Goal: Task Accomplishment & Management: Manage account settings

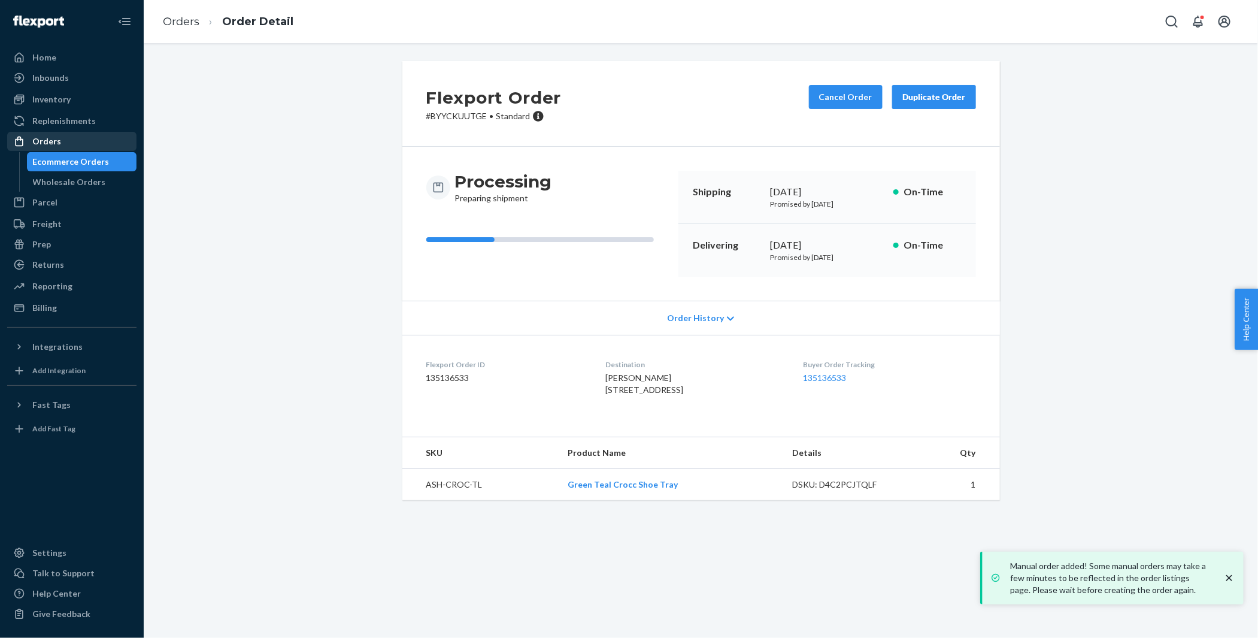
click at [64, 147] on div "Orders" at bounding box center [71, 141] width 127 height 17
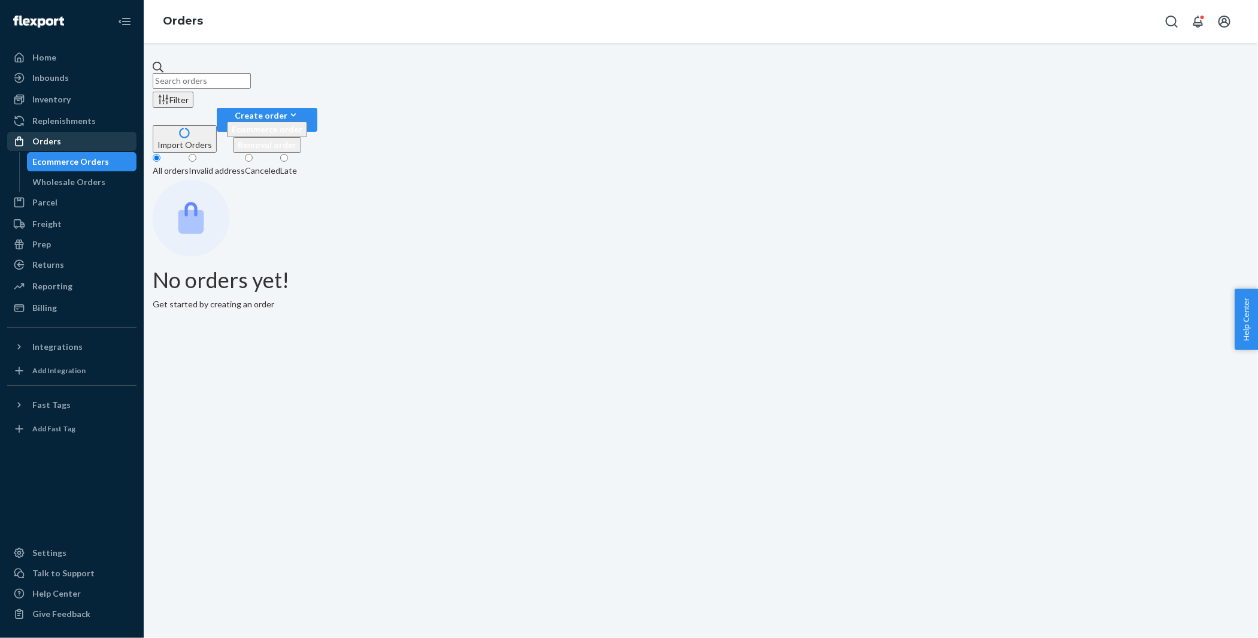
click at [81, 141] on div "Orders" at bounding box center [71, 141] width 127 height 17
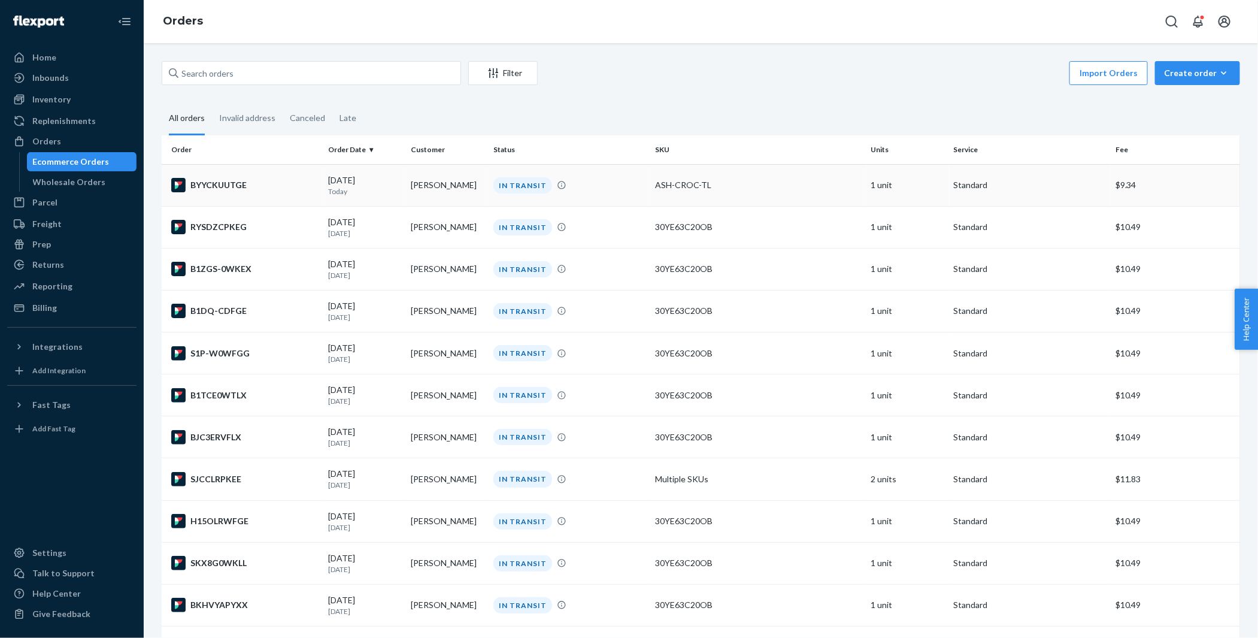
click at [241, 181] on div "BYYCKUUTGE" at bounding box center [244, 185] width 147 height 14
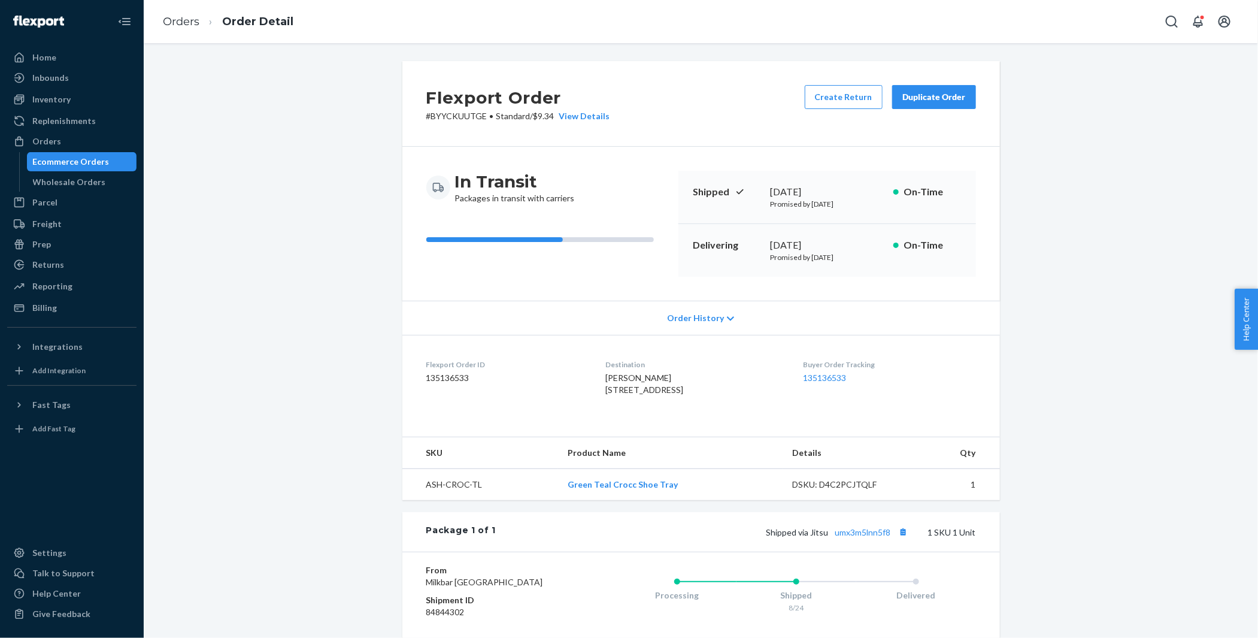
scroll to position [142, 0]
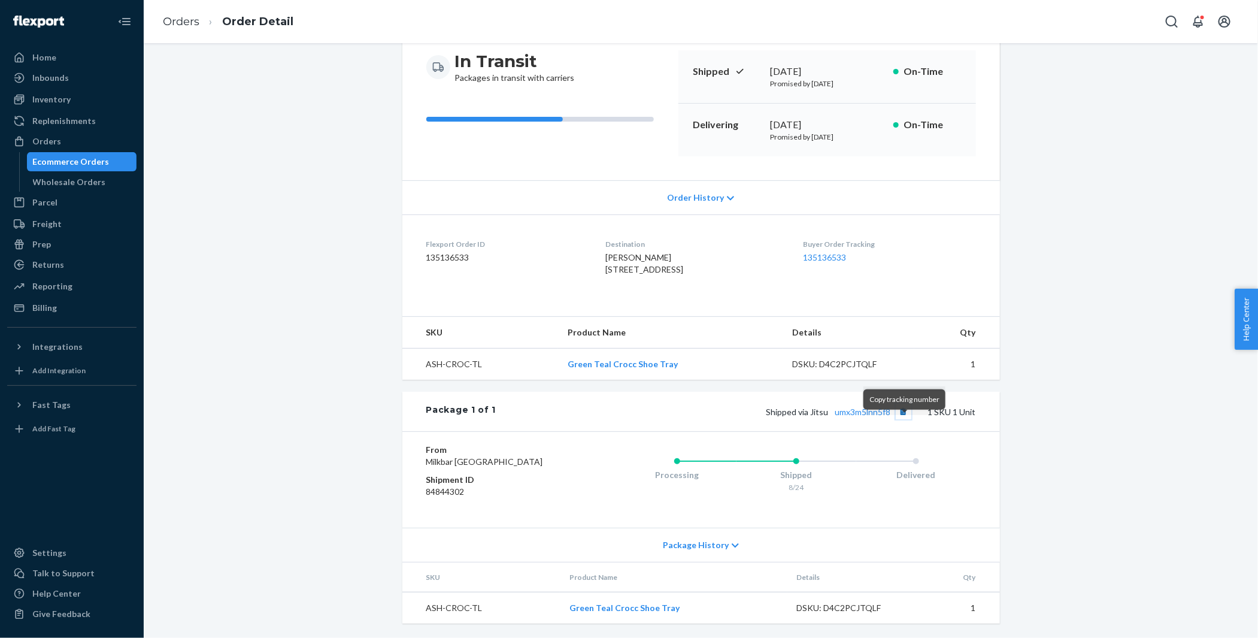
click at [908, 419] on button "Copy tracking number" at bounding box center [904, 412] width 16 height 16
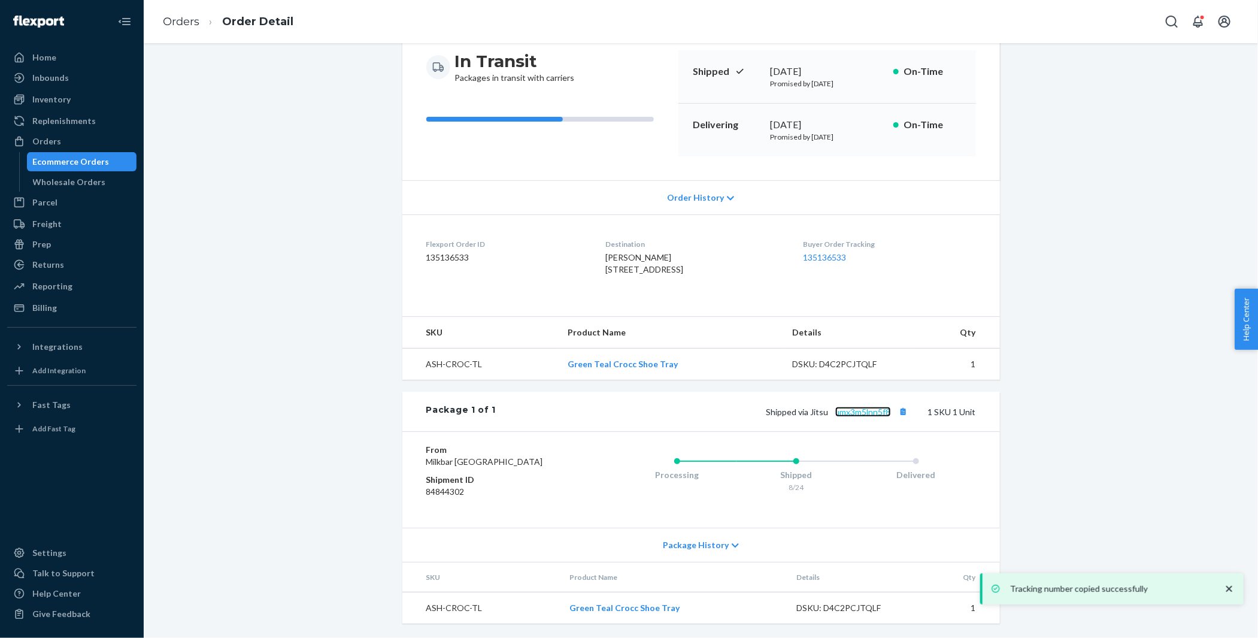
click at [860, 417] on link "umx3m5lnn5f8" at bounding box center [863, 412] width 56 height 10
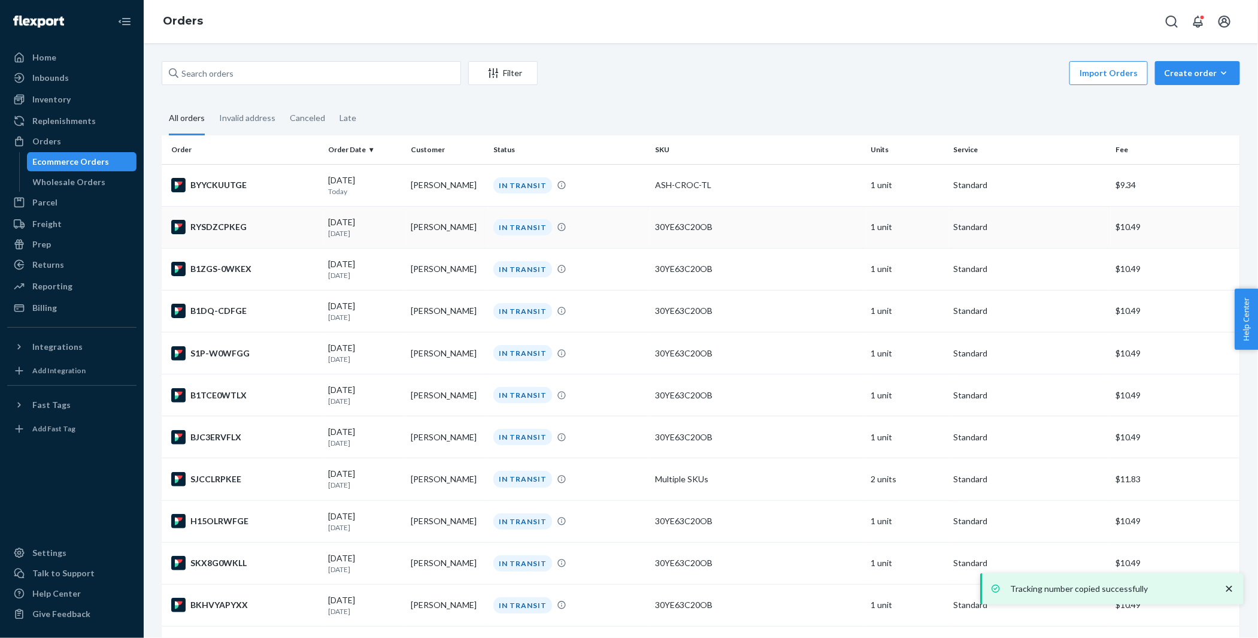
click at [257, 229] on div "RYSDZCPKEG" at bounding box center [244, 227] width 147 height 14
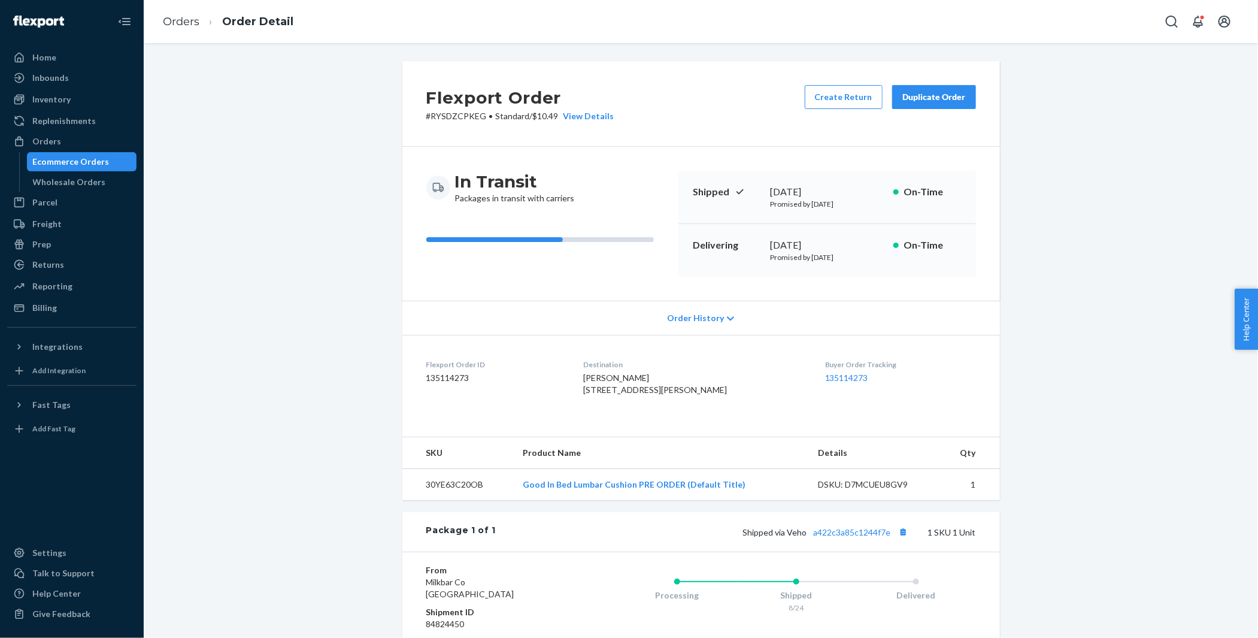
click at [619, 376] on span "[PERSON_NAME] [STREET_ADDRESS][PERSON_NAME]" at bounding box center [655, 383] width 144 height 22
copy span "[PERSON_NAME]"
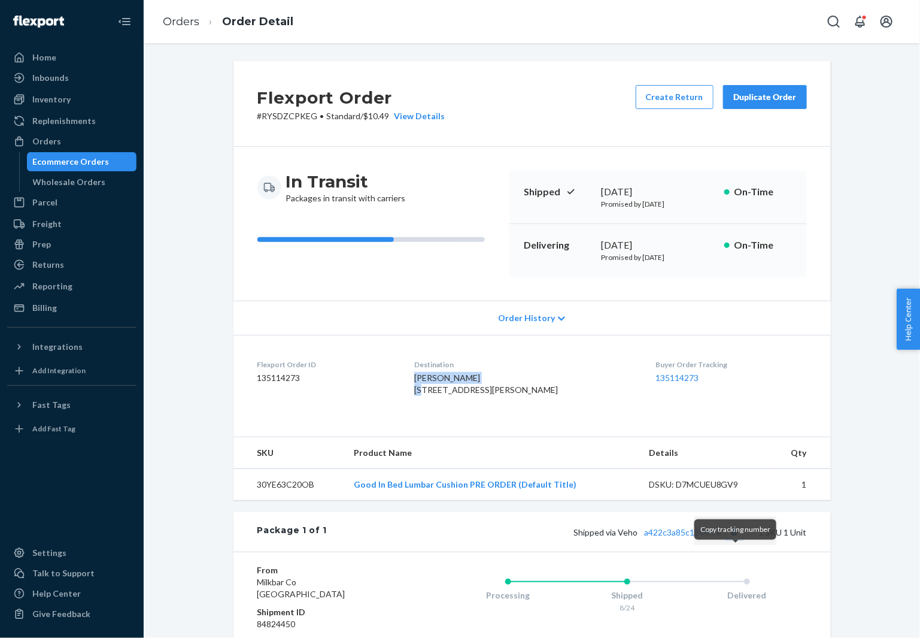
click at [738, 540] on button "Copy tracking number" at bounding box center [735, 532] width 16 height 16
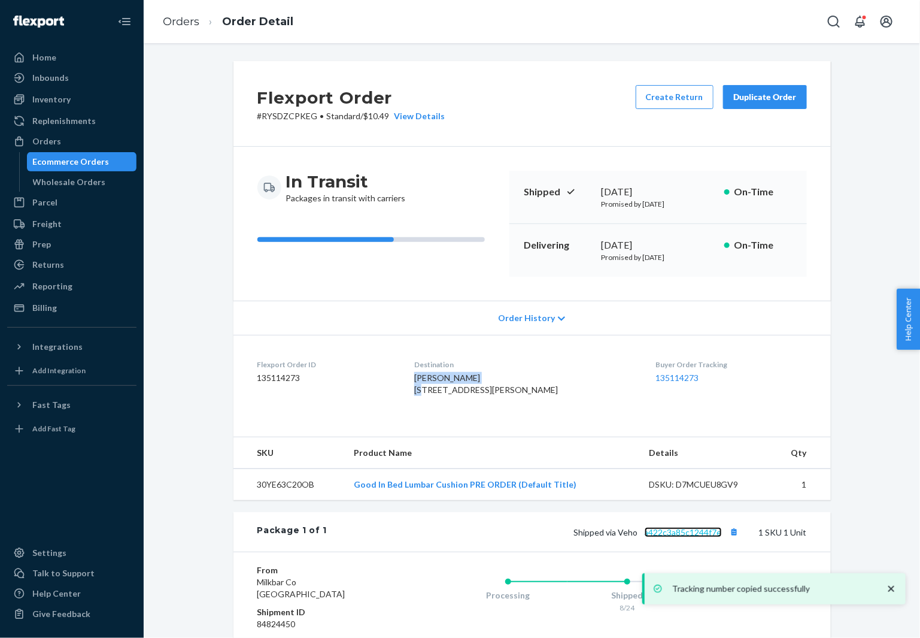
click at [702, 537] on link "a422c3a85c1244f7e" at bounding box center [683, 532] width 77 height 10
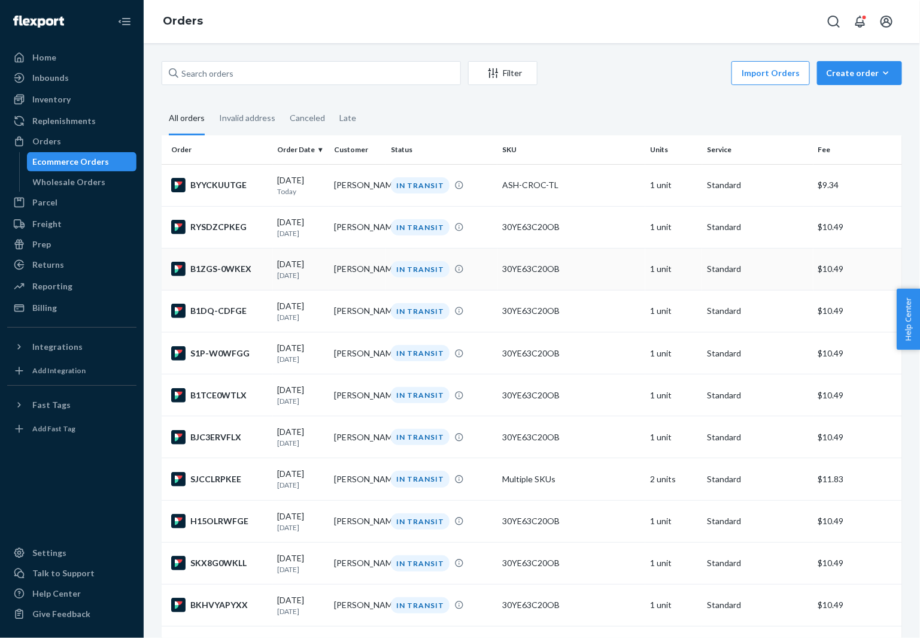
click at [230, 276] on div "B1ZGS-0WKEX" at bounding box center [219, 269] width 97 height 14
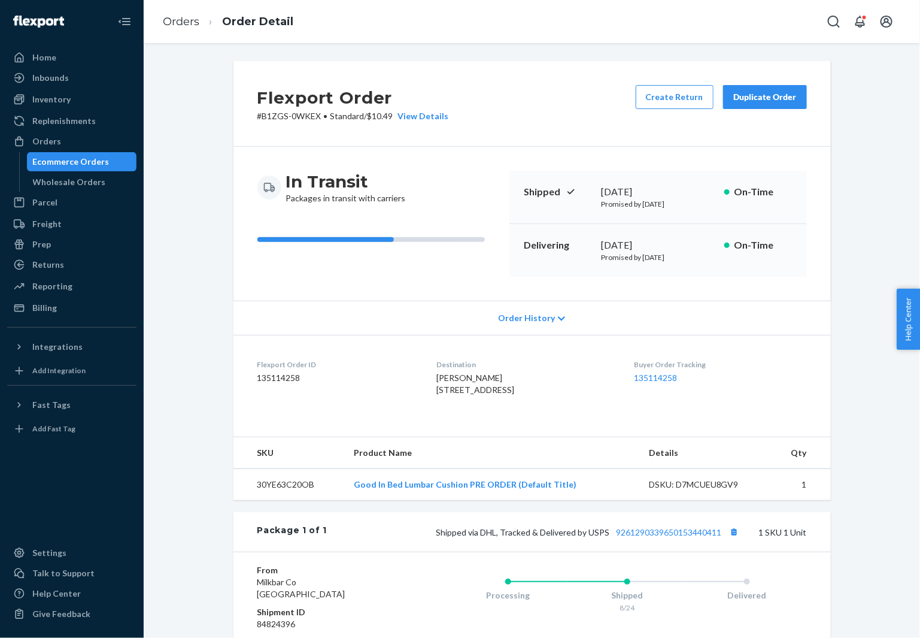
click at [437, 380] on span "[PERSON_NAME] [STREET_ADDRESS]" at bounding box center [476, 383] width 78 height 22
copy span "[PERSON_NAME]"
click at [735, 540] on button "Copy tracking number" at bounding box center [735, 532] width 16 height 16
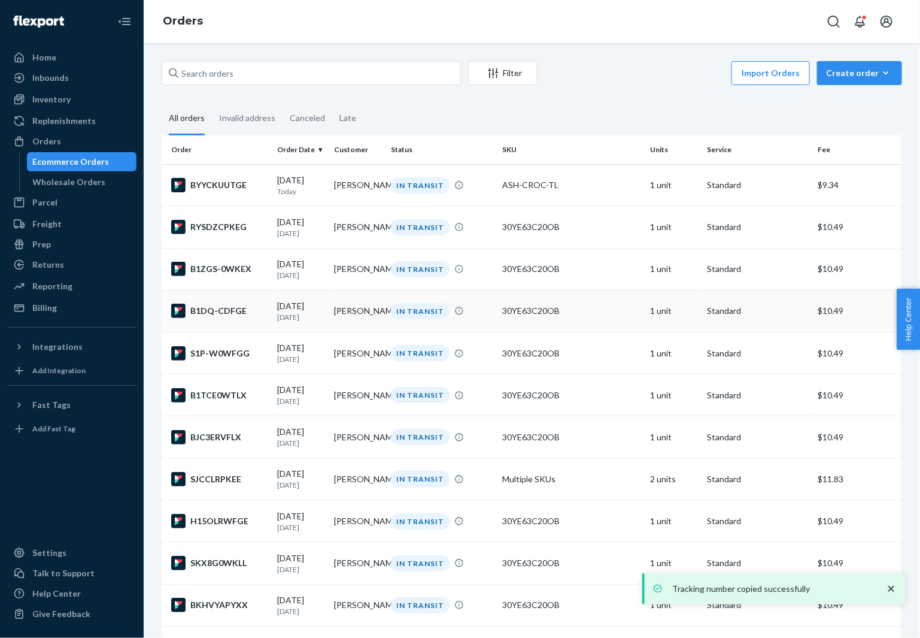
click at [219, 311] on div "B1DQ-CDFGE" at bounding box center [219, 311] width 97 height 14
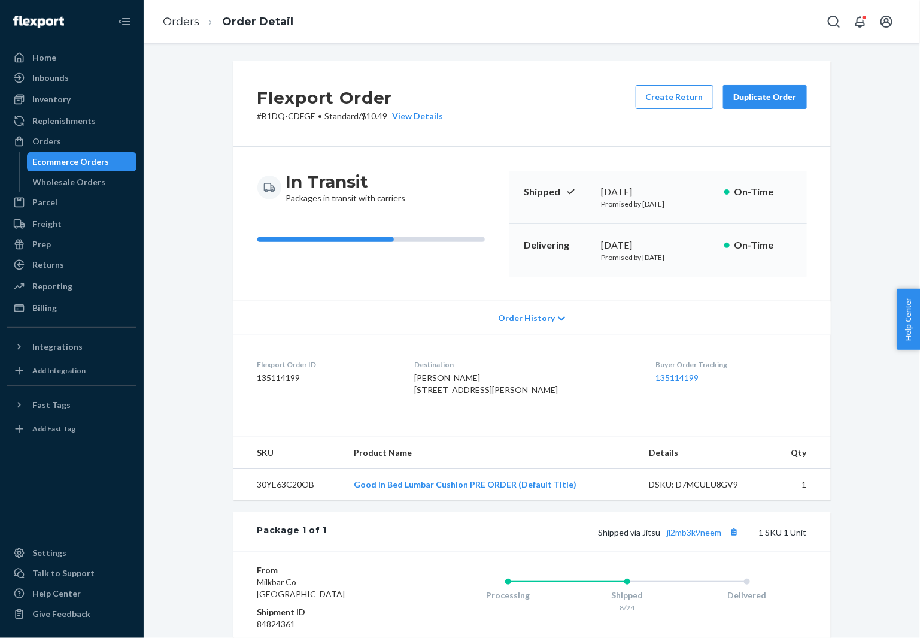
click at [441, 377] on span "[PERSON_NAME] [STREET_ADDRESS][PERSON_NAME]" at bounding box center [486, 383] width 144 height 22
copy span "[PERSON_NAME]"
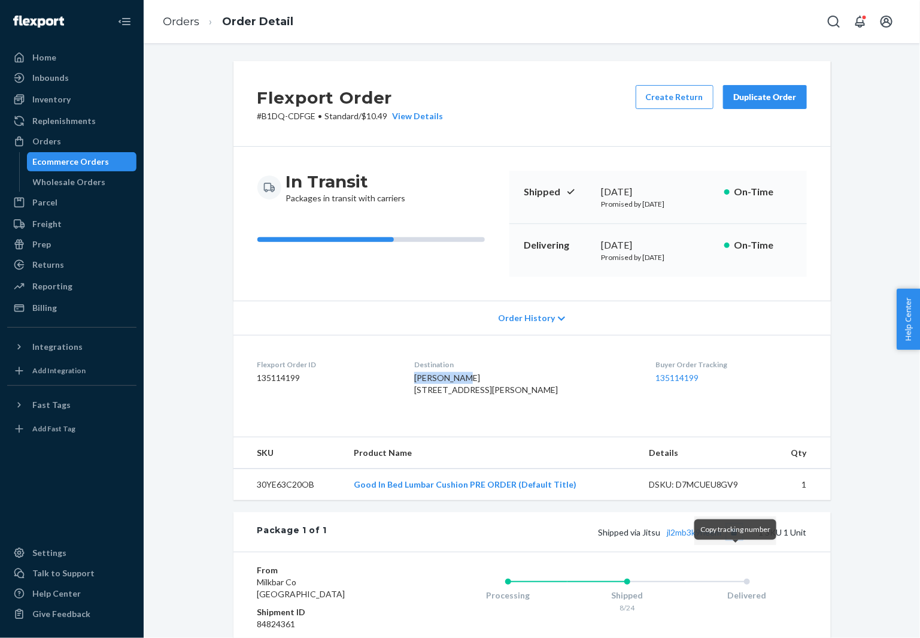
click at [737, 540] on button "Copy tracking number" at bounding box center [735, 532] width 16 height 16
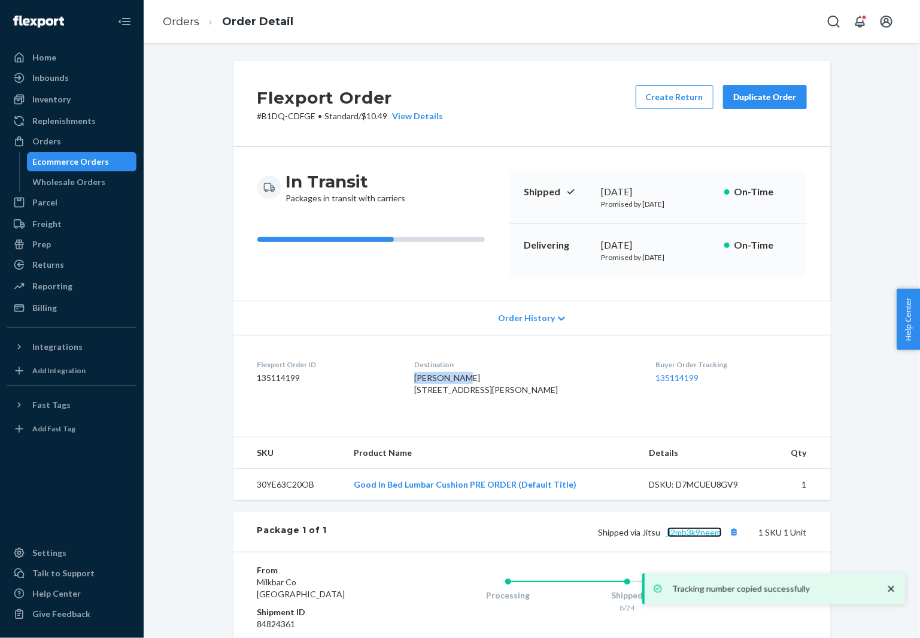
click at [693, 537] on link "jl2mb3k9neem" at bounding box center [695, 532] width 54 height 10
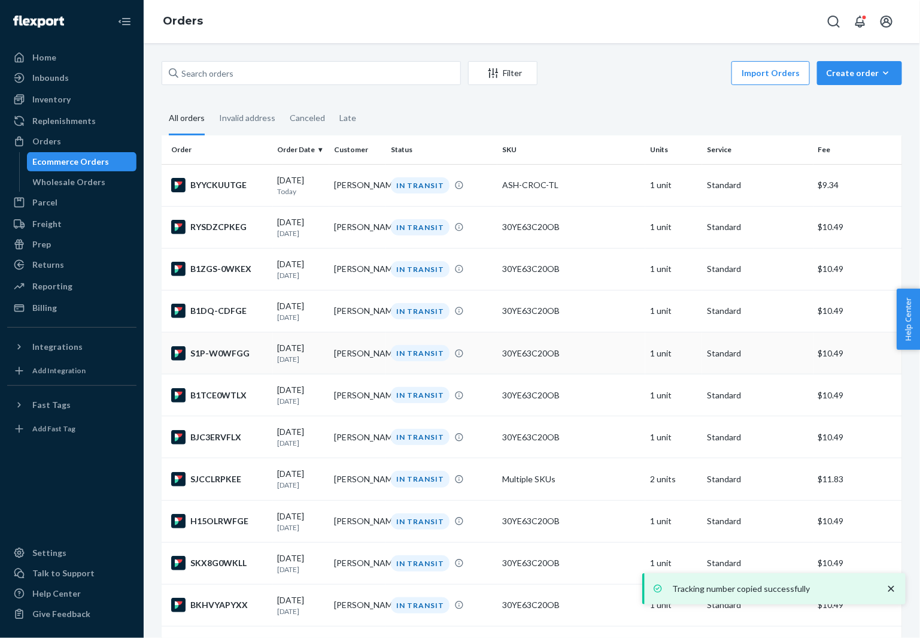
click at [228, 353] on div "S1P-W0WFGG" at bounding box center [219, 353] width 97 height 14
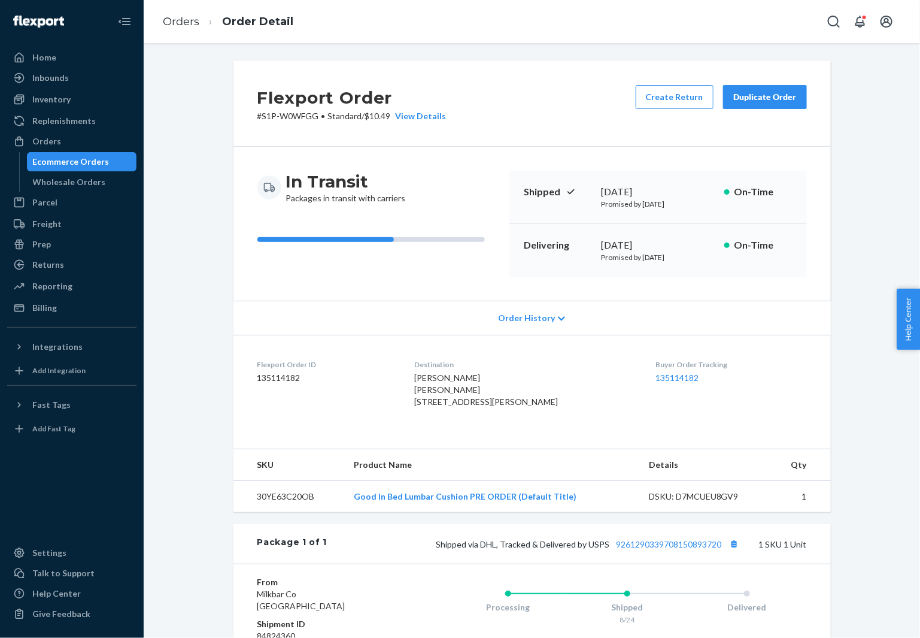
click at [436, 377] on span "[PERSON_NAME] [PERSON_NAME] [STREET_ADDRESS][PERSON_NAME]" at bounding box center [486, 389] width 144 height 34
click at [435, 377] on span "[PERSON_NAME] [PERSON_NAME] [STREET_ADDRESS][PERSON_NAME]" at bounding box center [486, 389] width 144 height 34
copy span "[PERSON_NAME]"
click at [732, 551] on button "Copy tracking number" at bounding box center [735, 544] width 16 height 16
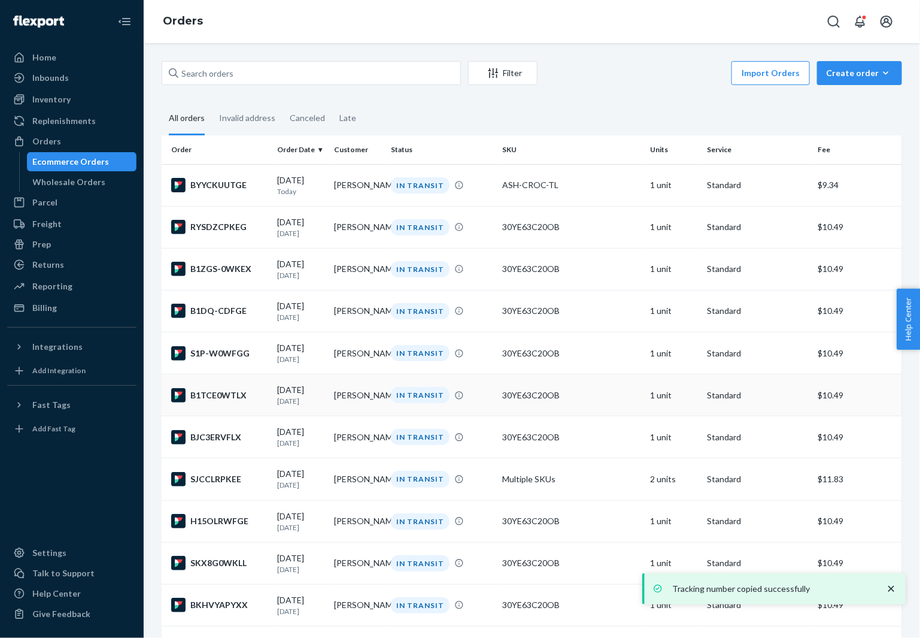
click at [226, 396] on div "B1TCE0WTLX" at bounding box center [219, 395] width 97 height 14
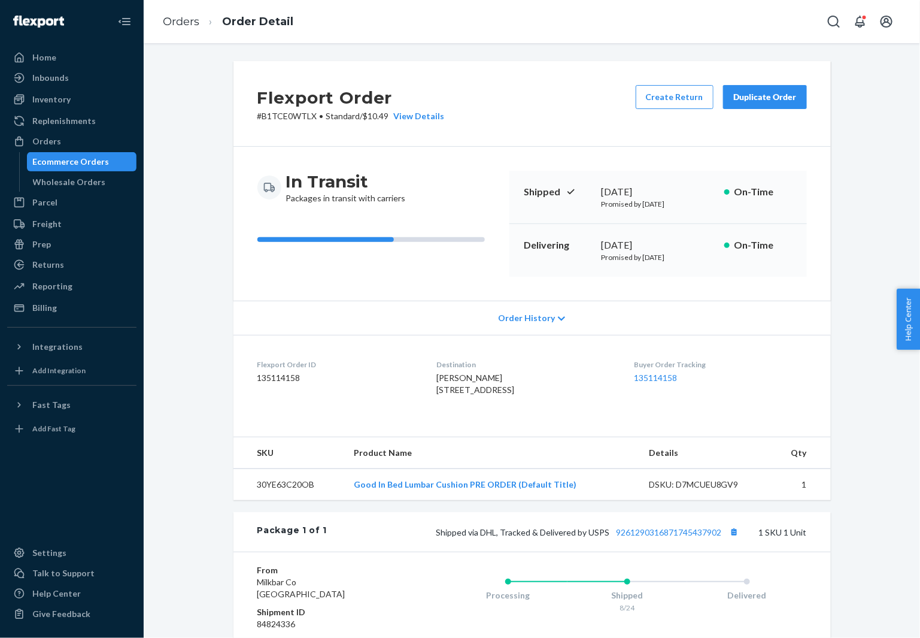
click at [442, 375] on span "[PERSON_NAME] [STREET_ADDRESS]" at bounding box center [476, 383] width 78 height 22
copy span "[PERSON_NAME]"
click at [734, 540] on button "Copy tracking number" at bounding box center [735, 532] width 16 height 16
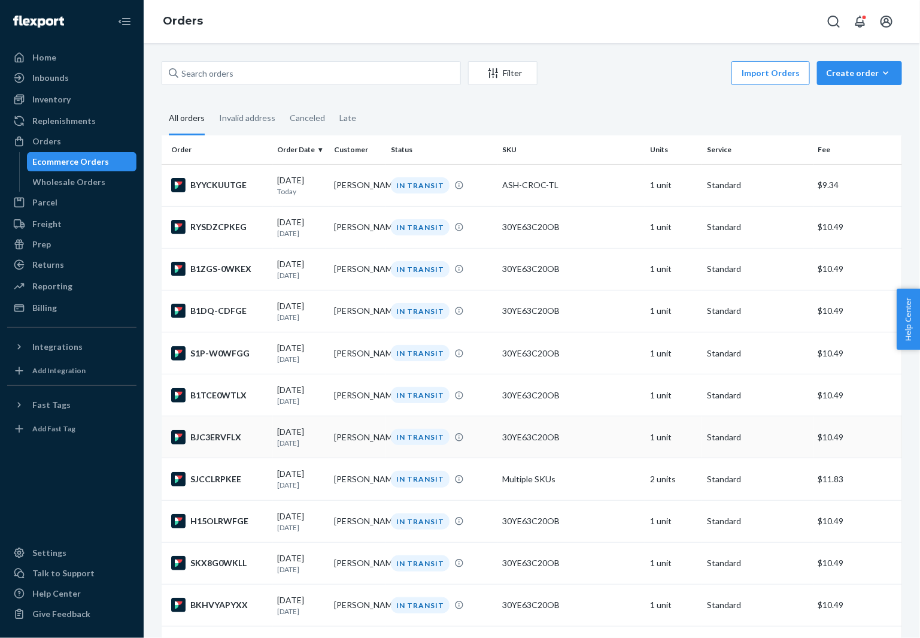
click at [205, 444] on div "BJC3ERVFLX" at bounding box center [219, 437] width 97 height 14
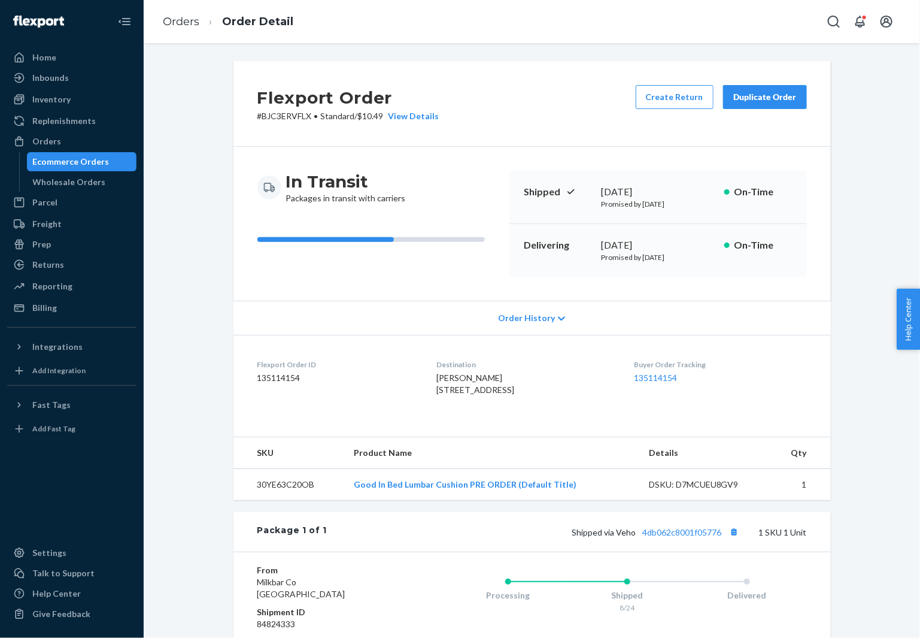
click at [451, 375] on span "[PERSON_NAME] [STREET_ADDRESS]" at bounding box center [476, 383] width 78 height 22
copy span "[PERSON_NAME]"
click at [732, 540] on button "Copy tracking number" at bounding box center [735, 532] width 16 height 16
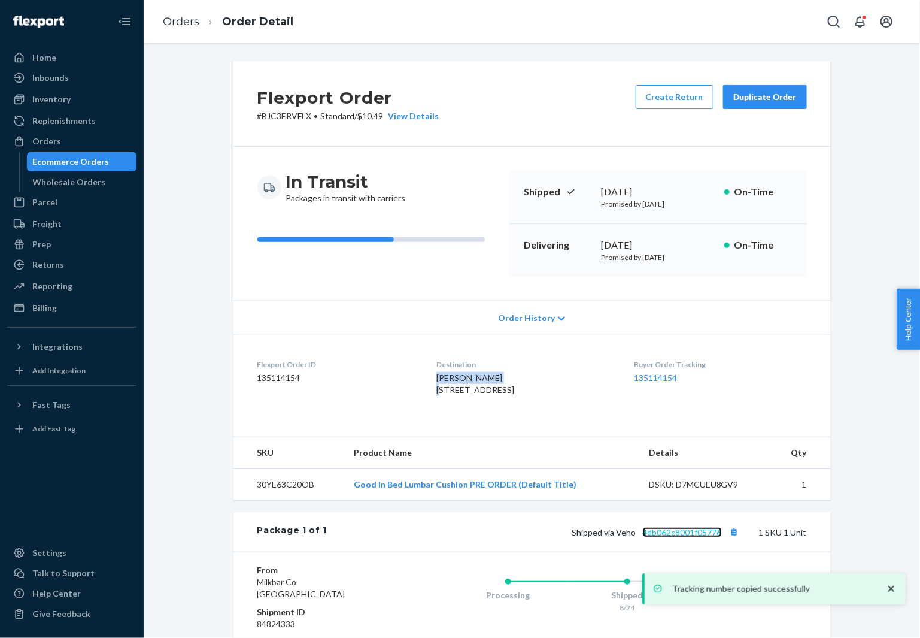
click at [687, 537] on link "4db062c8001f05776" at bounding box center [682, 532] width 79 height 10
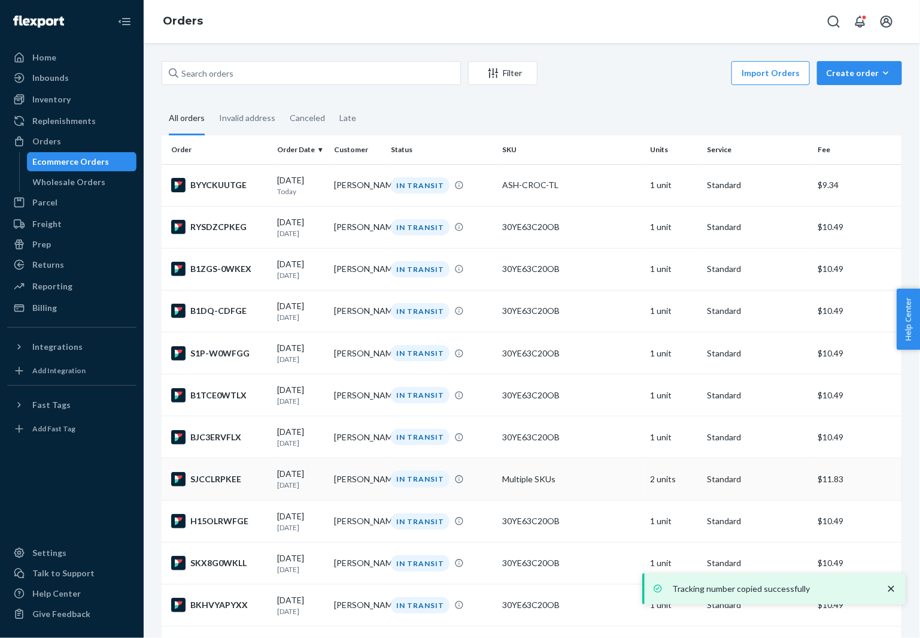
click at [210, 486] on div "SJCCLRPKEE" at bounding box center [219, 479] width 97 height 14
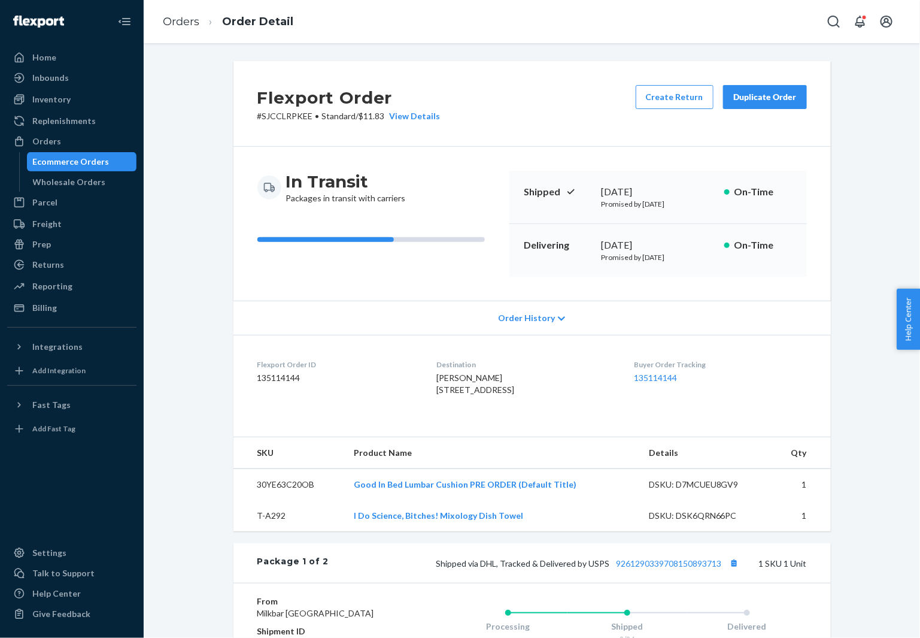
click at [456, 378] on span "[PERSON_NAME] [STREET_ADDRESS]" at bounding box center [476, 383] width 78 height 22
copy span "[PERSON_NAME]"
click at [735, 571] on button "Copy tracking number" at bounding box center [735, 563] width 16 height 16
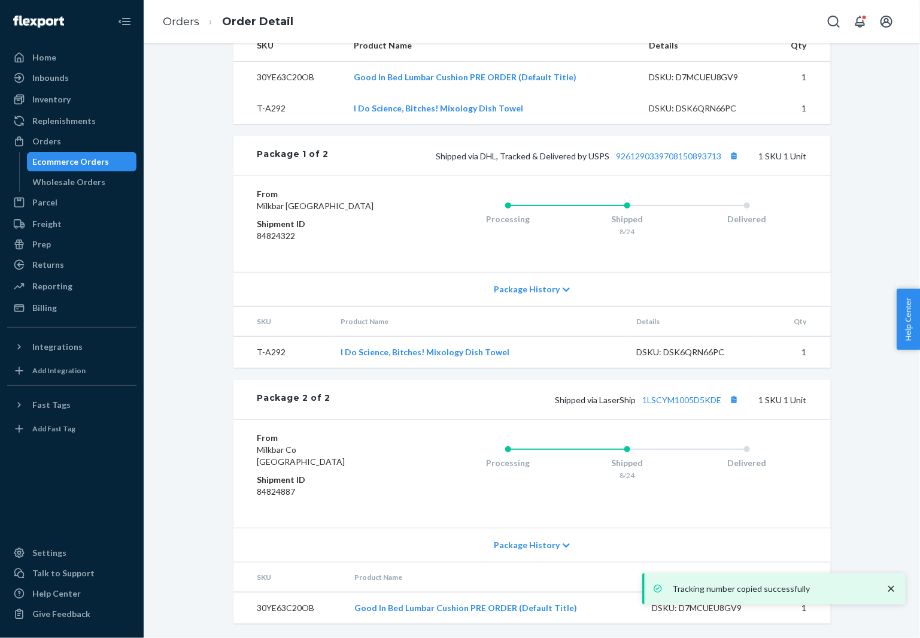
scroll to position [441, 0]
click at [738, 399] on button "Copy tracking number" at bounding box center [735, 400] width 16 height 16
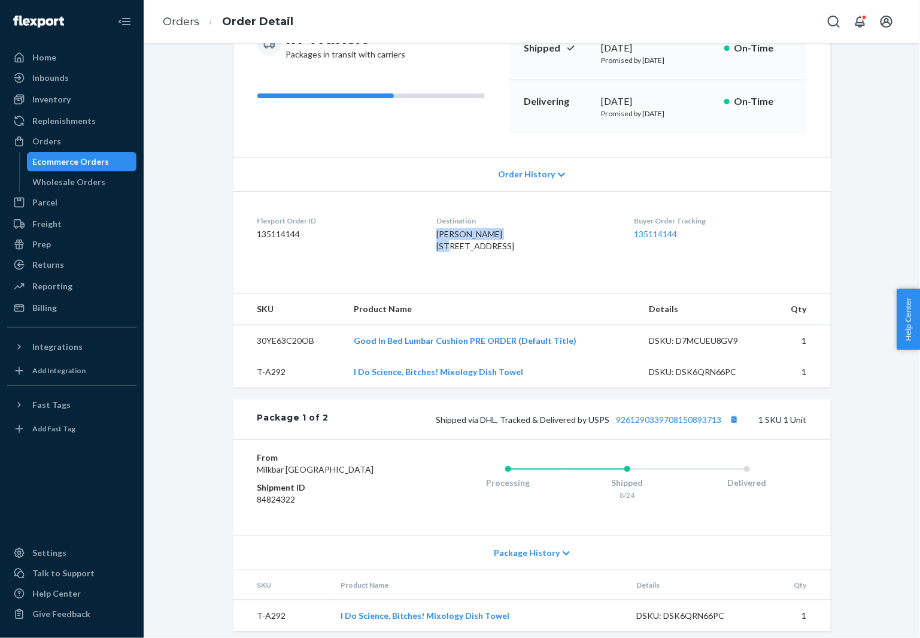
scroll to position [0, 0]
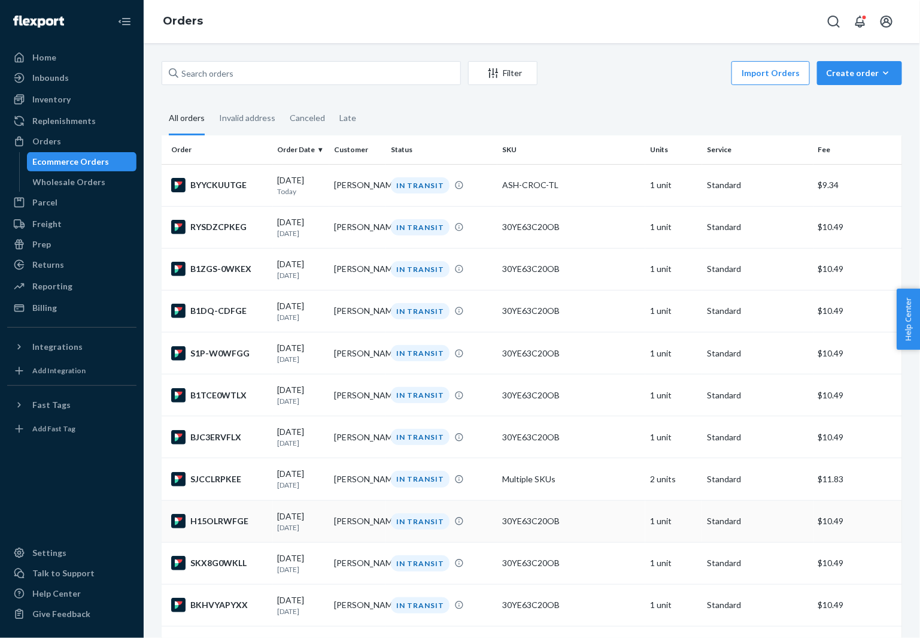
click at [230, 528] on div "H15OLRWFGE" at bounding box center [219, 521] width 97 height 14
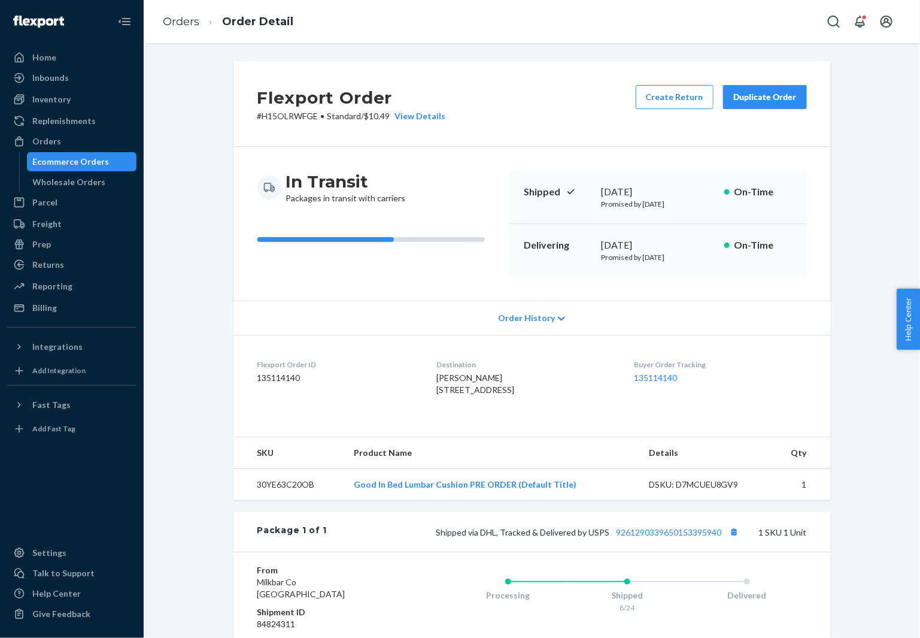
click at [440, 380] on span "[PERSON_NAME] [STREET_ADDRESS]" at bounding box center [476, 383] width 78 height 22
copy span "[PERSON_NAME]"
click at [733, 540] on button "Copy tracking number" at bounding box center [735, 532] width 16 height 16
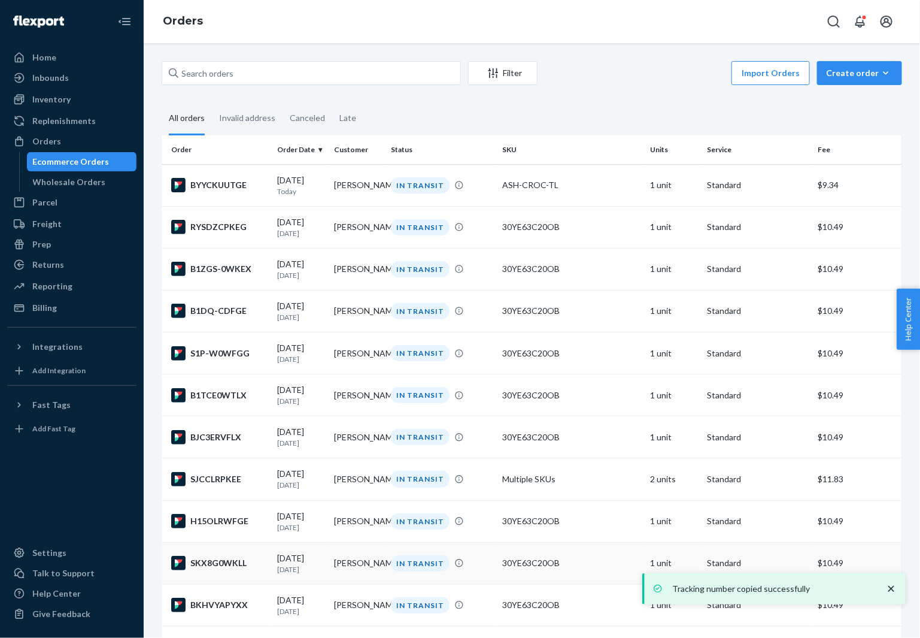
click at [219, 574] on td "SKX8G0WKLL" at bounding box center [217, 563] width 111 height 42
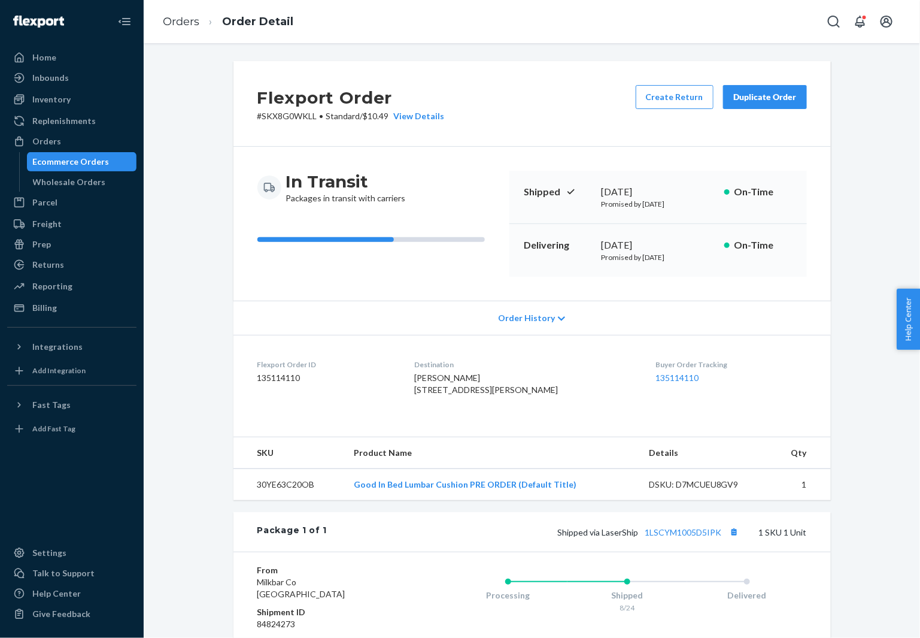
click at [454, 368] on dt "Destination" at bounding box center [525, 364] width 223 height 10
click at [453, 374] on span "[PERSON_NAME] [STREET_ADDRESS][PERSON_NAME]" at bounding box center [486, 383] width 144 height 22
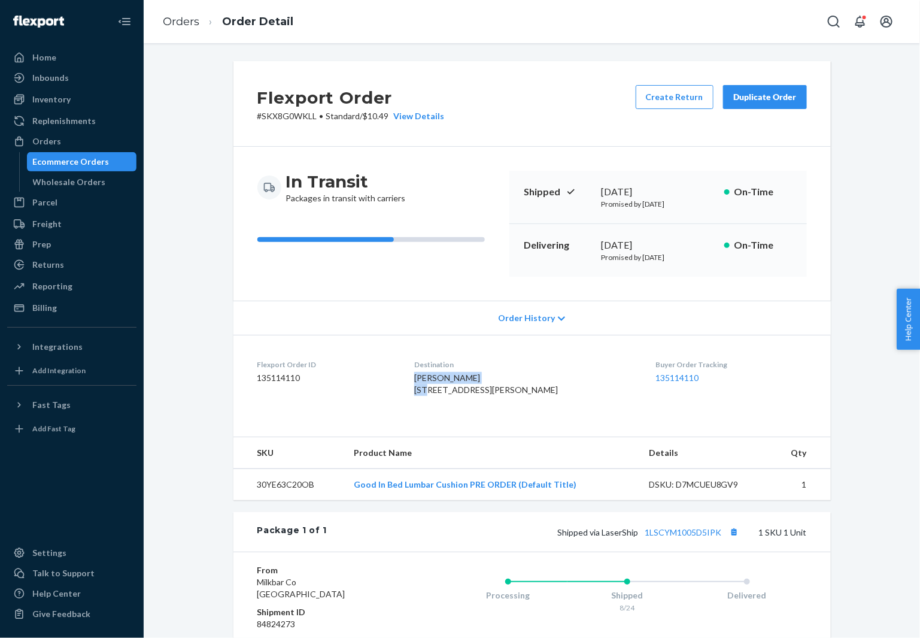
copy span "[PERSON_NAME]"
click at [741, 540] on button "Copy tracking number" at bounding box center [735, 532] width 16 height 16
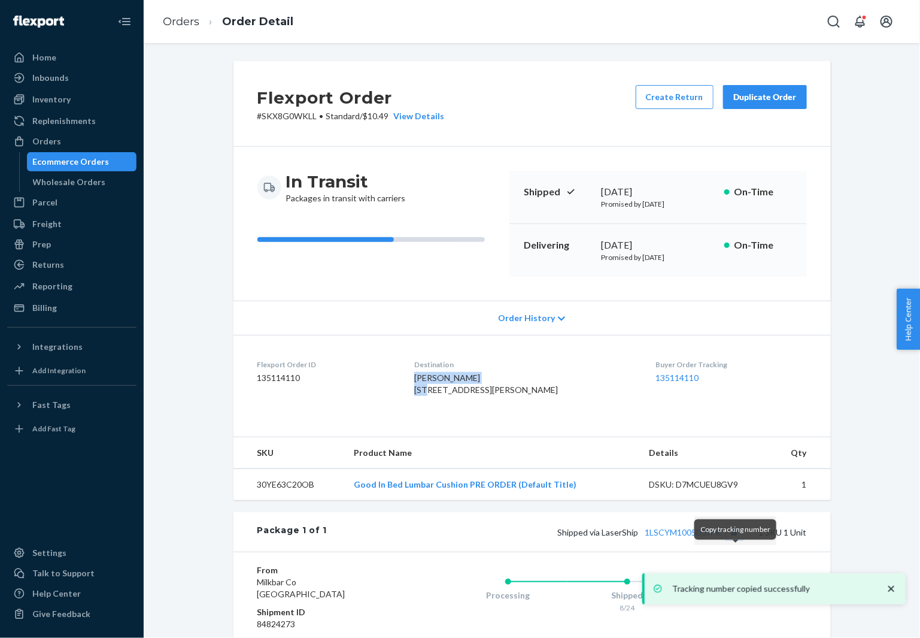
click at [735, 540] on button "Copy tracking number" at bounding box center [735, 532] width 16 height 16
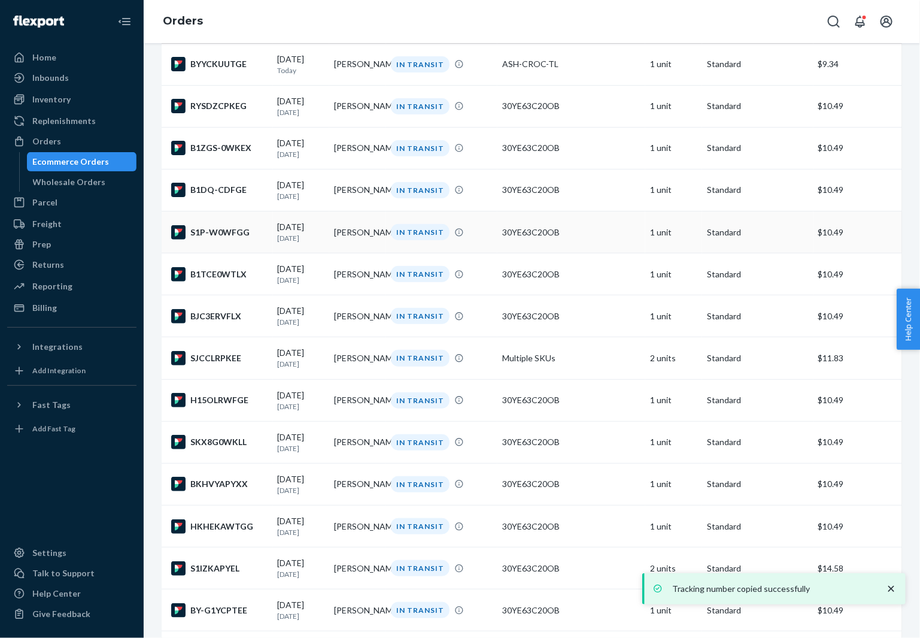
scroll to position [150, 0]
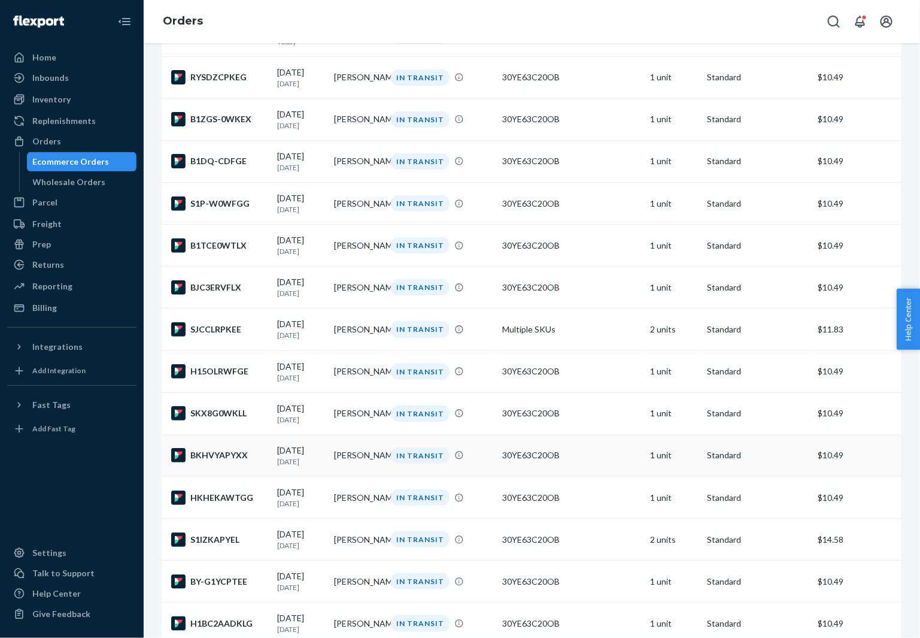
click at [227, 462] on div "BKHVYAPYXX" at bounding box center [219, 455] width 97 height 14
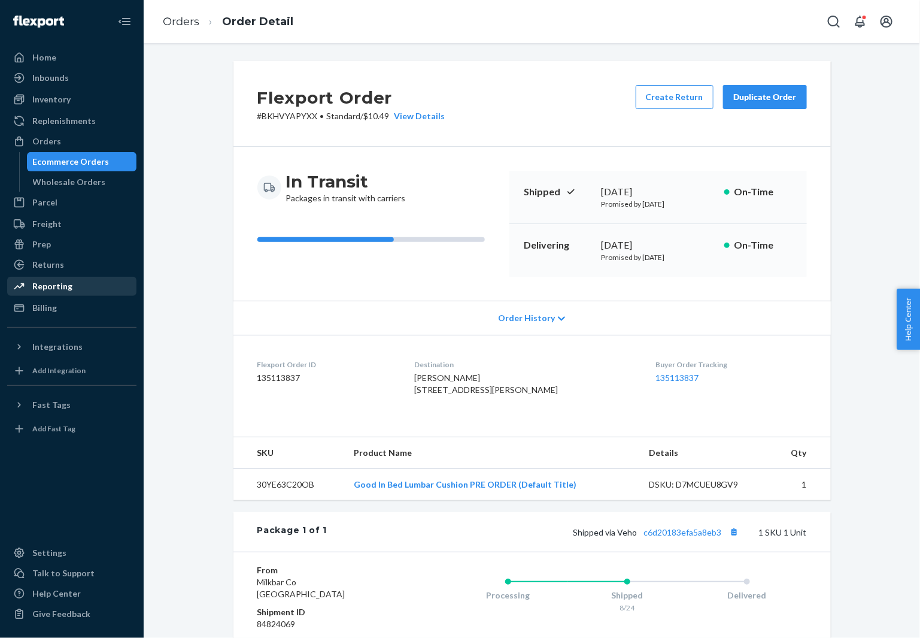
click at [453, 381] on span "[PERSON_NAME] [STREET_ADDRESS][PERSON_NAME]" at bounding box center [486, 383] width 144 height 22
copy span "[PERSON_NAME]"
click at [738, 540] on button "Copy tracking number" at bounding box center [735, 532] width 16 height 16
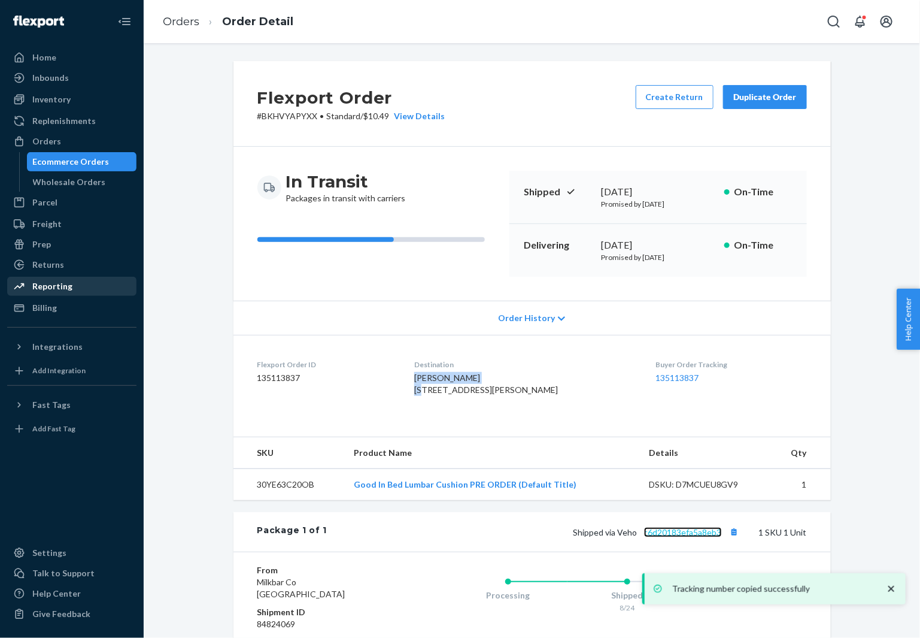
click at [701, 537] on link "c6d20183efa5a8eb3" at bounding box center [683, 532] width 78 height 10
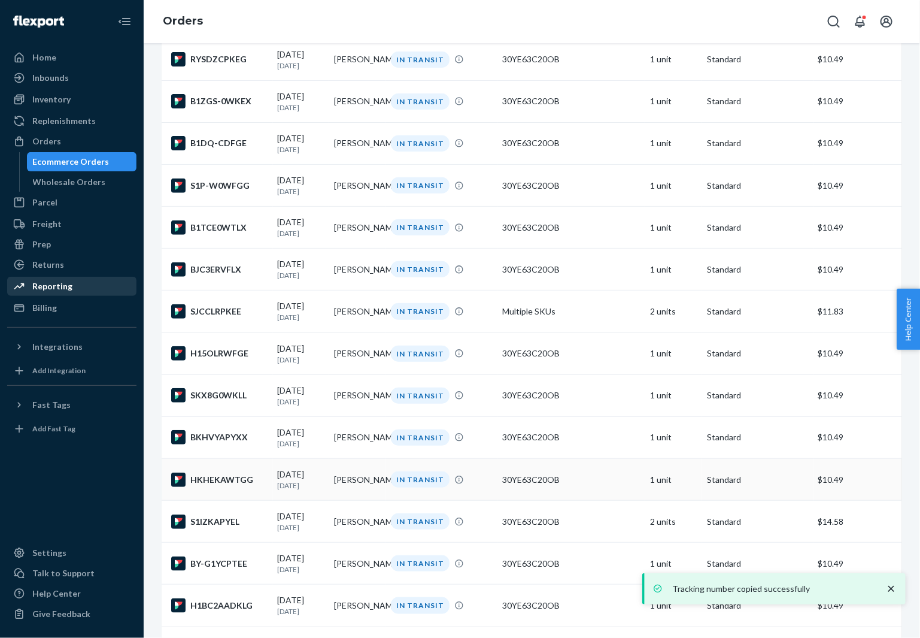
scroll to position [171, 0]
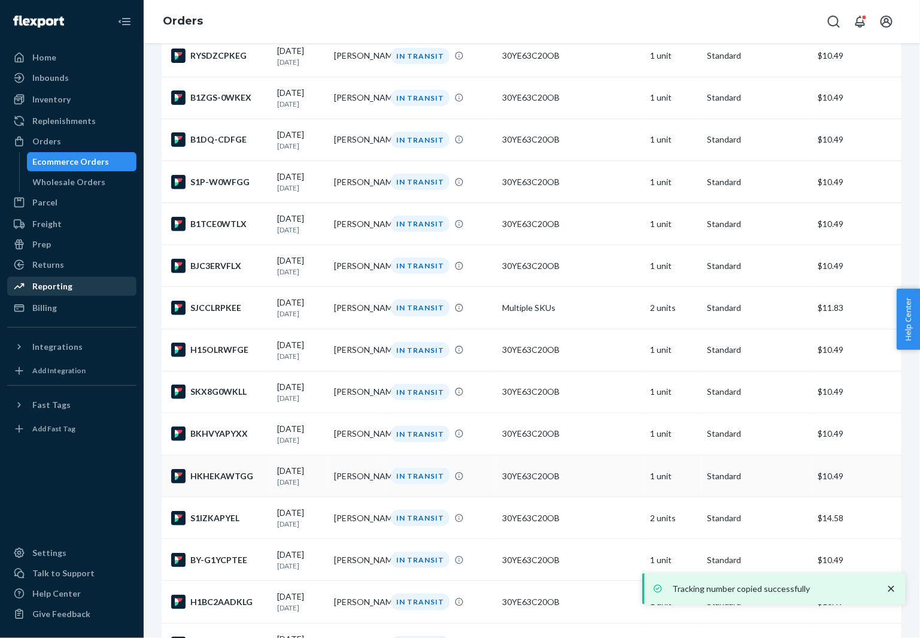
click at [232, 483] on div "HKHEKAWTGG" at bounding box center [219, 476] width 97 height 14
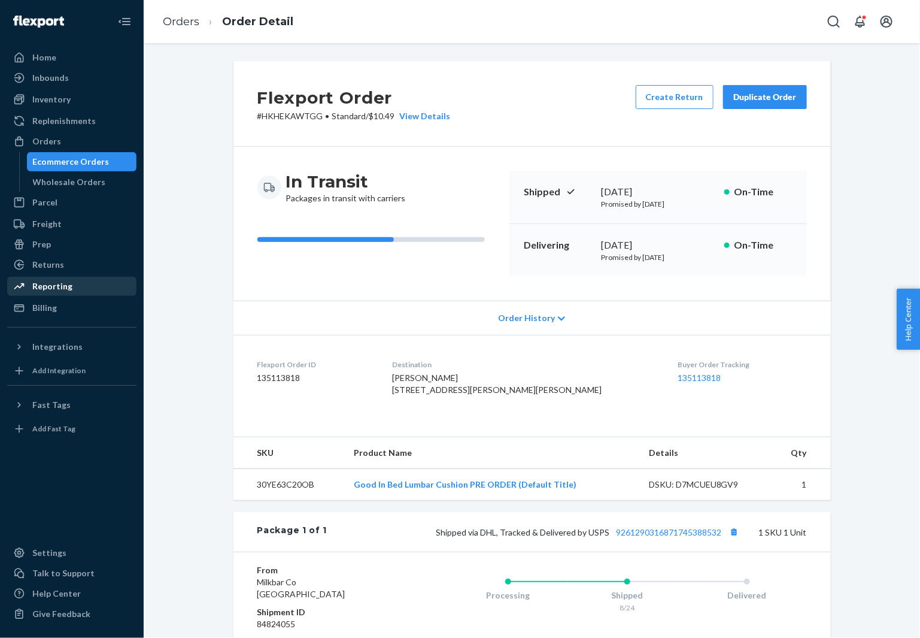
click at [447, 380] on span "[PERSON_NAME] [STREET_ADDRESS][PERSON_NAME][PERSON_NAME]" at bounding box center [498, 383] width 210 height 22
click at [734, 540] on button "Copy tracking number" at bounding box center [735, 532] width 16 height 16
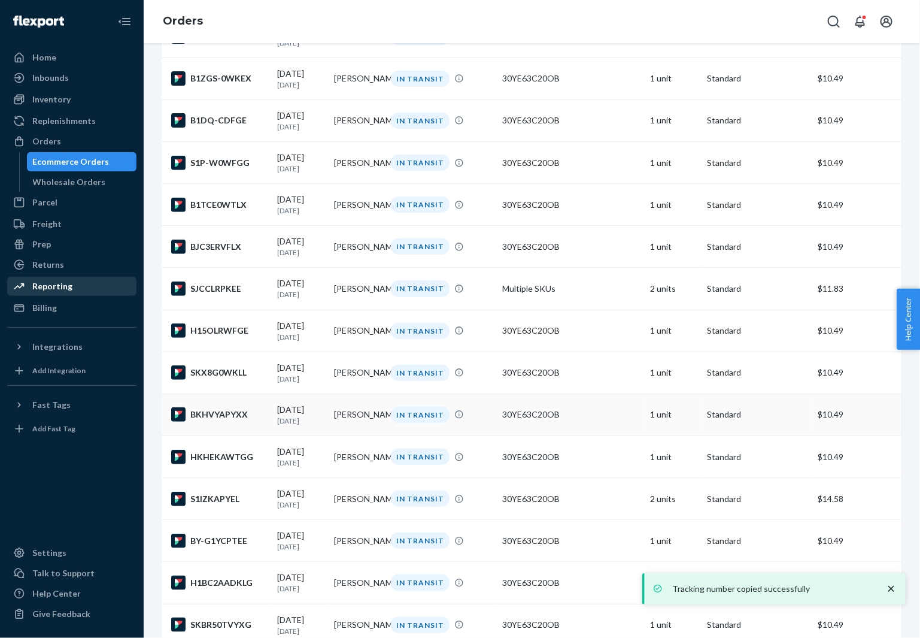
scroll to position [201, 0]
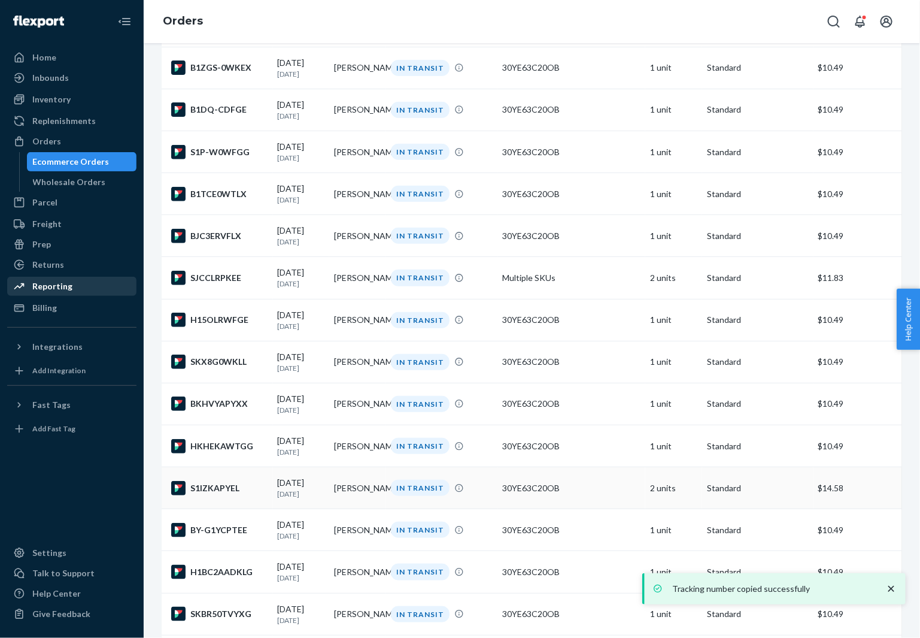
click at [237, 495] on div "S1IZKAPYEL" at bounding box center [219, 488] width 97 height 14
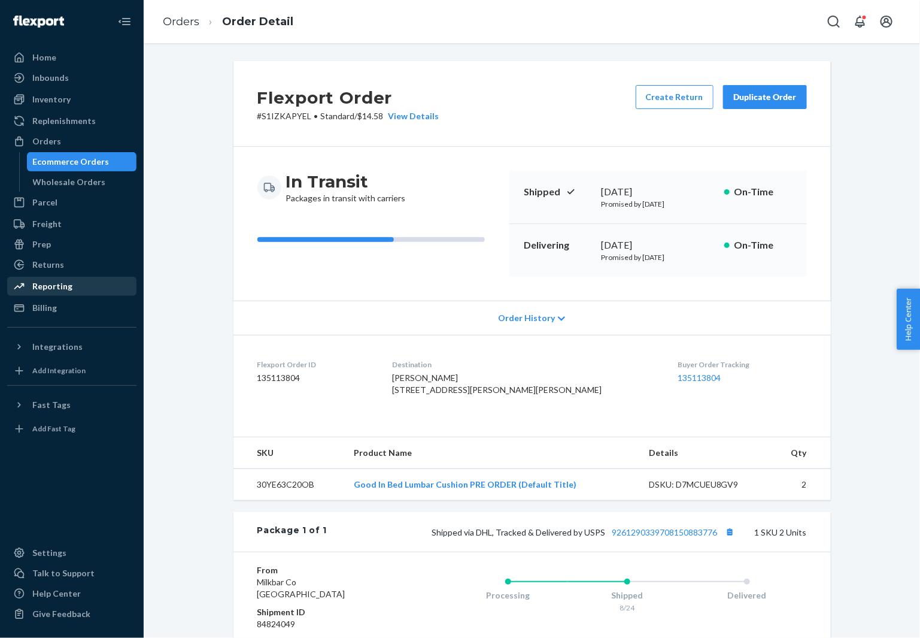
click at [468, 381] on span "[PERSON_NAME] [STREET_ADDRESS][PERSON_NAME][PERSON_NAME]" at bounding box center [498, 383] width 210 height 22
click at [734, 540] on button "Copy tracking number" at bounding box center [731, 532] width 16 height 16
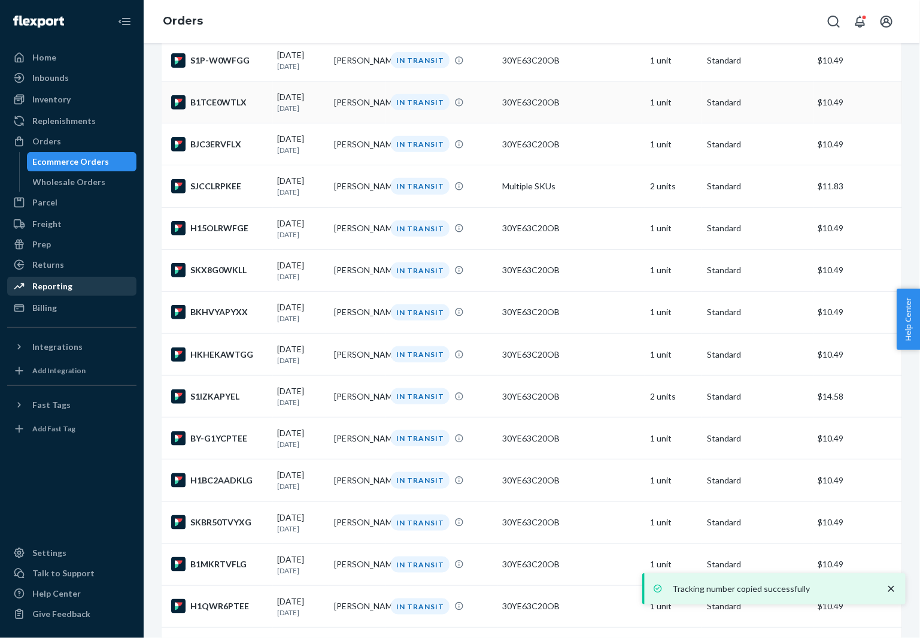
scroll to position [295, 0]
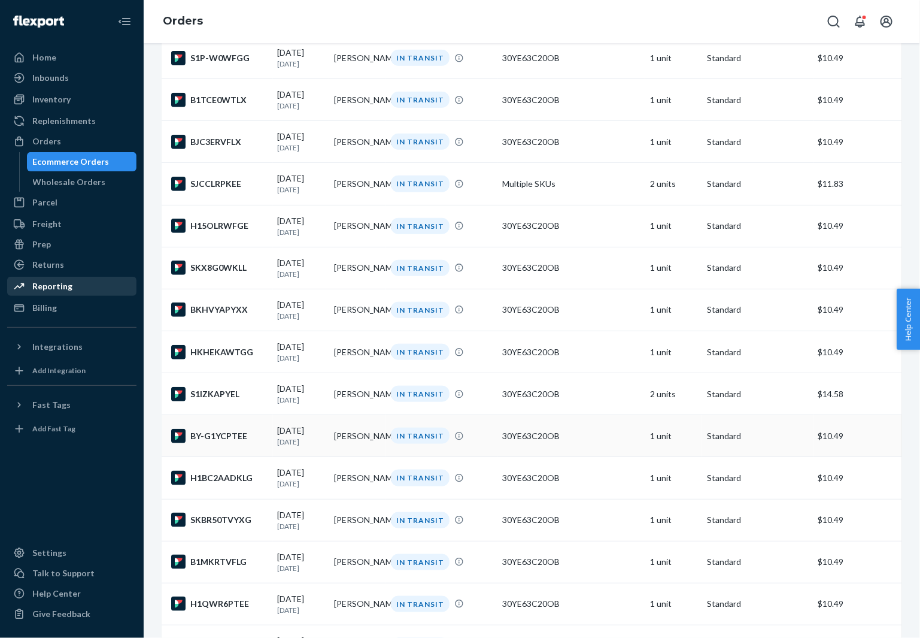
click at [229, 457] on td "BY-G1YCPTEE" at bounding box center [217, 436] width 111 height 42
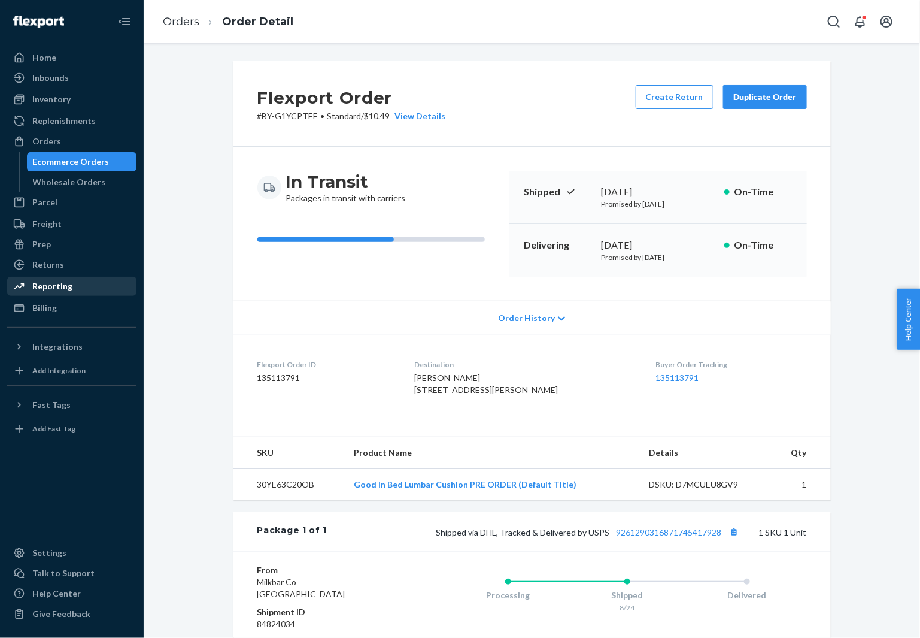
click at [454, 376] on span "[PERSON_NAME] [STREET_ADDRESS][PERSON_NAME]" at bounding box center [486, 383] width 144 height 22
click at [735, 540] on button "Copy tracking number" at bounding box center [735, 532] width 16 height 16
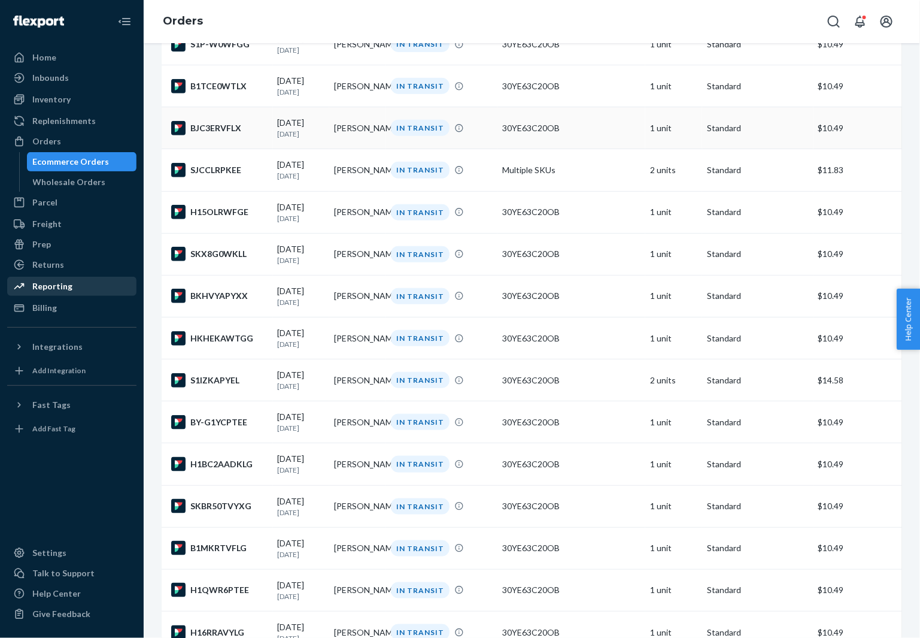
scroll to position [340, 0]
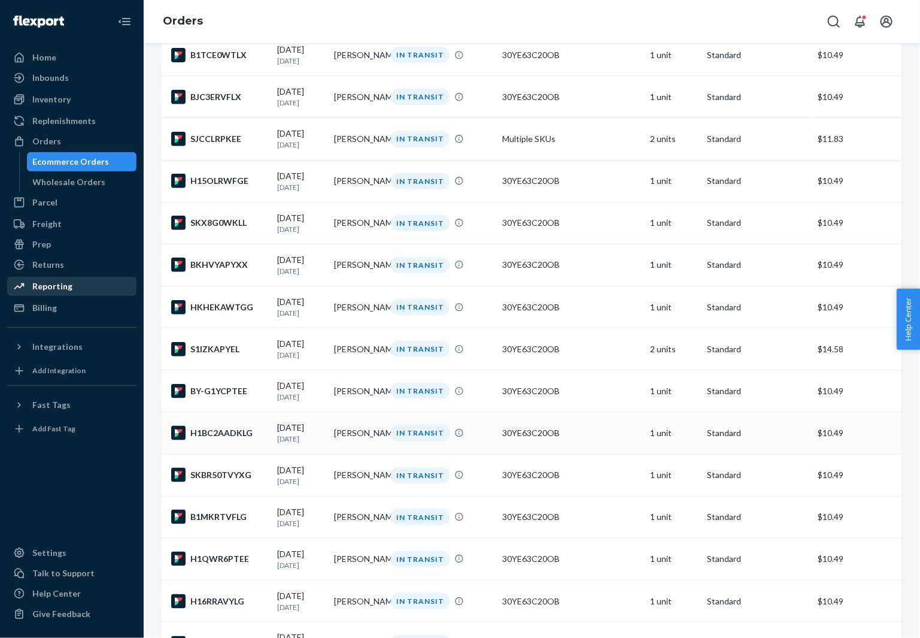
click at [243, 440] on div "H1BC2AADKLG" at bounding box center [219, 433] width 97 height 14
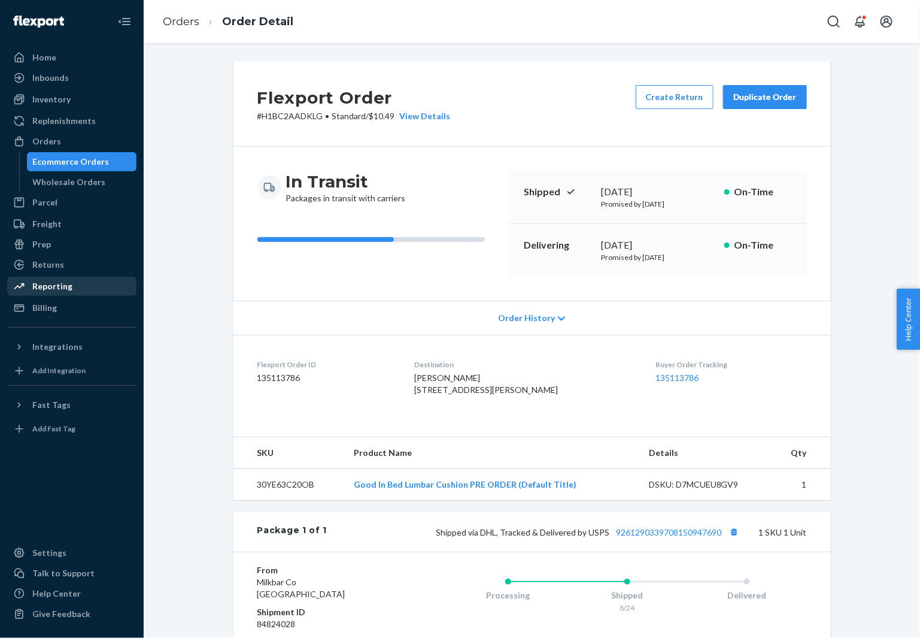
click at [440, 377] on span "[PERSON_NAME] [STREET_ADDRESS][PERSON_NAME]" at bounding box center [486, 383] width 144 height 22
click at [737, 540] on button "Copy tracking number" at bounding box center [735, 532] width 16 height 16
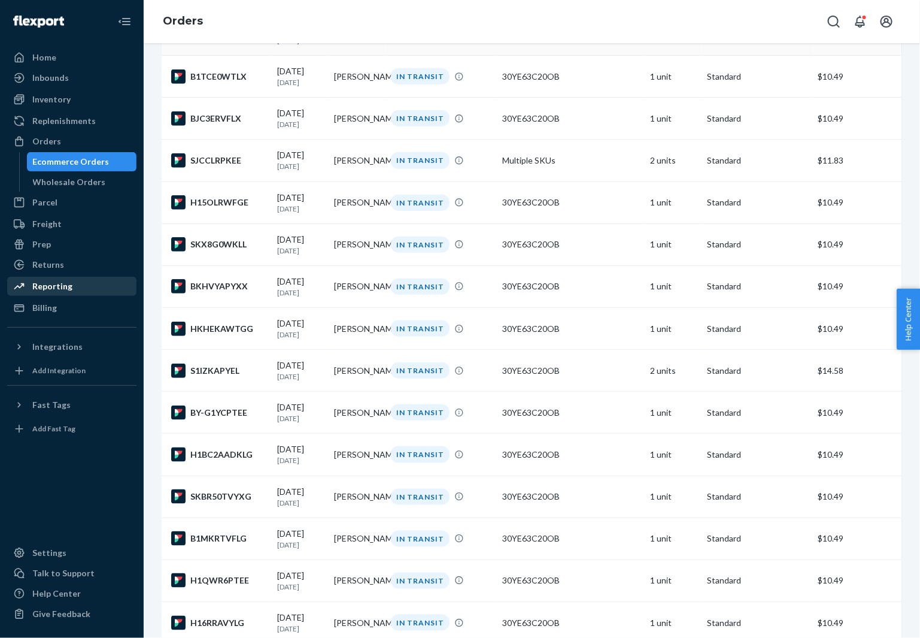
scroll to position [334, 0]
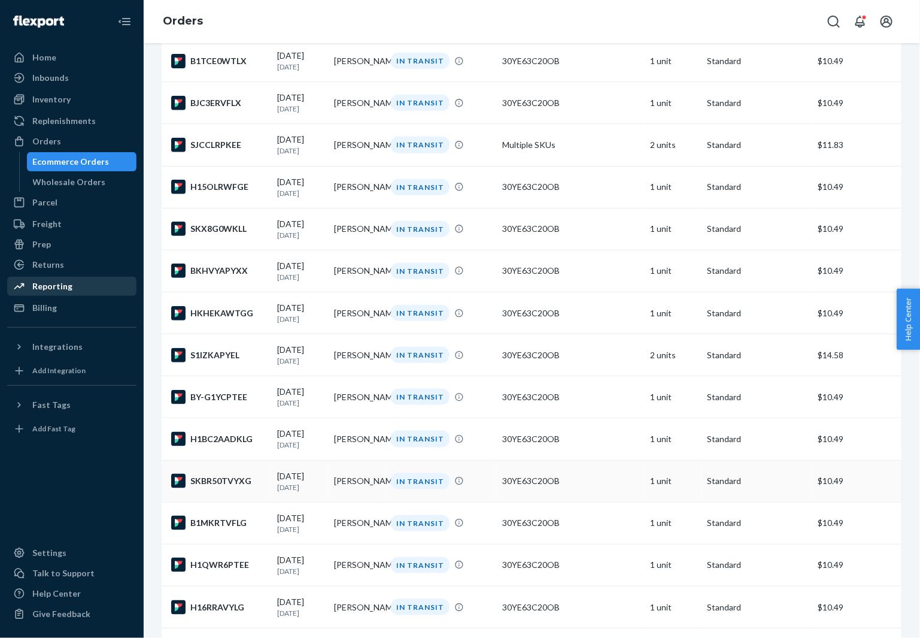
click at [223, 488] on div "SKBR50TVYXG" at bounding box center [219, 481] width 97 height 14
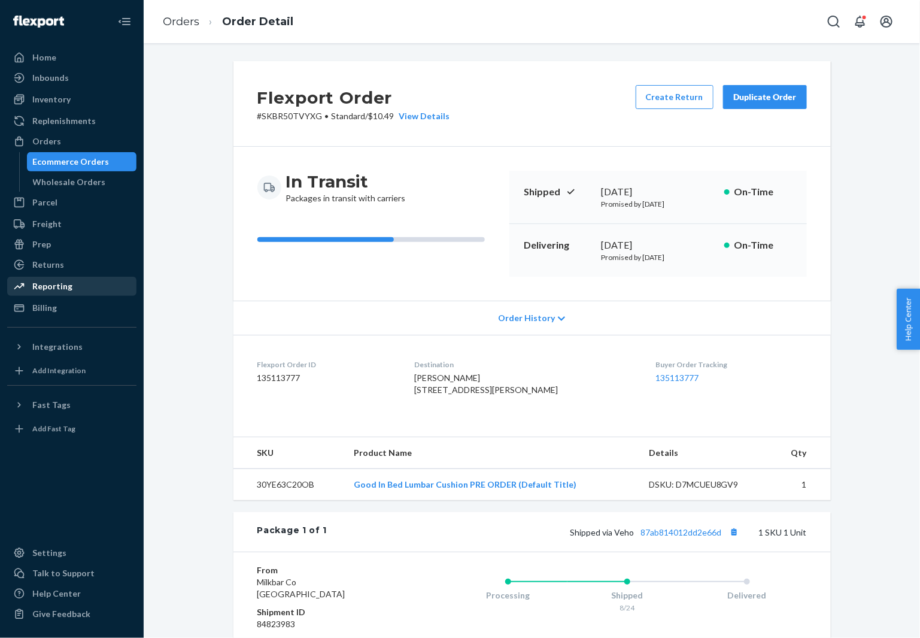
click at [468, 375] on span "[PERSON_NAME] [STREET_ADDRESS][PERSON_NAME]" at bounding box center [486, 383] width 144 height 22
click at [742, 540] on button "Copy tracking number" at bounding box center [735, 532] width 16 height 16
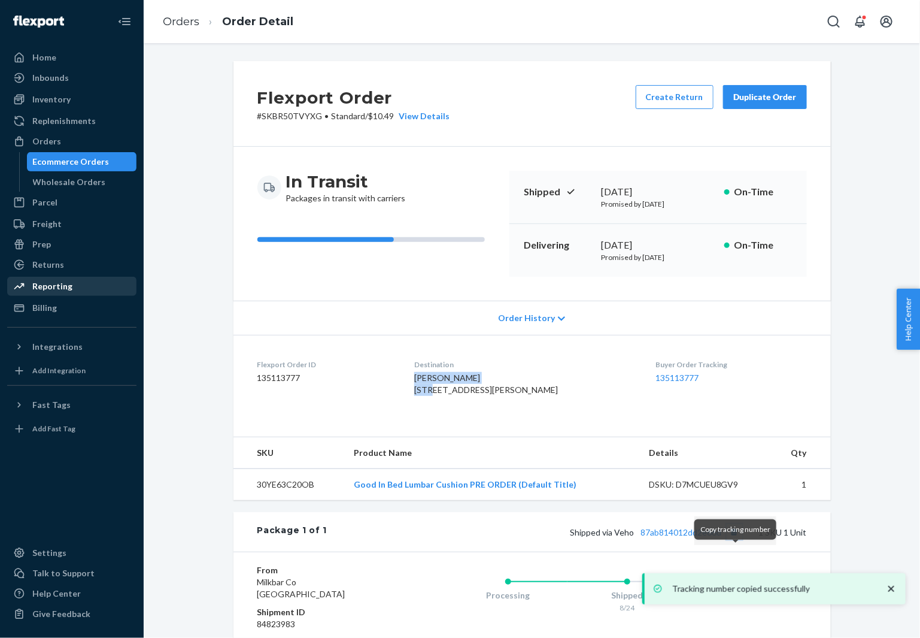
click at [739, 540] on button "Copy tracking number" at bounding box center [735, 532] width 16 height 16
click at [695, 537] on link "87ab814012dd2e66d" at bounding box center [681, 532] width 81 height 10
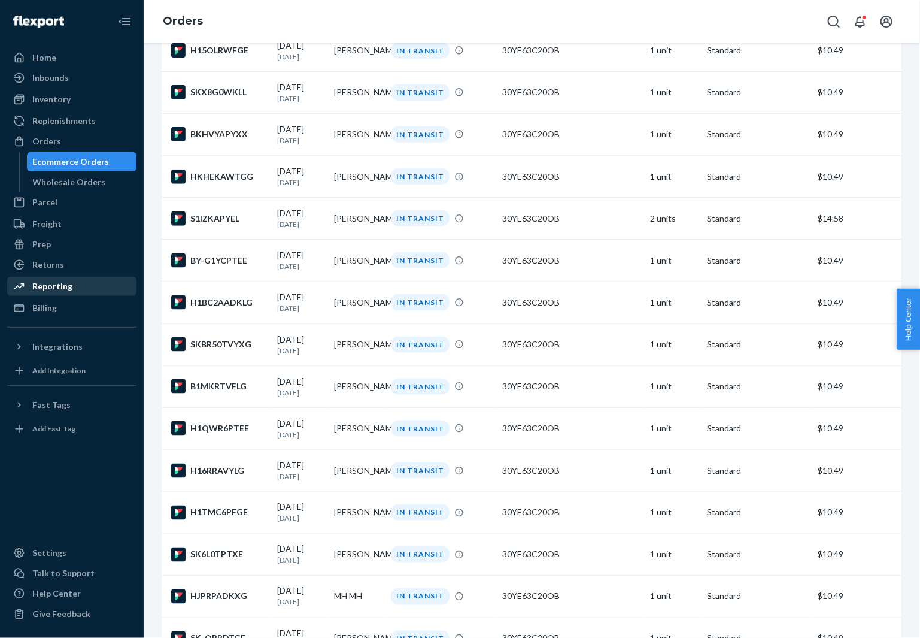
scroll to position [471, 0]
click at [226, 393] on div "B1MKRTVFLG" at bounding box center [219, 385] width 97 height 14
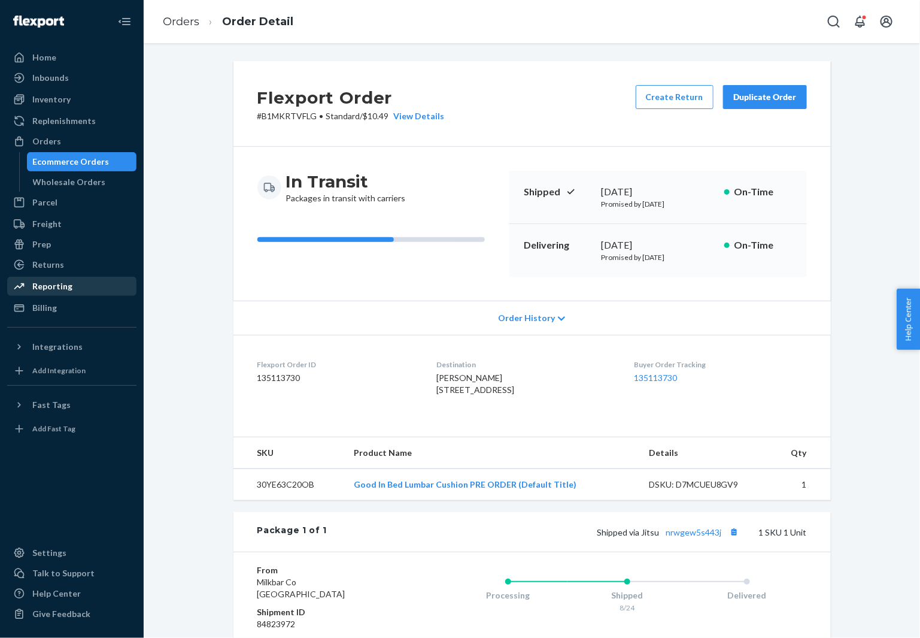
click at [456, 377] on span "[PERSON_NAME] [STREET_ADDRESS]" at bounding box center [476, 383] width 78 height 22
click at [735, 540] on button "Copy tracking number" at bounding box center [735, 532] width 16 height 16
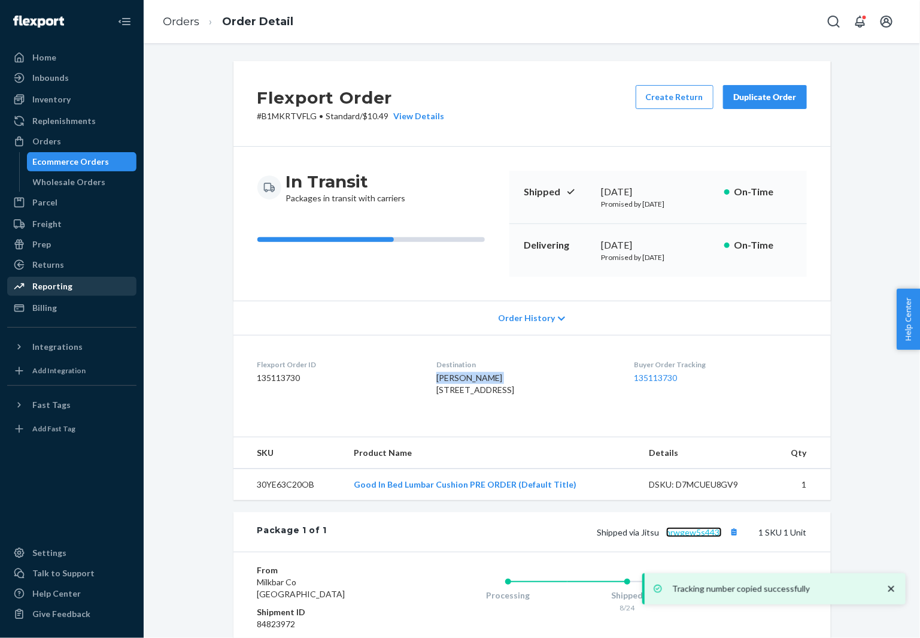
click at [701, 537] on link "nrwgew5s443j" at bounding box center [694, 532] width 56 height 10
click at [702, 537] on link "nrwgew5s443j" at bounding box center [694, 532] width 56 height 10
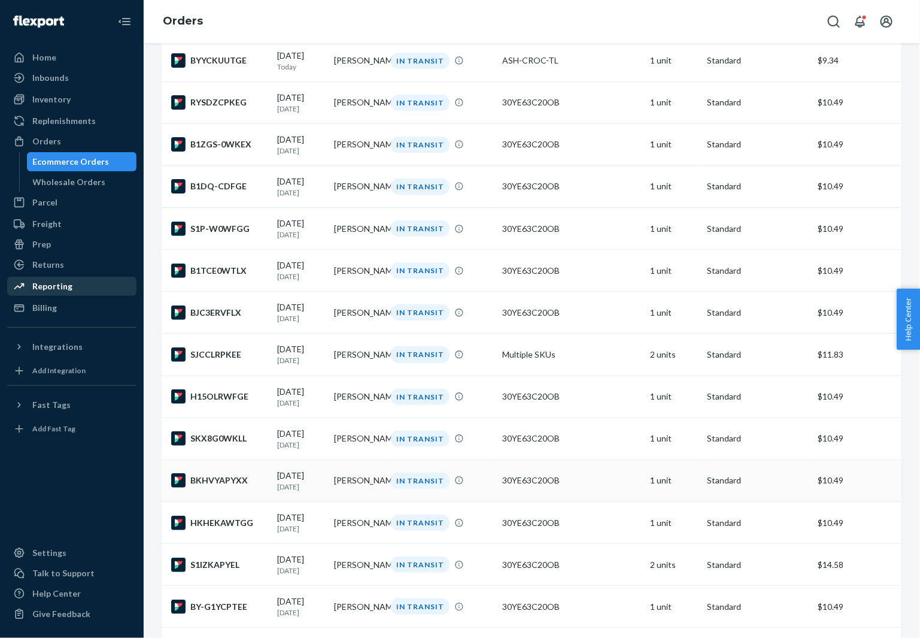
scroll to position [553, 0]
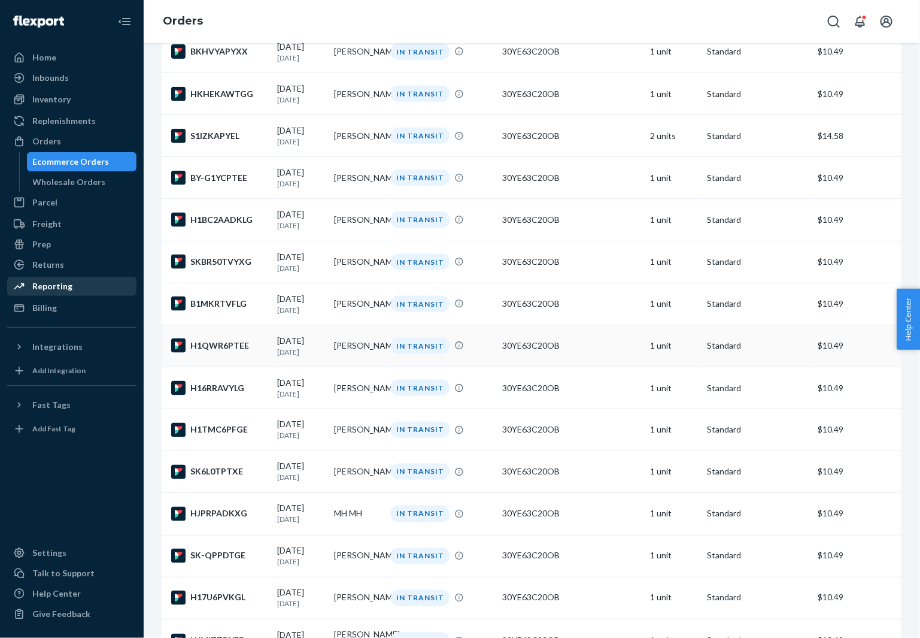
click at [205, 353] on div "H1QWR6PTEE" at bounding box center [219, 345] width 97 height 14
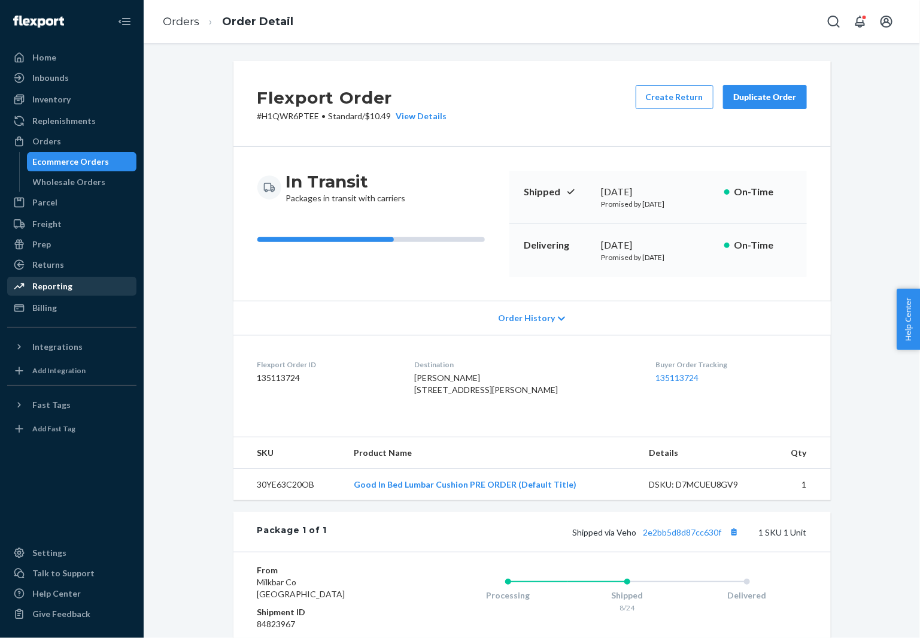
click at [459, 371] on div "Destination [PERSON_NAME] [STREET_ADDRESS][PERSON_NAME]" at bounding box center [525, 379] width 223 height 41
click at [451, 377] on span "[PERSON_NAME] [STREET_ADDRESS][PERSON_NAME]" at bounding box center [486, 383] width 144 height 22
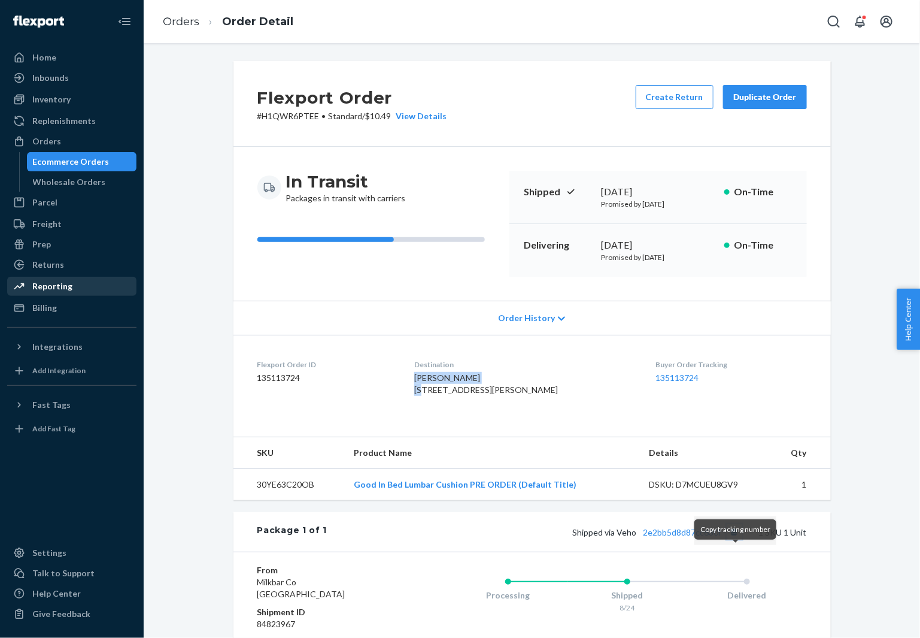
click at [734, 540] on button "Copy tracking number" at bounding box center [735, 532] width 16 height 16
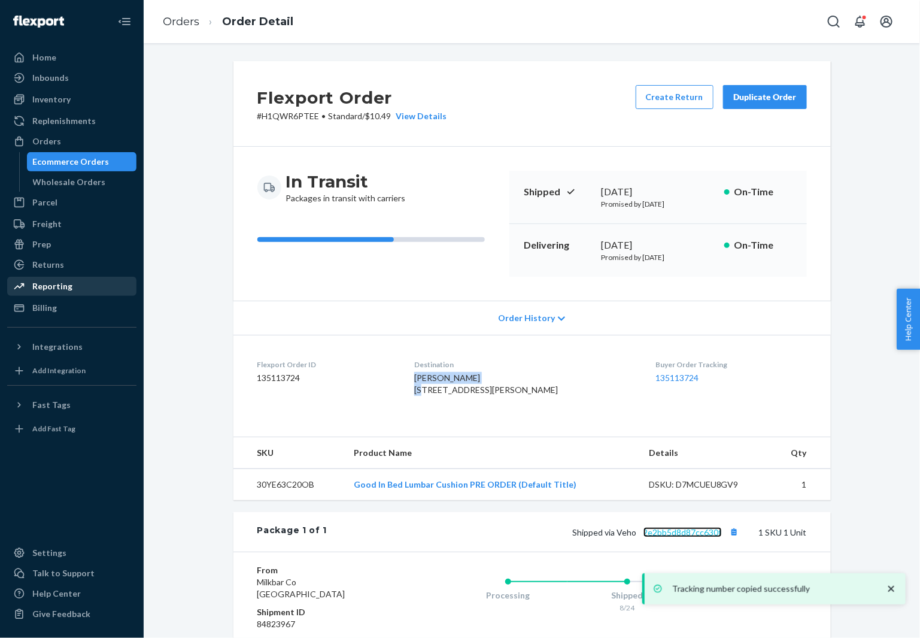
click at [690, 537] on link "2e2bb5d8d87cc630f" at bounding box center [683, 532] width 78 height 10
click at [738, 540] on button "Copy tracking number" at bounding box center [735, 532] width 16 height 16
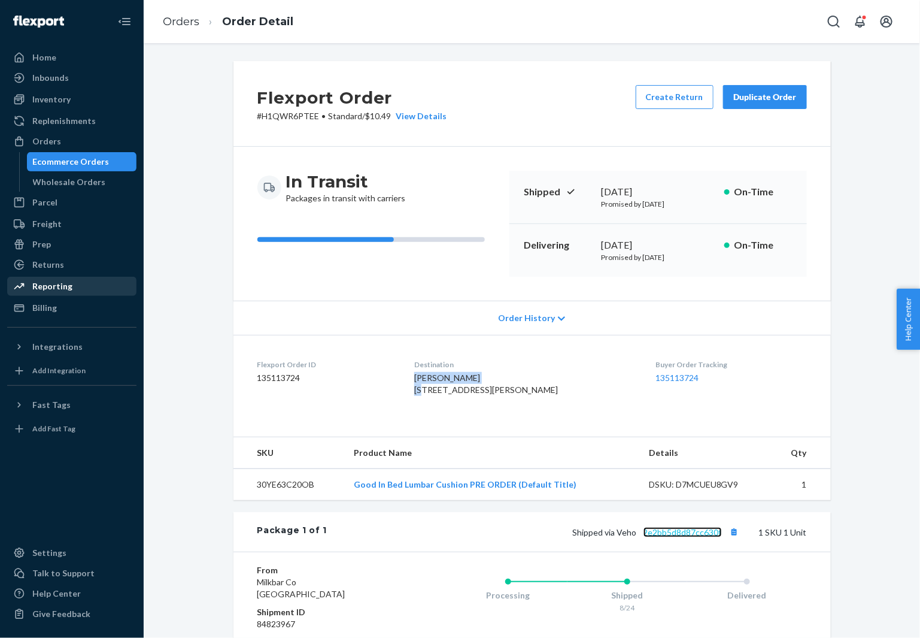
click at [693, 537] on link "2e2bb5d8d87cc630f" at bounding box center [683, 532] width 78 height 10
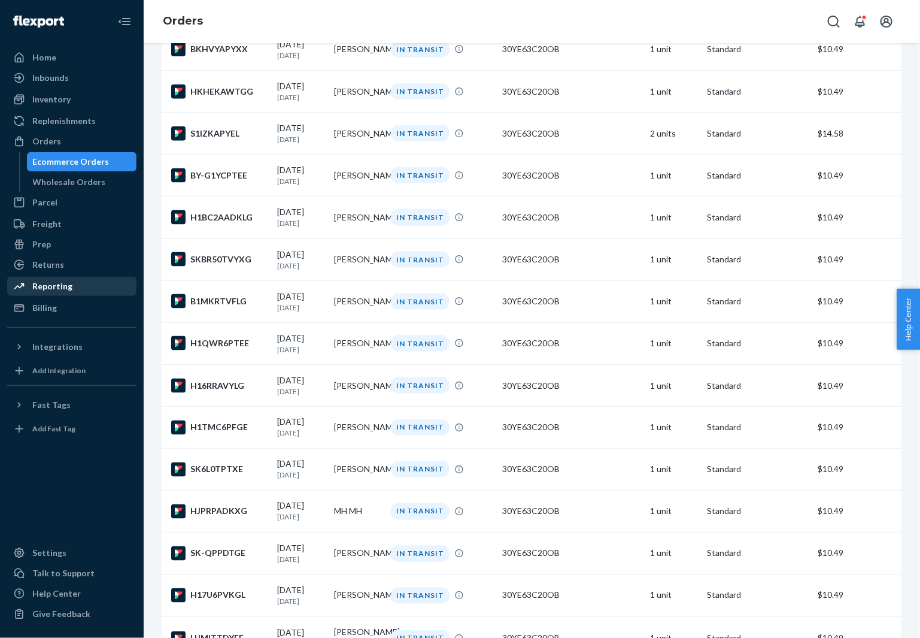
scroll to position [662, 0]
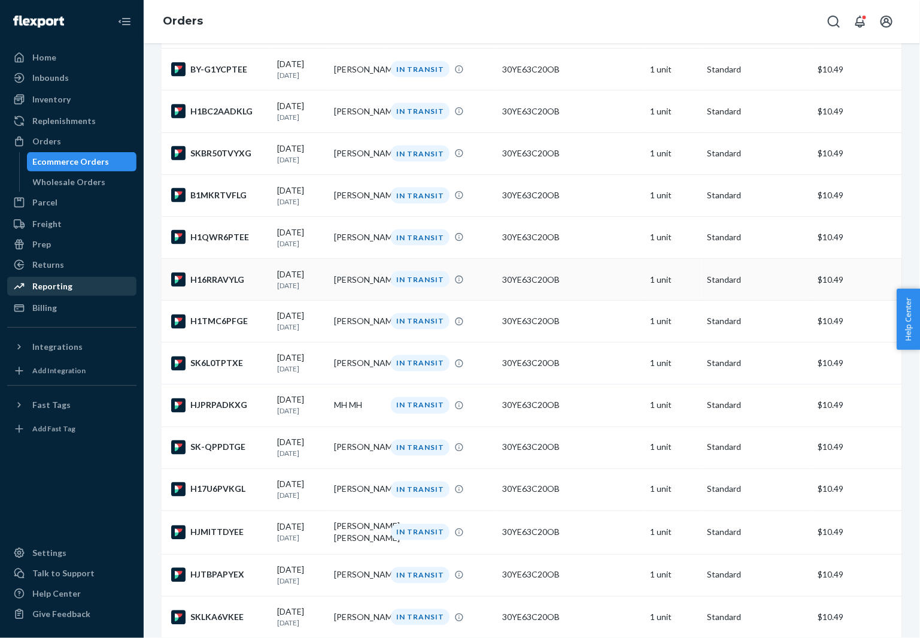
click at [231, 287] on div "H16RRAVYLG" at bounding box center [219, 279] width 97 height 14
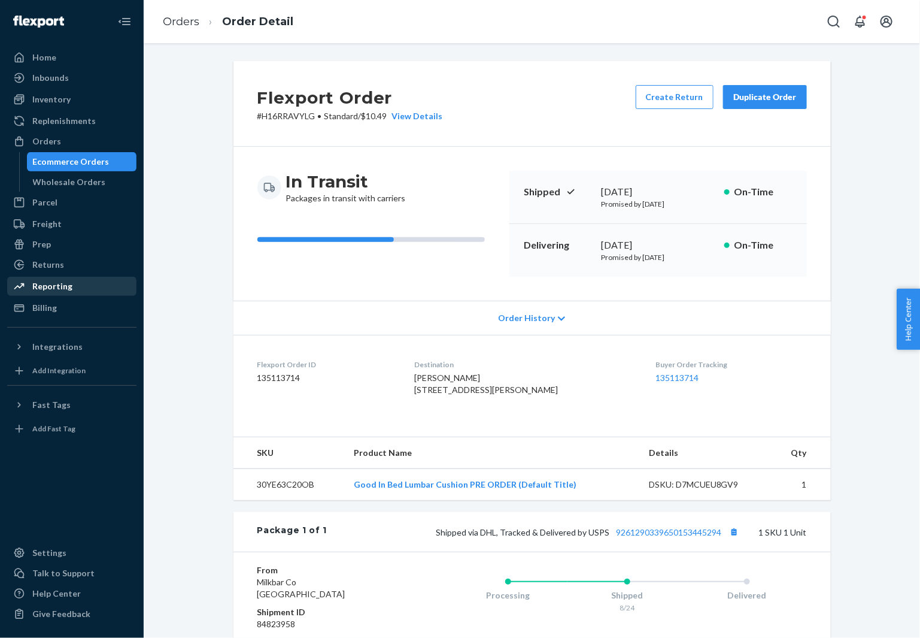
click at [460, 382] on div "[PERSON_NAME] [STREET_ADDRESS][PERSON_NAME]" at bounding box center [525, 384] width 223 height 24
click at [460, 378] on span "[PERSON_NAME] [STREET_ADDRESS][PERSON_NAME]" at bounding box center [486, 383] width 144 height 22
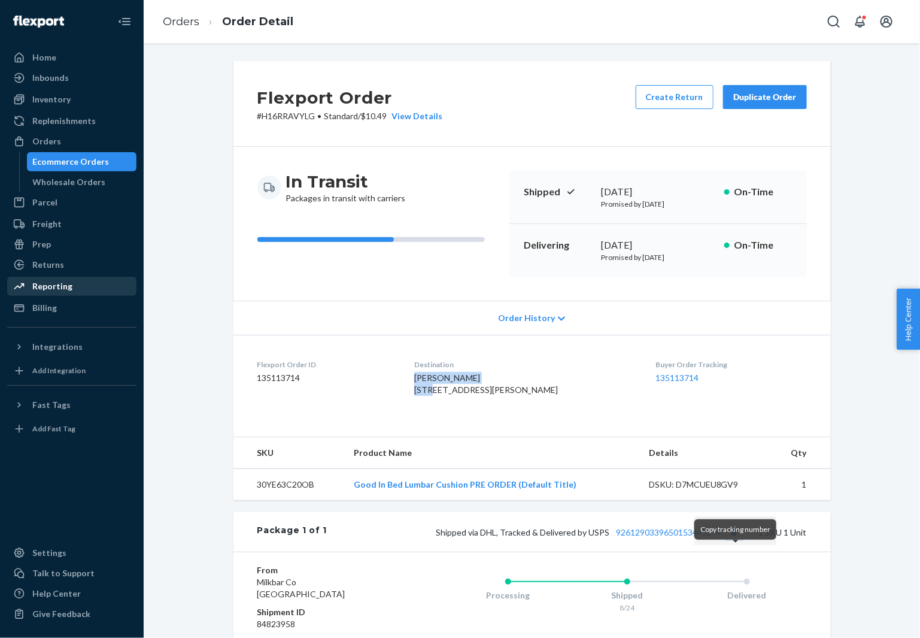
click at [735, 540] on button "Copy tracking number" at bounding box center [735, 532] width 16 height 16
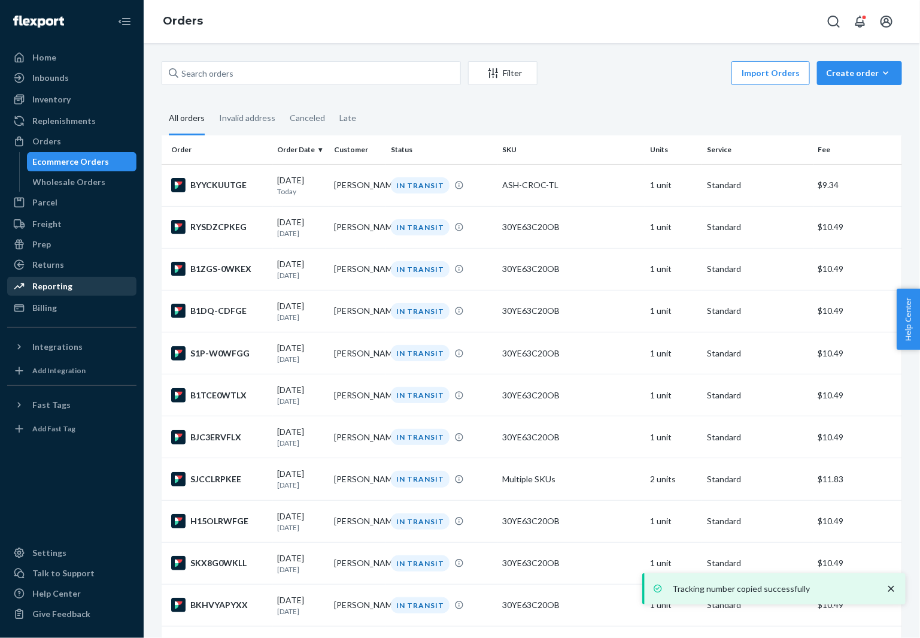
scroll to position [553, 0]
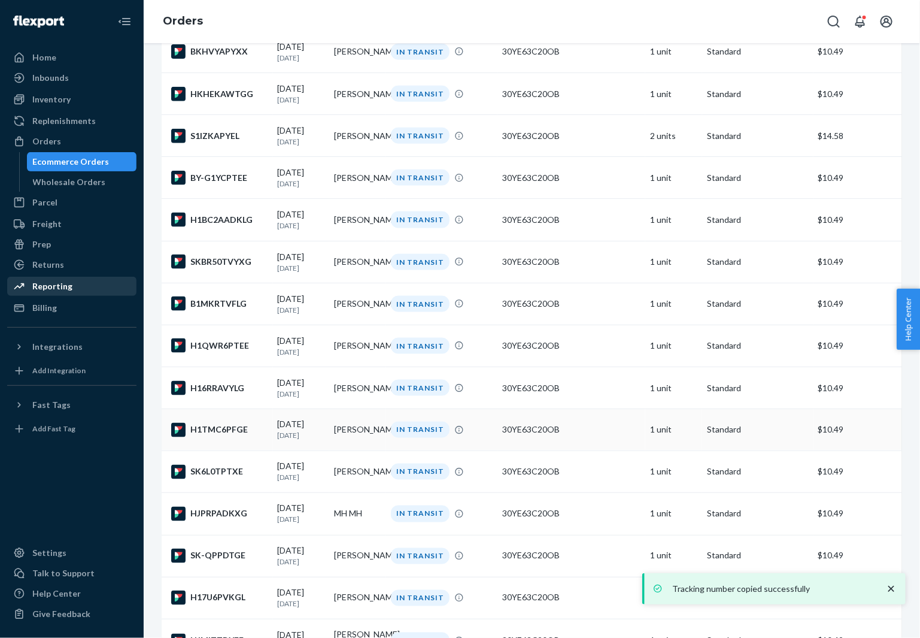
click at [214, 437] on div "H1TMC6PFGE" at bounding box center [219, 430] width 97 height 14
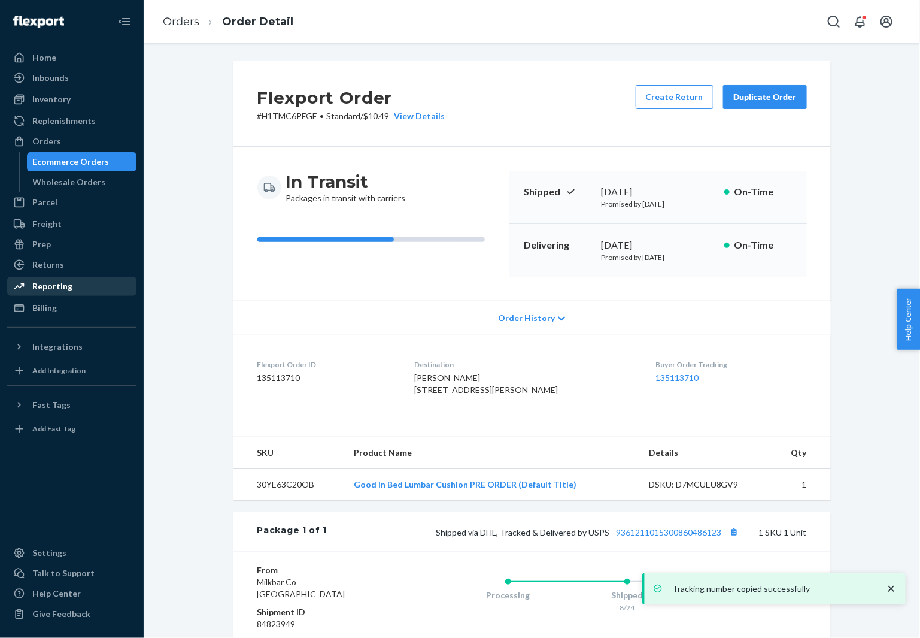
click at [470, 379] on span "[PERSON_NAME] [STREET_ADDRESS][PERSON_NAME]" at bounding box center [486, 383] width 144 height 22
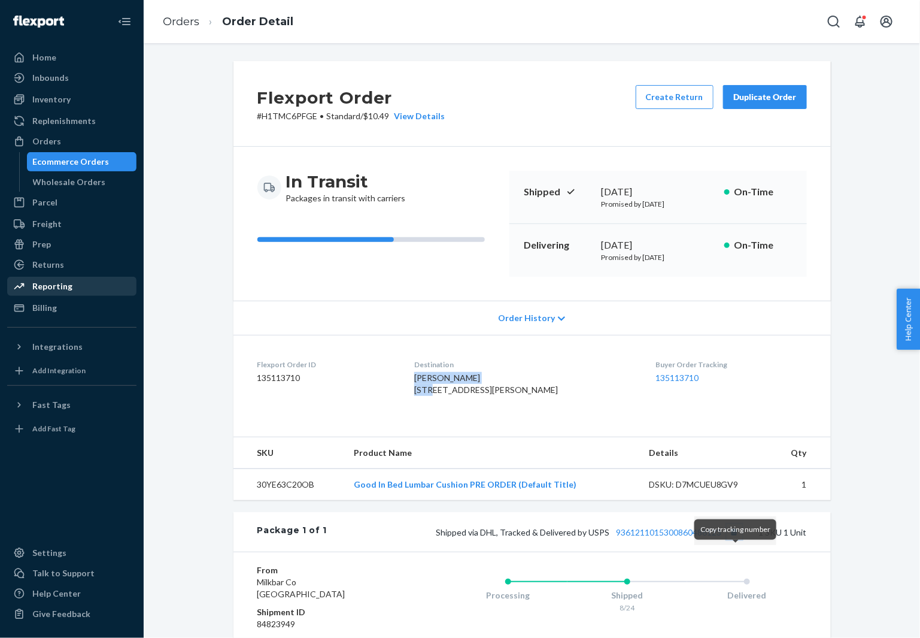
click at [736, 540] on button "Copy tracking number" at bounding box center [735, 532] width 16 height 16
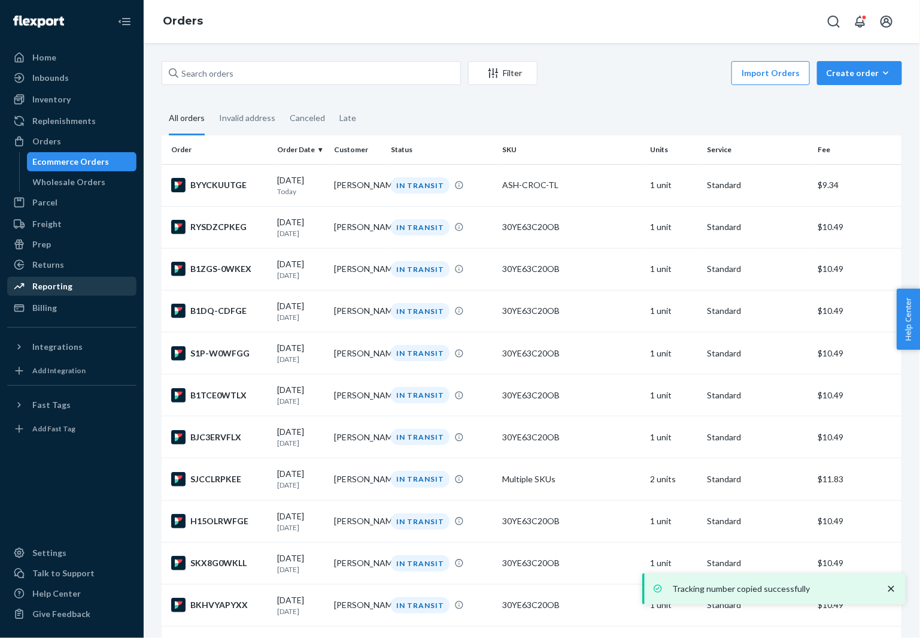
scroll to position [553, 0]
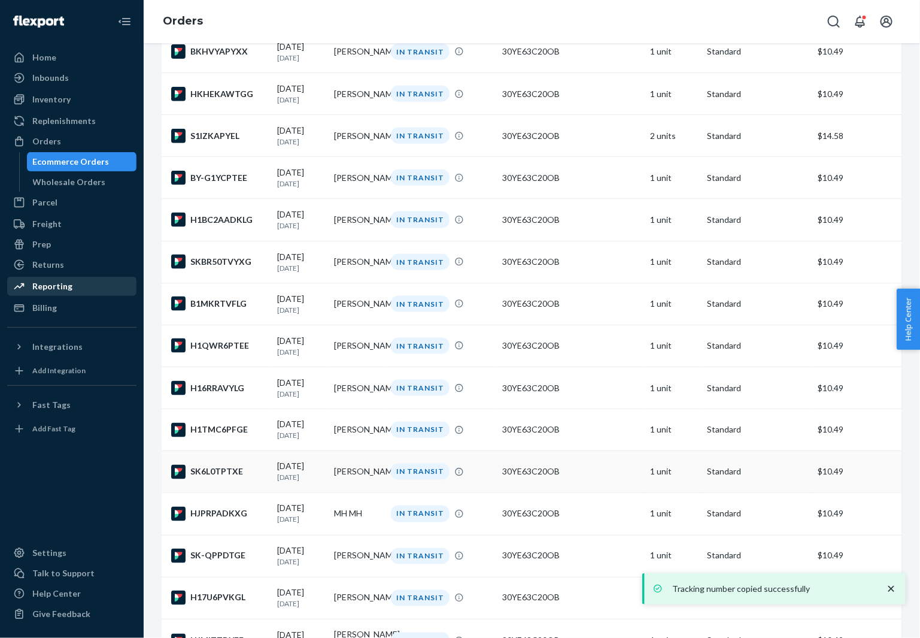
click at [211, 479] on div "SK6L0TPTXE" at bounding box center [219, 472] width 97 height 14
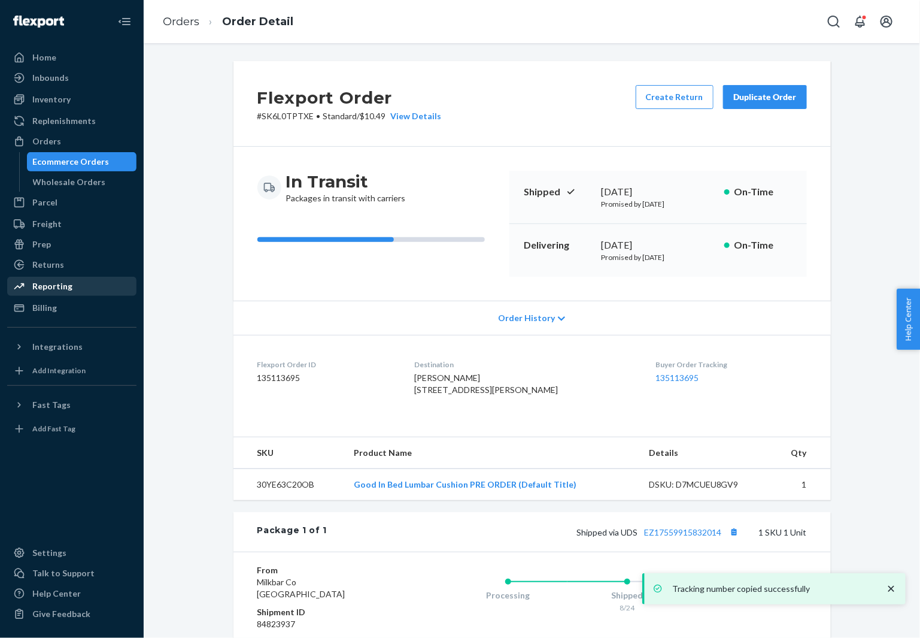
click at [454, 381] on span "[PERSON_NAME] [STREET_ADDRESS][PERSON_NAME]" at bounding box center [486, 383] width 144 height 22
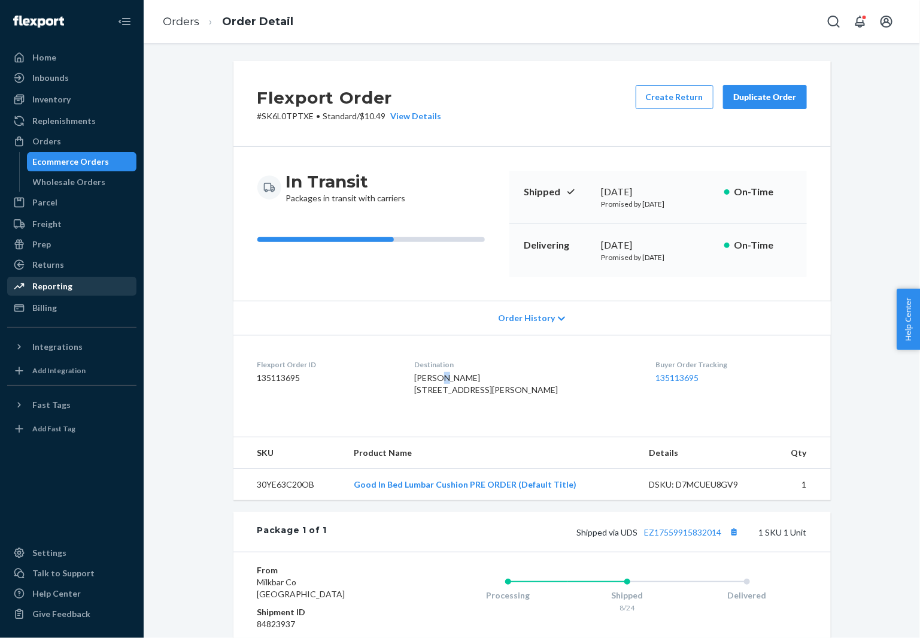
click at [454, 381] on span "[PERSON_NAME] [STREET_ADDRESS][PERSON_NAME]" at bounding box center [486, 383] width 144 height 22
click at [735, 540] on button "Copy tracking number" at bounding box center [735, 532] width 16 height 16
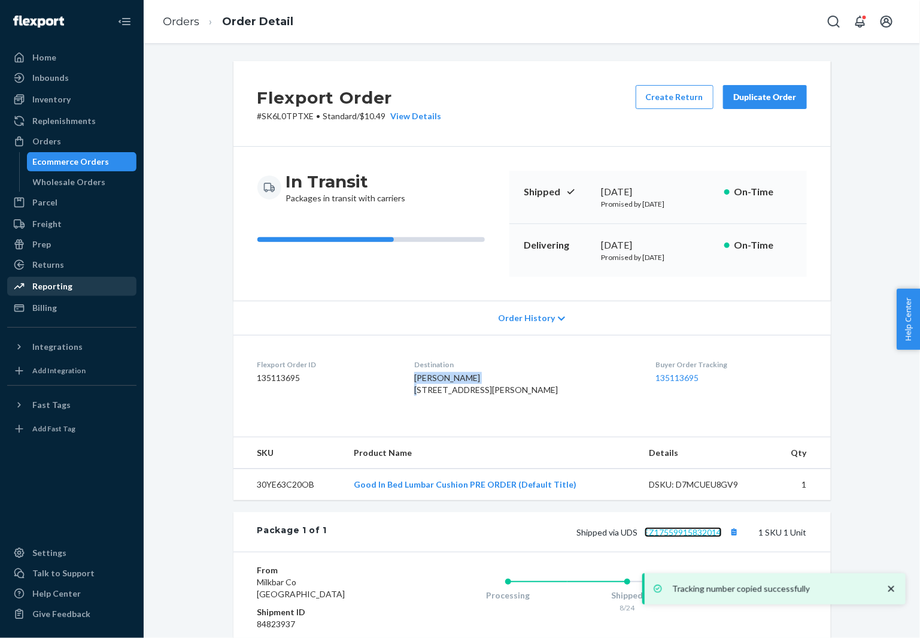
click at [675, 537] on link "EZ17559915832014" at bounding box center [683, 532] width 77 height 10
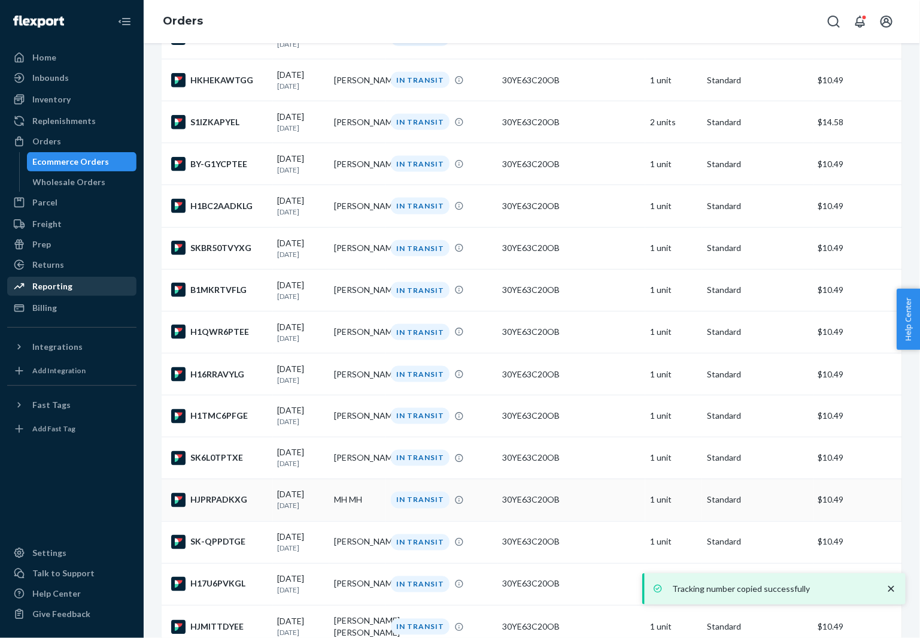
scroll to position [569, 0]
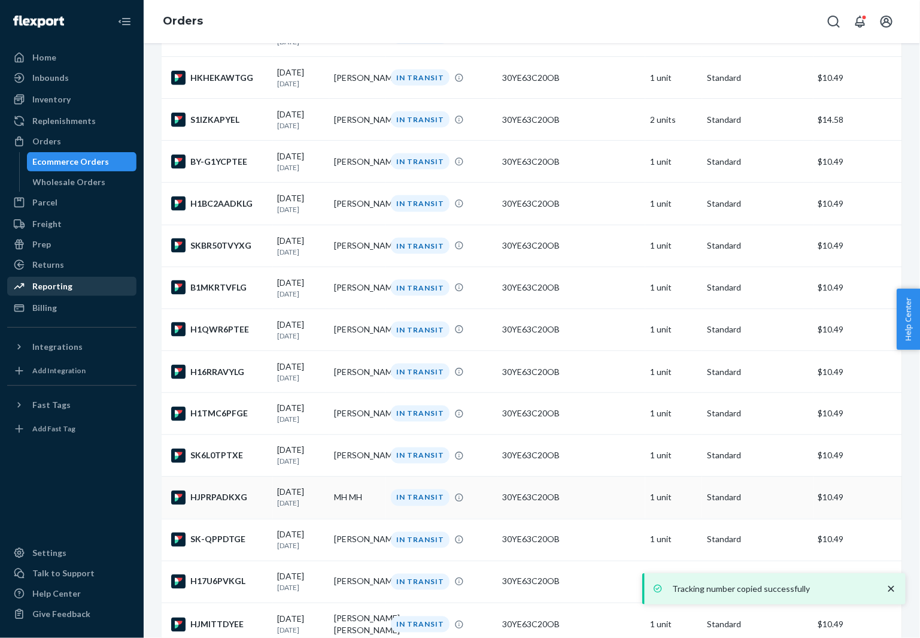
click at [216, 505] on div "HJPRPADKXG" at bounding box center [219, 497] width 97 height 14
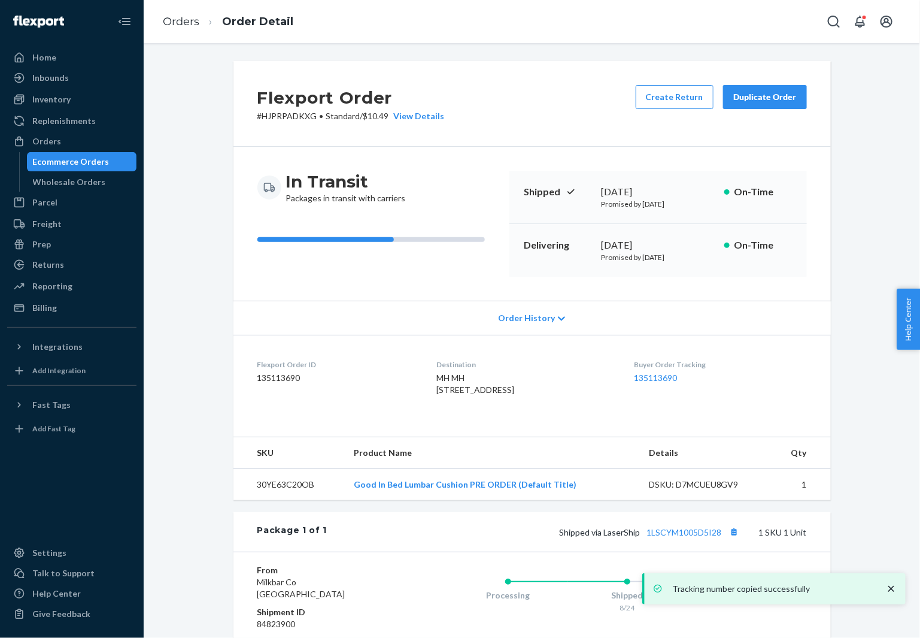
click at [437, 382] on div "MH MH [STREET_ADDRESS]" at bounding box center [526, 384] width 178 height 24
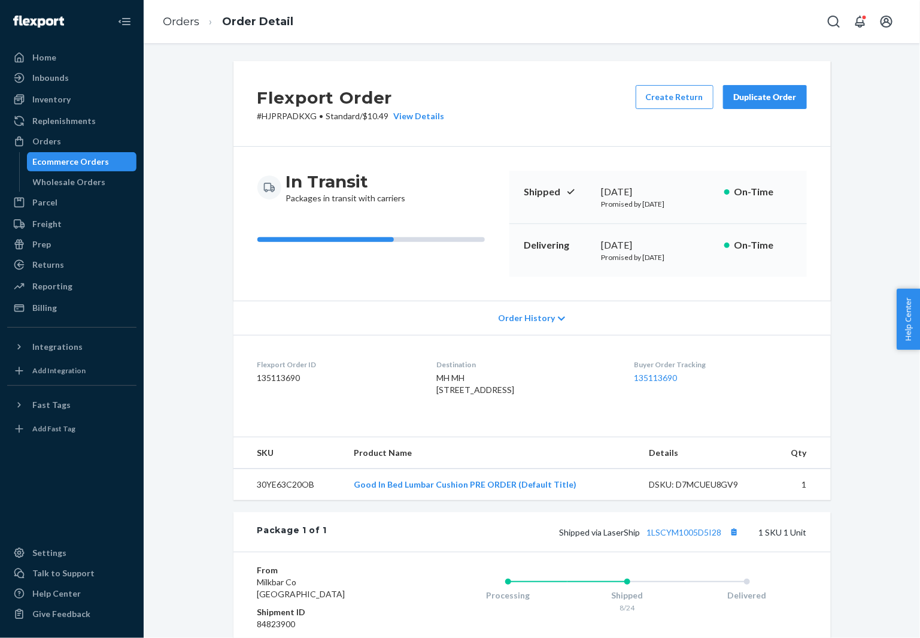
click at [437, 376] on span "MH MH [STREET_ADDRESS]" at bounding box center [476, 383] width 78 height 22
drag, startPoint x: 419, startPoint y: 385, endPoint x: 569, endPoint y: 388, distance: 150.3
click at [569, 388] on dl "Flexport Order ID 135113690 Destination MH MH [STREET_ADDRESS] US Buyer Order T…" at bounding box center [533, 380] width 598 height 90
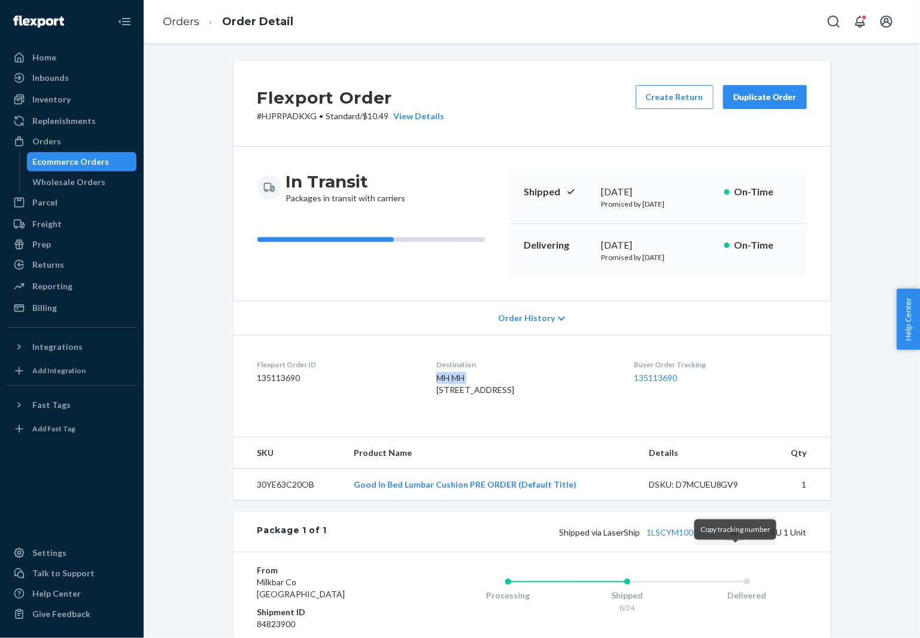
click at [740, 540] on button "Copy tracking number" at bounding box center [735, 532] width 16 height 16
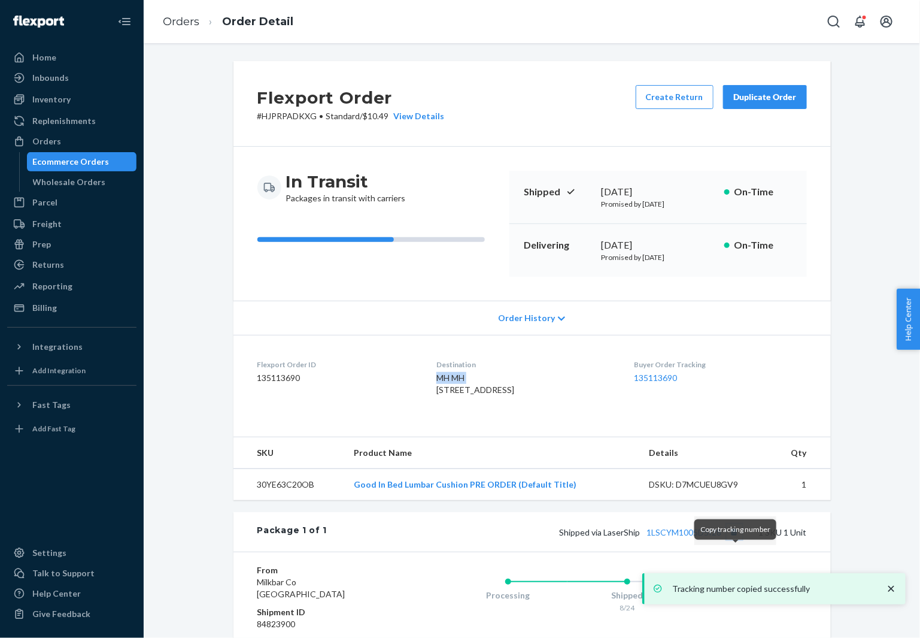
click at [736, 540] on button "Copy tracking number" at bounding box center [735, 532] width 16 height 16
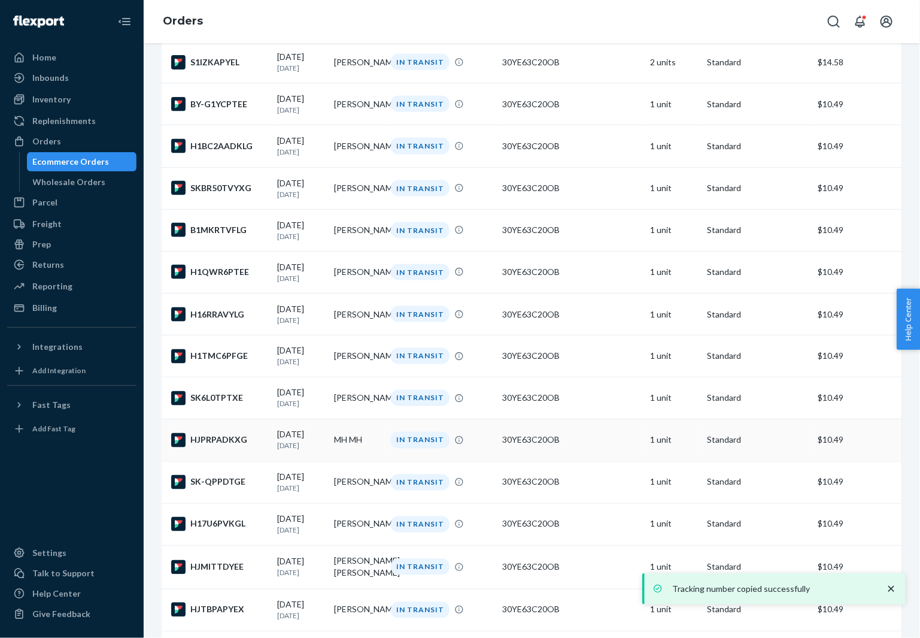
scroll to position [654, 0]
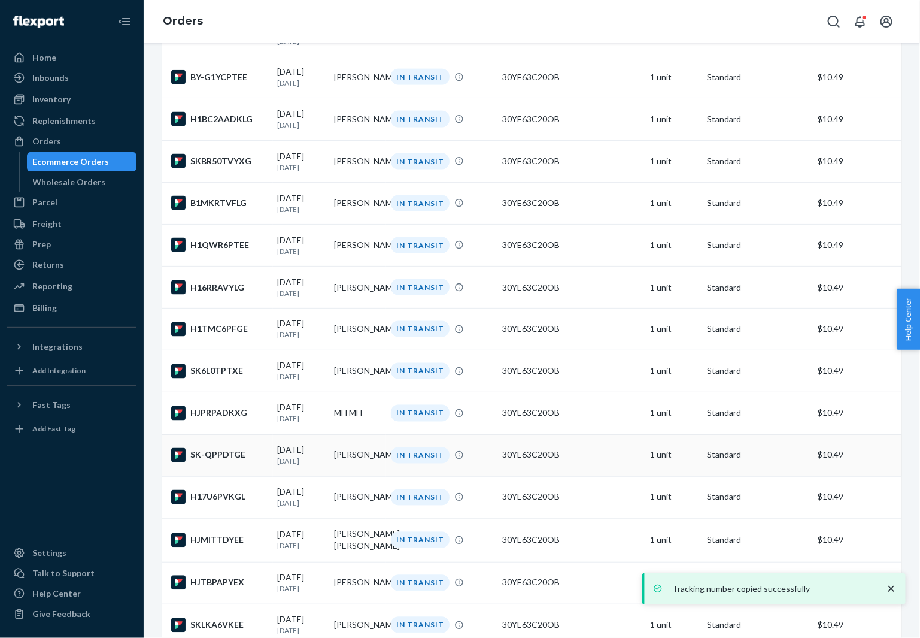
click at [242, 462] on div "SK-QPPDTGE" at bounding box center [219, 455] width 97 height 14
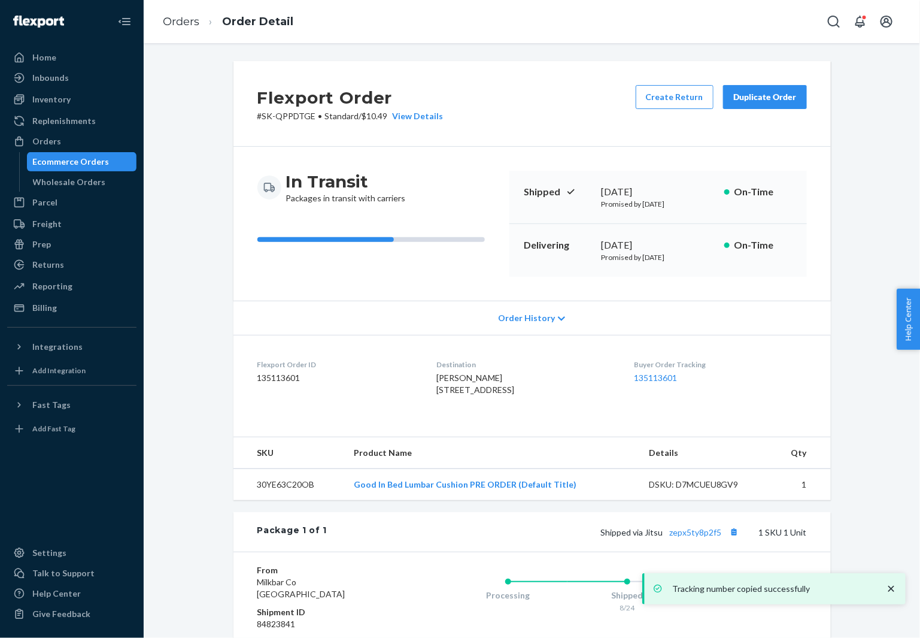
click at [455, 376] on span "[PERSON_NAME] [STREET_ADDRESS]" at bounding box center [476, 383] width 78 height 22
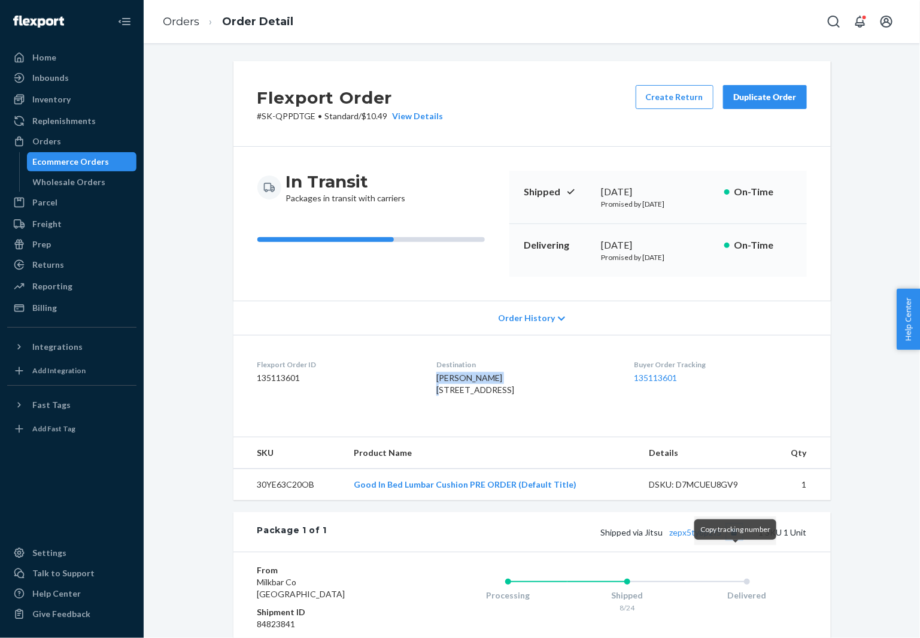
click at [736, 540] on button "Copy tracking number" at bounding box center [735, 532] width 16 height 16
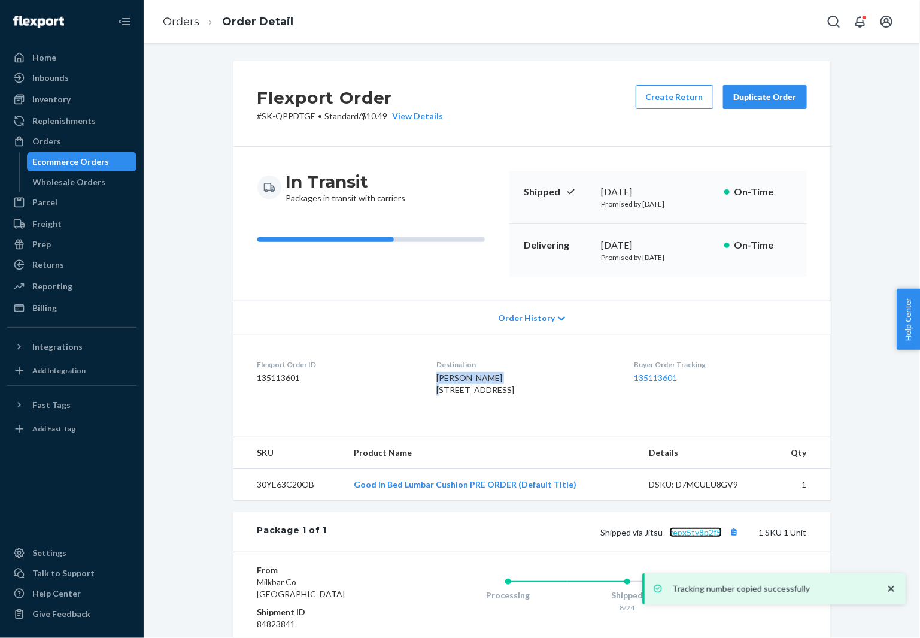
click at [689, 537] on link "zepx5ty8p2f5" at bounding box center [696, 532] width 52 height 10
click at [465, 375] on span "[PERSON_NAME] [STREET_ADDRESS]" at bounding box center [476, 383] width 78 height 22
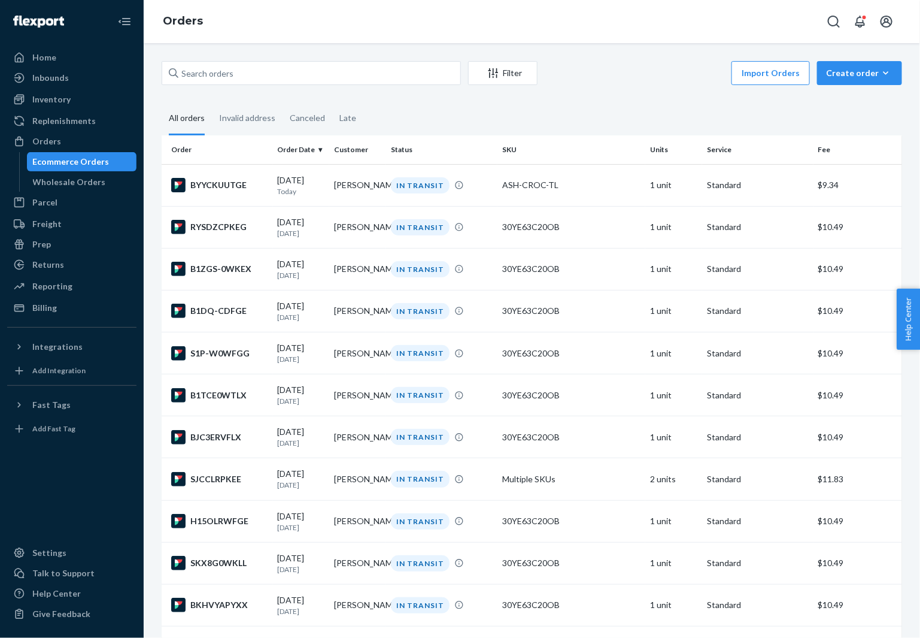
scroll to position [807, 0]
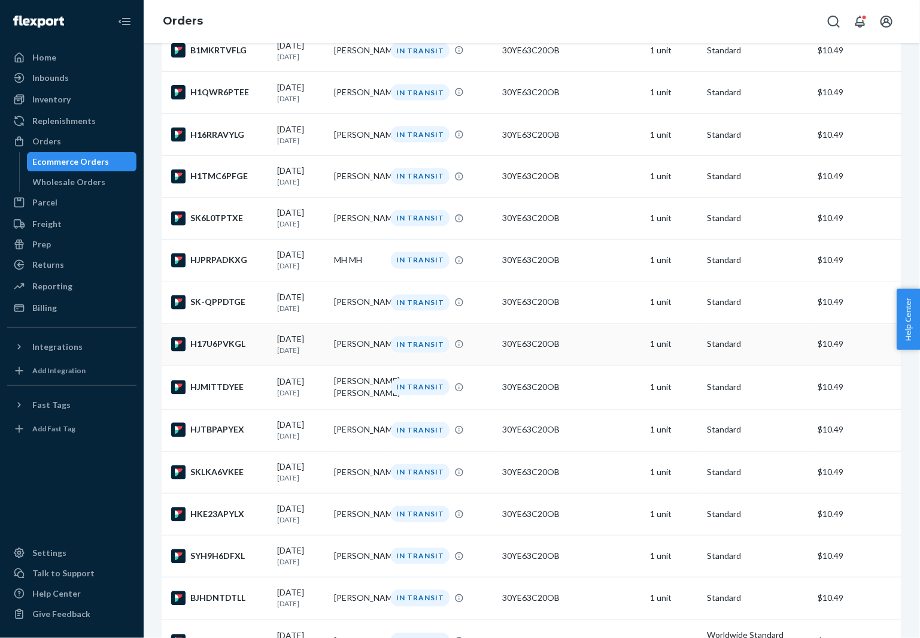
click at [202, 351] on div "H17U6PVKGL" at bounding box center [219, 344] width 97 height 14
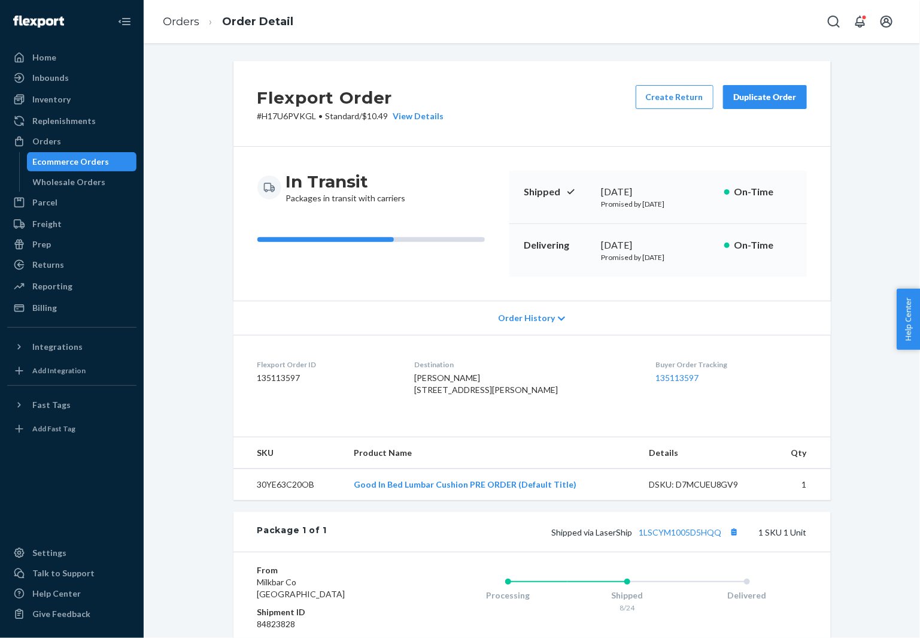
click at [449, 381] on span "[PERSON_NAME] [STREET_ADDRESS][PERSON_NAME]" at bounding box center [486, 383] width 144 height 22
click at [732, 540] on button "Copy tracking number" at bounding box center [735, 532] width 16 height 16
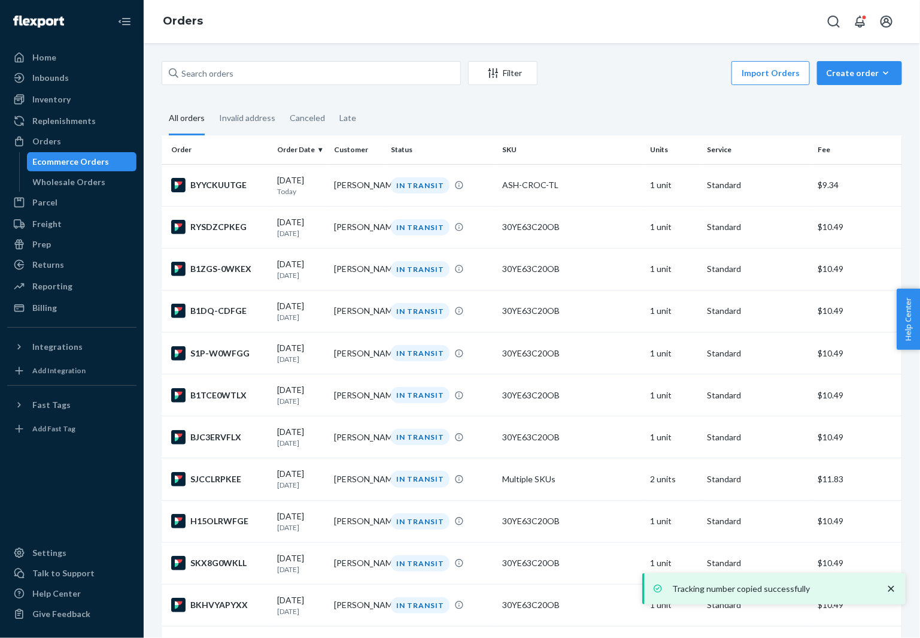
scroll to position [807, 0]
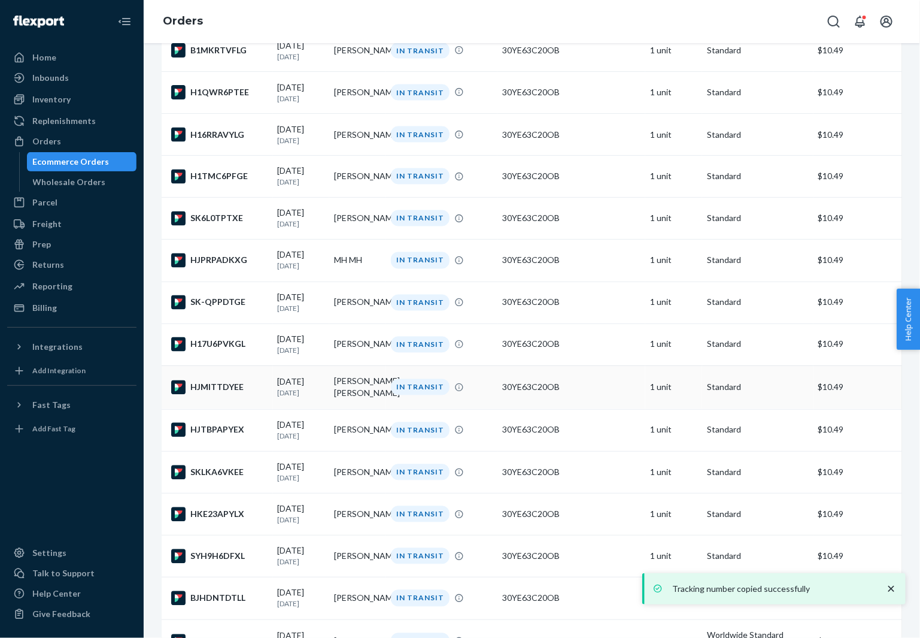
click at [225, 395] on div "HJMITTDYEE" at bounding box center [219, 387] width 97 height 14
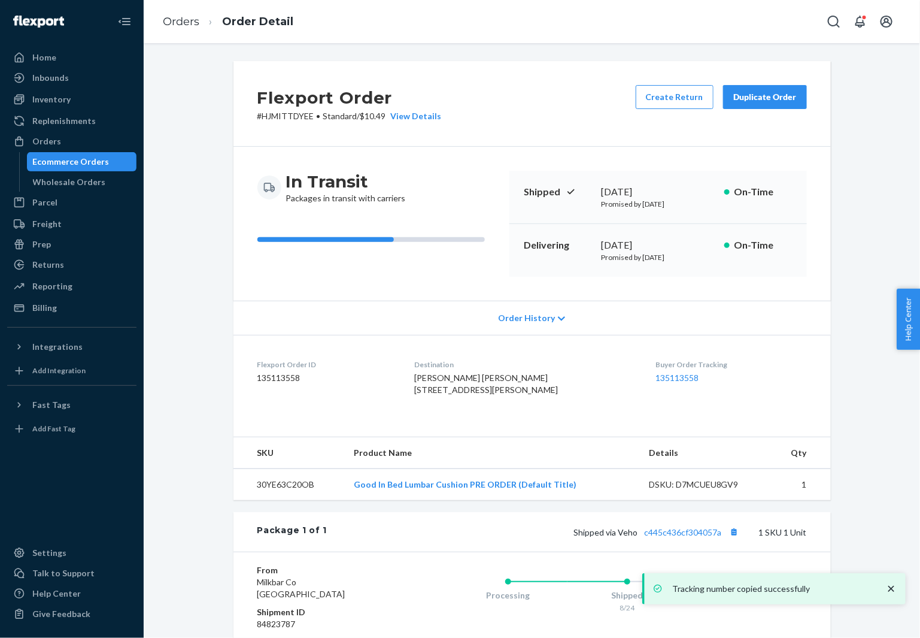
click at [449, 377] on span "[PERSON_NAME] [PERSON_NAME] [STREET_ADDRESS][PERSON_NAME]" at bounding box center [486, 383] width 144 height 22
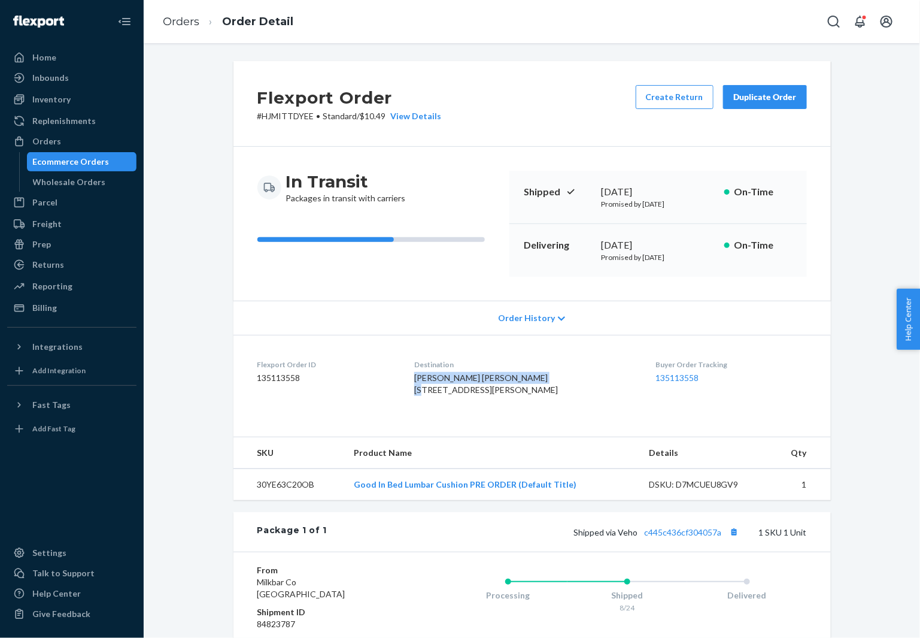
click at [449, 377] on span "[PERSON_NAME] [PERSON_NAME] [STREET_ADDRESS][PERSON_NAME]" at bounding box center [486, 383] width 144 height 22
click at [737, 540] on button "Copy tracking number" at bounding box center [735, 532] width 16 height 16
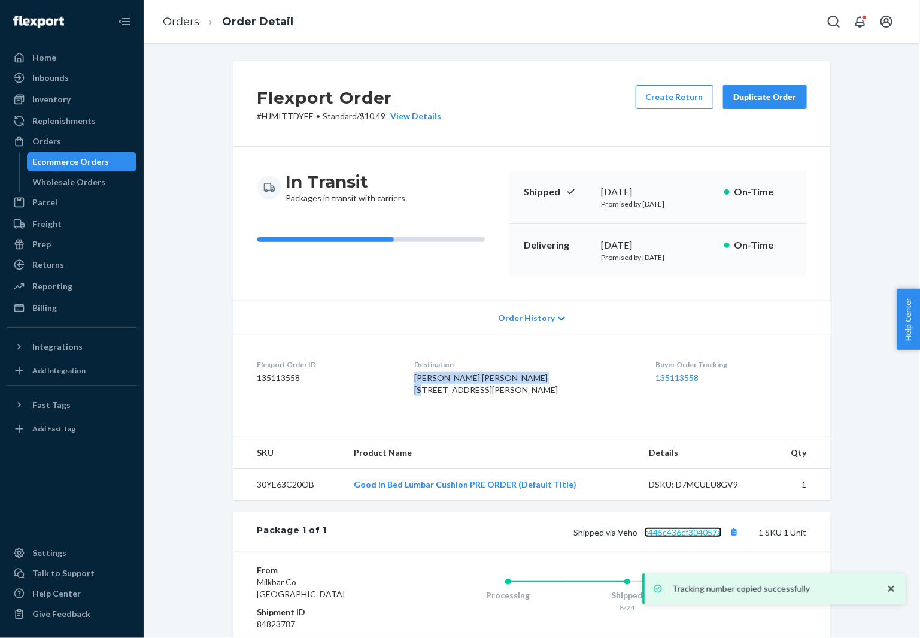
click at [687, 537] on link "c445c436cf304057a" at bounding box center [683, 532] width 77 height 10
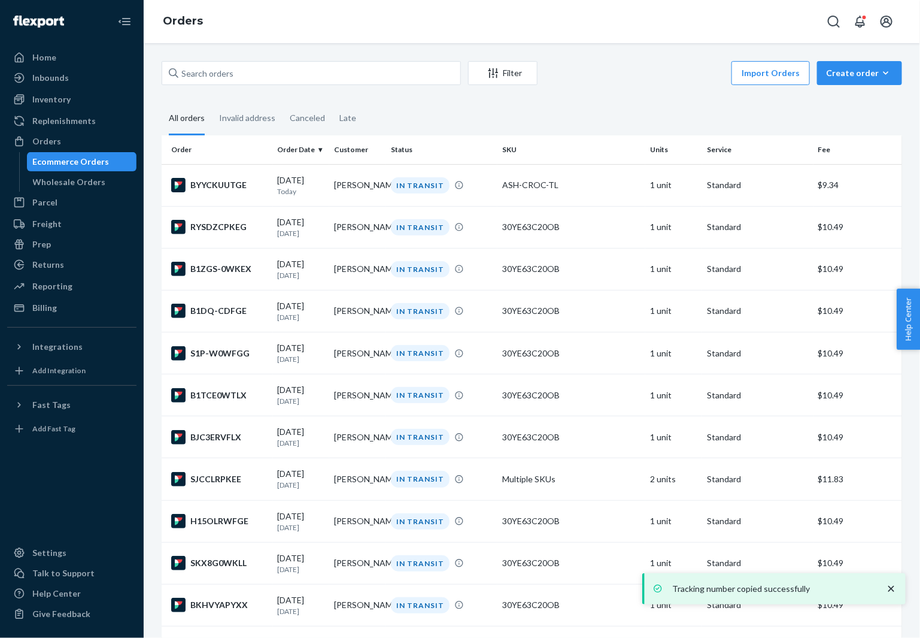
scroll to position [807, 0]
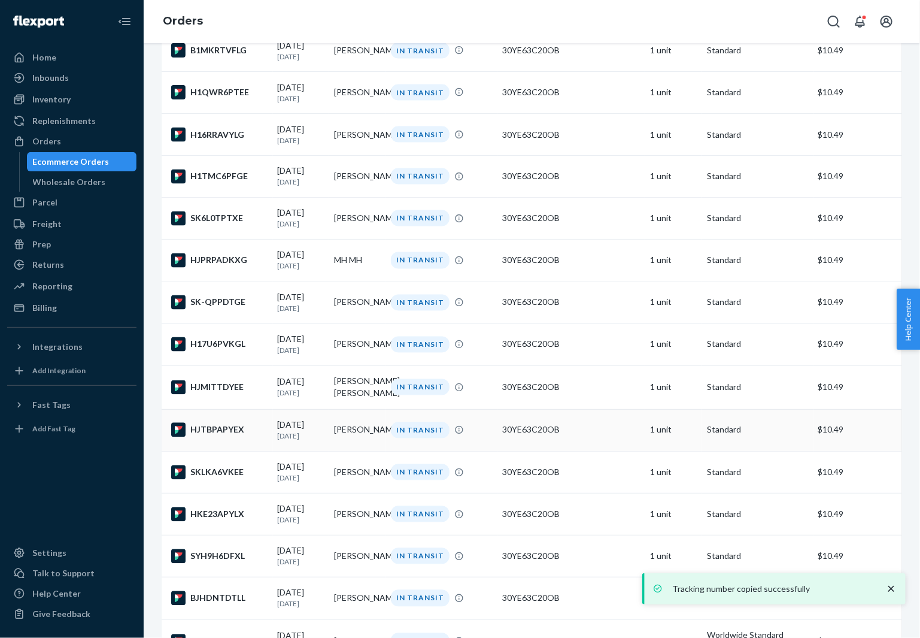
click at [213, 437] on div "HJTBPAPYEX" at bounding box center [219, 430] width 97 height 14
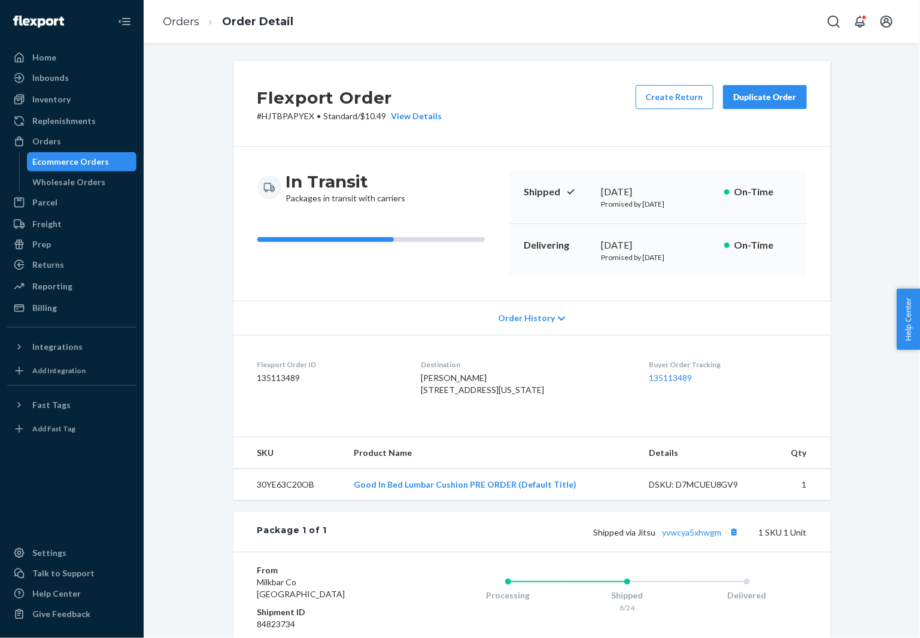
click at [450, 378] on span "[PERSON_NAME] [STREET_ADDRESS][US_STATE]" at bounding box center [483, 383] width 123 height 22
click at [735, 540] on button "Copy tracking number" at bounding box center [735, 532] width 16 height 16
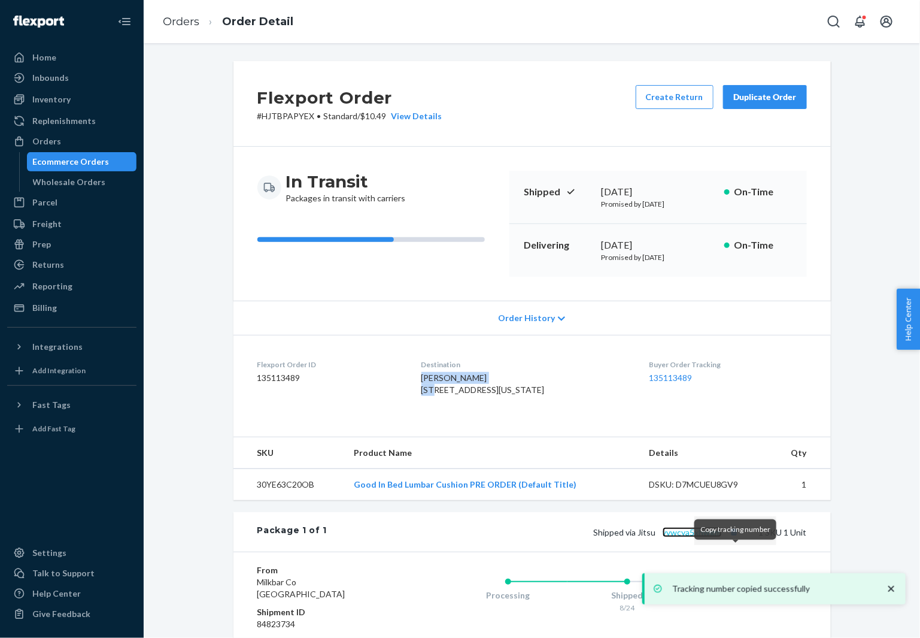
click at [698, 537] on link "yvwcya5xhwgm" at bounding box center [692, 532] width 59 height 10
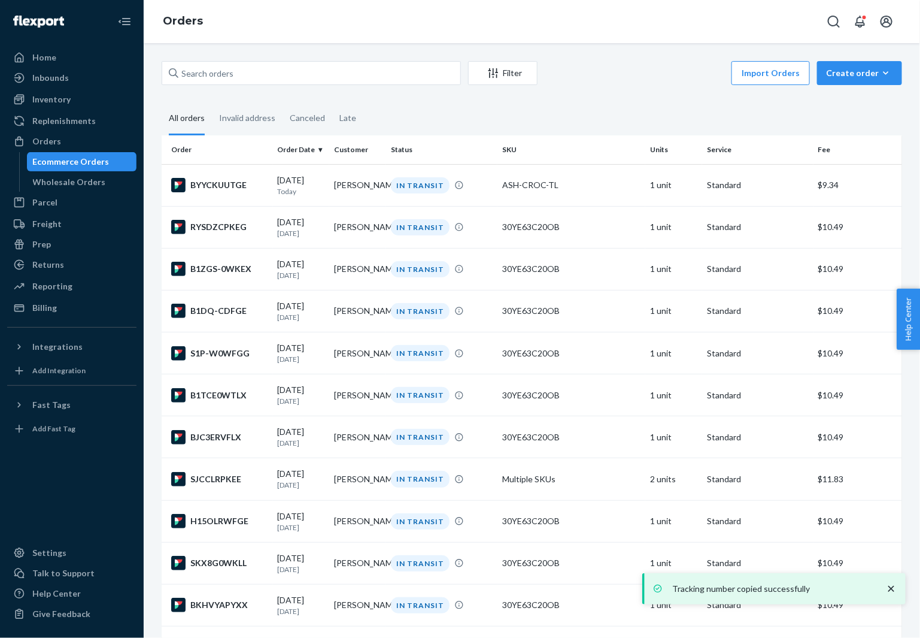
scroll to position [807, 0]
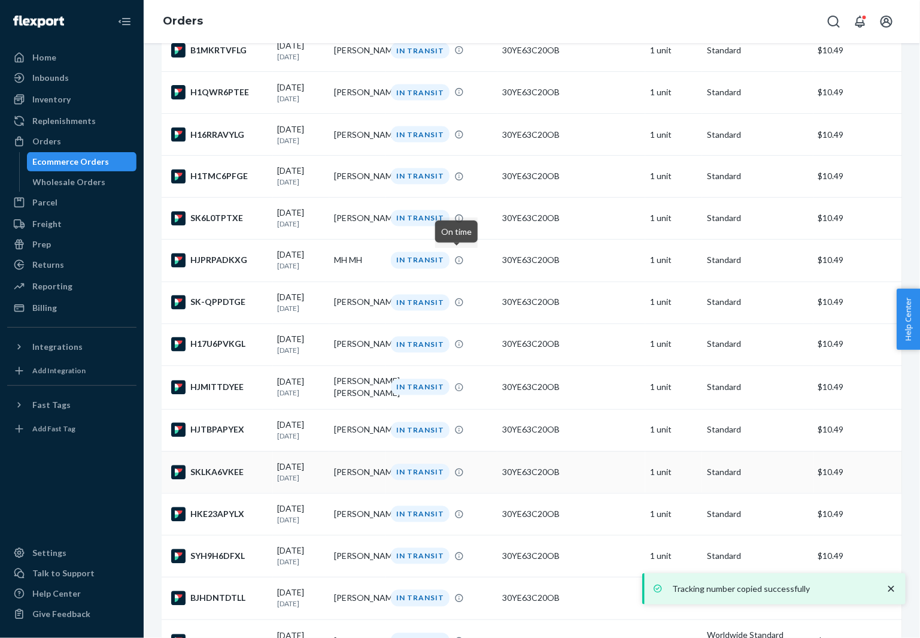
click at [214, 480] on div "SKLKA6VKEE" at bounding box center [219, 472] width 97 height 14
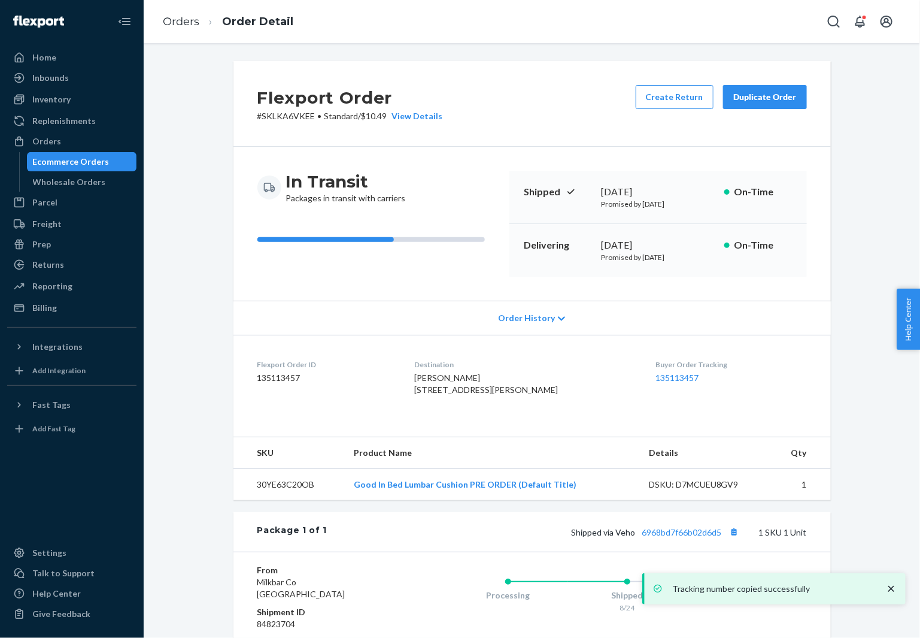
click at [440, 381] on span "[PERSON_NAME] [STREET_ADDRESS][PERSON_NAME]" at bounding box center [486, 383] width 144 height 22
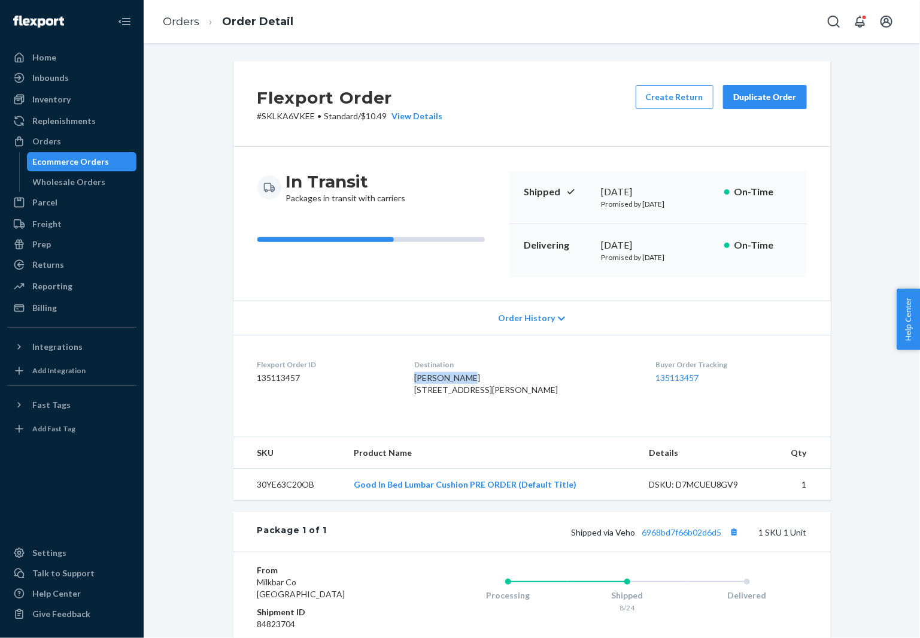
click at [440, 381] on span "[PERSON_NAME] [STREET_ADDRESS][PERSON_NAME]" at bounding box center [486, 383] width 144 height 22
click at [735, 540] on button "Copy tracking number" at bounding box center [735, 532] width 16 height 16
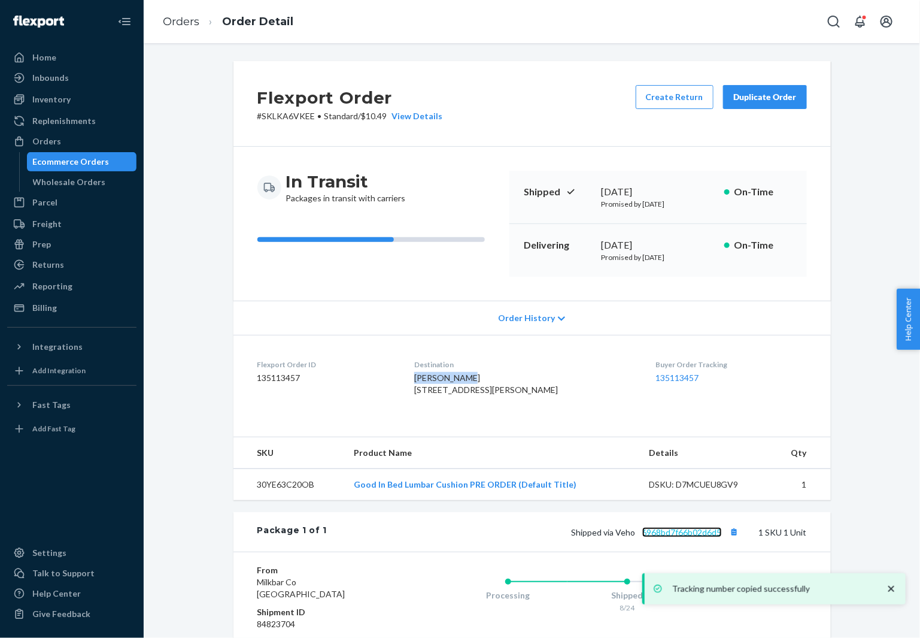
click at [697, 537] on link "6968bd7f66b02d6d5" at bounding box center [683, 532] width 80 height 10
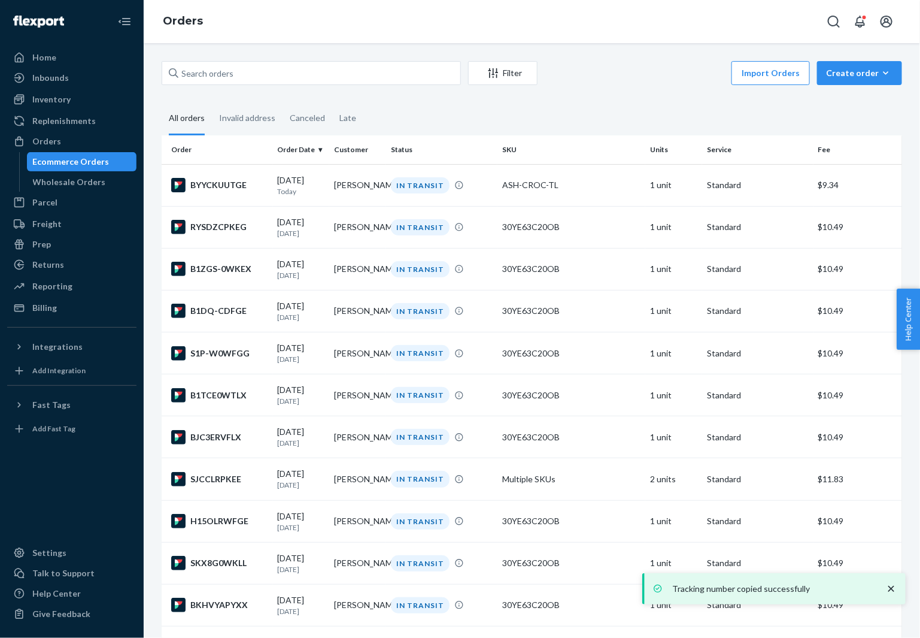
scroll to position [807, 0]
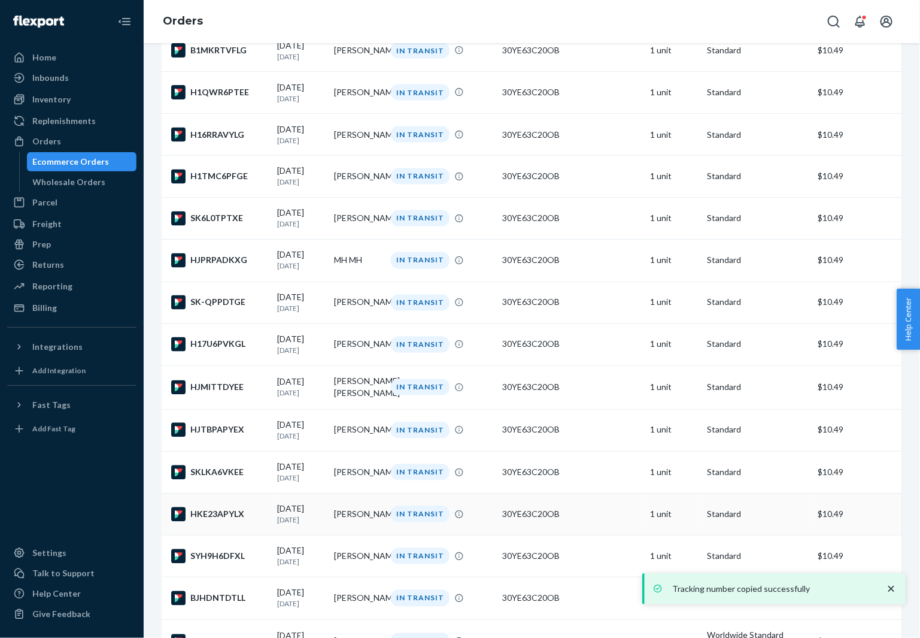
click at [213, 535] on td "HKE23APYLX" at bounding box center [217, 514] width 111 height 42
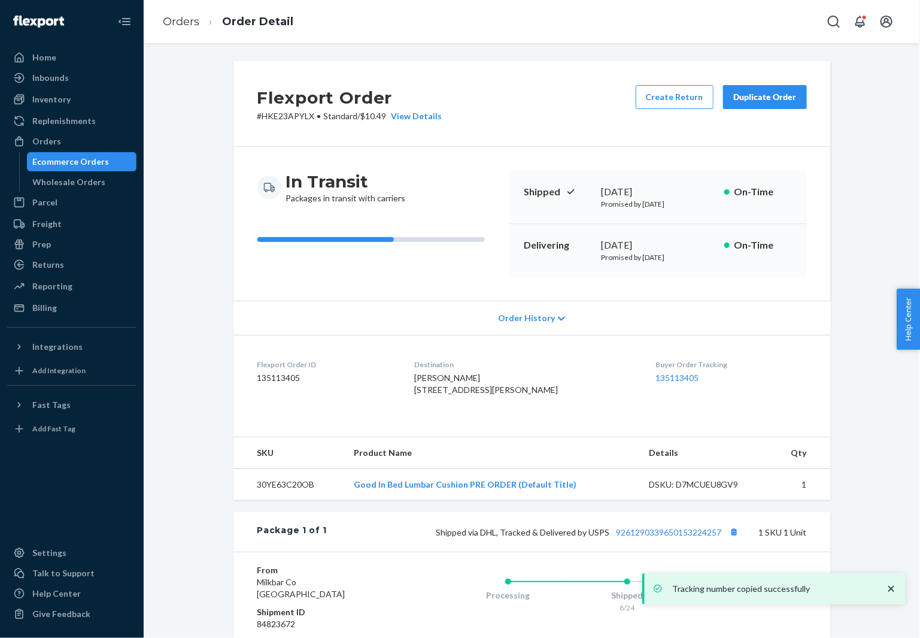
click at [458, 375] on span "[PERSON_NAME] [STREET_ADDRESS][PERSON_NAME]" at bounding box center [486, 383] width 144 height 22
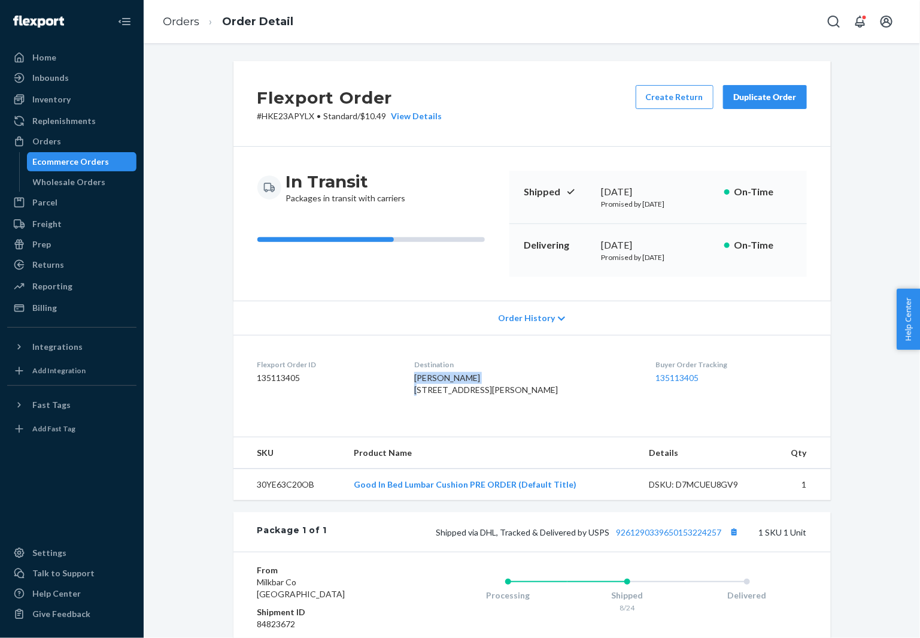
click at [451, 376] on span "[PERSON_NAME] [STREET_ADDRESS][PERSON_NAME]" at bounding box center [486, 383] width 144 height 22
click at [739, 540] on button "Copy tracking number" at bounding box center [735, 532] width 16 height 16
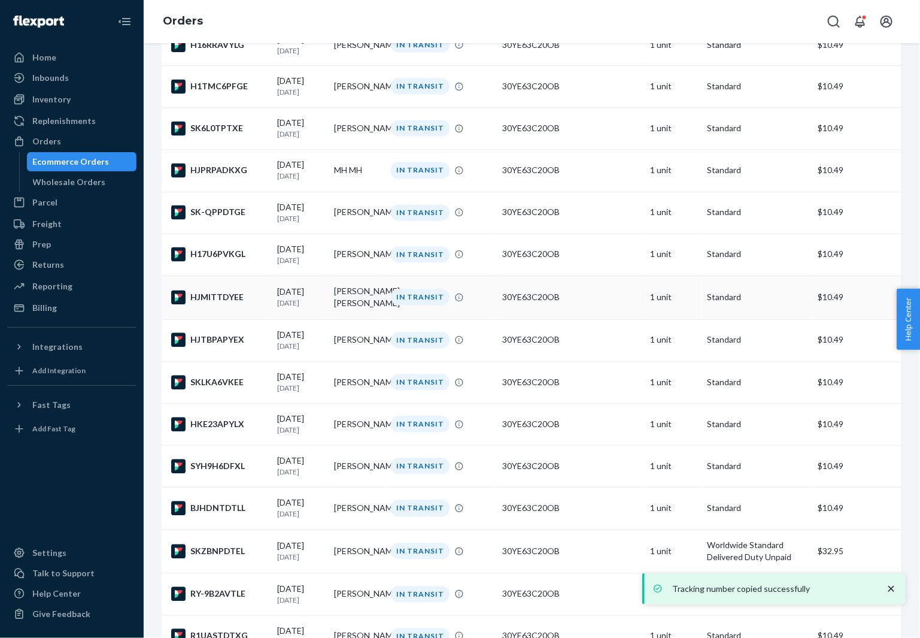
scroll to position [912, 0]
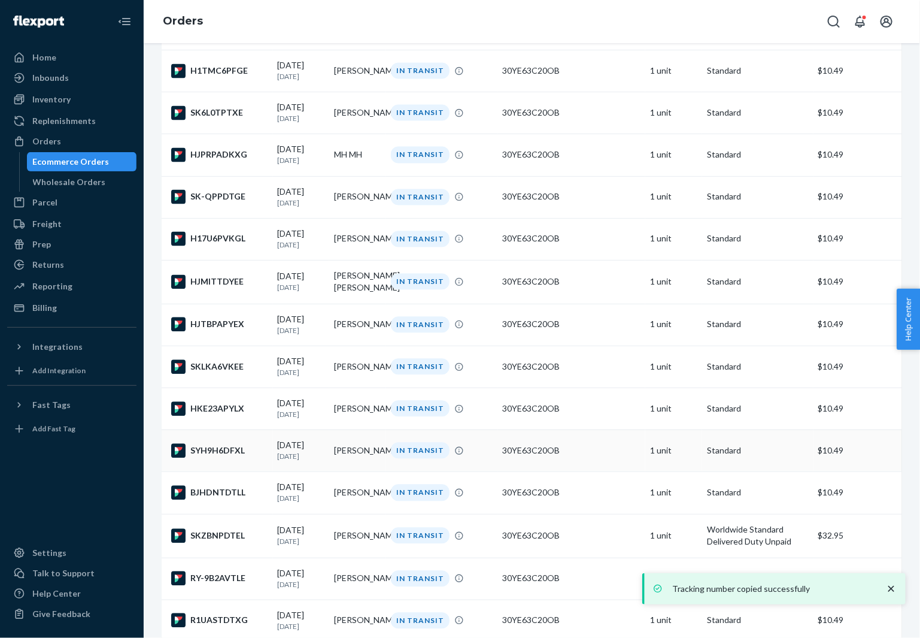
click at [191, 458] on div "SYH9H6DFXL" at bounding box center [219, 451] width 97 height 14
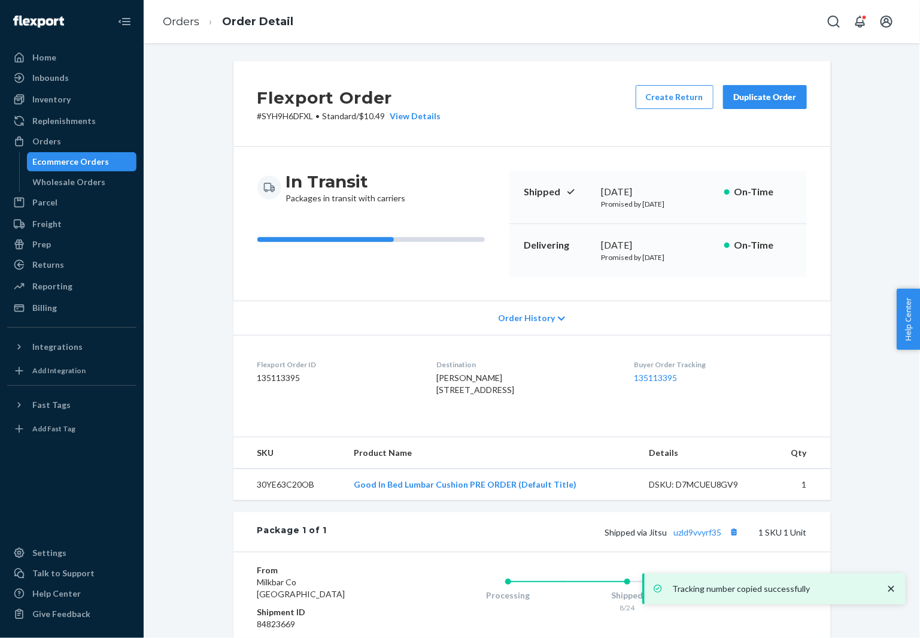
click at [449, 369] on div "Destination [PERSON_NAME] [STREET_ADDRESS]" at bounding box center [526, 379] width 178 height 41
click at [446, 374] on span "[PERSON_NAME] [STREET_ADDRESS]" at bounding box center [476, 383] width 78 height 22
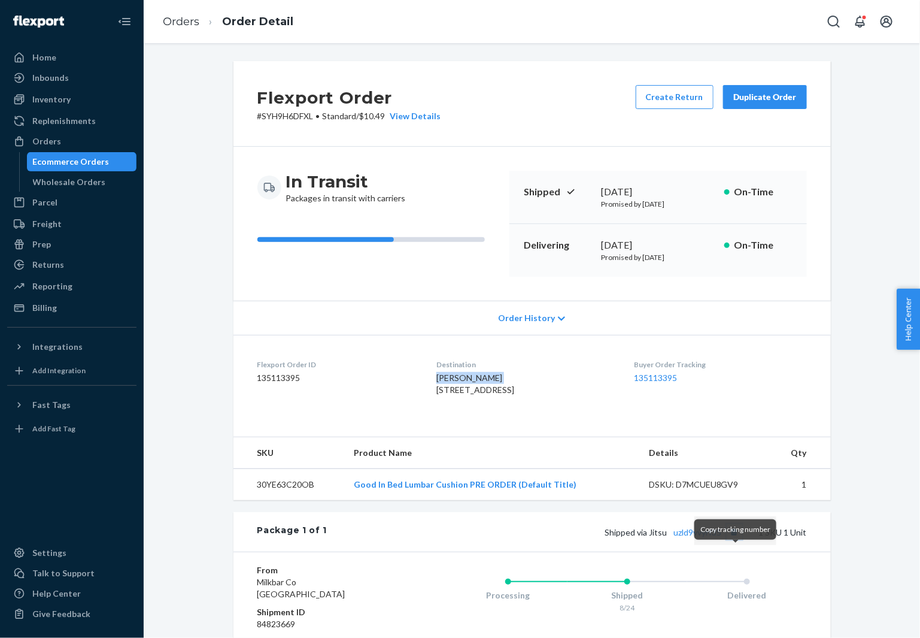
click at [734, 540] on button "Copy tracking number" at bounding box center [735, 532] width 16 height 16
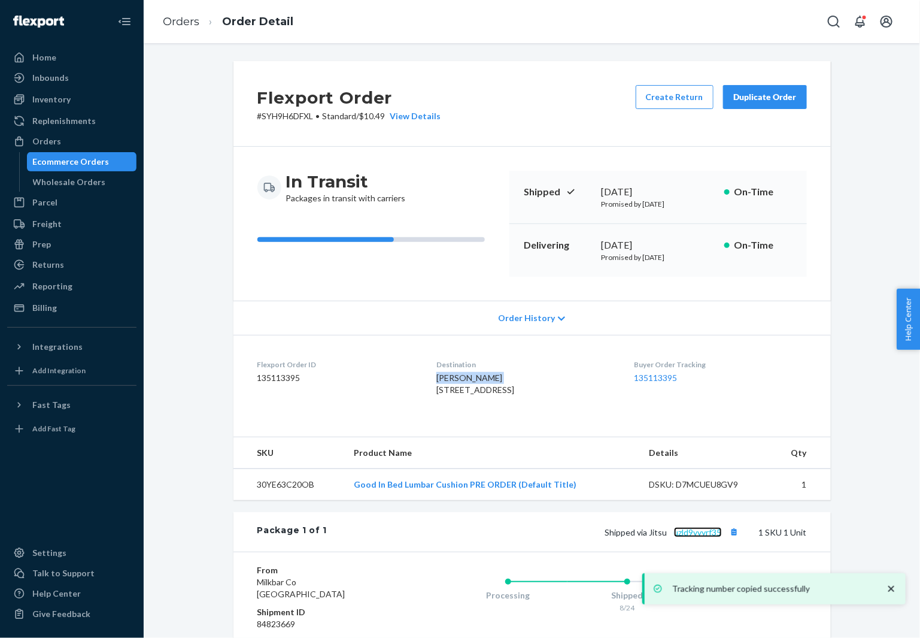
click at [710, 537] on link "uzld9vvyrf35" at bounding box center [698, 532] width 48 height 10
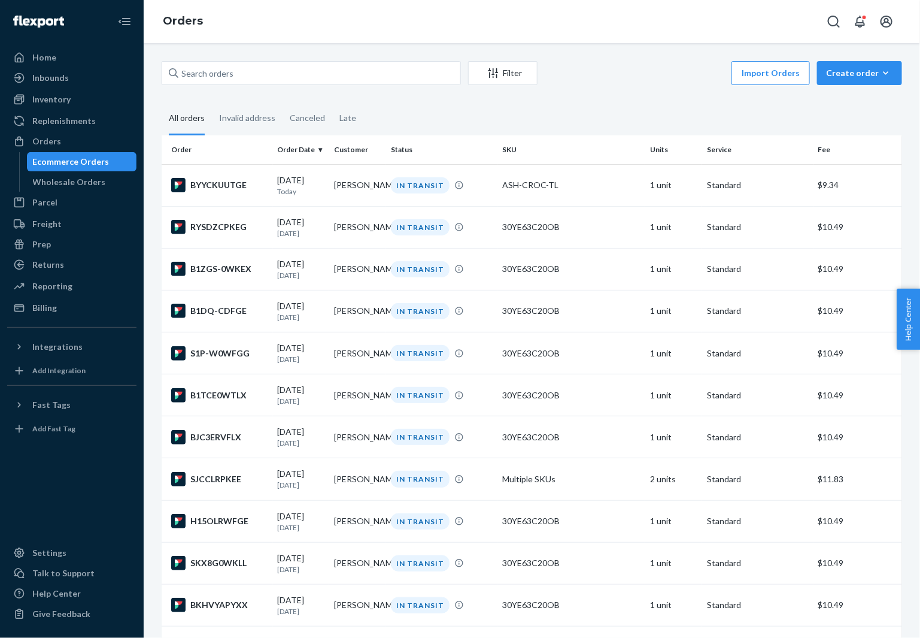
scroll to position [1045, 0]
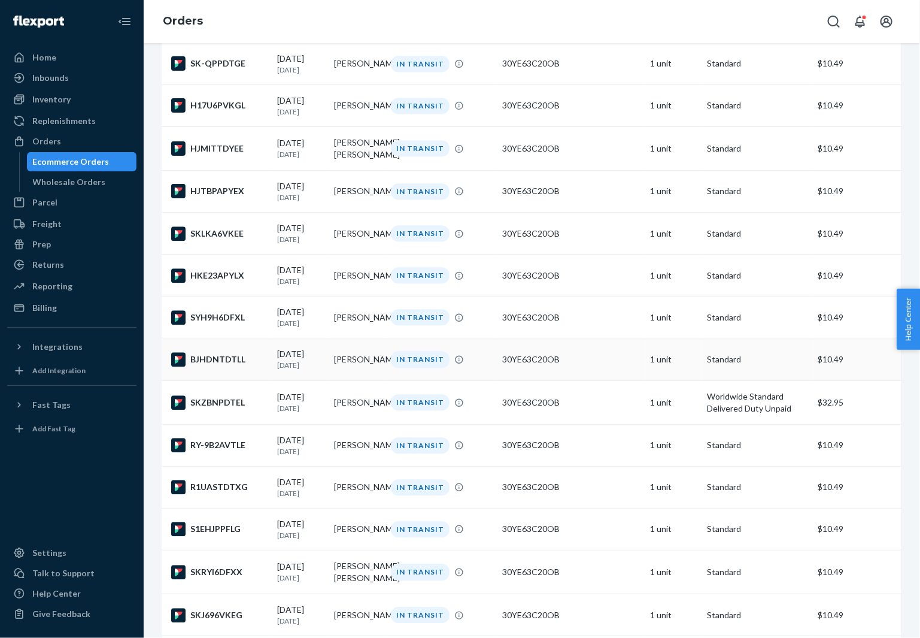
click at [222, 380] on td "BJHDNTDTLL" at bounding box center [217, 359] width 111 height 42
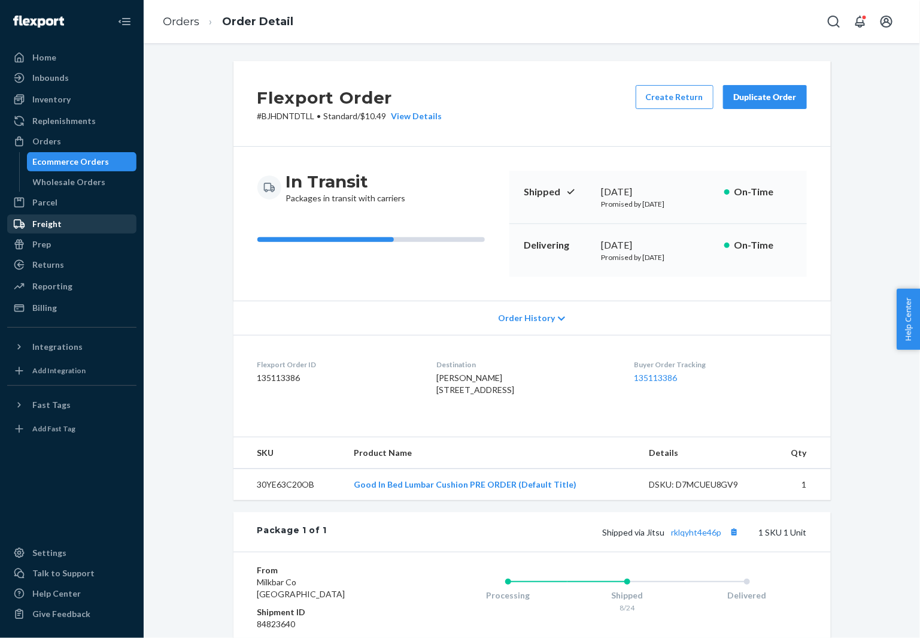
click at [438, 378] on span "[PERSON_NAME] [STREET_ADDRESS]" at bounding box center [476, 383] width 78 height 22
click at [737, 540] on button "Copy tracking number" at bounding box center [735, 532] width 16 height 16
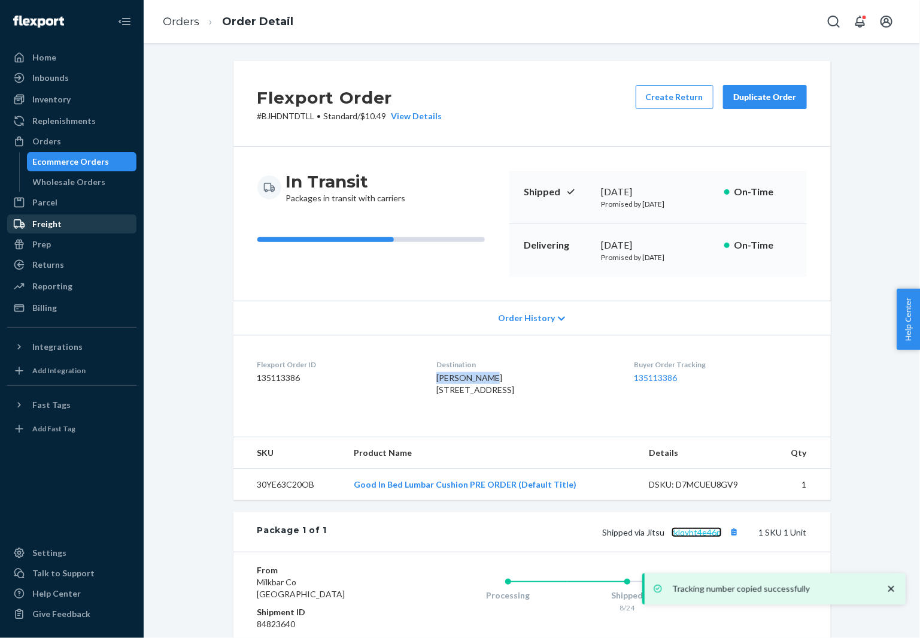
click at [702, 537] on link "rklqyht4e46p" at bounding box center [697, 532] width 50 height 10
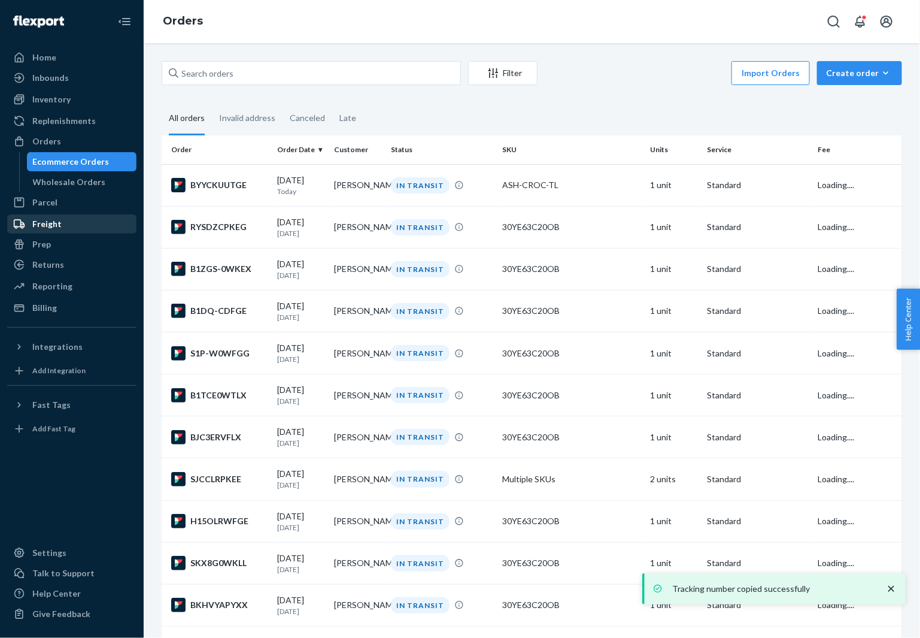
scroll to position [1045, 0]
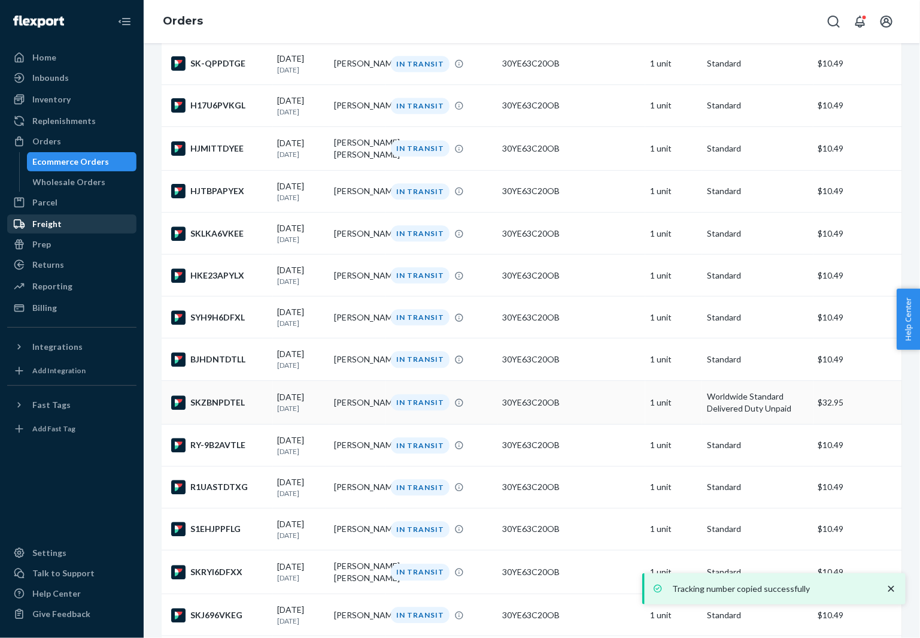
click at [219, 410] on div "SKZBNPDTEL" at bounding box center [219, 402] width 97 height 14
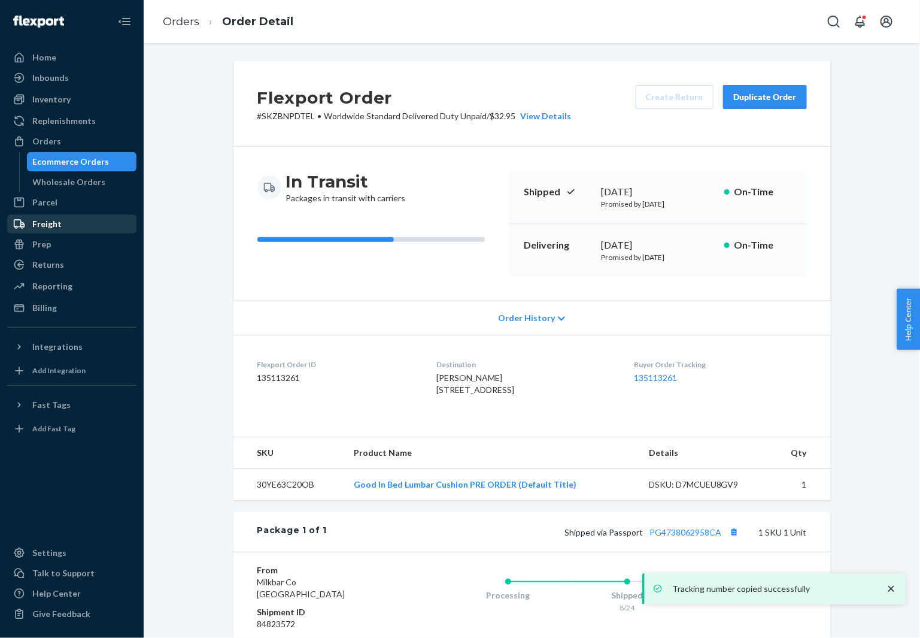
click at [467, 377] on span "[PERSON_NAME] [STREET_ADDRESS]" at bounding box center [476, 383] width 78 height 22
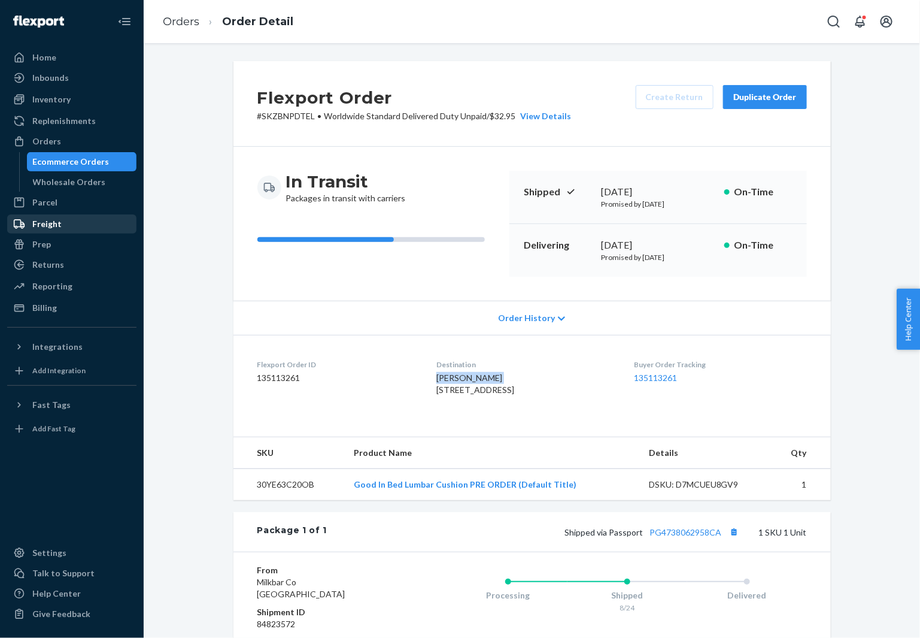
click at [467, 377] on span "[PERSON_NAME] [STREET_ADDRESS]" at bounding box center [476, 383] width 78 height 22
click at [740, 540] on button "Copy tracking number" at bounding box center [735, 532] width 16 height 16
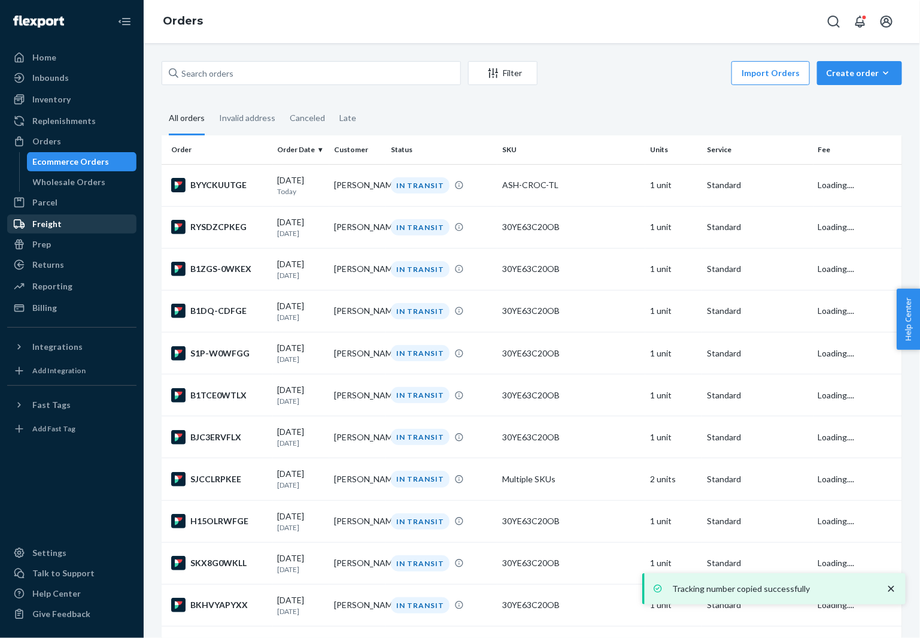
scroll to position [1045, 0]
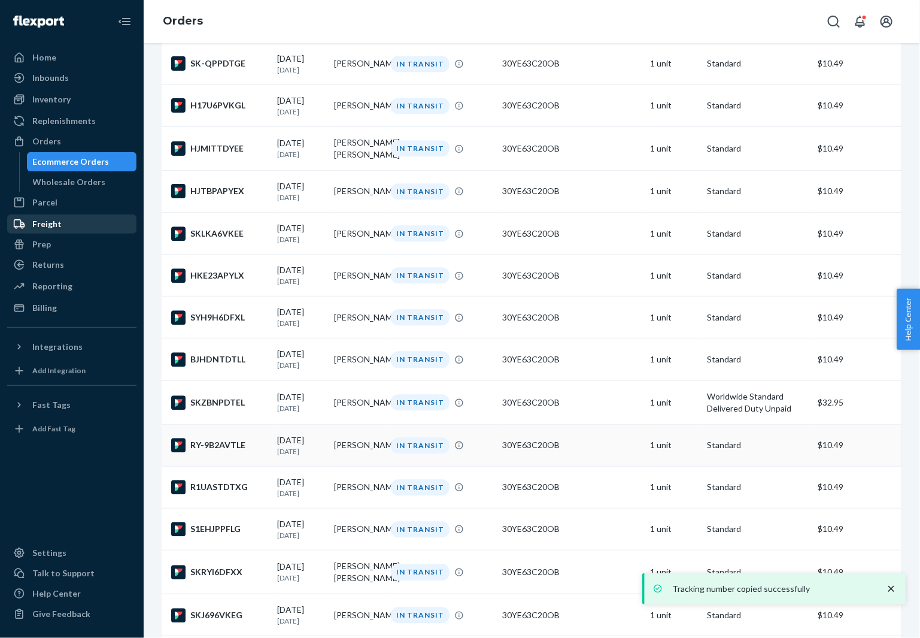
click at [211, 452] on div "RY-9B2AVTLE" at bounding box center [219, 445] width 97 height 14
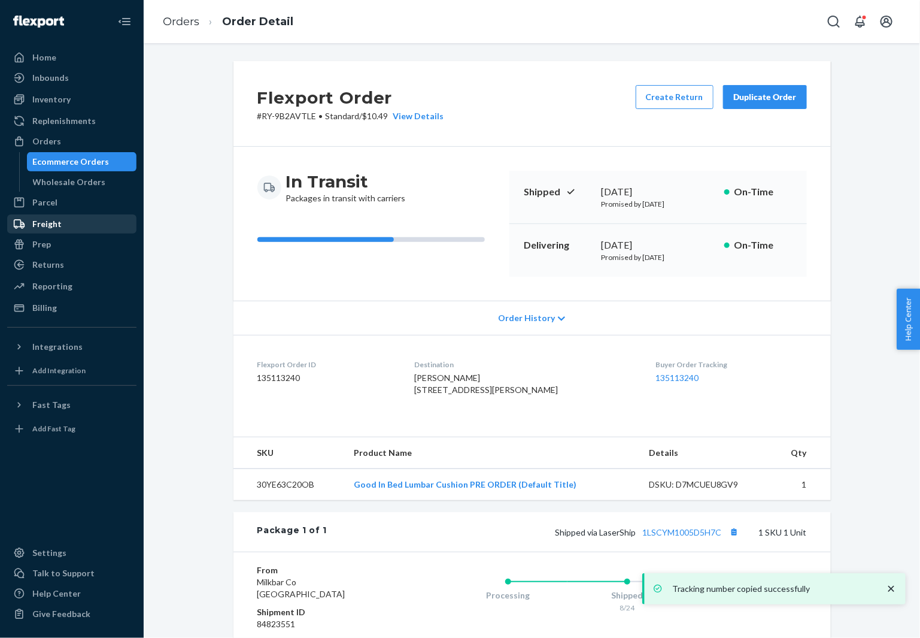
click at [437, 376] on span "[PERSON_NAME] [STREET_ADDRESS][PERSON_NAME]" at bounding box center [486, 383] width 144 height 22
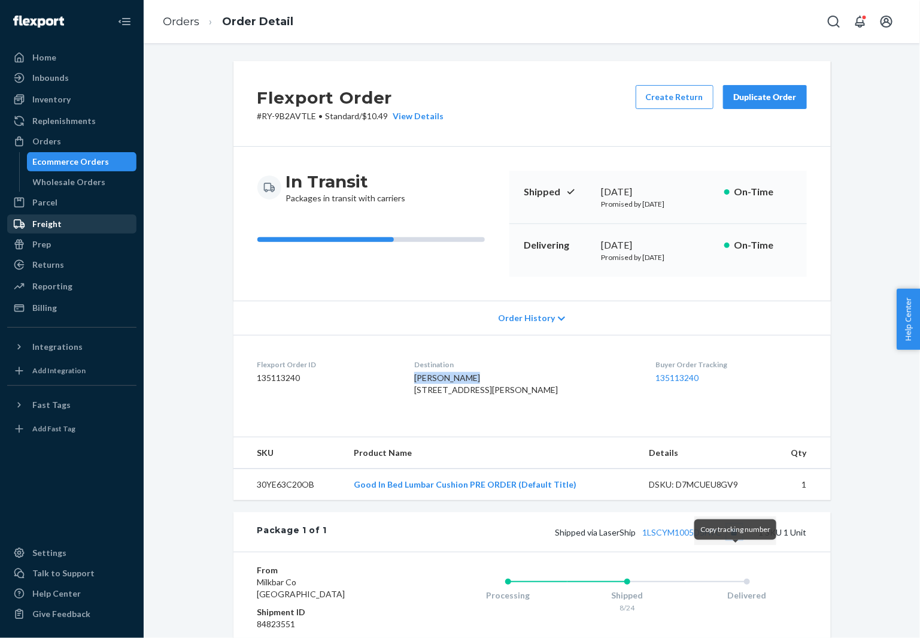
click at [735, 540] on button "Copy tracking number" at bounding box center [735, 532] width 16 height 16
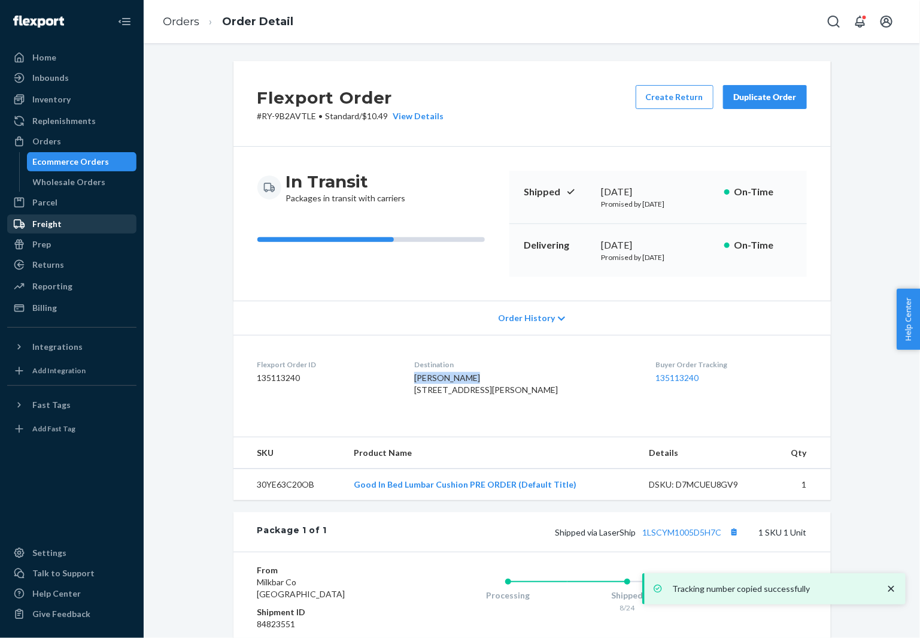
click at [443, 378] on span "[PERSON_NAME] [STREET_ADDRESS][PERSON_NAME]" at bounding box center [486, 383] width 144 height 22
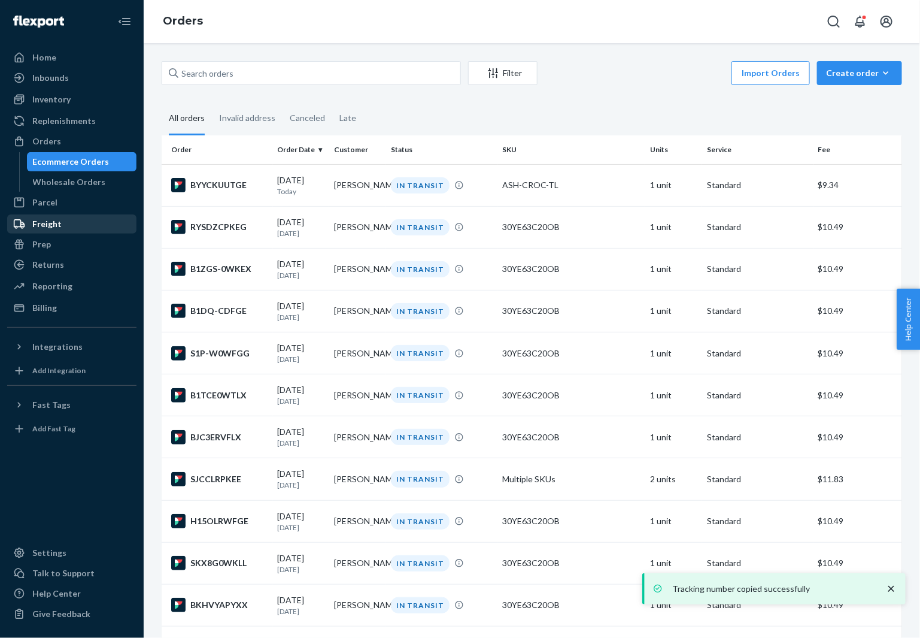
scroll to position [1218, 0]
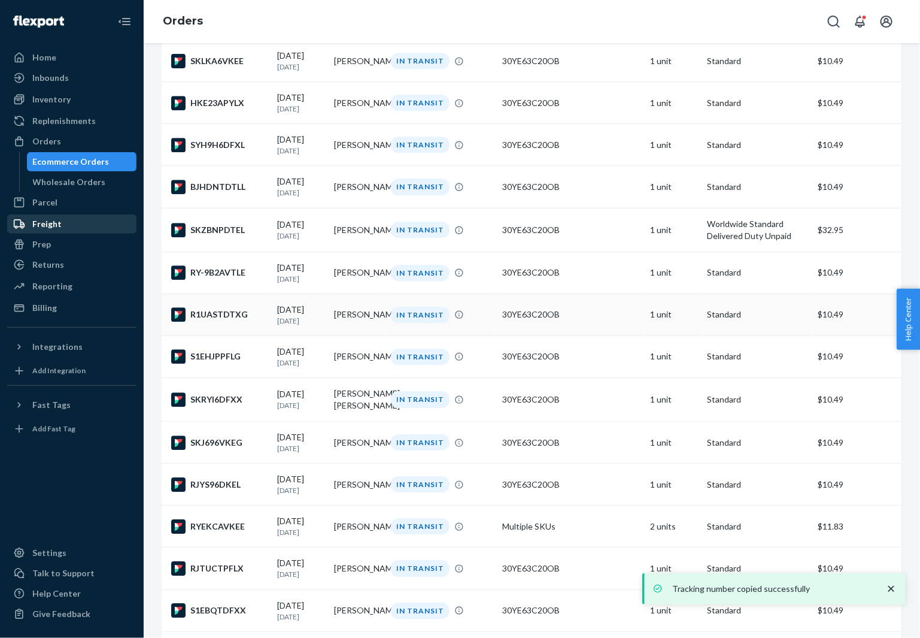
click at [207, 322] on div "R1UASTDTXG" at bounding box center [219, 314] width 97 height 14
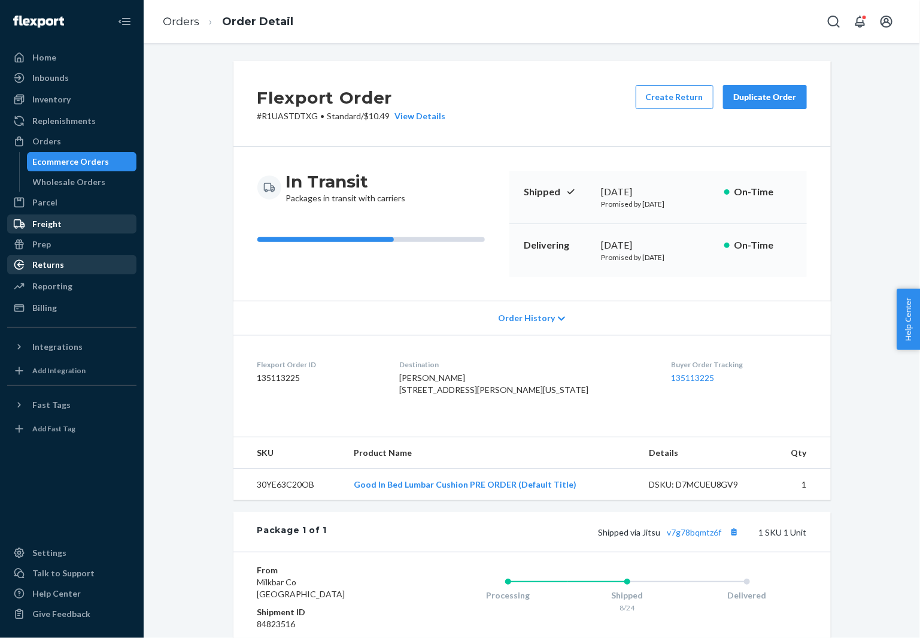
click at [434, 372] on div "[PERSON_NAME] [STREET_ADDRESS][PERSON_NAME][US_STATE]" at bounding box center [525, 384] width 253 height 24
click at [434, 374] on span "[PERSON_NAME] [STREET_ADDRESS][PERSON_NAME][US_STATE]" at bounding box center [493, 383] width 189 height 22
click at [738, 540] on button "Copy tracking number" at bounding box center [735, 532] width 16 height 16
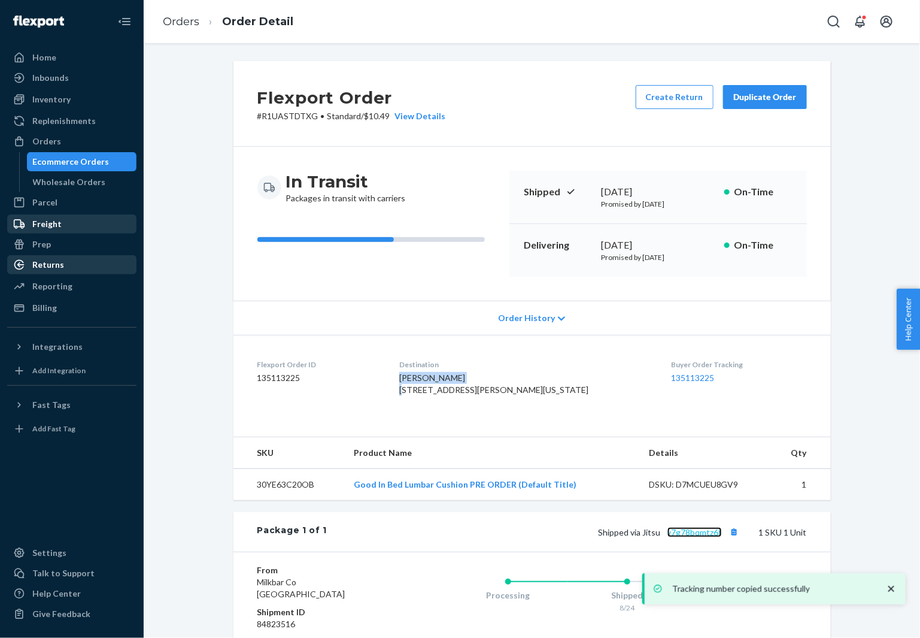
click at [677, 537] on link "v7g78bqmtz6f" at bounding box center [695, 532] width 54 height 10
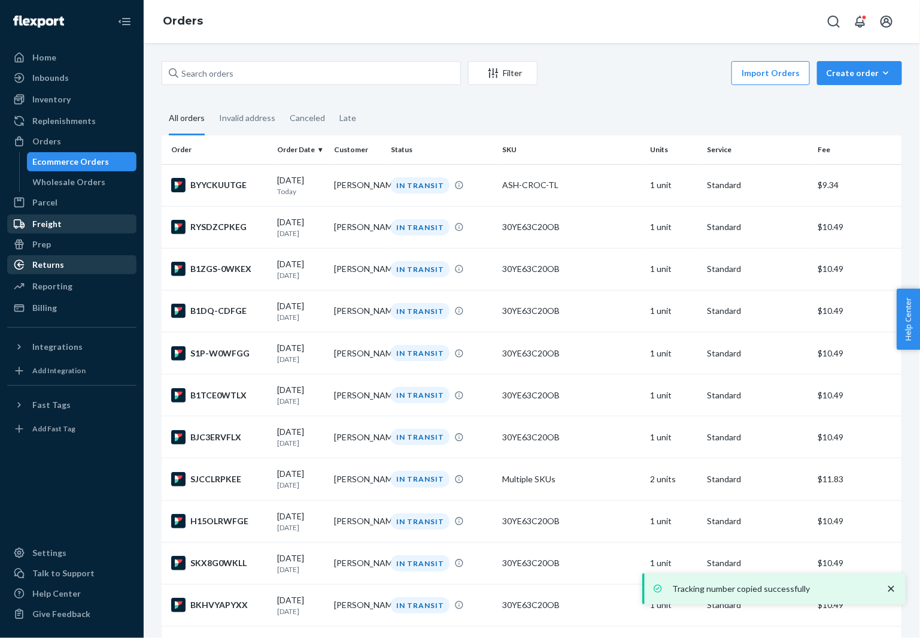
scroll to position [1218, 0]
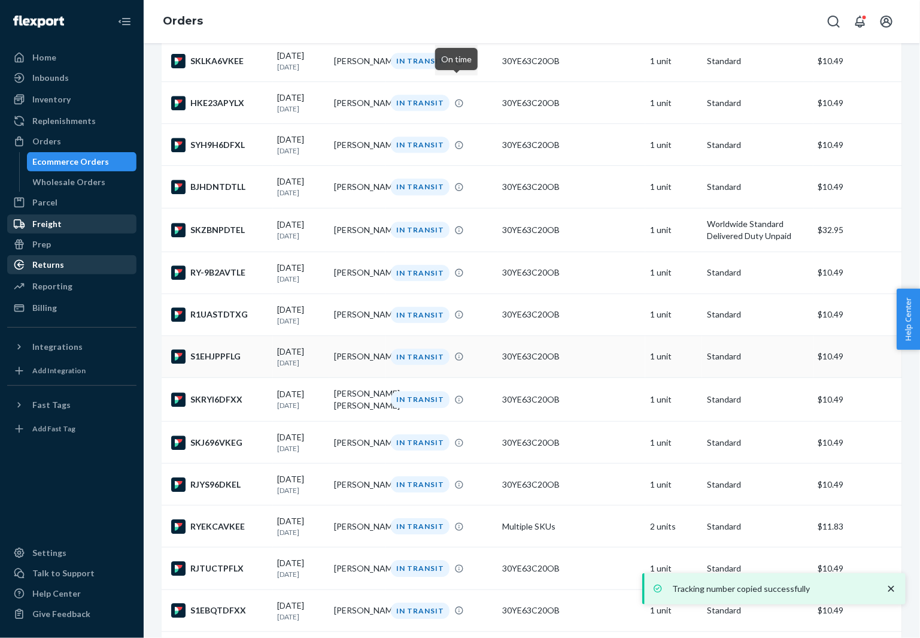
click at [206, 363] on div "S1EHJPPFLG" at bounding box center [219, 356] width 97 height 14
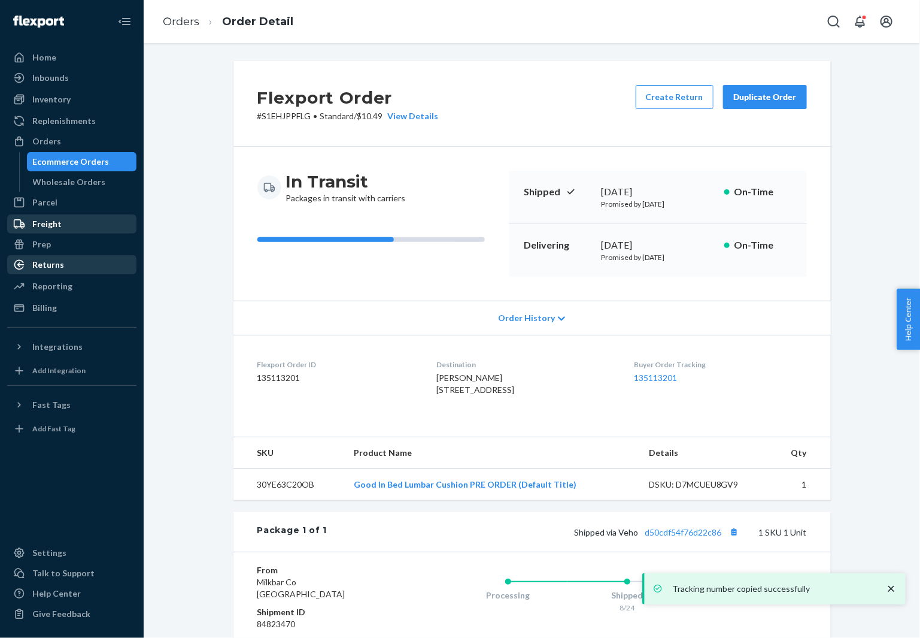
click at [457, 374] on span "[PERSON_NAME] [STREET_ADDRESS]" at bounding box center [476, 383] width 78 height 22
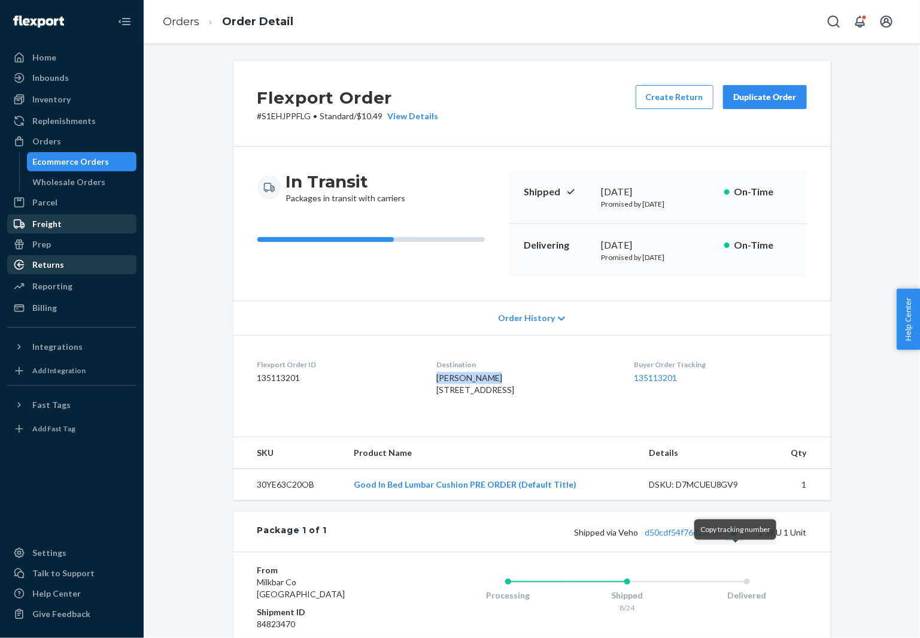
click at [738, 540] on button "Copy tracking number" at bounding box center [735, 532] width 16 height 16
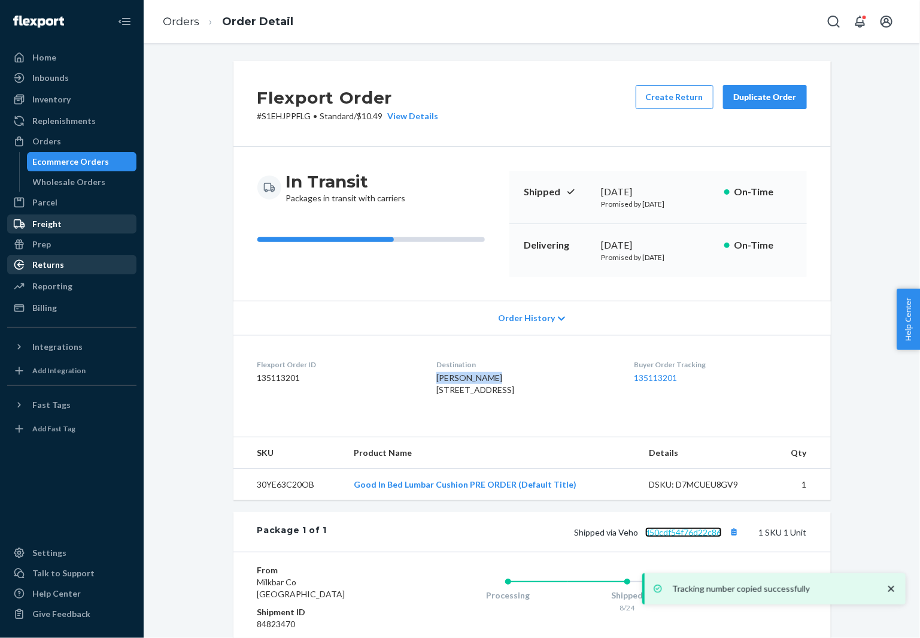
click at [676, 537] on link "d50cdf54f76d22c86" at bounding box center [683, 532] width 77 height 10
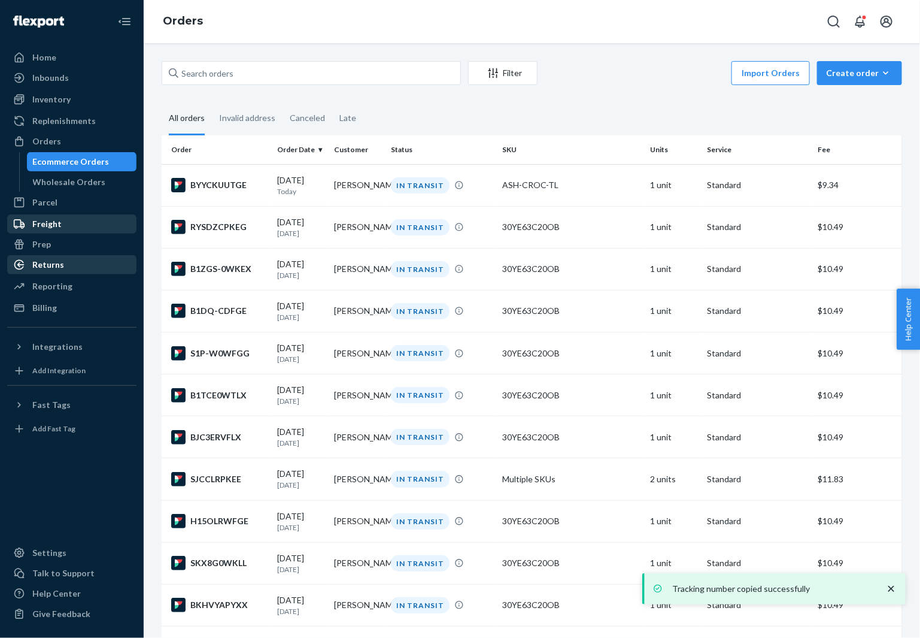
scroll to position [1218, 0]
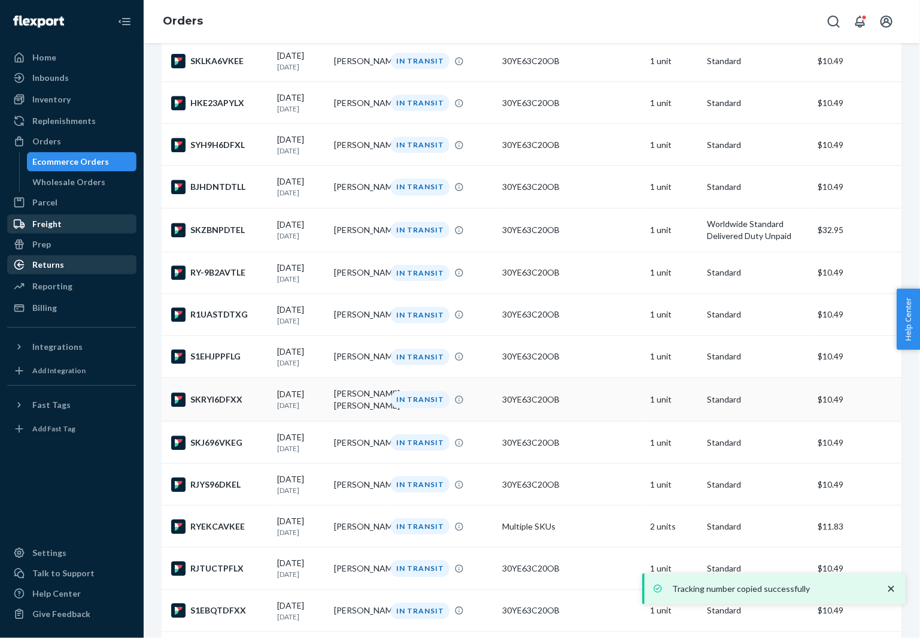
click at [222, 407] on div "SKRYI6DFXX" at bounding box center [219, 399] width 97 height 14
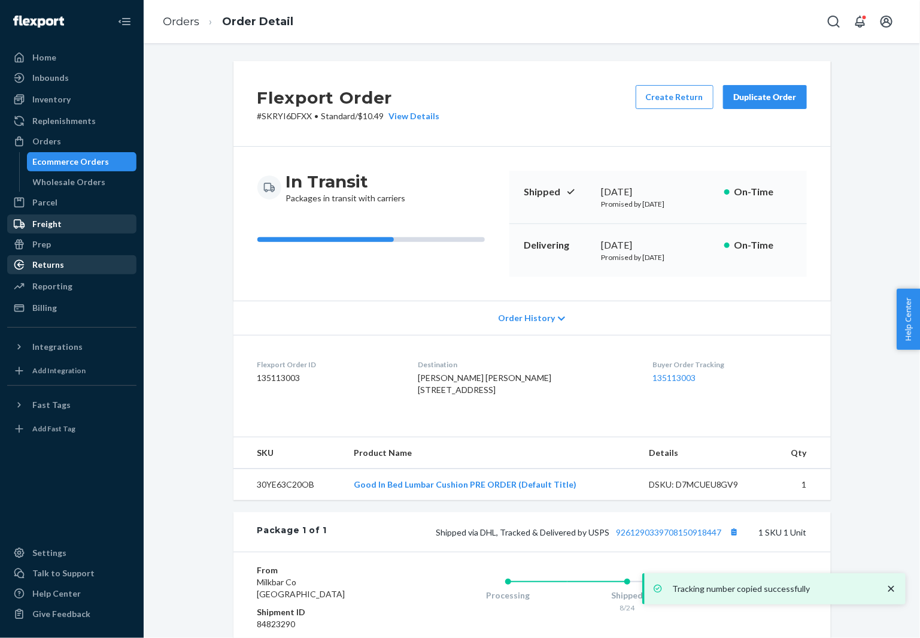
click at [438, 375] on span "[PERSON_NAME] [PERSON_NAME] [STREET_ADDRESS]" at bounding box center [485, 383] width 134 height 22
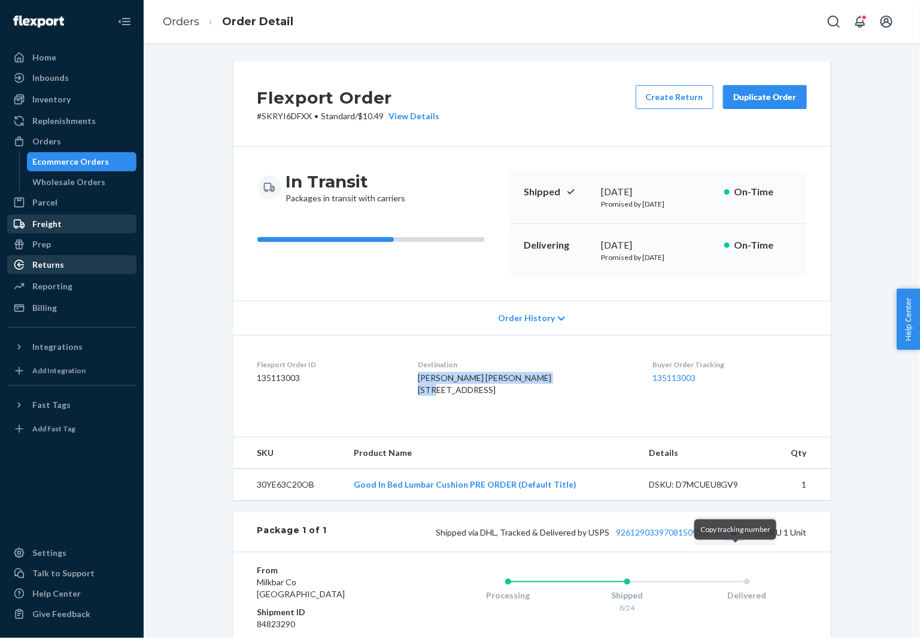
click at [737, 540] on button "Copy tracking number" at bounding box center [735, 532] width 16 height 16
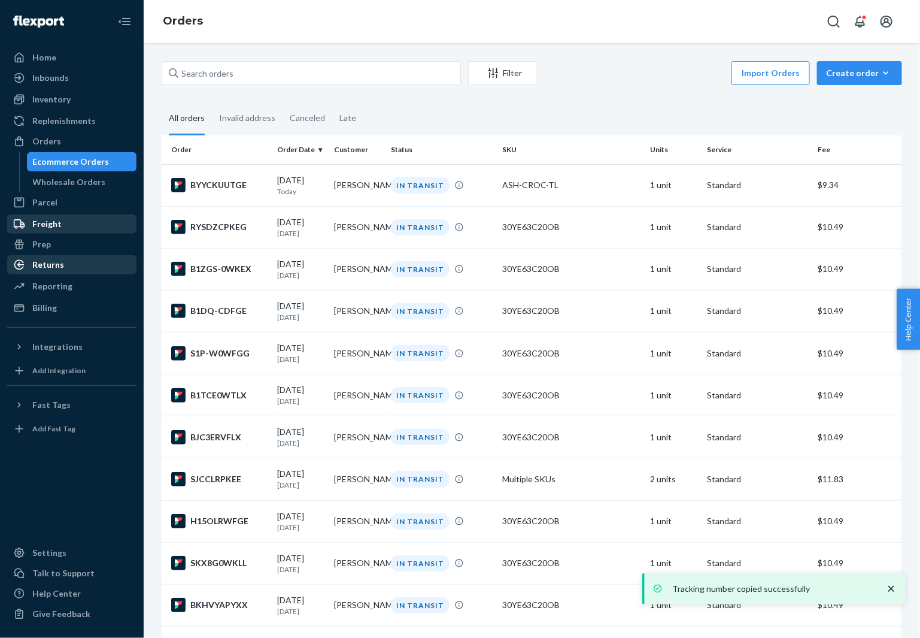
scroll to position [1218, 0]
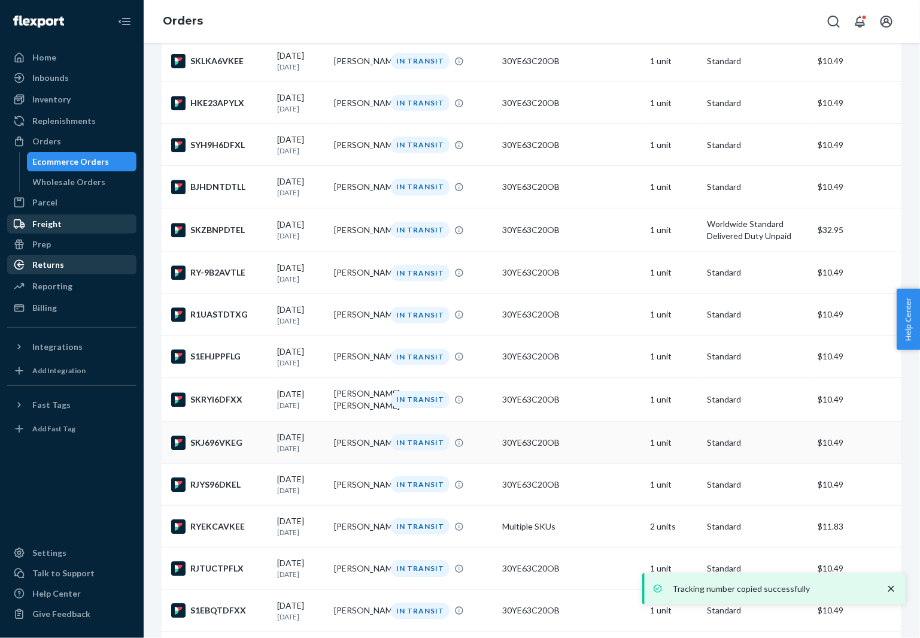
click at [208, 463] on td "SKJ696VKEG" at bounding box center [217, 443] width 111 height 42
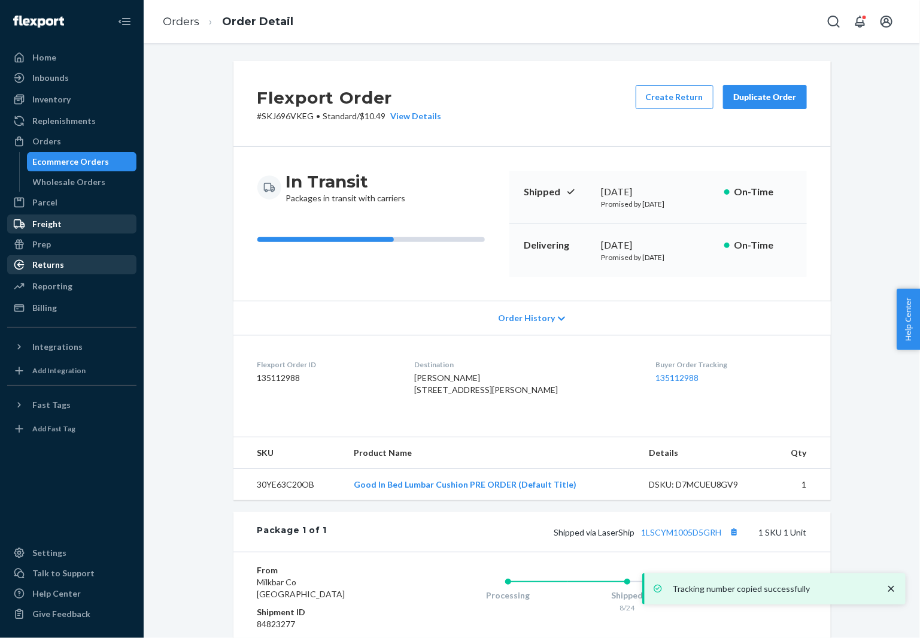
click at [471, 379] on span "[PERSON_NAME] [STREET_ADDRESS][PERSON_NAME]" at bounding box center [486, 383] width 144 height 22
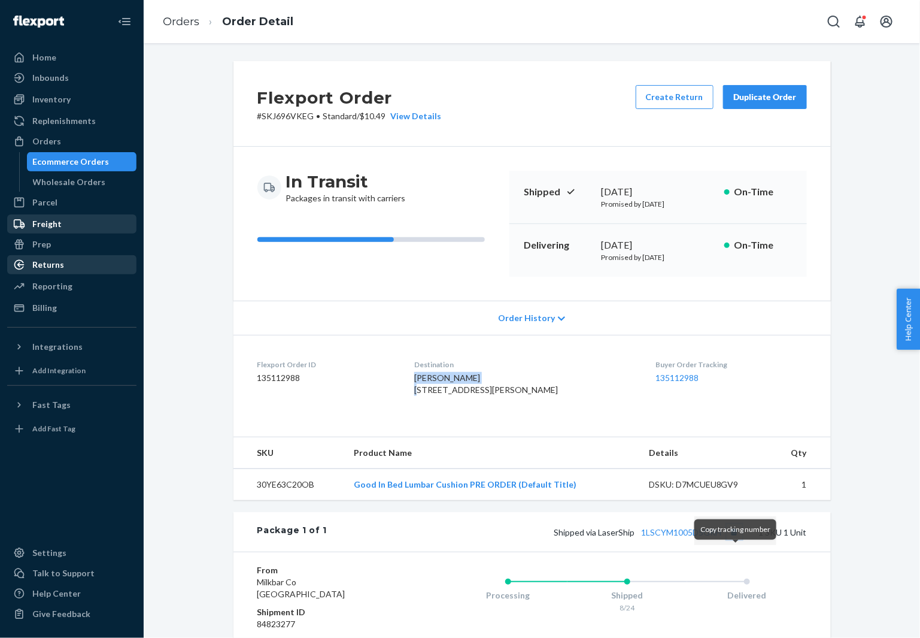
click at [742, 540] on button "Copy tracking number" at bounding box center [735, 532] width 16 height 16
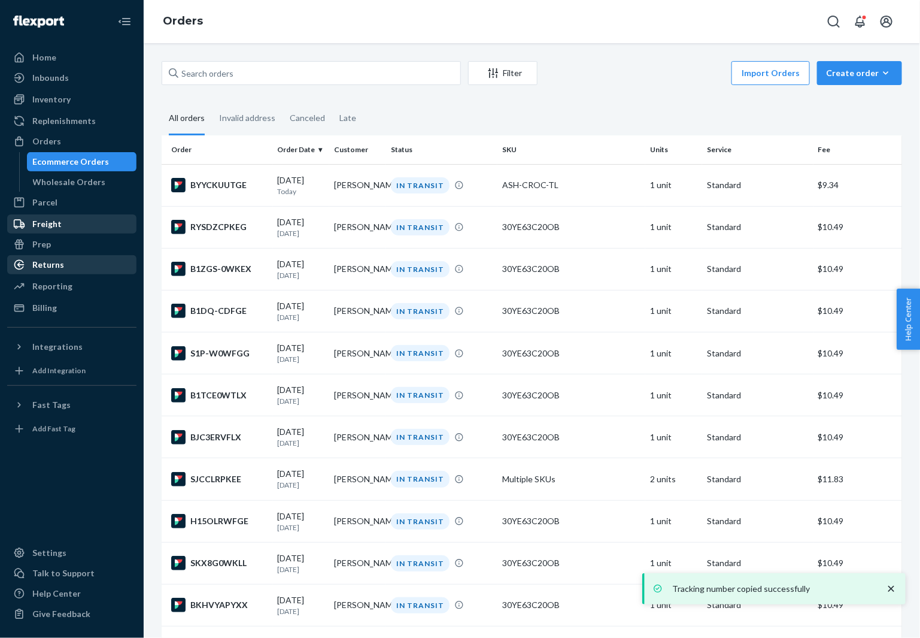
scroll to position [1410, 0]
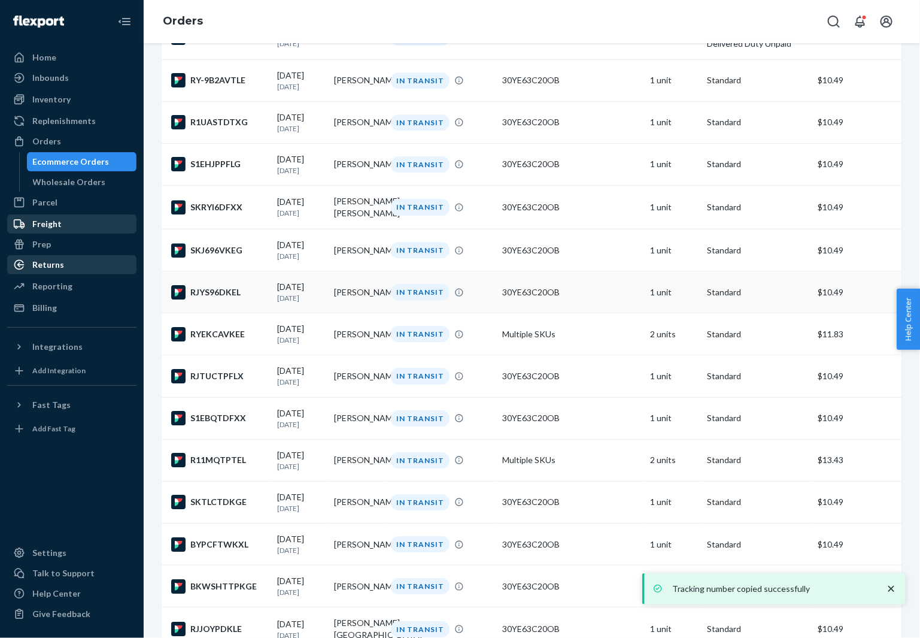
click at [213, 299] on div "RJYS96DKEL" at bounding box center [219, 292] width 97 height 14
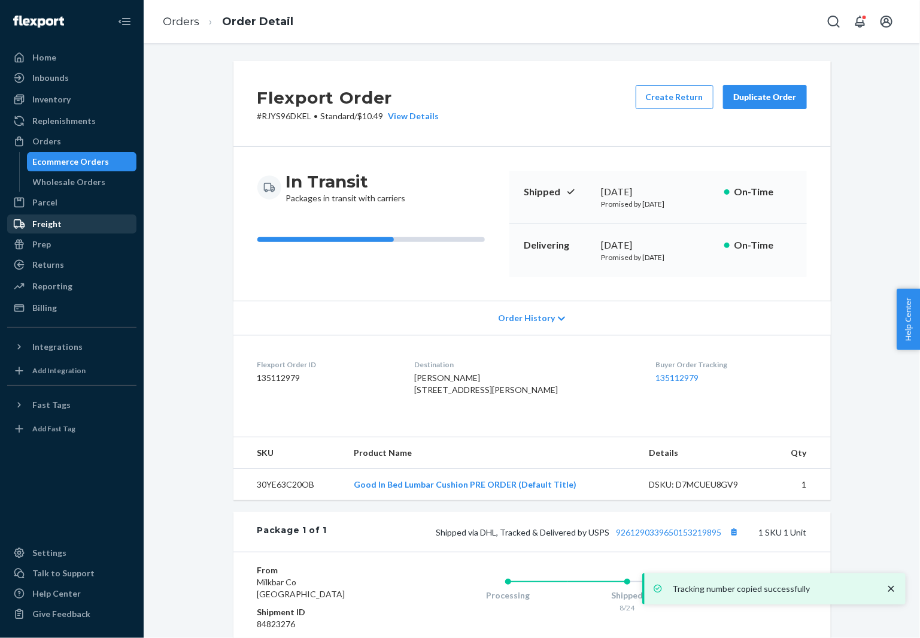
click at [453, 380] on span "[PERSON_NAME] [STREET_ADDRESS][PERSON_NAME]" at bounding box center [486, 383] width 144 height 22
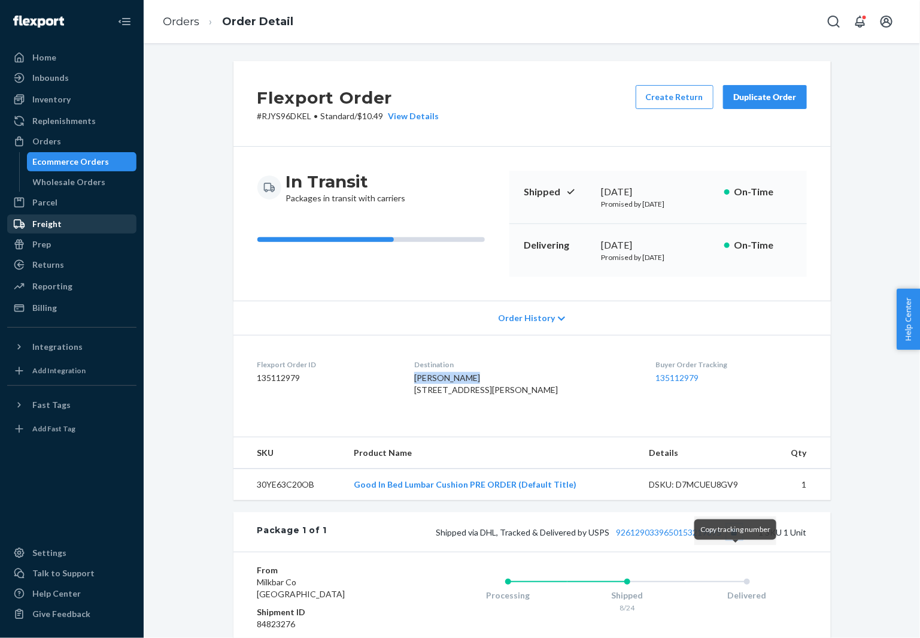
click at [738, 540] on button "Copy tracking number" at bounding box center [735, 532] width 16 height 16
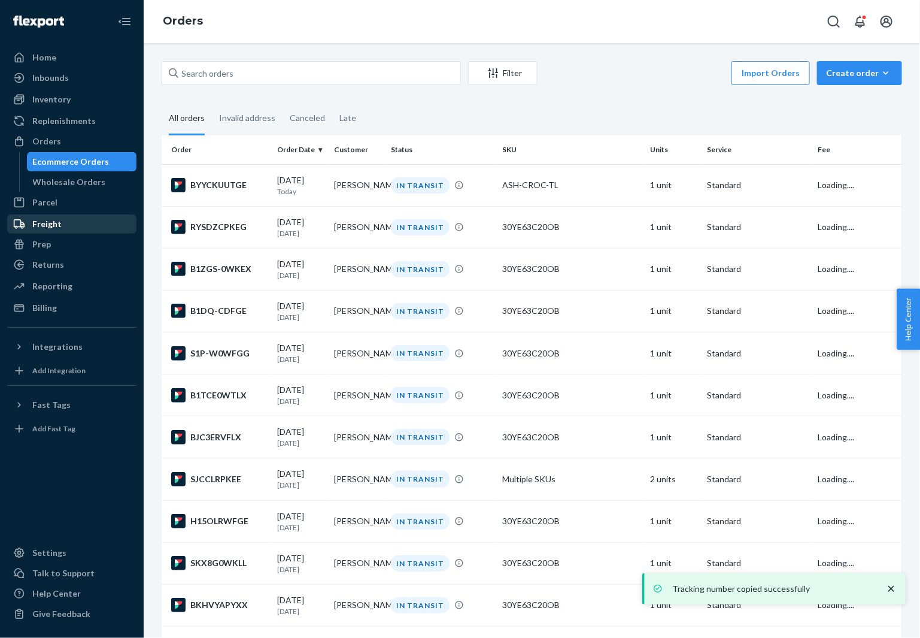
scroll to position [1410, 0]
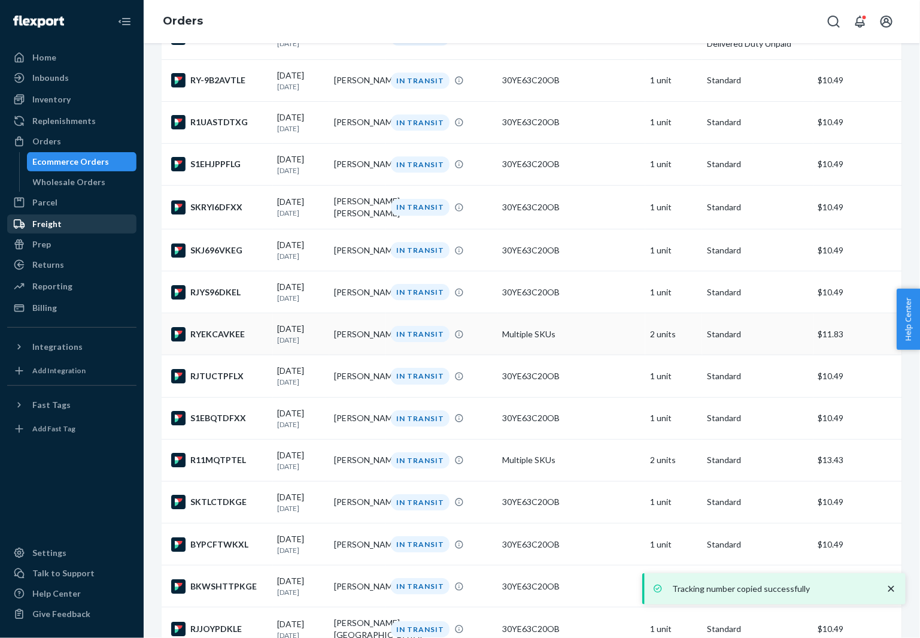
click at [195, 341] on div "RYEKCAVKEE" at bounding box center [219, 334] width 97 height 14
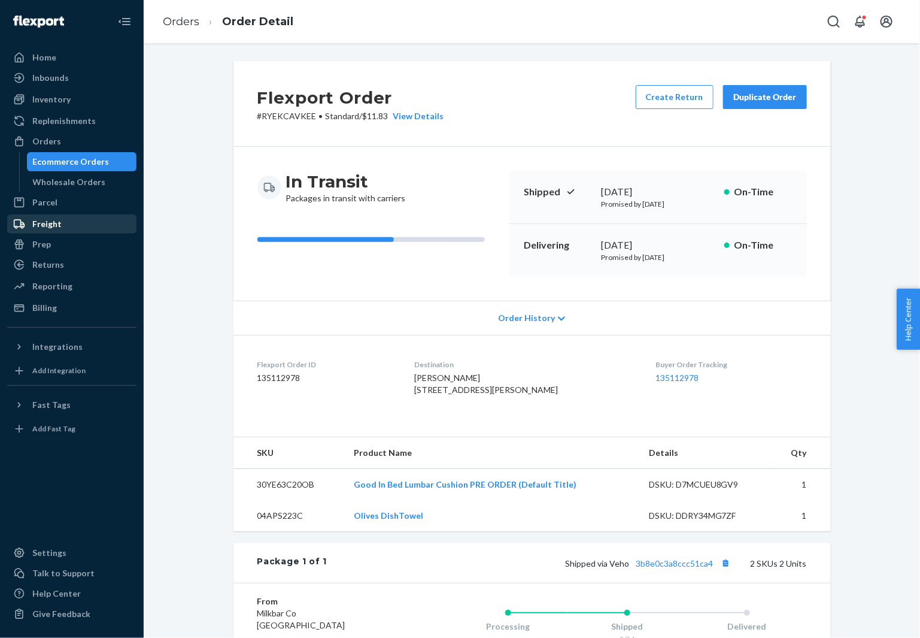
click at [466, 369] on div "Destination [PERSON_NAME] [STREET_ADDRESS][PERSON_NAME]" at bounding box center [525, 379] width 223 height 41
click at [466, 370] on div "Destination [PERSON_NAME] [STREET_ADDRESS][PERSON_NAME]" at bounding box center [525, 379] width 223 height 41
click at [460, 375] on span "[PERSON_NAME] [STREET_ADDRESS][PERSON_NAME]" at bounding box center [486, 383] width 144 height 22
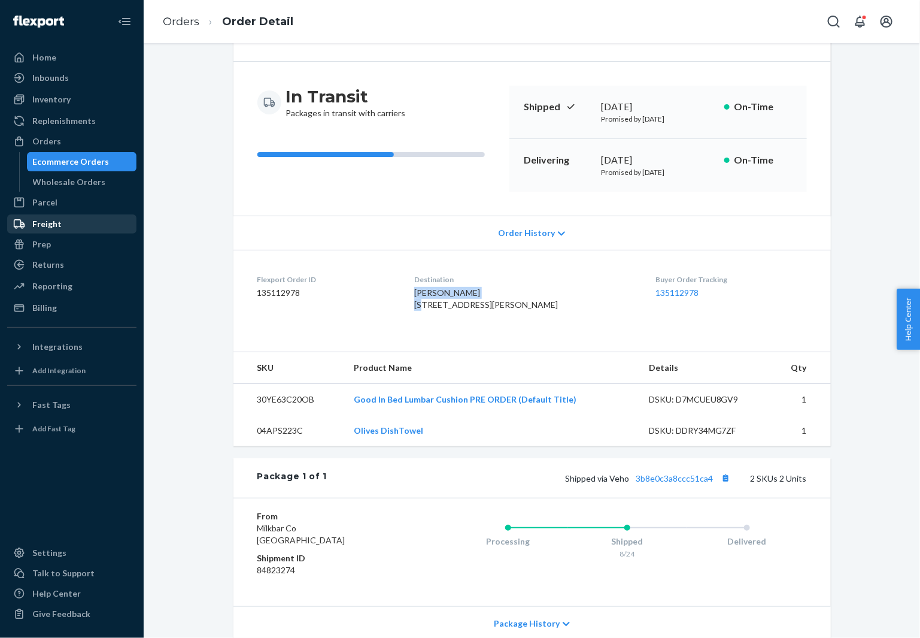
scroll to position [217, 0]
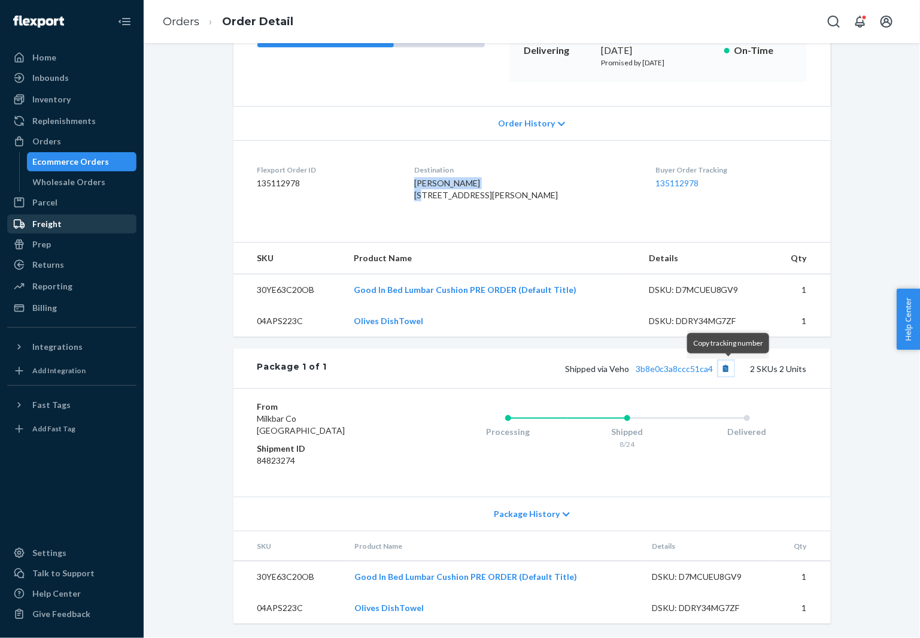
click at [728, 369] on button "Copy tracking number" at bounding box center [727, 368] width 16 height 16
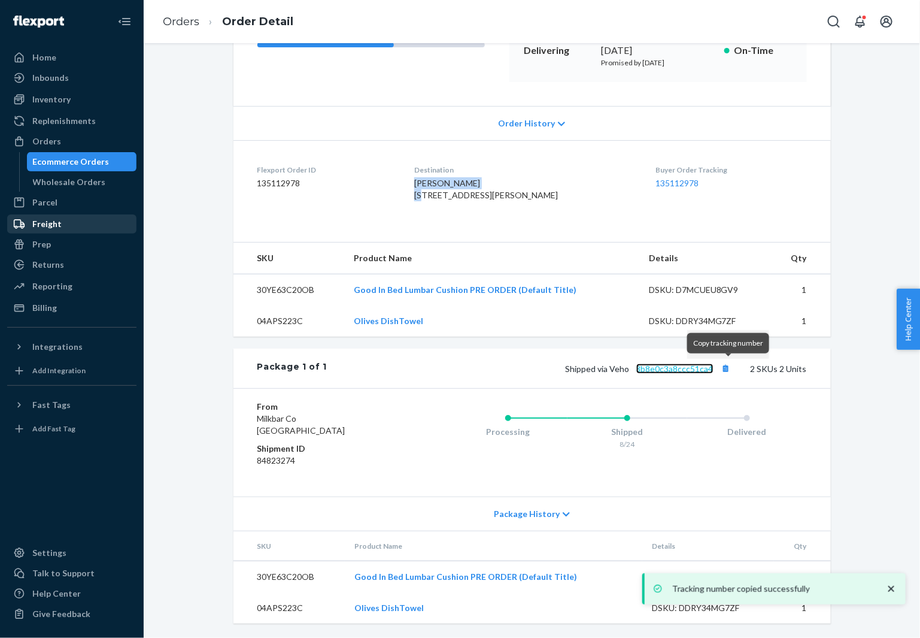
click at [680, 367] on link "3b8e0c3a8ccc51ca4" at bounding box center [675, 368] width 77 height 10
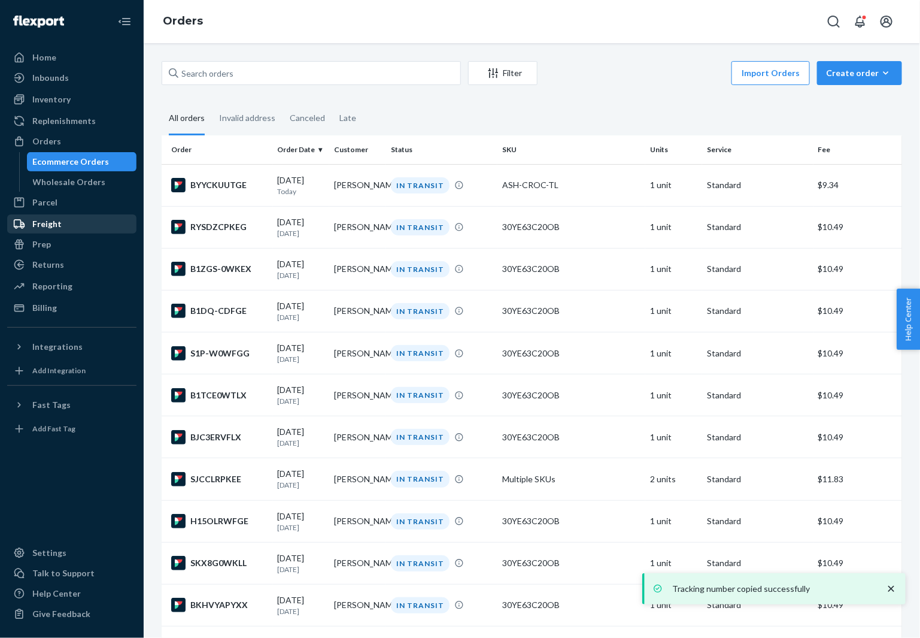
scroll to position [1509, 0]
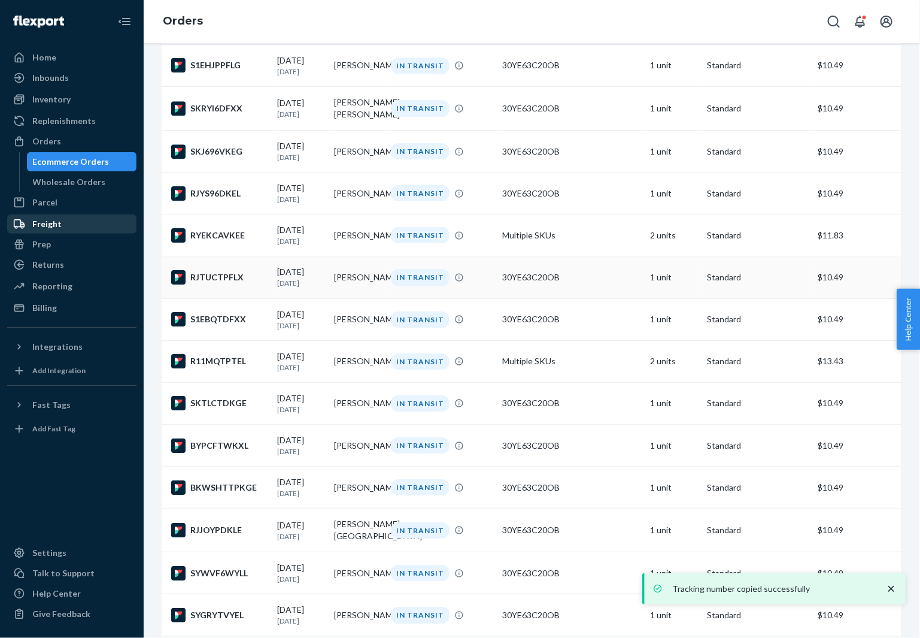
click at [193, 284] on div "RJTUCTPFLX" at bounding box center [219, 277] width 97 height 14
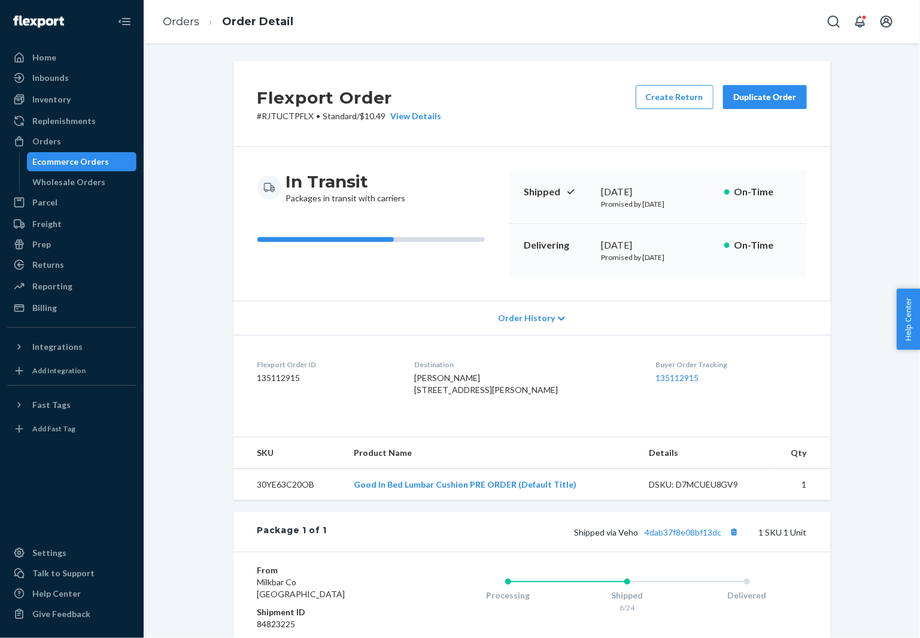
click at [469, 377] on span "[PERSON_NAME] [STREET_ADDRESS][PERSON_NAME]" at bounding box center [486, 383] width 144 height 22
click at [735, 540] on button "Copy tracking number" at bounding box center [735, 532] width 16 height 16
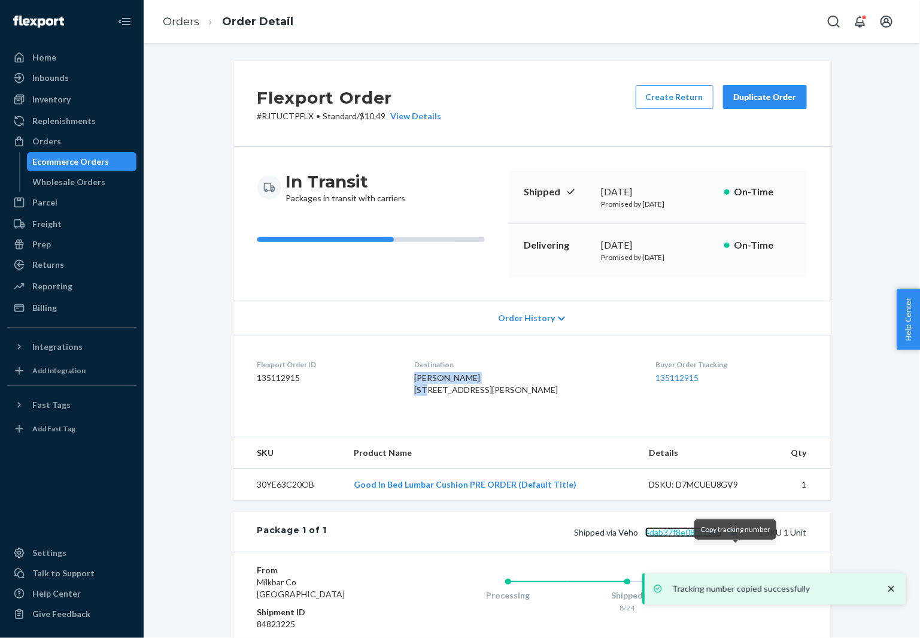
click at [690, 537] on link "4dab37f8e08bf13dc" at bounding box center [683, 532] width 77 height 10
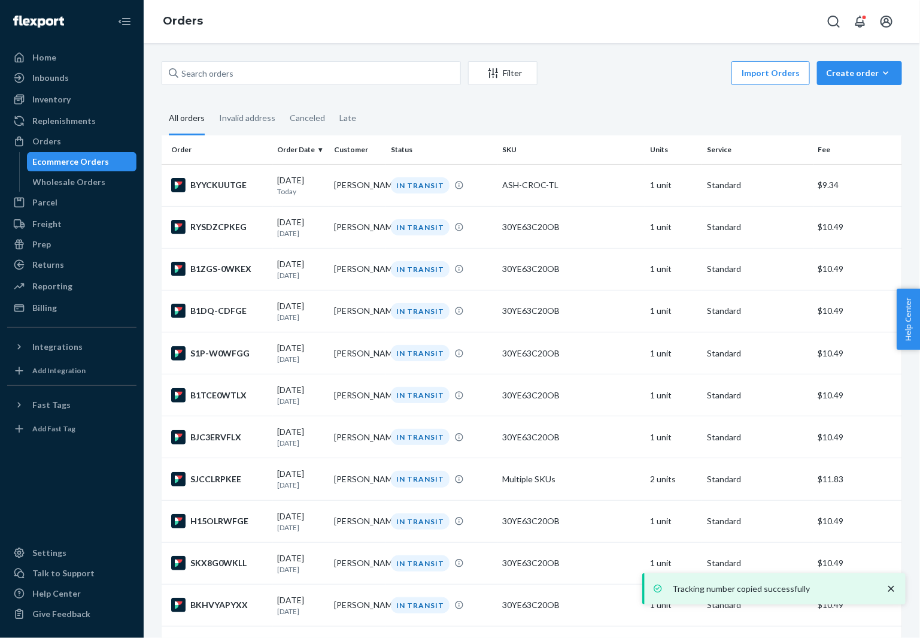
scroll to position [1509, 0]
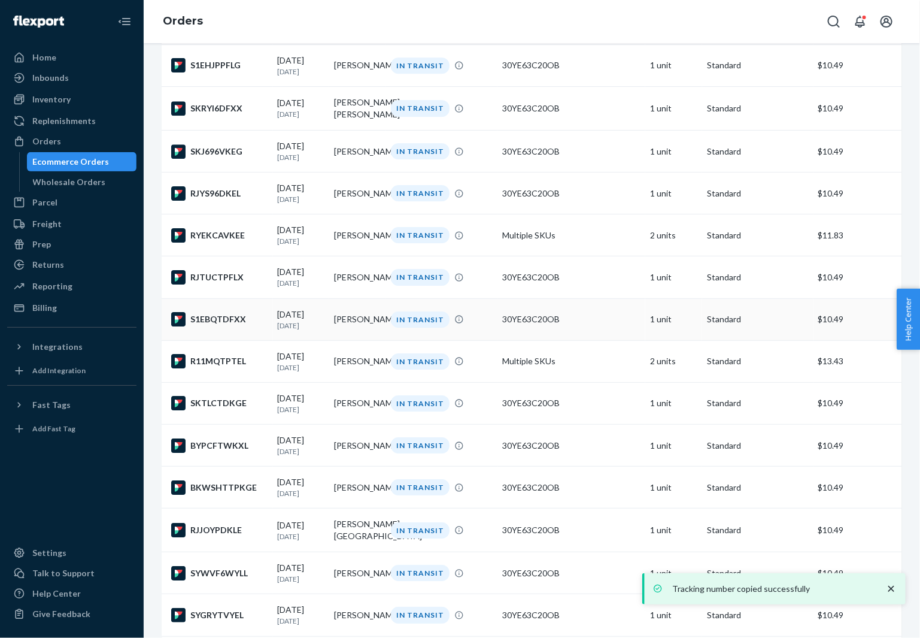
click at [226, 340] on td "S1EBQTDFXX" at bounding box center [217, 319] width 111 height 42
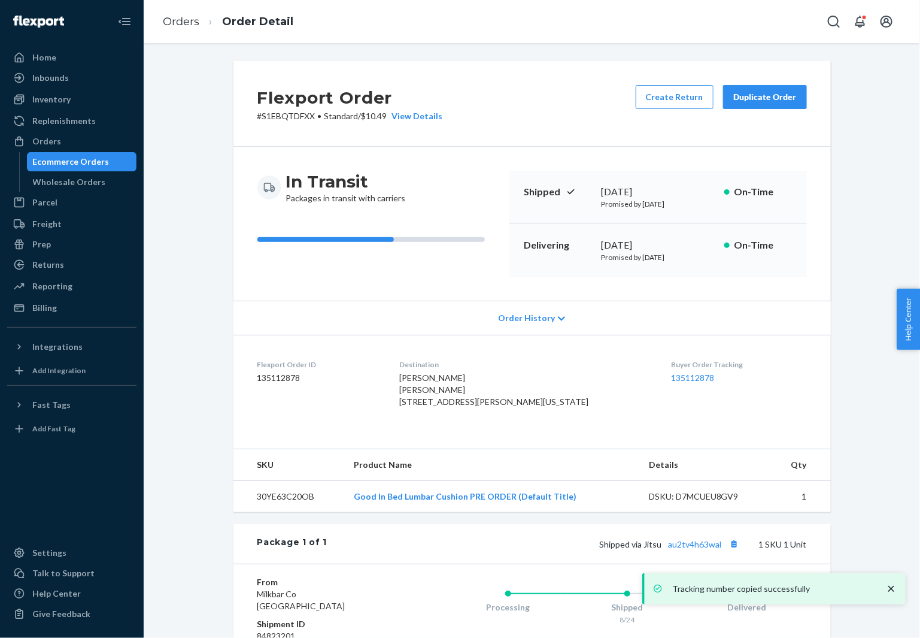
click at [478, 370] on div "Destination [PERSON_NAME] [PERSON_NAME] [STREET_ADDRESS][PERSON_NAME][US_STATE]" at bounding box center [525, 385] width 253 height 53
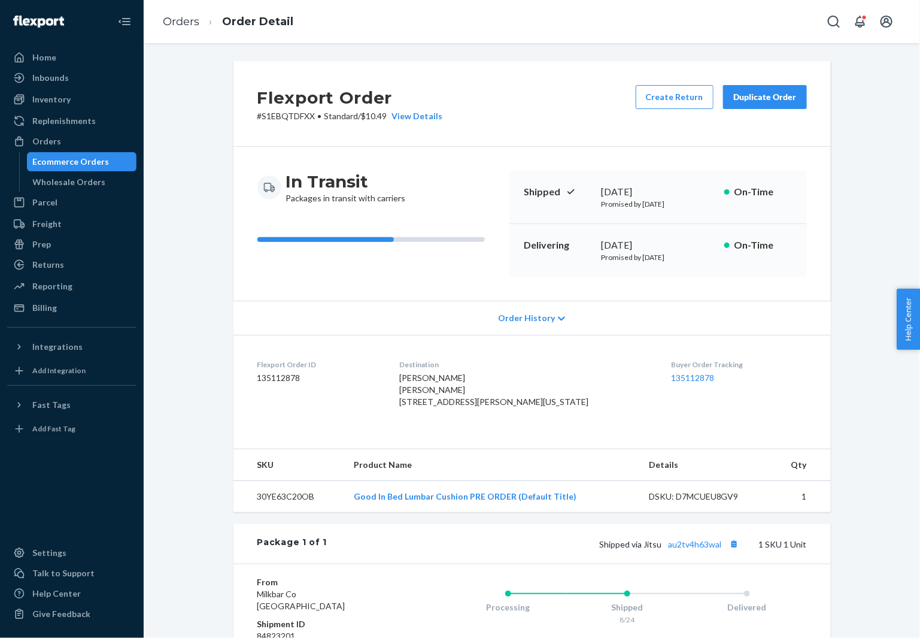
click at [476, 381] on span "[PERSON_NAME] [PERSON_NAME] [STREET_ADDRESS][PERSON_NAME][US_STATE]" at bounding box center [493, 389] width 189 height 34
click at [736, 551] on button "Copy tracking number" at bounding box center [735, 544] width 16 height 16
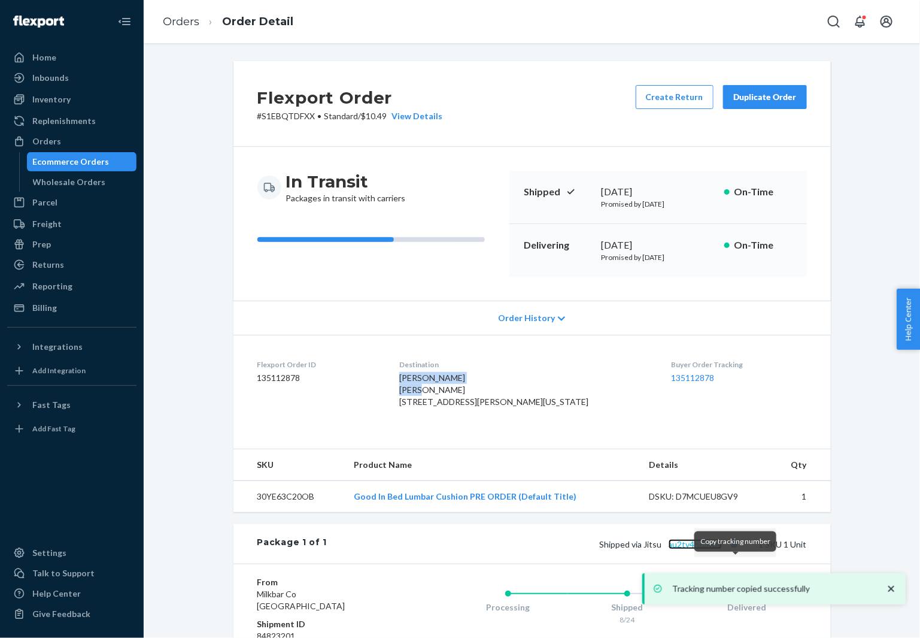
click at [704, 549] on link "au2tv4h63wal" at bounding box center [695, 544] width 53 height 10
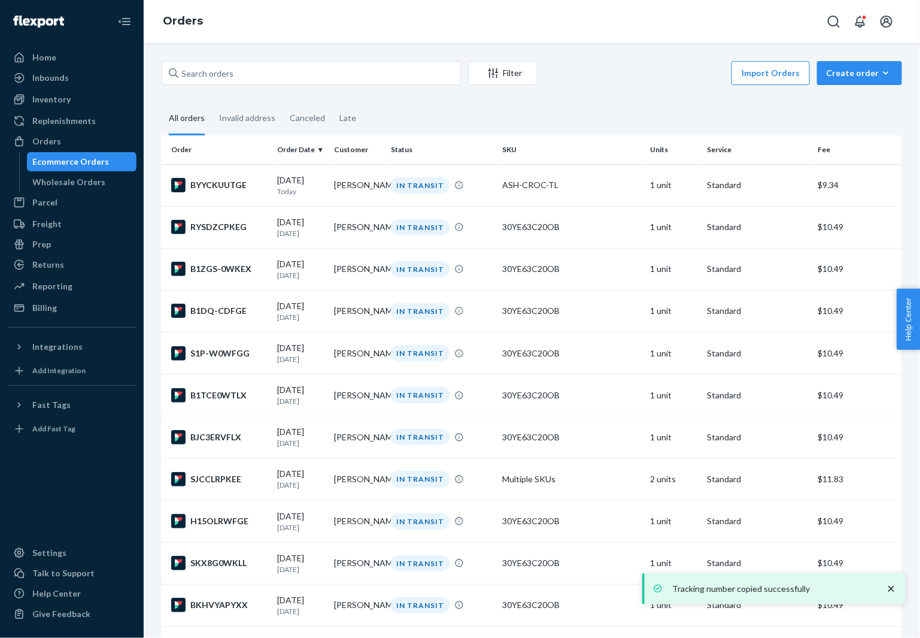
scroll to position [1509, 0]
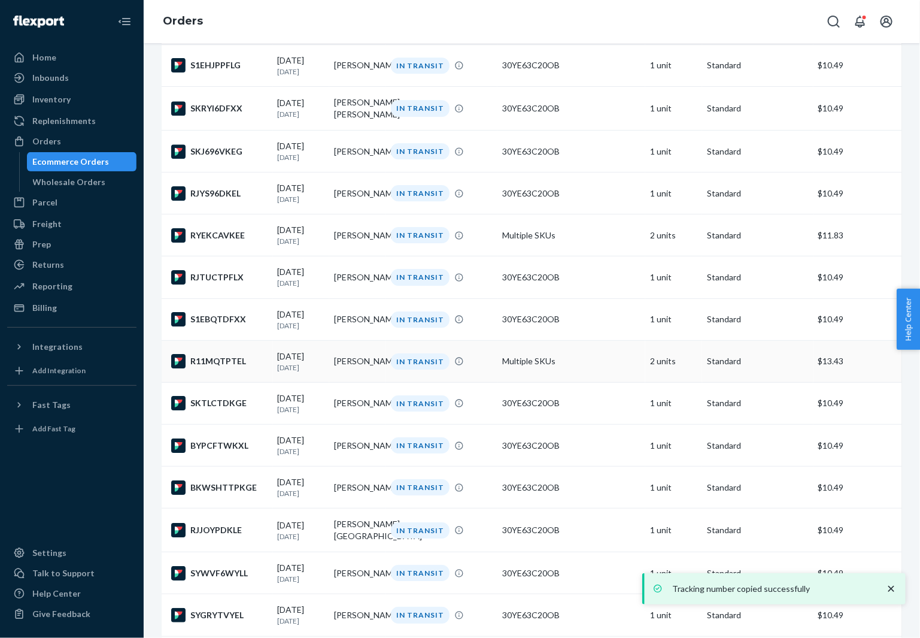
click at [229, 368] on div "R11MQTPTEL" at bounding box center [219, 361] width 97 height 14
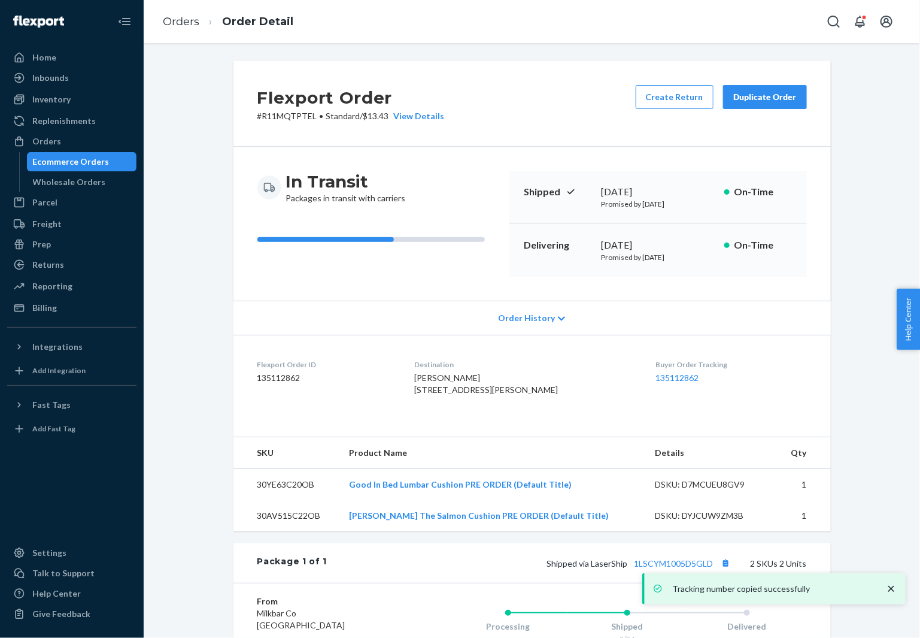
click at [464, 375] on span "[PERSON_NAME] [STREET_ADDRESS][PERSON_NAME]" at bounding box center [486, 383] width 144 height 22
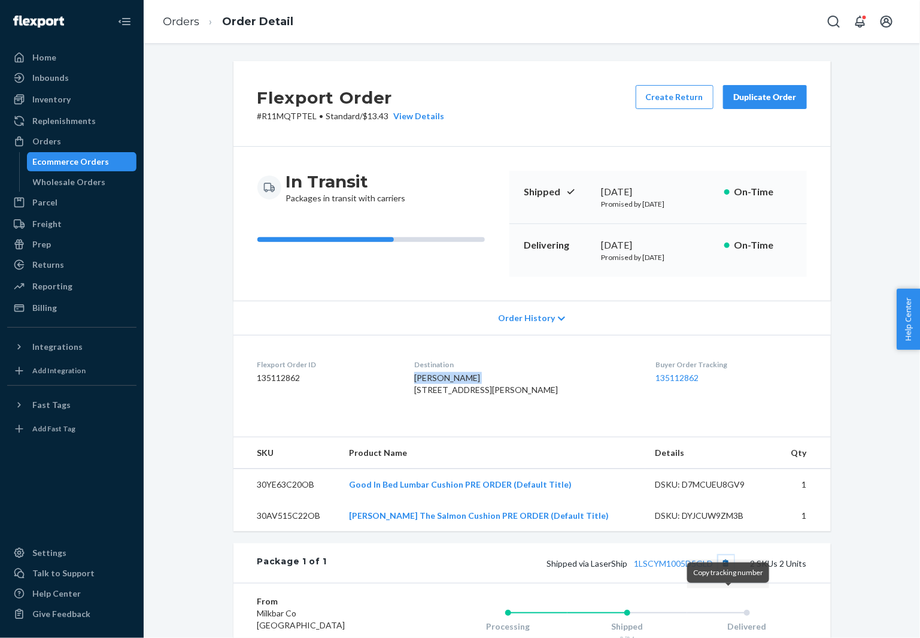
click at [731, 571] on button "Copy tracking number" at bounding box center [727, 563] width 16 height 16
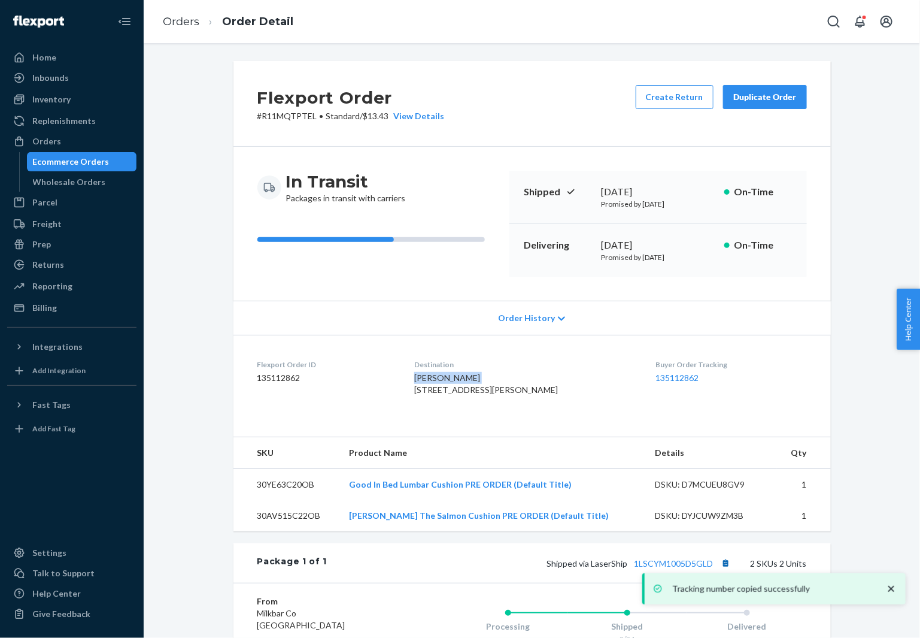
click at [731, 593] on div "Tracking number copied successfully" at bounding box center [774, 588] width 263 height 31
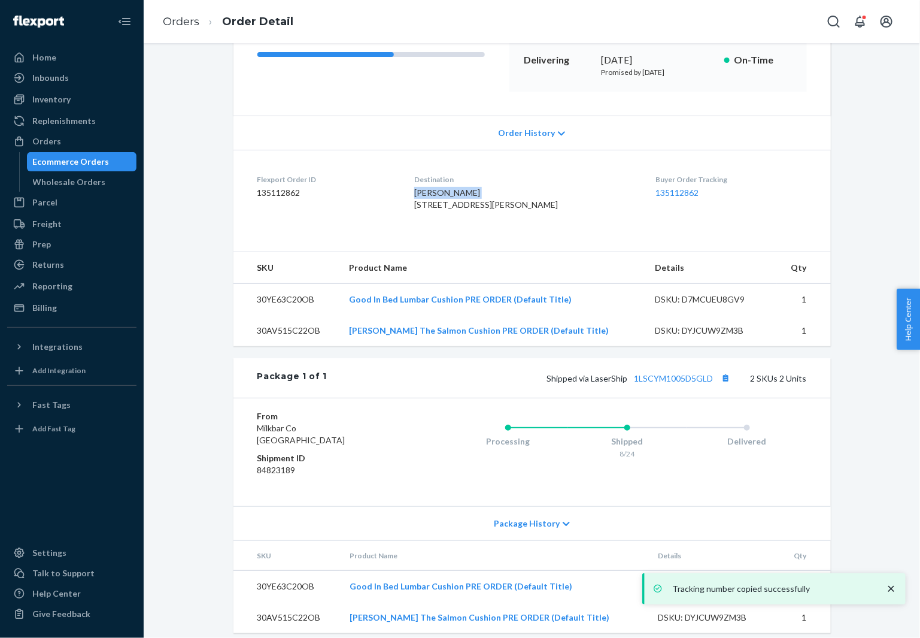
scroll to position [229, 0]
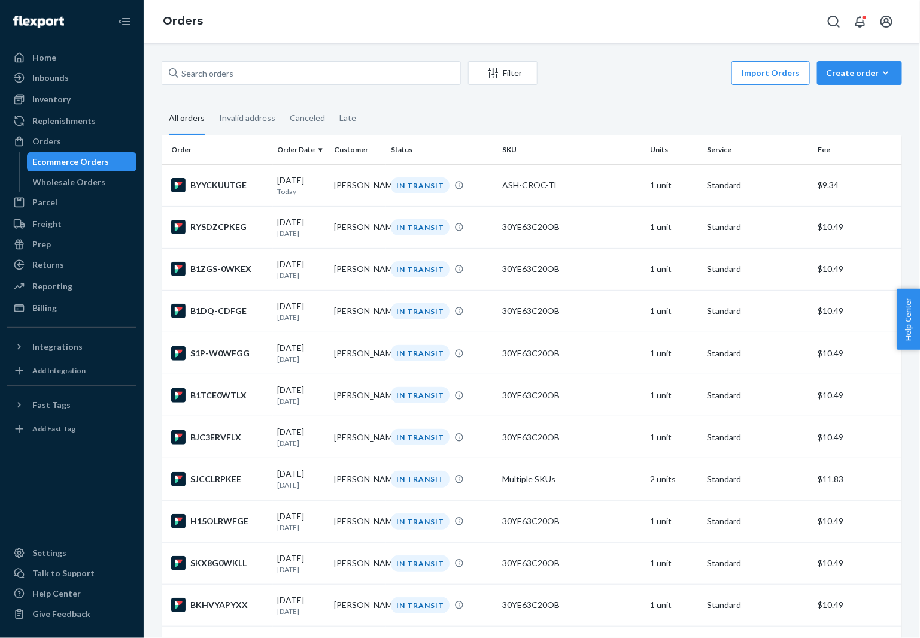
scroll to position [1509, 0]
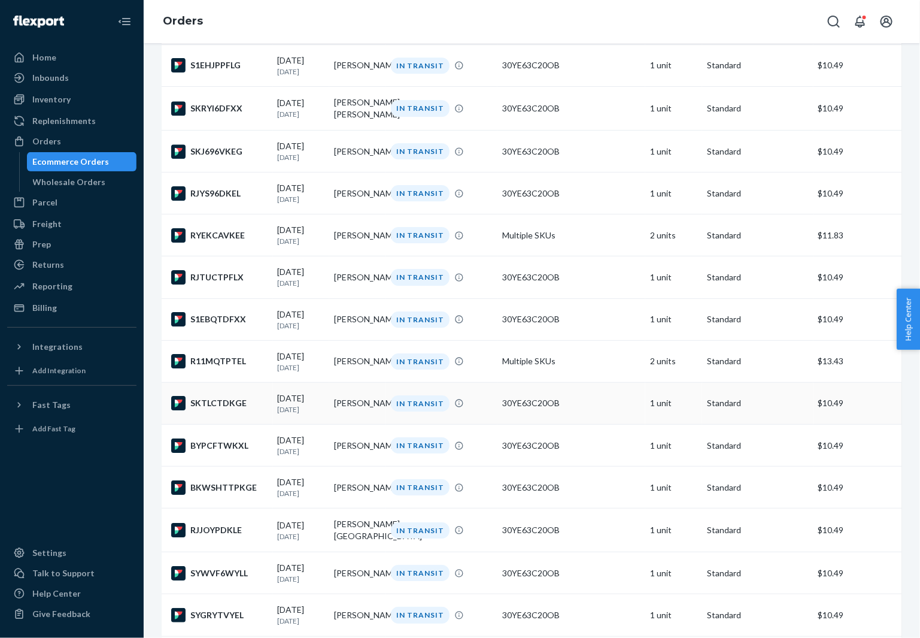
click at [212, 410] on div "SKTLCTDKGE" at bounding box center [219, 403] width 97 height 14
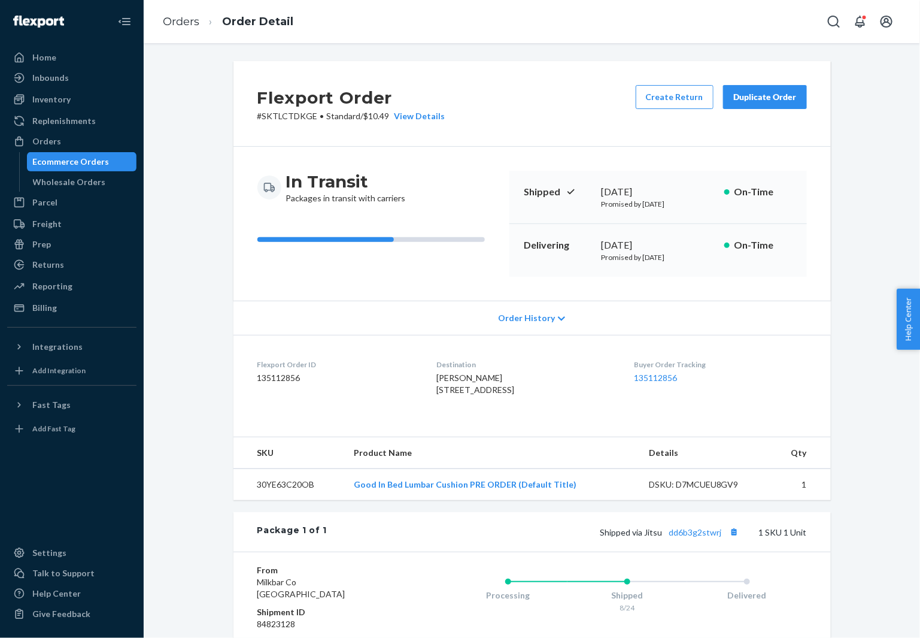
click at [463, 372] on span "[PERSON_NAME] [STREET_ADDRESS]" at bounding box center [476, 383] width 78 height 22
click at [736, 540] on button "Copy tracking number" at bounding box center [735, 532] width 16 height 16
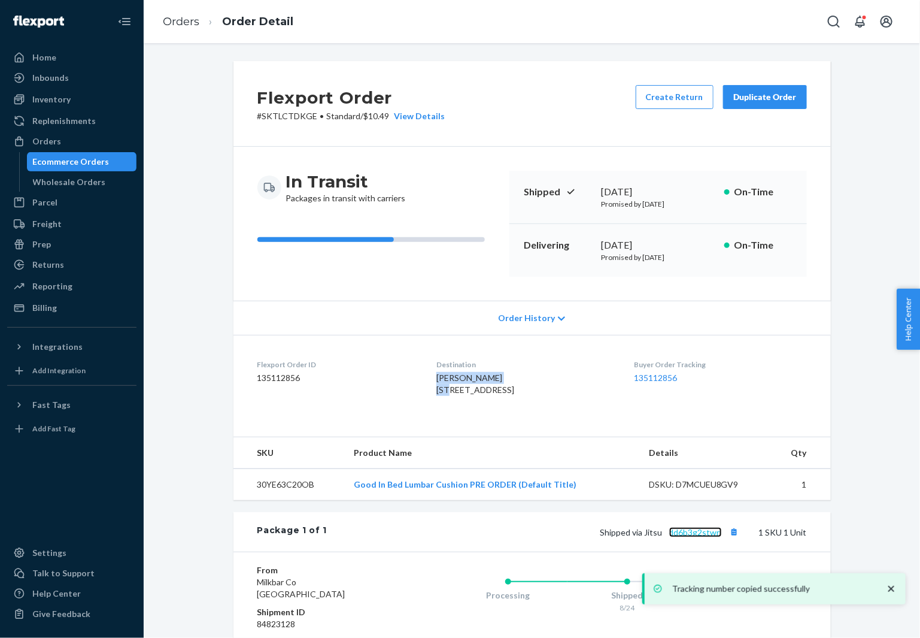
click at [682, 537] on link "dd6b3g2stwrj" at bounding box center [695, 532] width 53 height 10
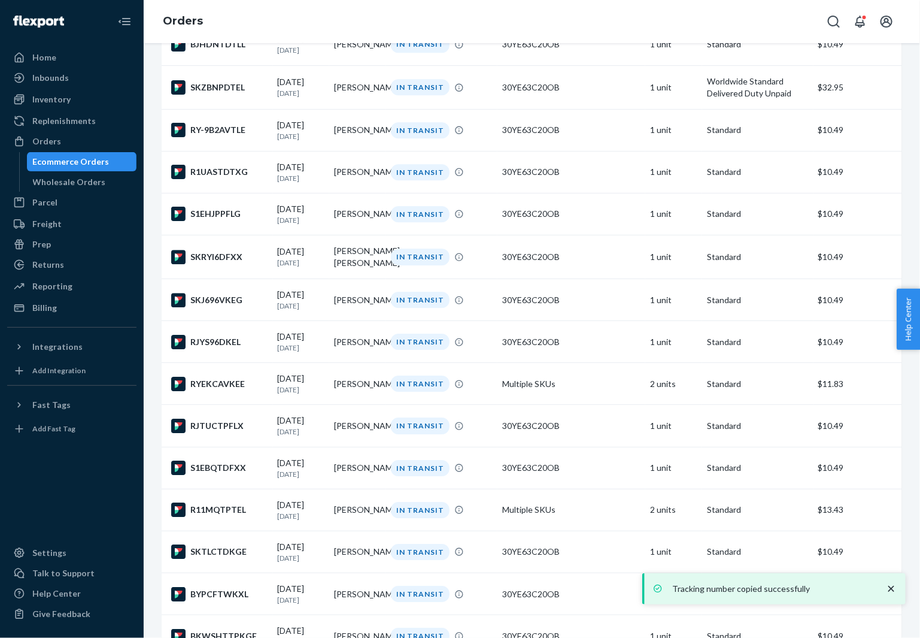
scroll to position [1671, 0]
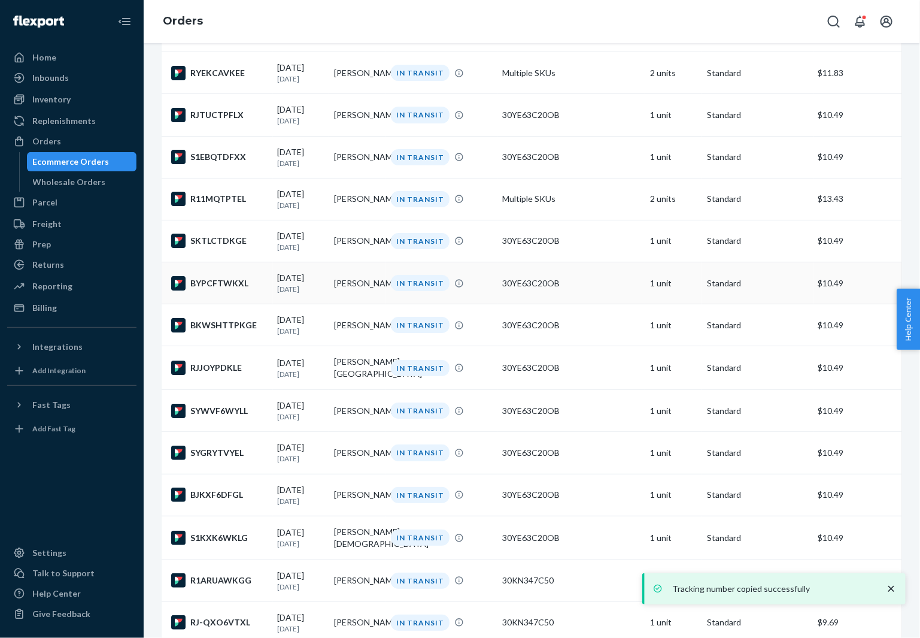
click at [232, 304] on td "BYPCFTWKXL" at bounding box center [217, 283] width 111 height 42
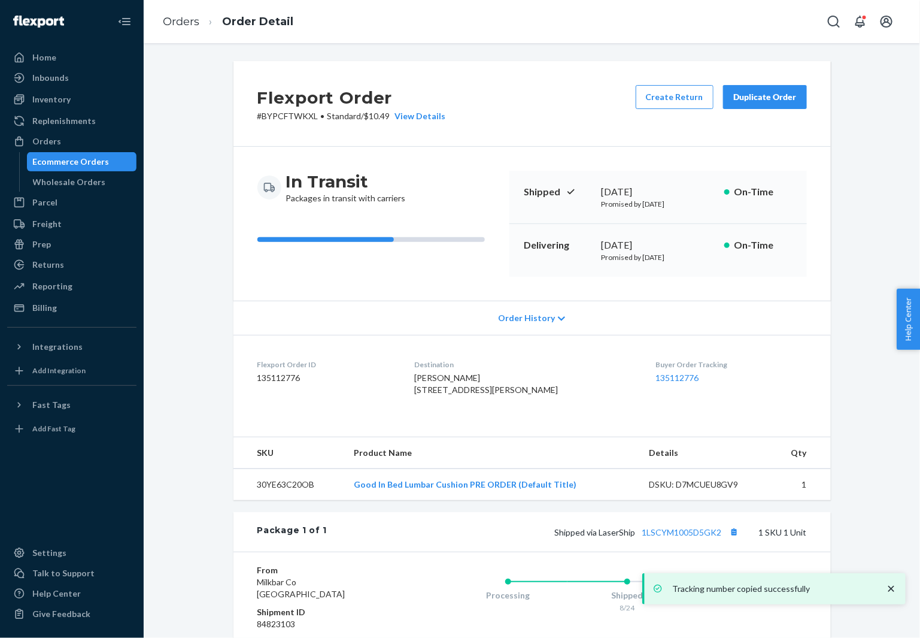
click at [450, 384] on span "[PERSON_NAME] [STREET_ADDRESS][PERSON_NAME]" at bounding box center [486, 383] width 144 height 22
click at [450, 380] on span "[PERSON_NAME] [STREET_ADDRESS][PERSON_NAME]" at bounding box center [486, 383] width 144 height 22
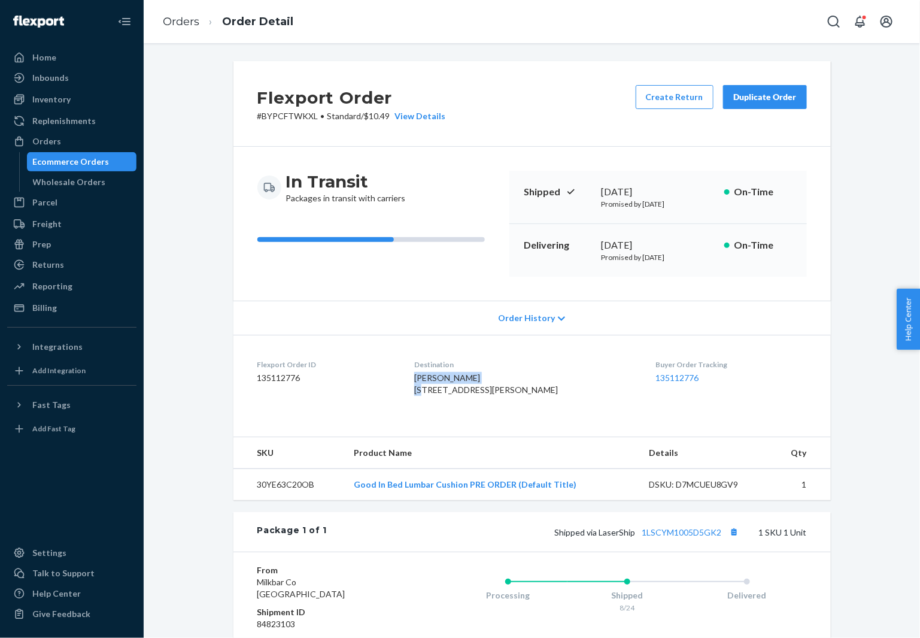
click at [450, 380] on span "[PERSON_NAME] [STREET_ADDRESS][PERSON_NAME]" at bounding box center [486, 383] width 144 height 22
click at [728, 540] on button "Copy tracking number" at bounding box center [735, 532] width 16 height 16
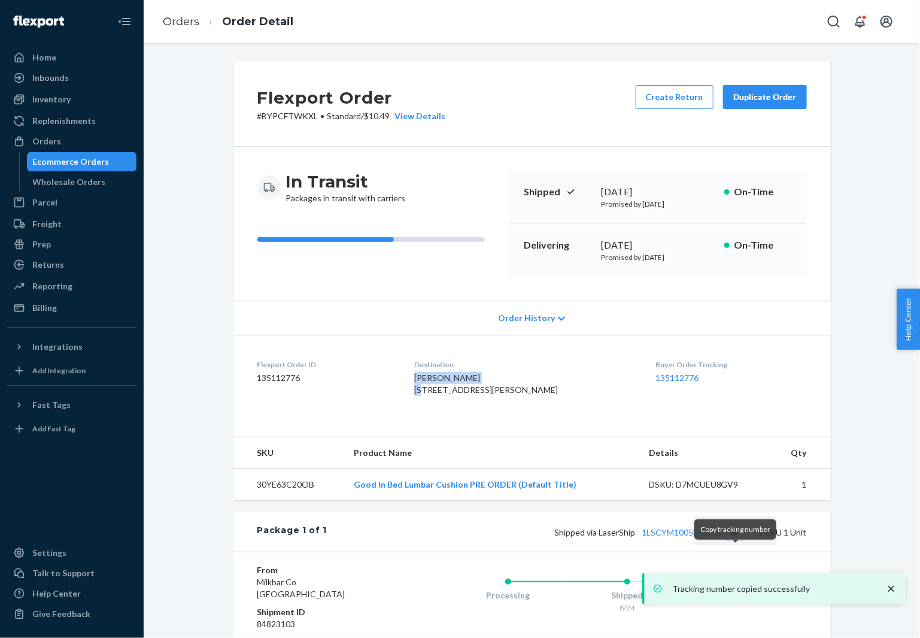
click at [728, 540] on button "Copy tracking number" at bounding box center [735, 532] width 16 height 16
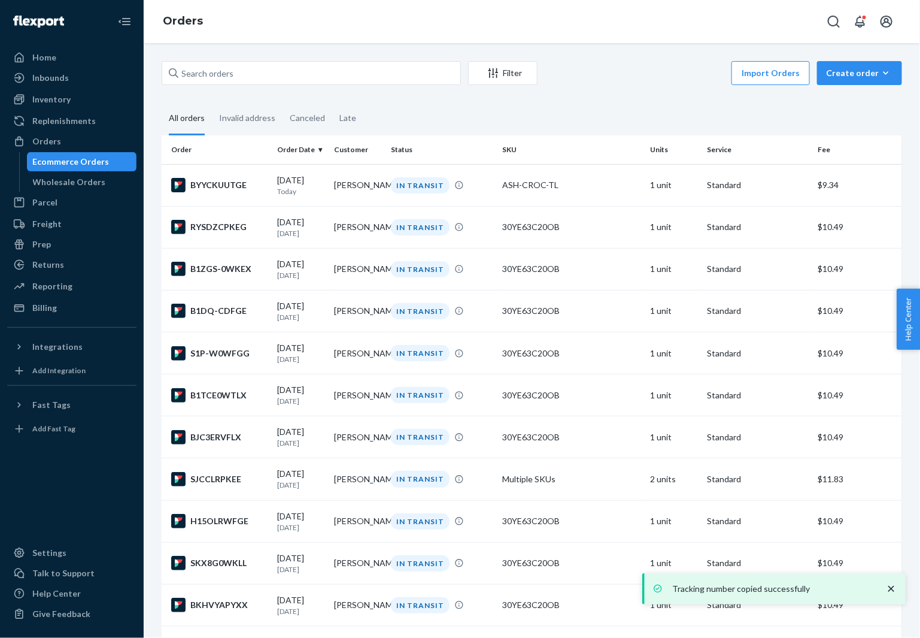
scroll to position [1671, 0]
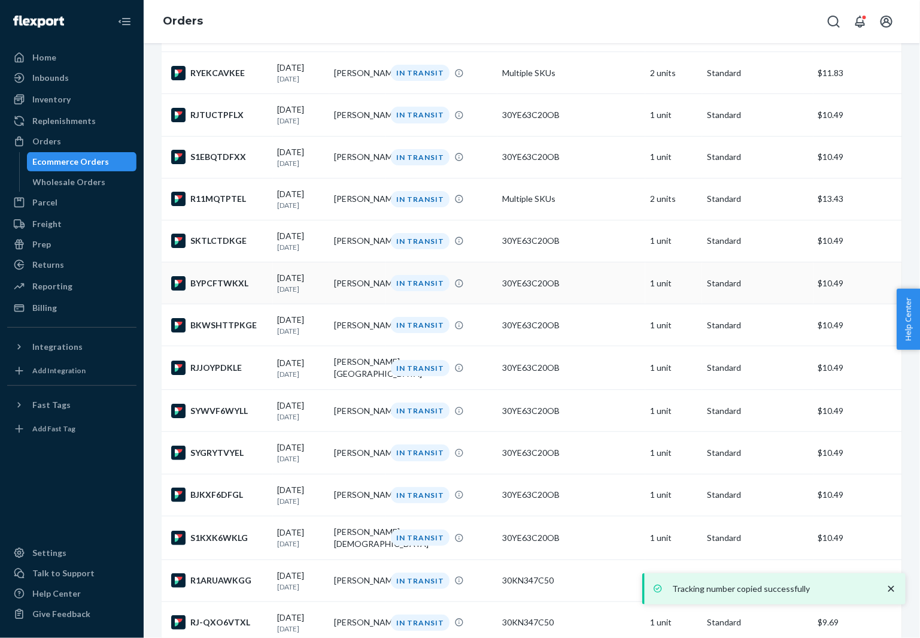
click at [221, 290] on div "BYPCFTWKXL" at bounding box center [219, 283] width 97 height 14
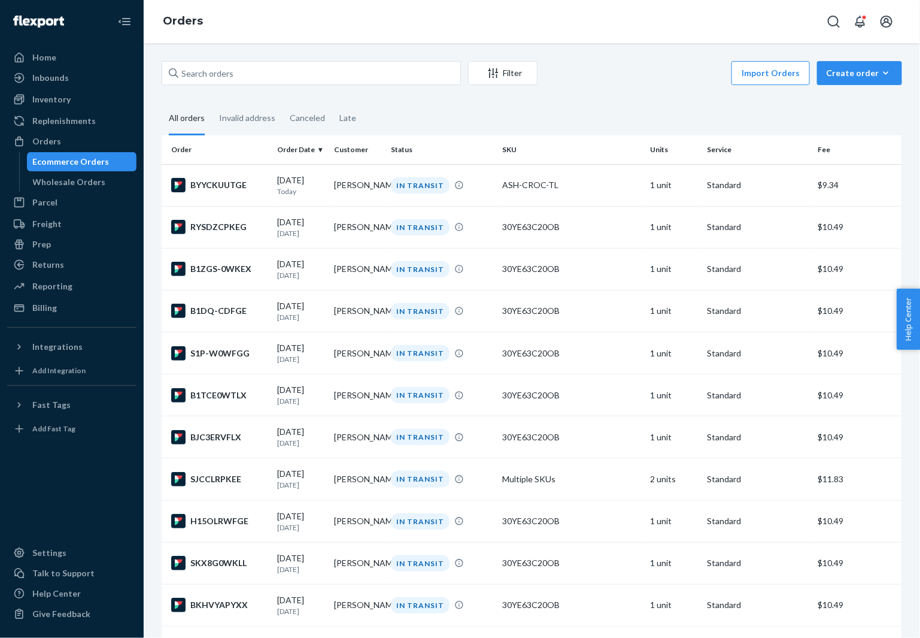
scroll to position [1671, 0]
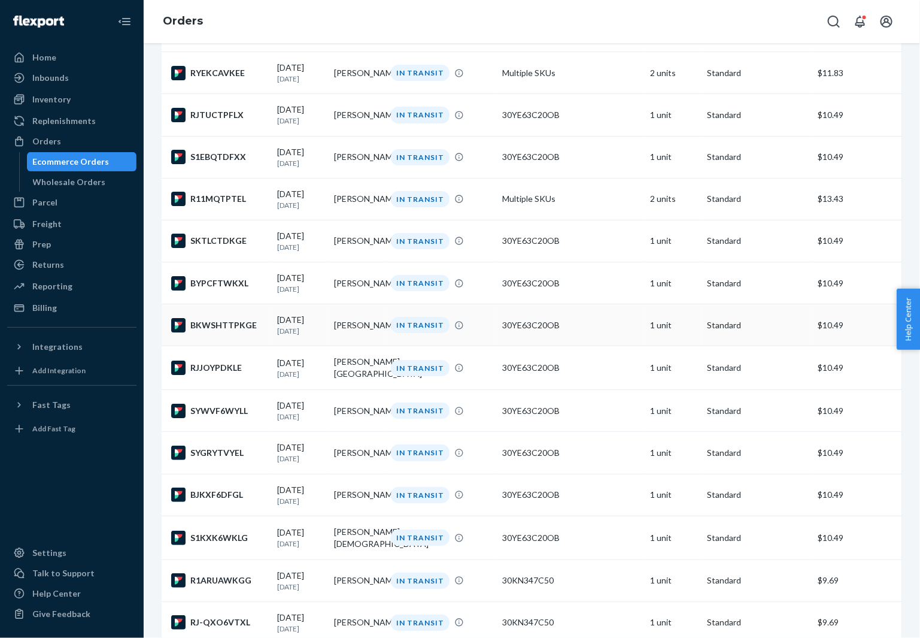
click at [214, 332] on div "BKWSHTTPKGE" at bounding box center [219, 325] width 97 height 14
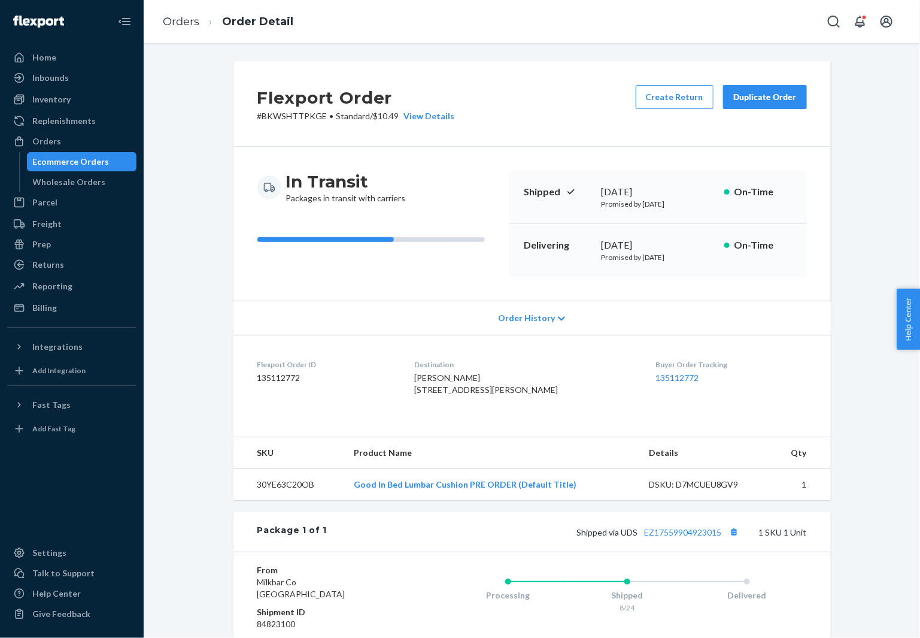
click at [446, 375] on span "[PERSON_NAME] [STREET_ADDRESS][PERSON_NAME]" at bounding box center [486, 383] width 144 height 22
click at [736, 540] on button "Copy tracking number" at bounding box center [735, 532] width 16 height 16
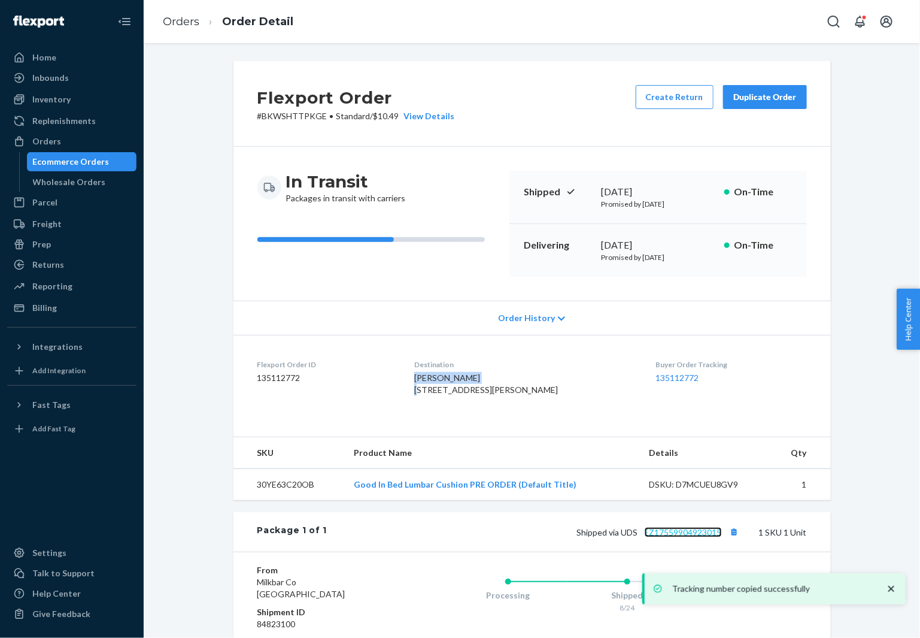
click at [696, 537] on link "EZ17559904923015" at bounding box center [683, 532] width 77 height 10
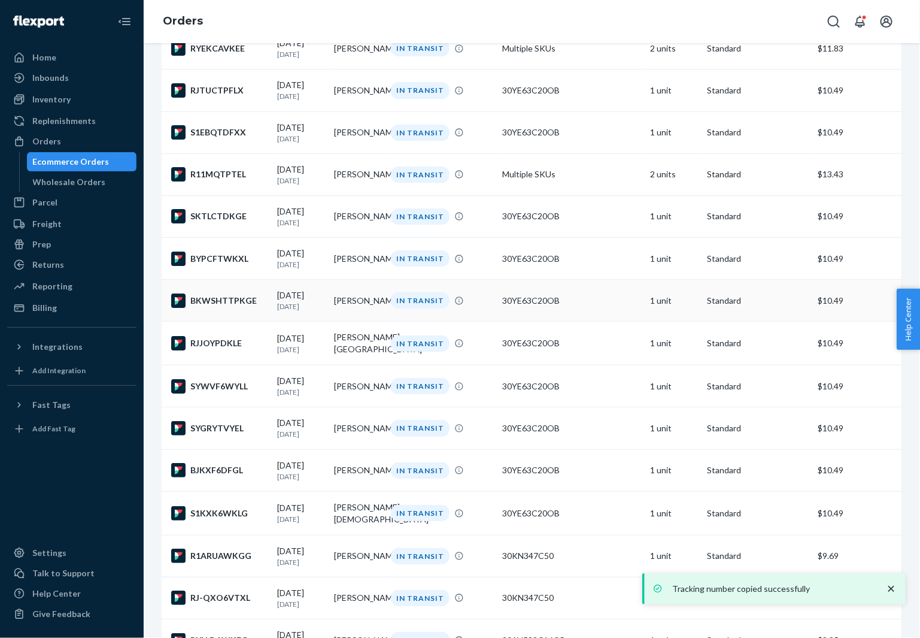
scroll to position [1698, 0]
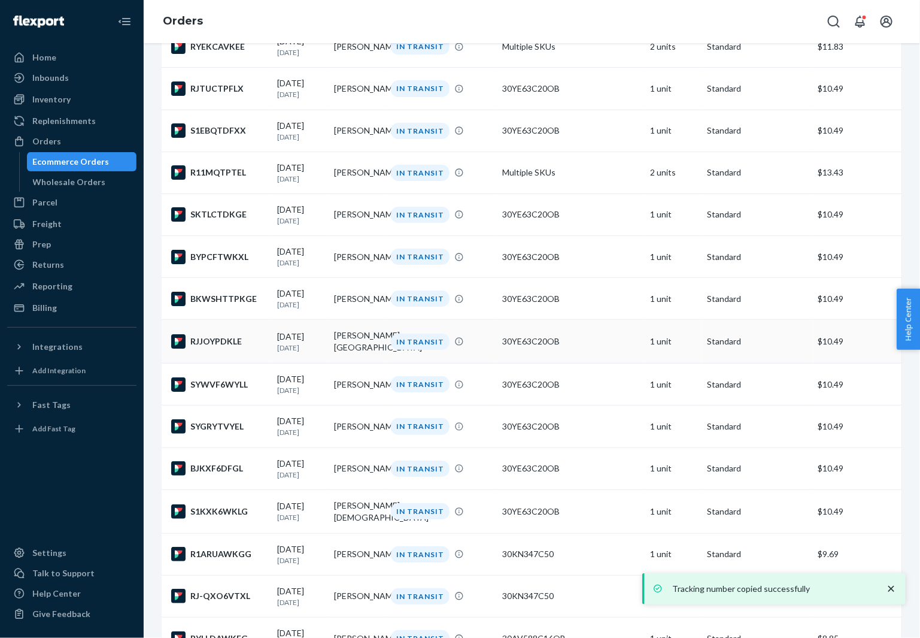
click at [217, 348] on div "RJJOYPDKLE" at bounding box center [219, 341] width 97 height 14
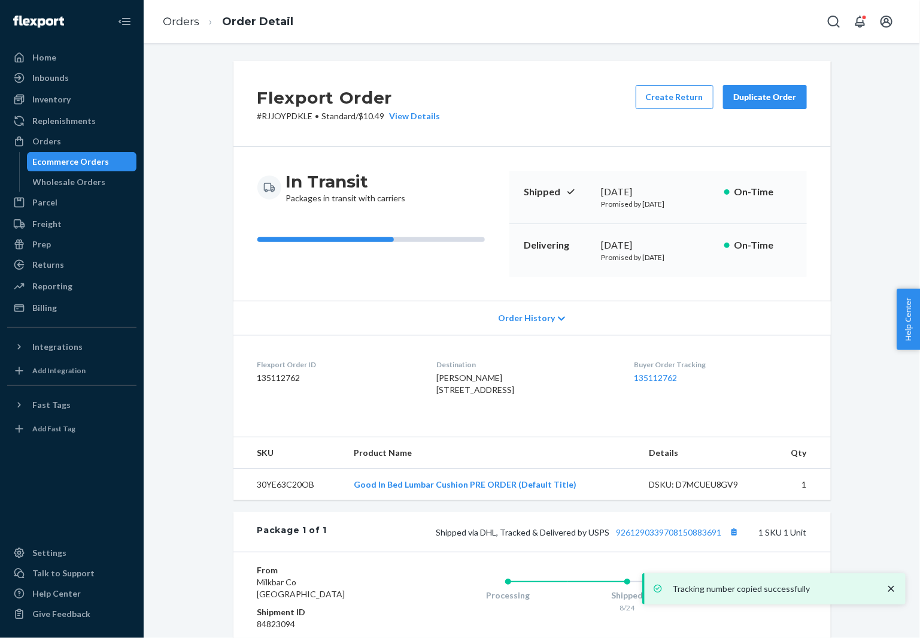
click at [452, 380] on span "[PERSON_NAME] [STREET_ADDRESS]" at bounding box center [476, 383] width 78 height 22
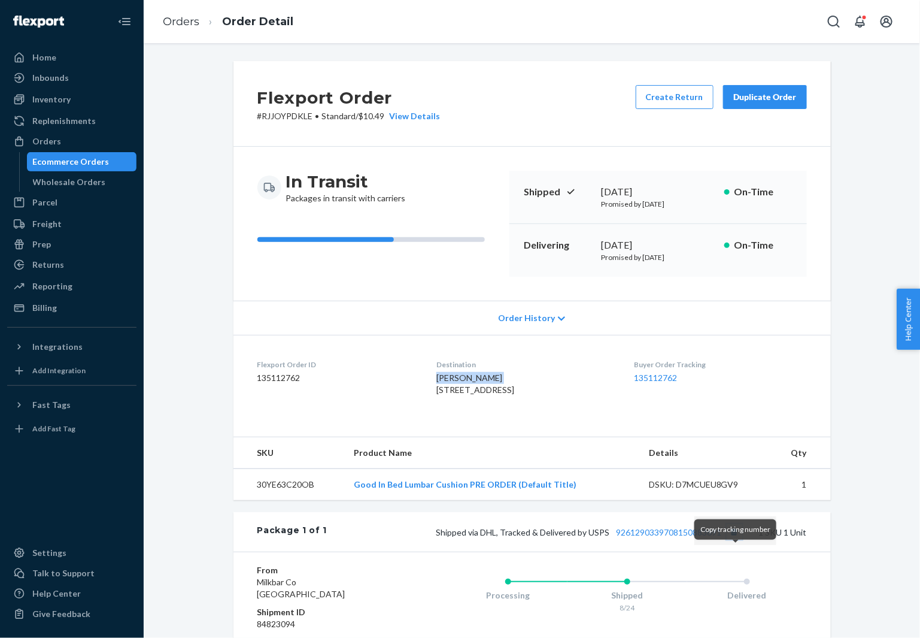
click at [728, 540] on button "Copy tracking number" at bounding box center [735, 532] width 16 height 16
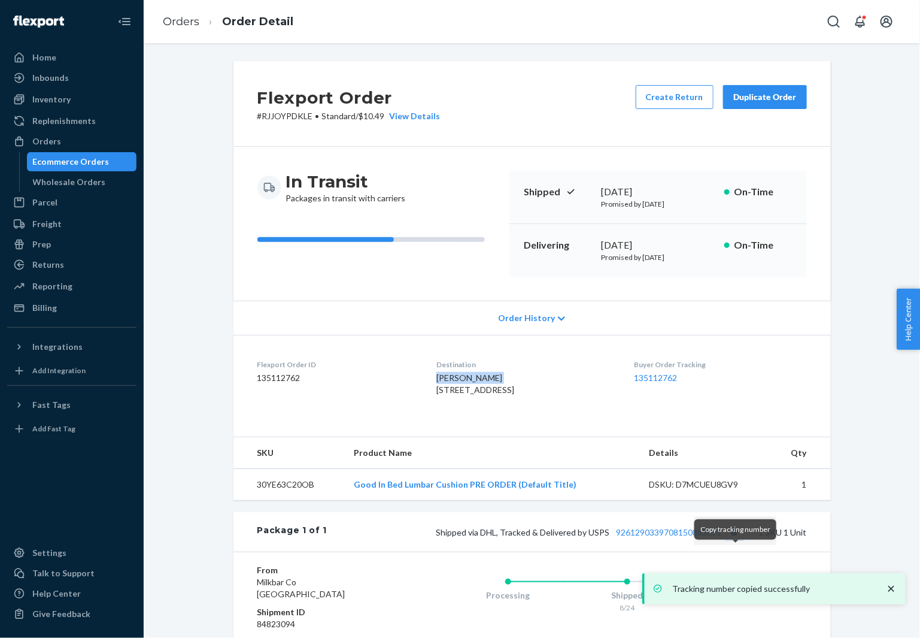
click at [740, 540] on button "Copy tracking number" at bounding box center [735, 532] width 16 height 16
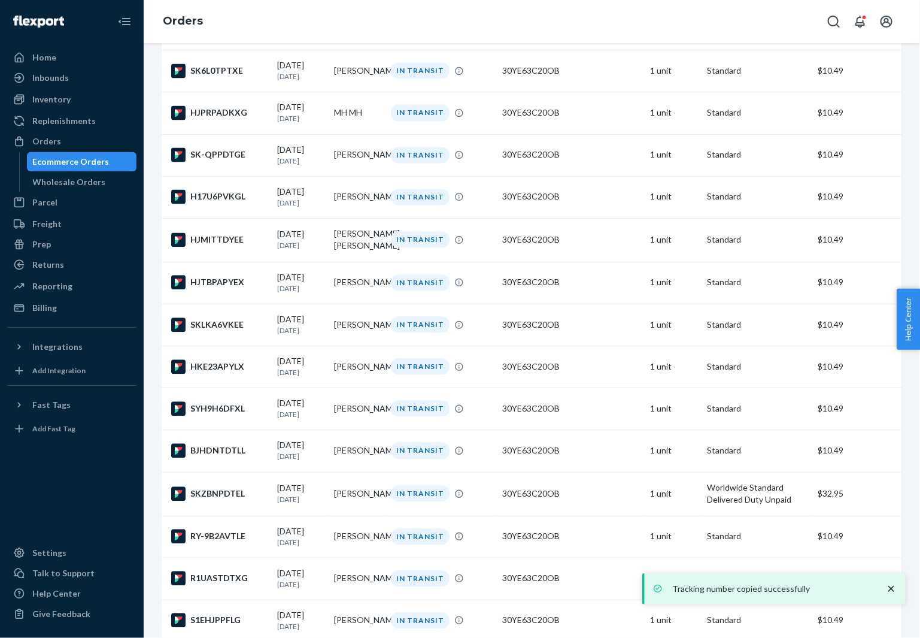
scroll to position [1802, 0]
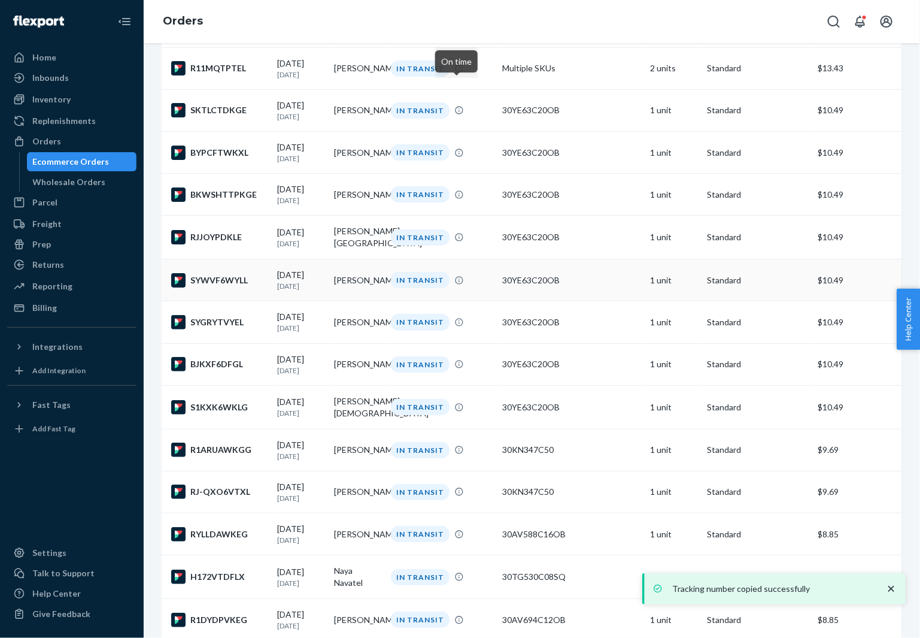
click at [207, 287] on div "SYWVF6WYLL" at bounding box center [219, 280] width 97 height 14
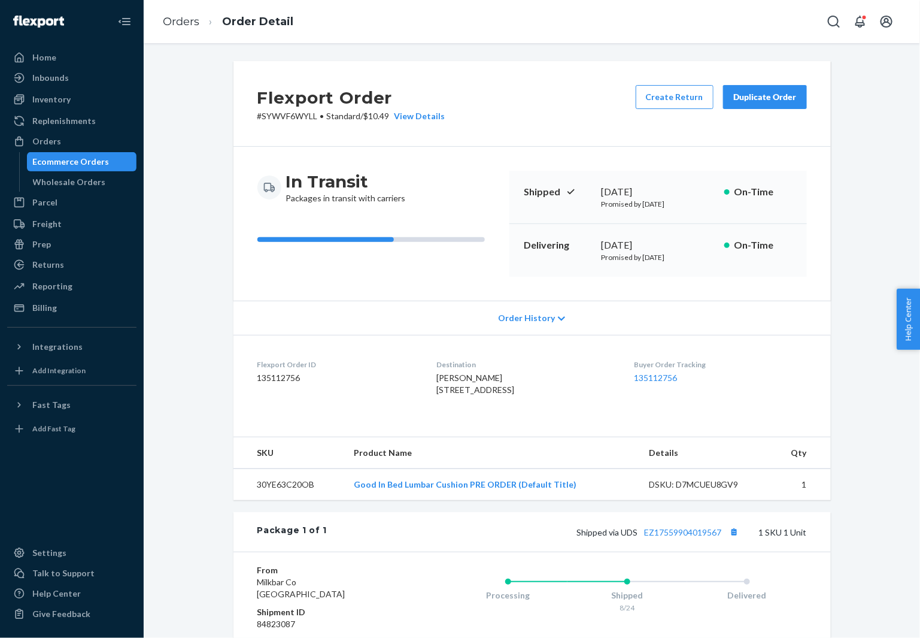
click at [471, 381] on span "[PERSON_NAME] [STREET_ADDRESS]" at bounding box center [476, 383] width 78 height 22
click at [738, 540] on button "Copy tracking number" at bounding box center [735, 532] width 16 height 16
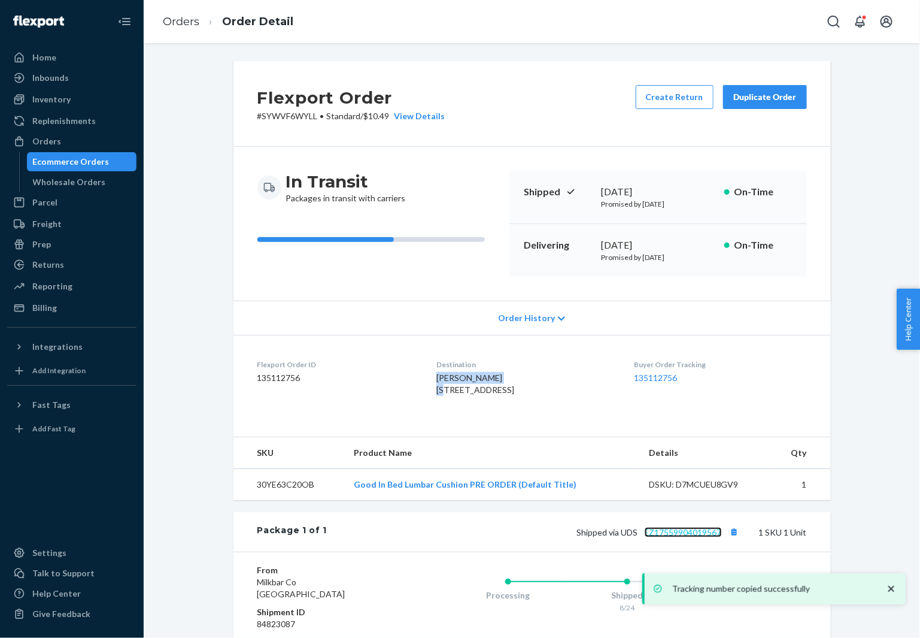
click at [687, 537] on link "EZ17559904019567" at bounding box center [683, 532] width 77 height 10
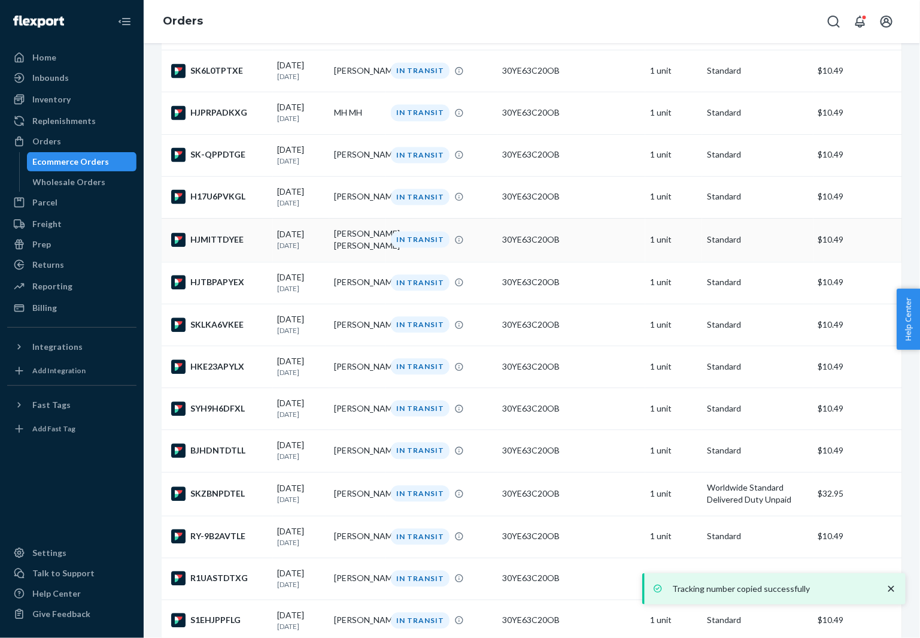
scroll to position [1802, 0]
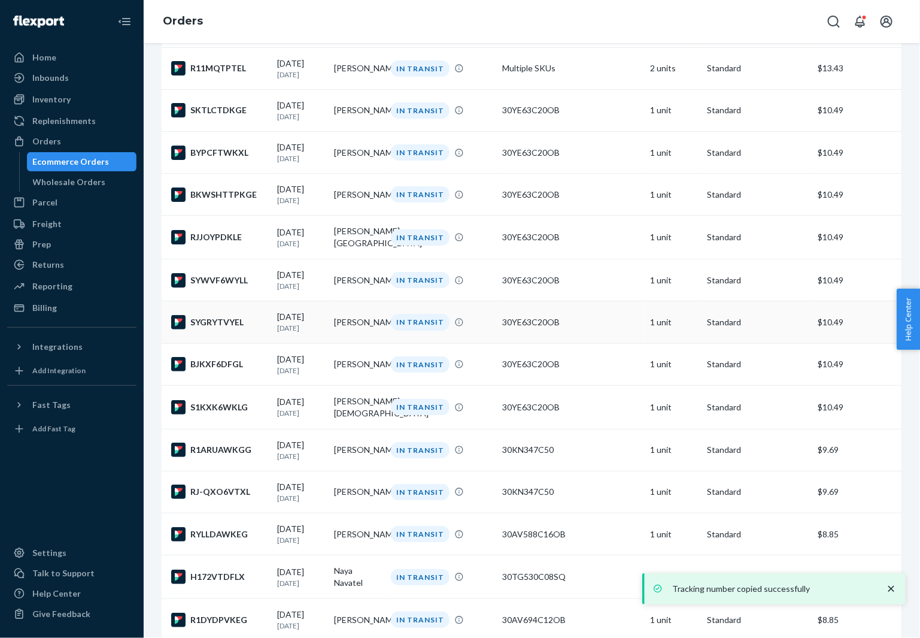
click at [213, 343] on td "SYGRYTVYEL" at bounding box center [217, 322] width 111 height 42
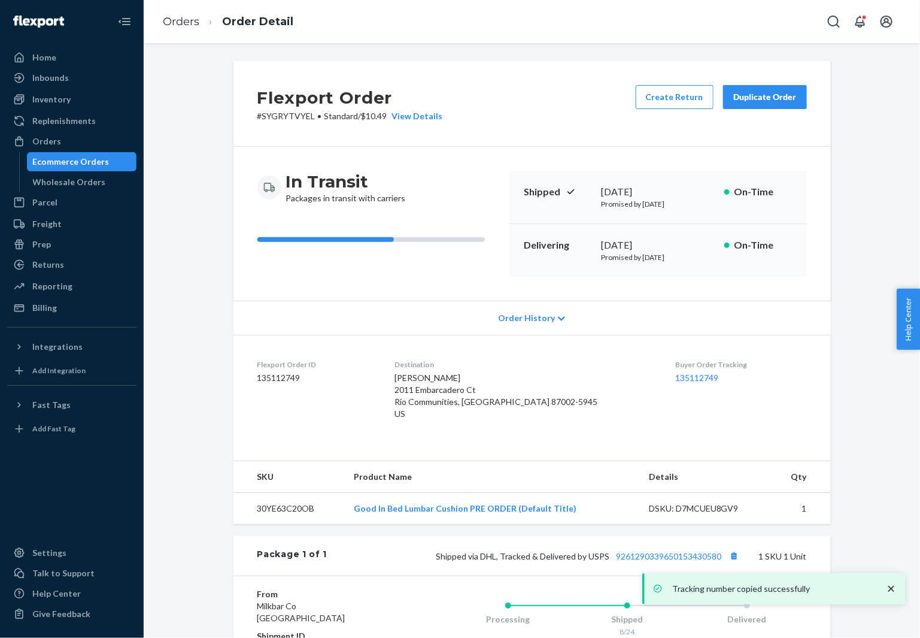
click at [466, 374] on span "[PERSON_NAME] 2011 Embarcadero Ct Rio Communities, [GEOGRAPHIC_DATA] 87002-5945…" at bounding box center [496, 395] width 203 height 46
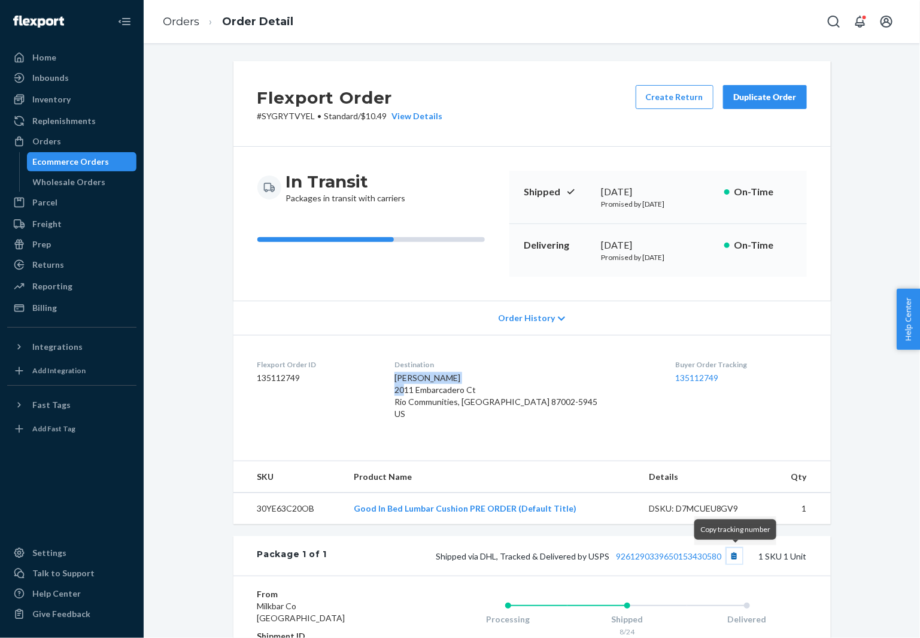
click at [735, 553] on button "Copy tracking number" at bounding box center [735, 556] width 16 height 16
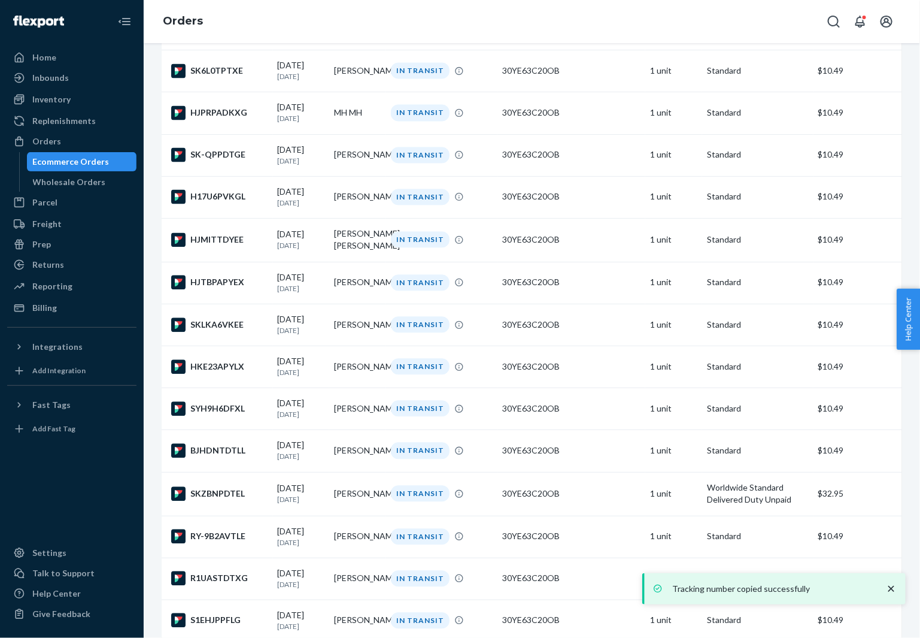
scroll to position [1802, 0]
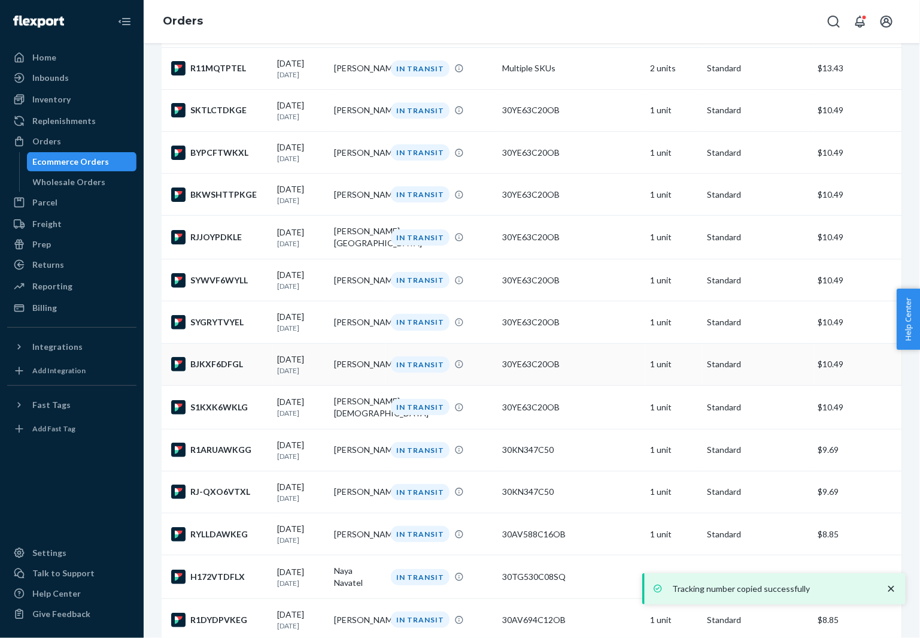
click at [232, 371] on div "BJKXF6DFGL" at bounding box center [219, 364] width 97 height 14
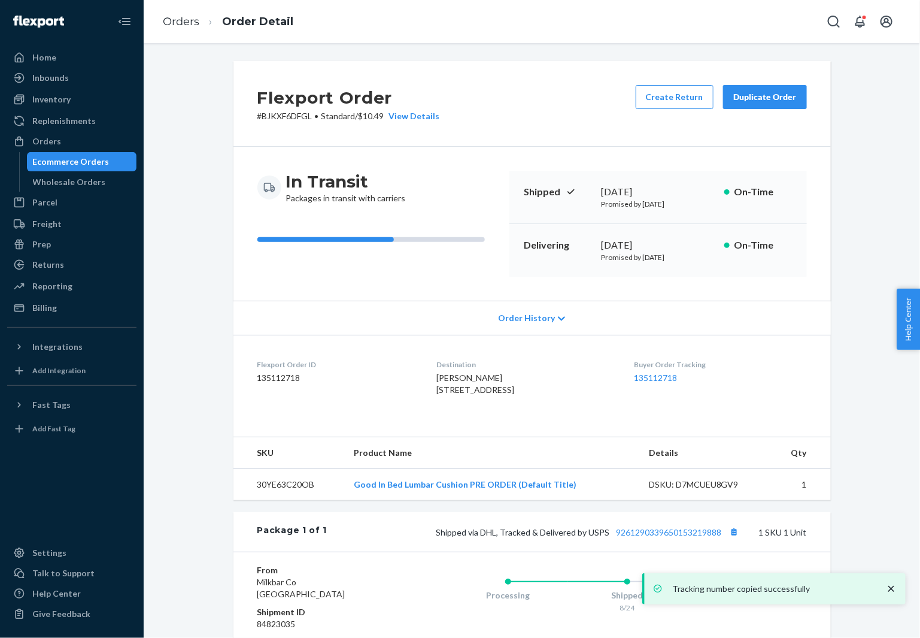
click at [453, 372] on span "[PERSON_NAME] [STREET_ADDRESS]" at bounding box center [476, 383] width 78 height 22
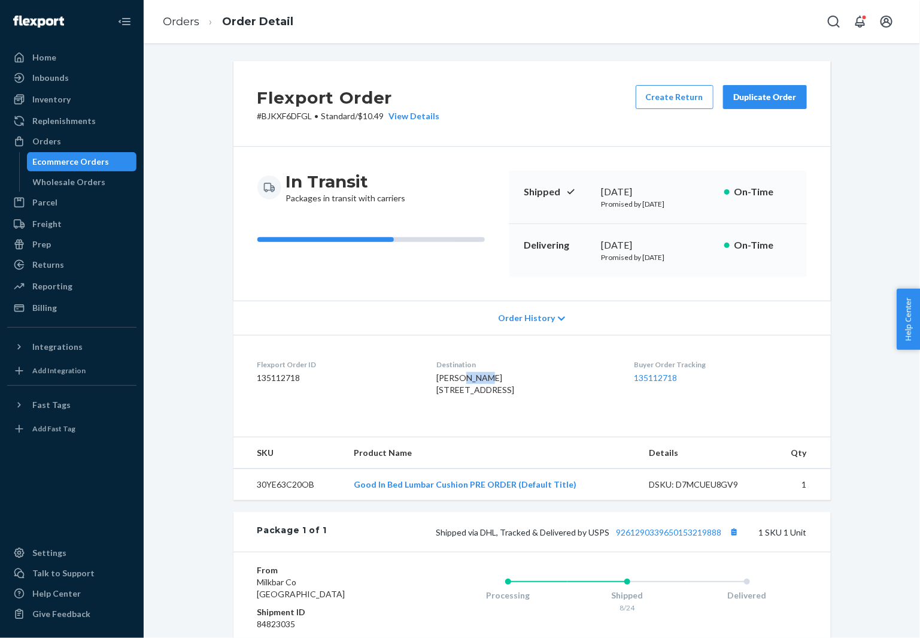
click at [453, 372] on span "[PERSON_NAME] [STREET_ADDRESS]" at bounding box center [476, 383] width 78 height 22
click at [453, 372] on div "[PERSON_NAME] [STREET_ADDRESS]" at bounding box center [526, 384] width 178 height 24
click at [738, 540] on button "Copy tracking number" at bounding box center [735, 532] width 16 height 16
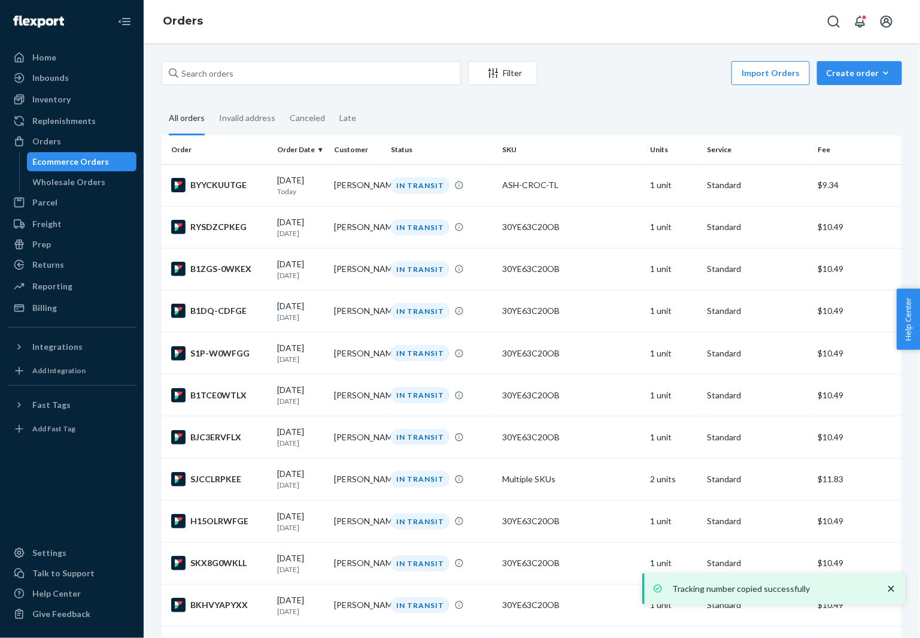
scroll to position [1938, 0]
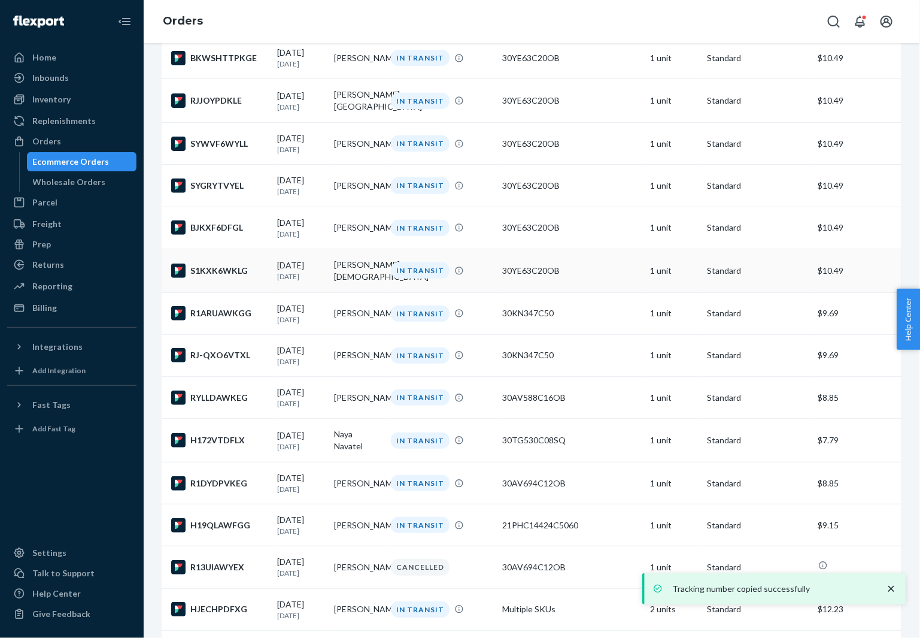
click at [222, 278] on div "S1KXK6WKLG" at bounding box center [219, 270] width 97 height 14
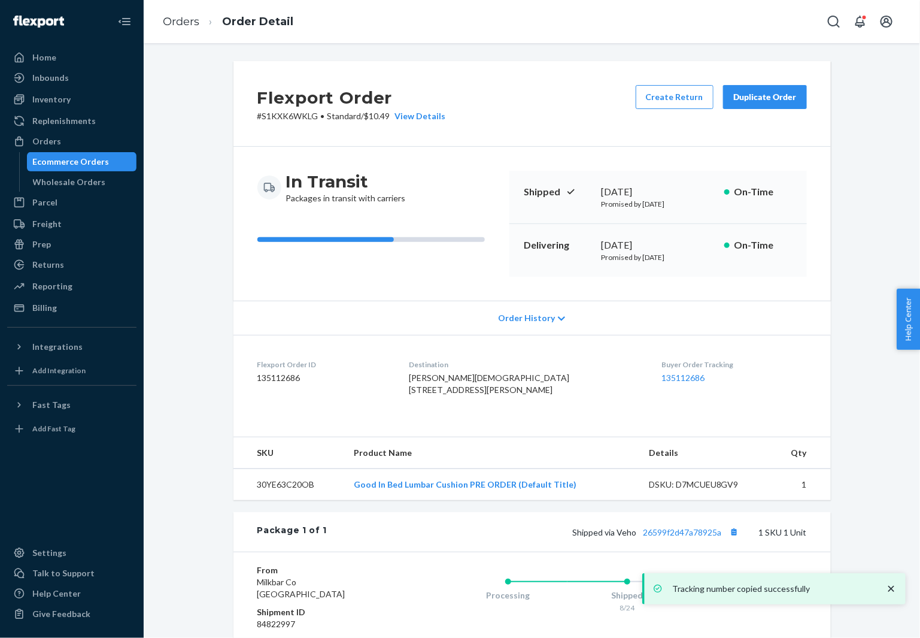
click at [452, 372] on span "[PERSON_NAME][DEMOGRAPHIC_DATA] [STREET_ADDRESS][PERSON_NAME]" at bounding box center [489, 383] width 160 height 22
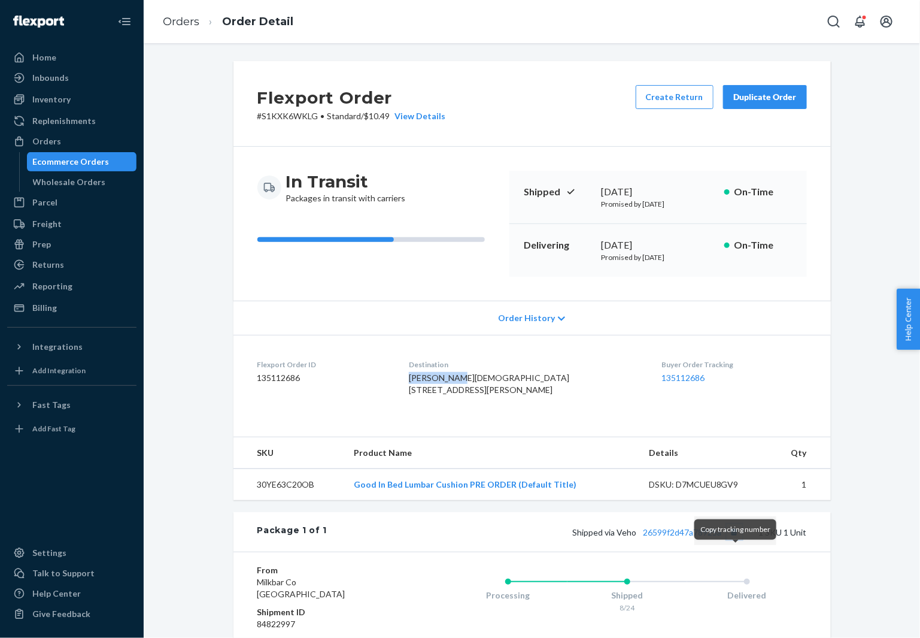
click at [738, 540] on button "Copy tracking number" at bounding box center [735, 532] width 16 height 16
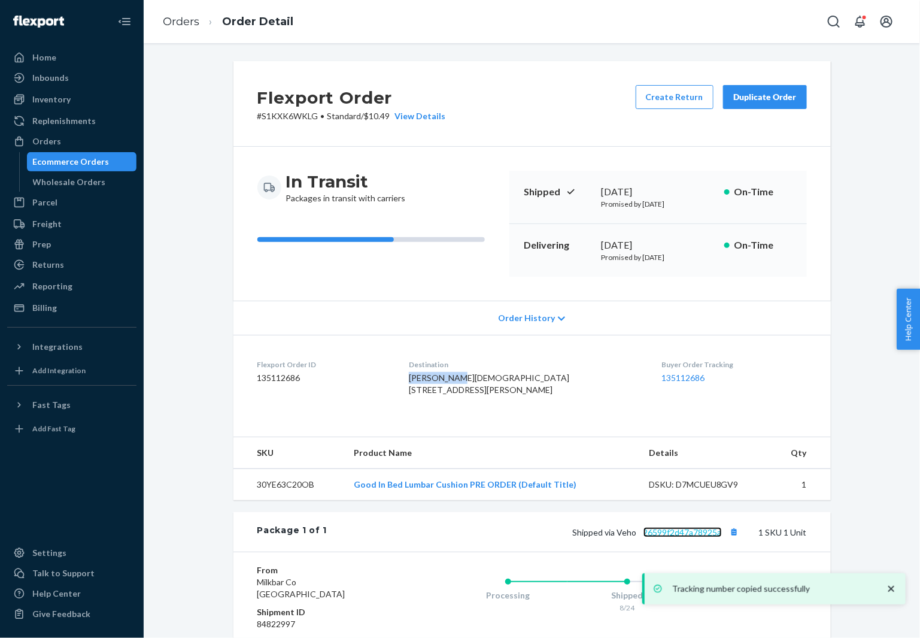
click at [693, 537] on link "26599f2d47a78925a" at bounding box center [683, 532] width 78 height 10
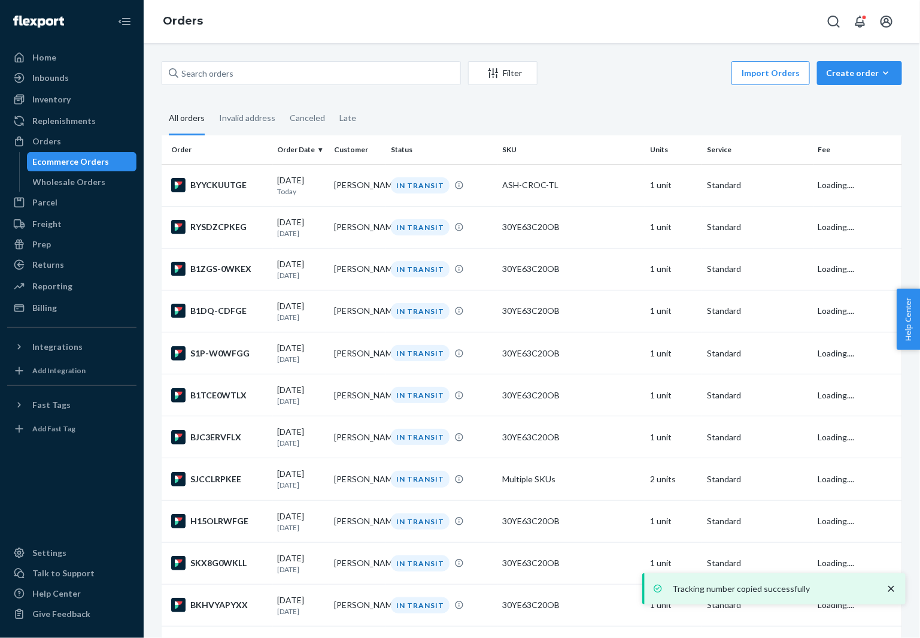
scroll to position [1938, 0]
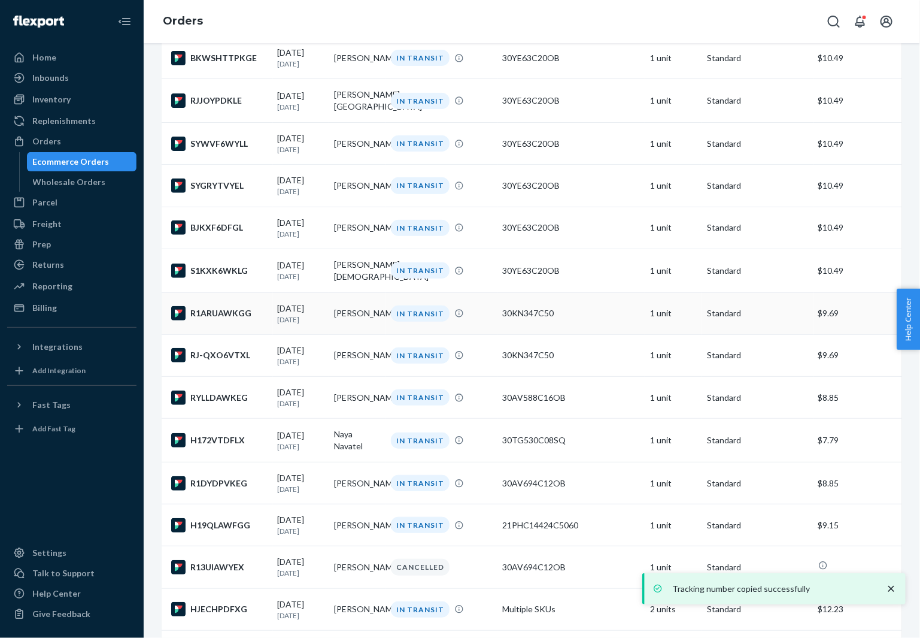
click at [240, 320] on div "R1ARUAWKGG" at bounding box center [219, 313] width 97 height 14
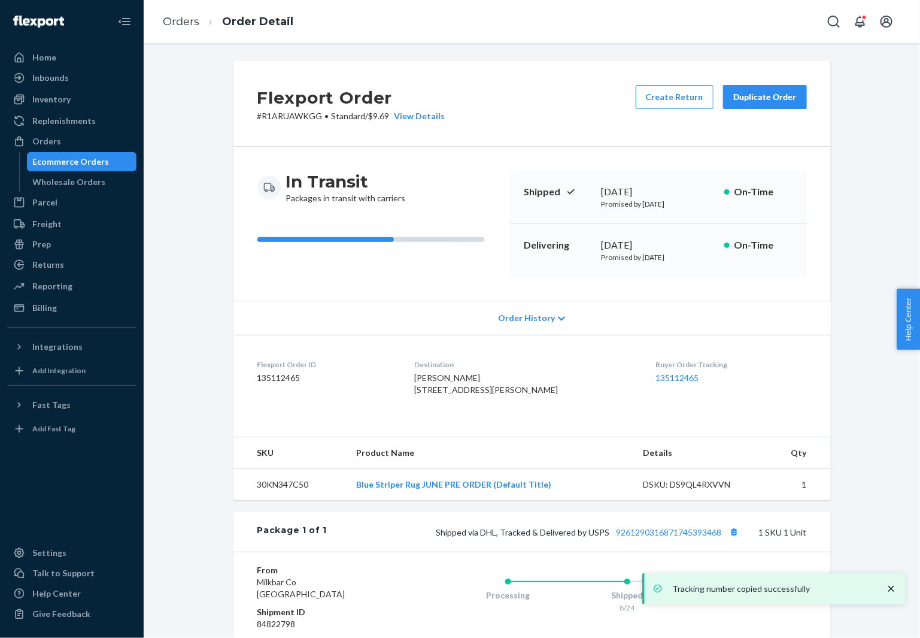
click at [453, 374] on span "[PERSON_NAME] [STREET_ADDRESS][PERSON_NAME]" at bounding box center [486, 383] width 144 height 22
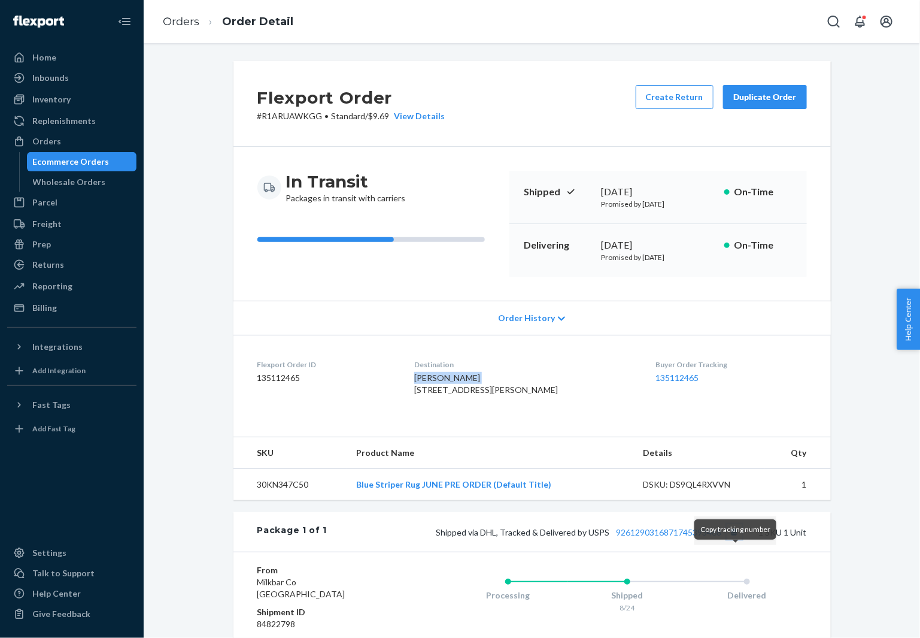
click at [735, 540] on button "Copy tracking number" at bounding box center [735, 532] width 16 height 16
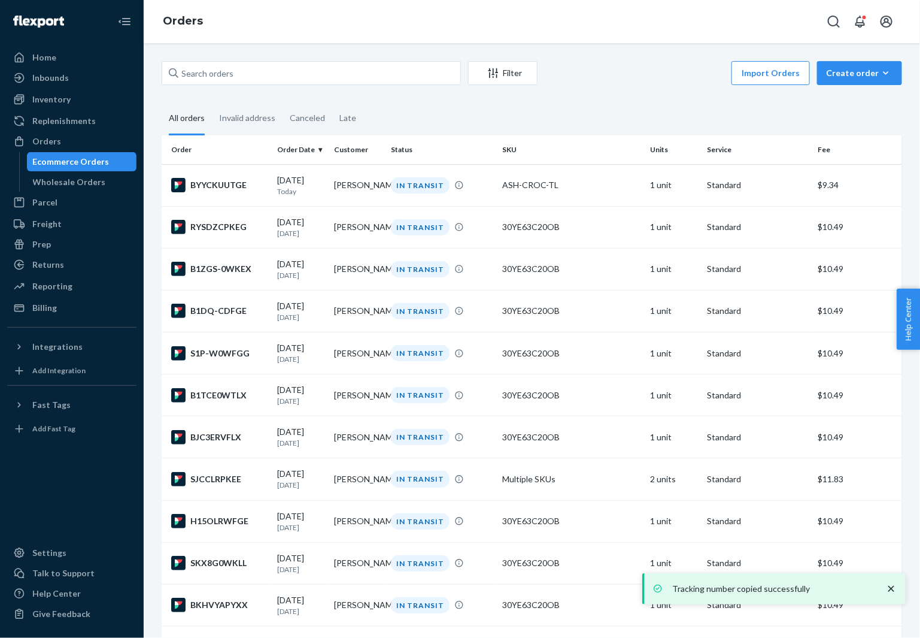
scroll to position [1938, 0]
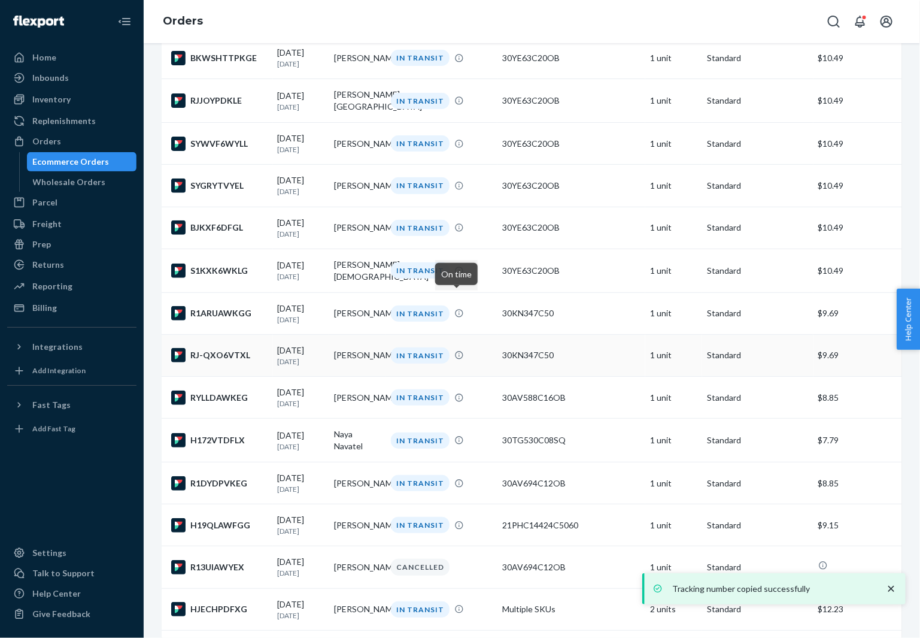
click at [211, 362] on div "RJ-QXO6VTXL" at bounding box center [219, 355] width 97 height 14
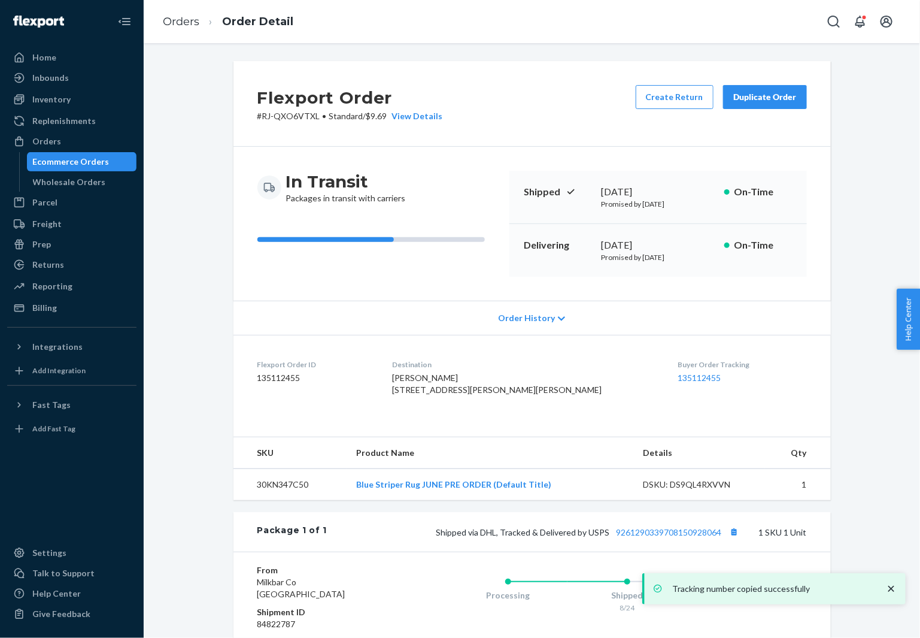
click at [453, 378] on span "[PERSON_NAME] [STREET_ADDRESS][PERSON_NAME][PERSON_NAME]" at bounding box center [498, 383] width 210 height 22
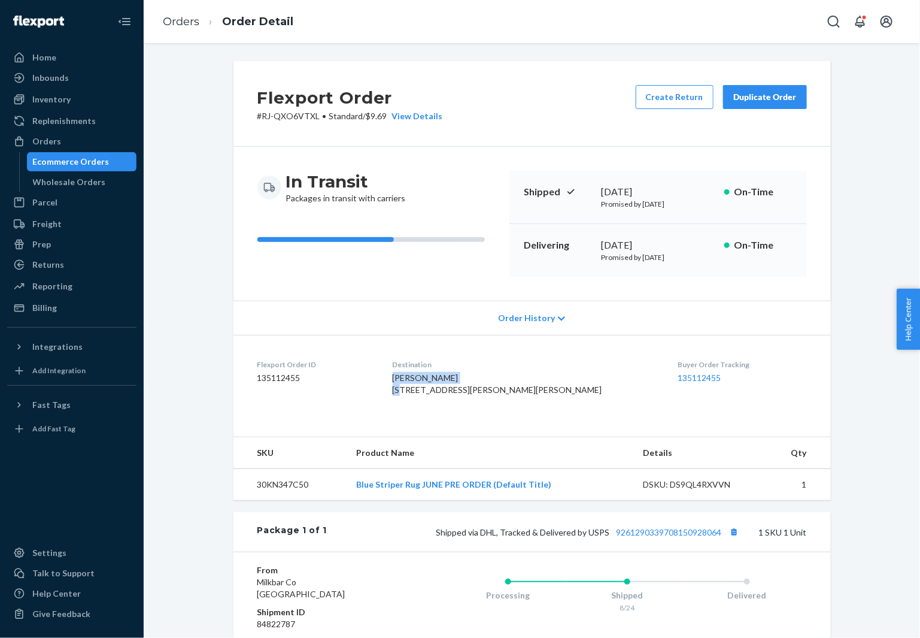
click at [453, 378] on span "[PERSON_NAME] [STREET_ADDRESS][PERSON_NAME][PERSON_NAME]" at bounding box center [498, 383] width 210 height 22
click at [731, 540] on button "Copy tracking number" at bounding box center [735, 532] width 16 height 16
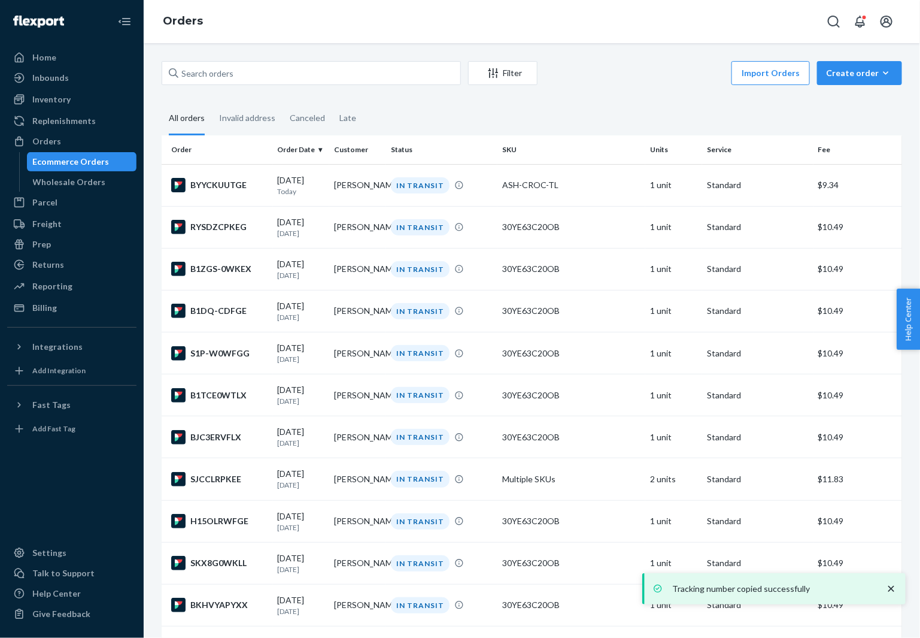
scroll to position [2072, 0]
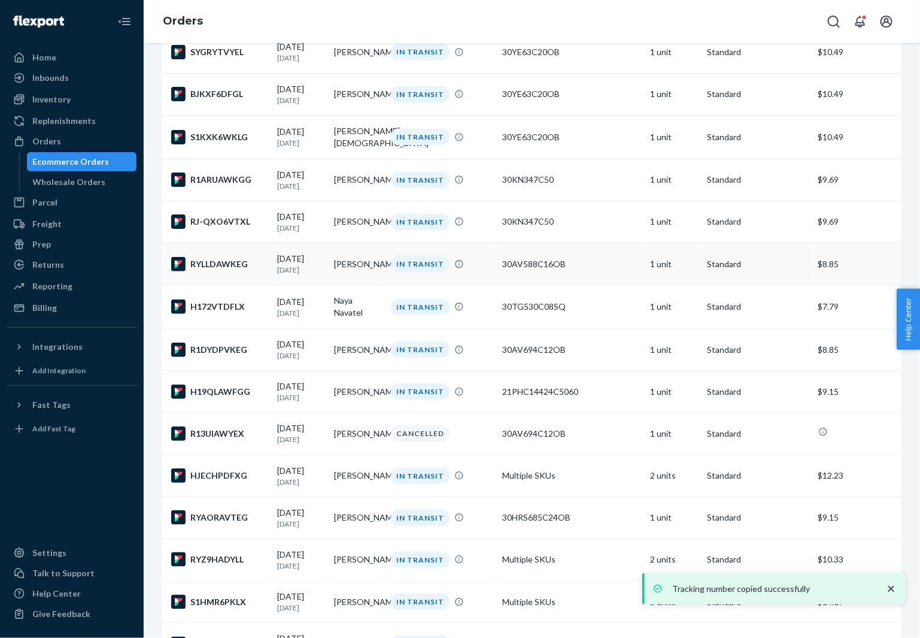
click at [222, 271] on div "RYLLDAWKEG" at bounding box center [219, 264] width 97 height 14
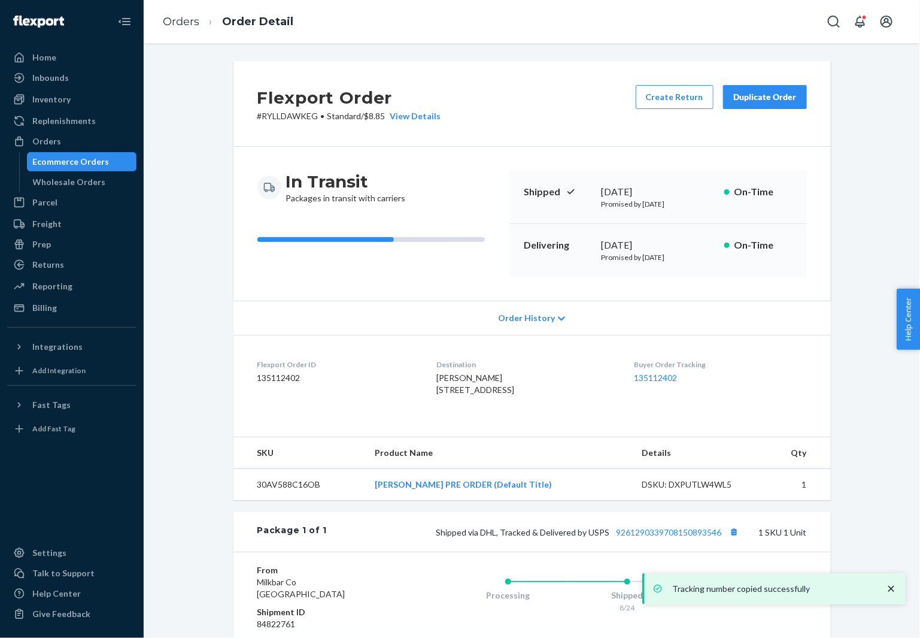
click at [441, 386] on span "[PERSON_NAME] [STREET_ADDRESS]" at bounding box center [476, 383] width 78 height 22
click at [441, 375] on span "[PERSON_NAME] [STREET_ADDRESS]" at bounding box center [476, 383] width 78 height 22
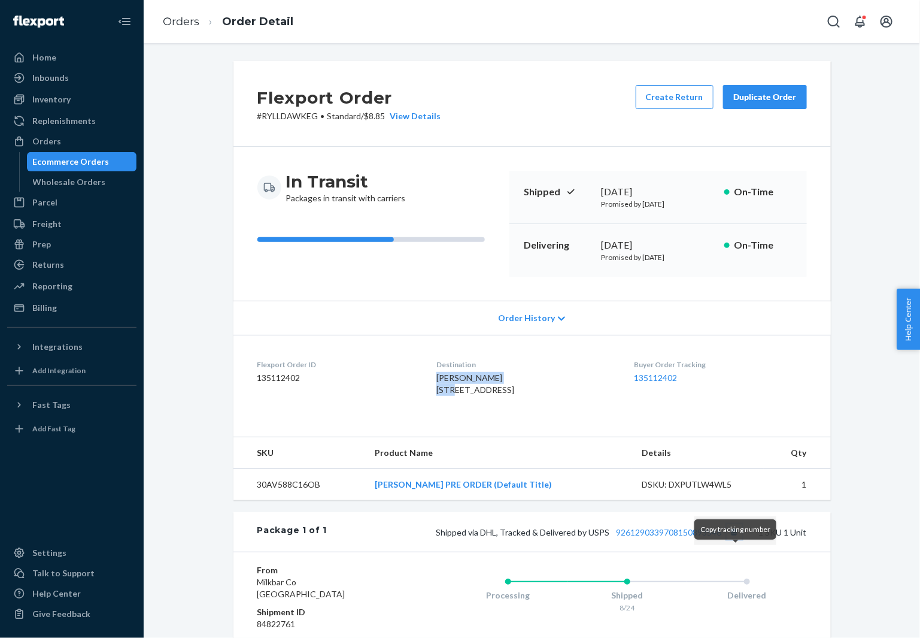
click at [737, 540] on button "Copy tracking number" at bounding box center [735, 532] width 16 height 16
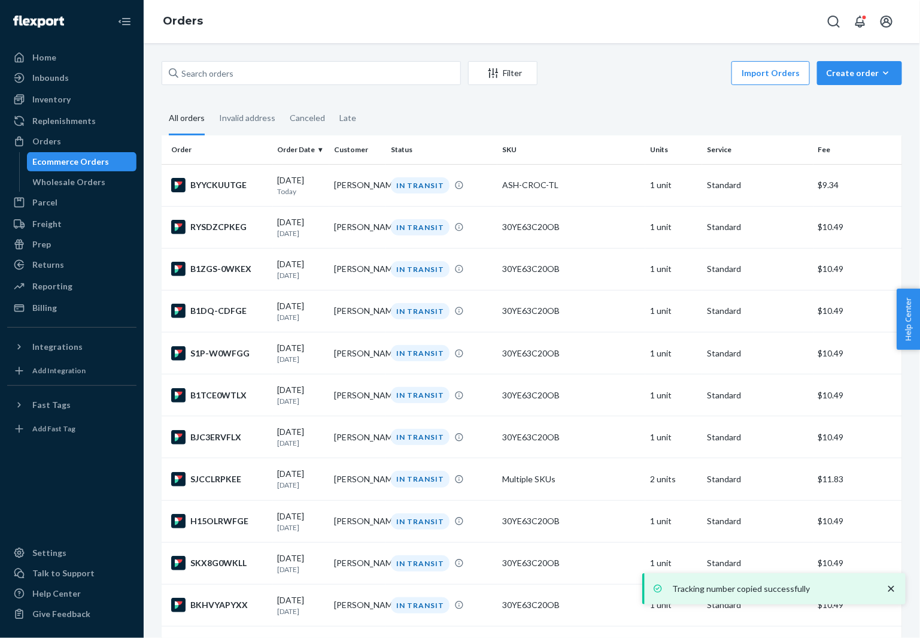
scroll to position [2072, 0]
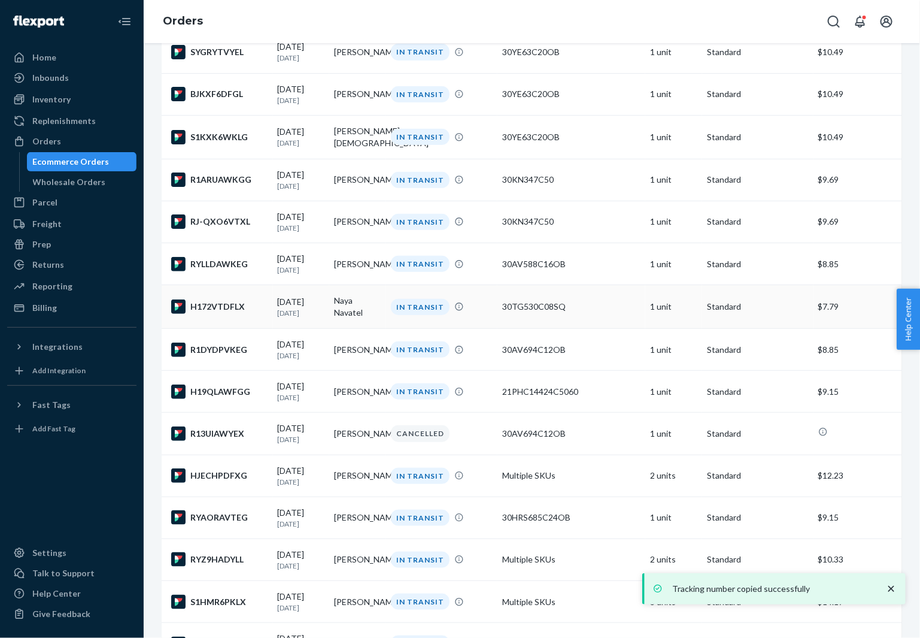
click at [258, 314] on div "H172VTDFLX" at bounding box center [219, 306] width 97 height 14
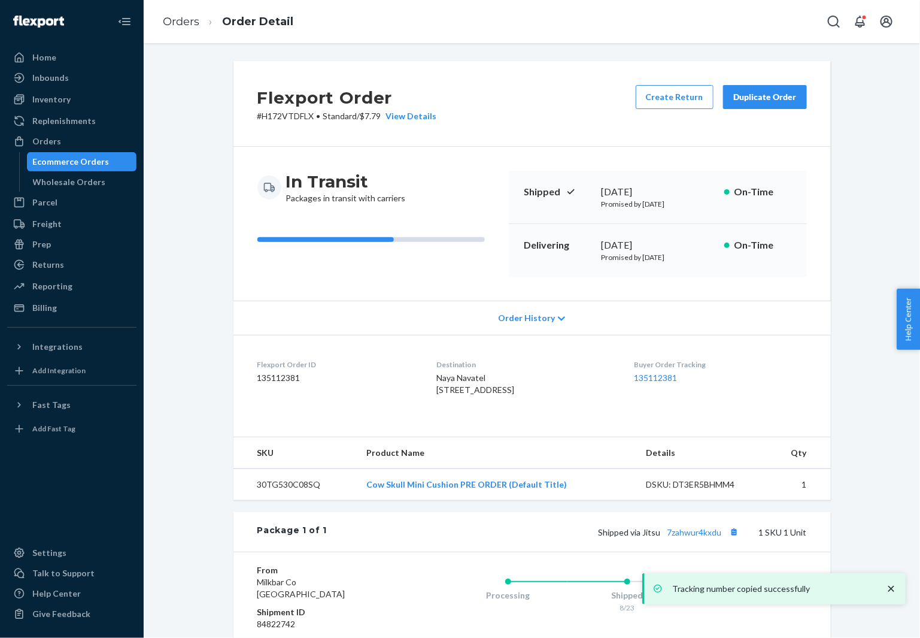
click at [438, 372] on span "Naya Navatel [STREET_ADDRESS]" at bounding box center [476, 383] width 78 height 22
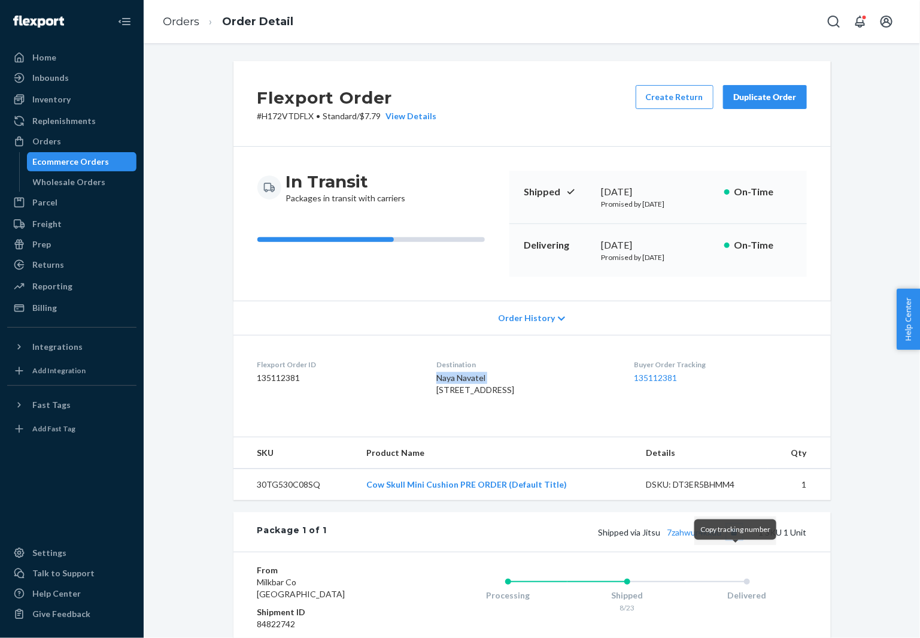
click at [734, 540] on button "Copy tracking number" at bounding box center [735, 532] width 16 height 16
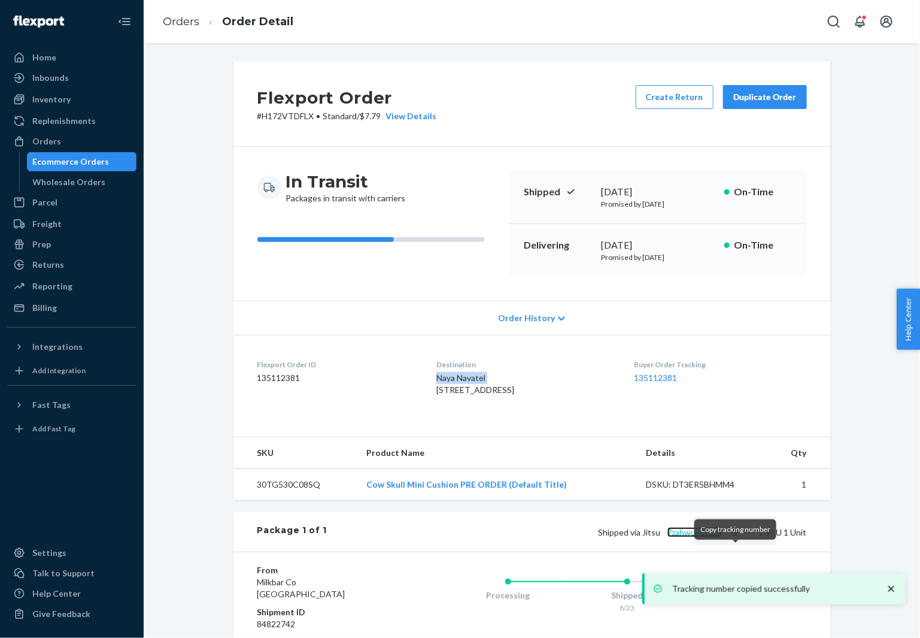
click at [698, 537] on link "7zahwur4kxdu" at bounding box center [695, 532] width 54 height 10
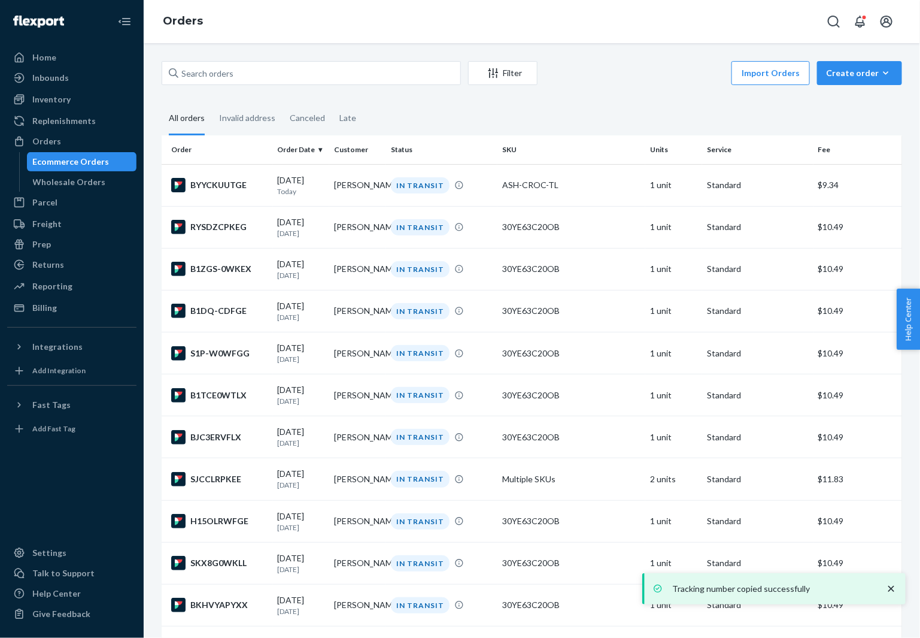
scroll to position [2072, 0]
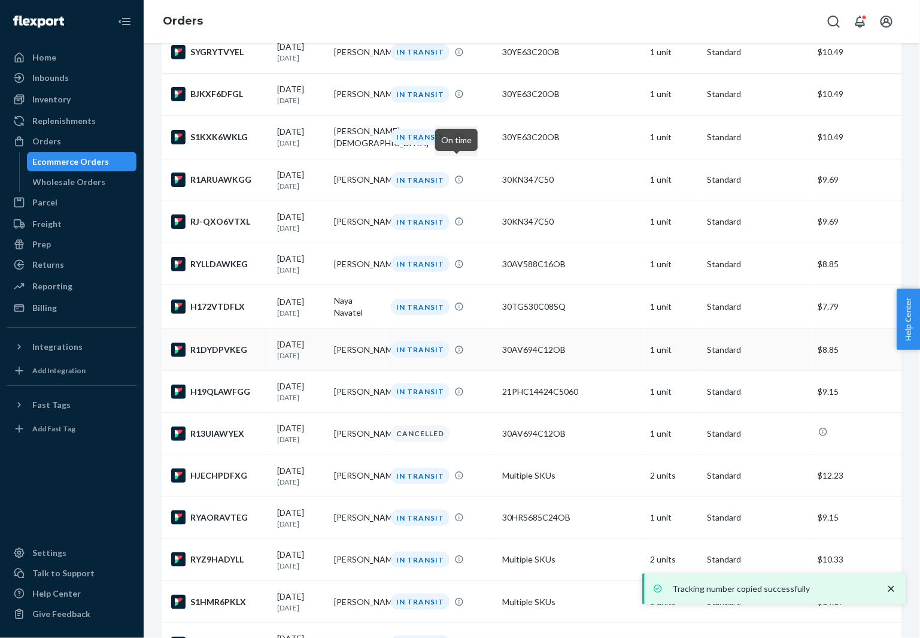
click at [231, 371] on td "R1DYDPVKEG" at bounding box center [217, 350] width 111 height 42
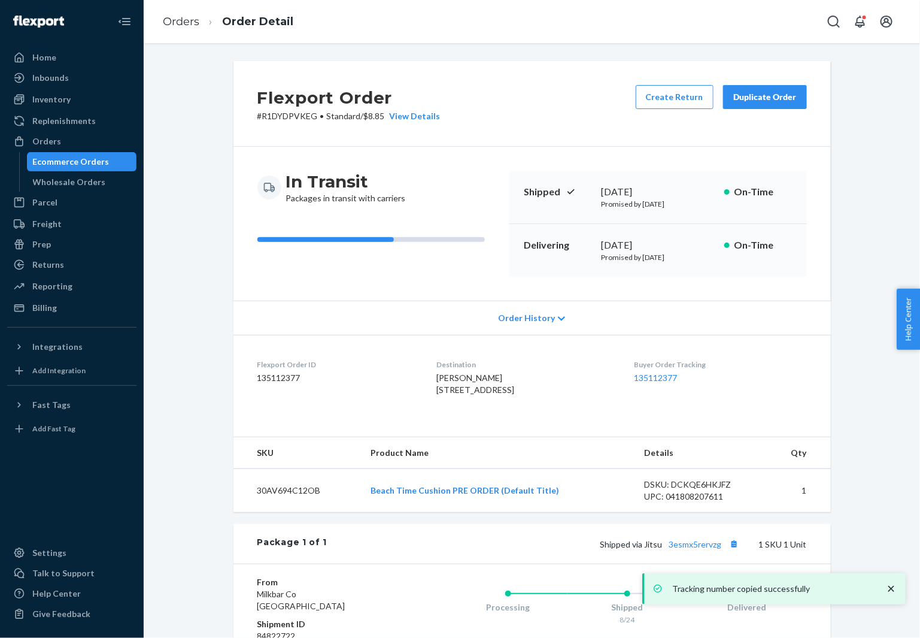
click at [447, 377] on span "[PERSON_NAME] [STREET_ADDRESS]" at bounding box center [476, 383] width 78 height 22
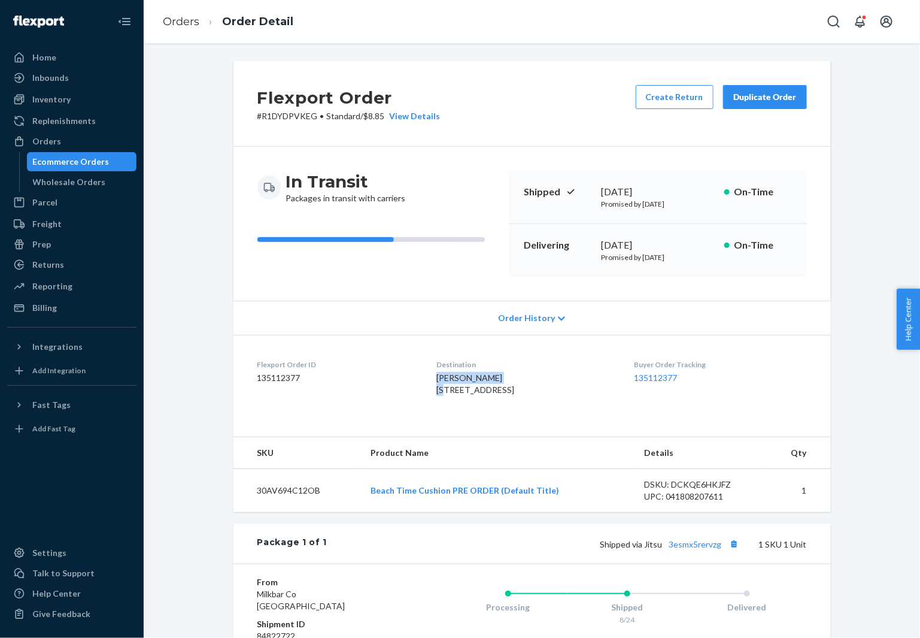
click at [447, 377] on span "[PERSON_NAME] [STREET_ADDRESS]" at bounding box center [476, 383] width 78 height 22
click at [734, 551] on button "Copy tracking number" at bounding box center [735, 544] width 16 height 16
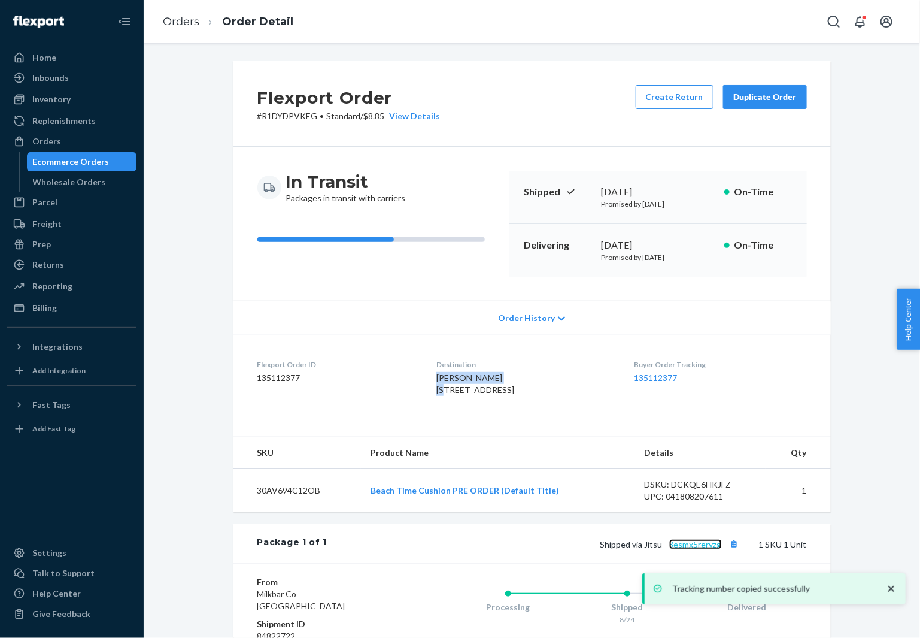
click at [709, 549] on link "3esmx5rervzg" at bounding box center [695, 544] width 53 height 10
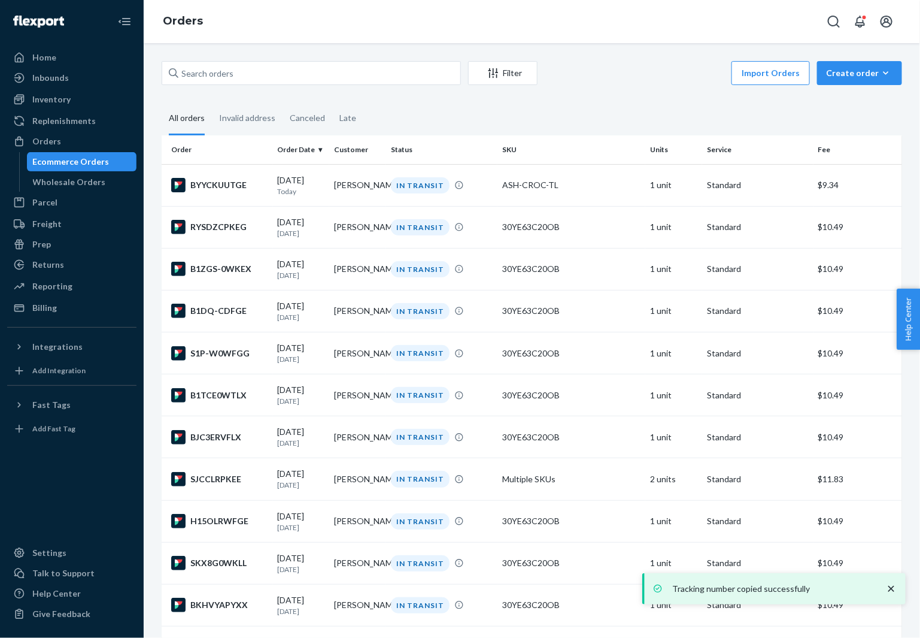
scroll to position [2191, 0]
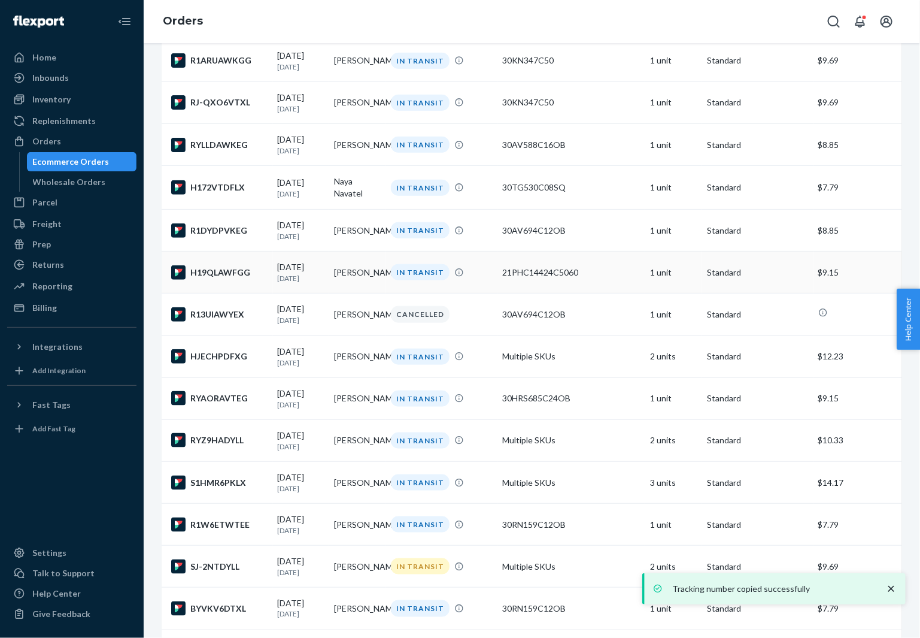
click at [222, 280] on div "H19QLAWFGG" at bounding box center [219, 272] width 97 height 14
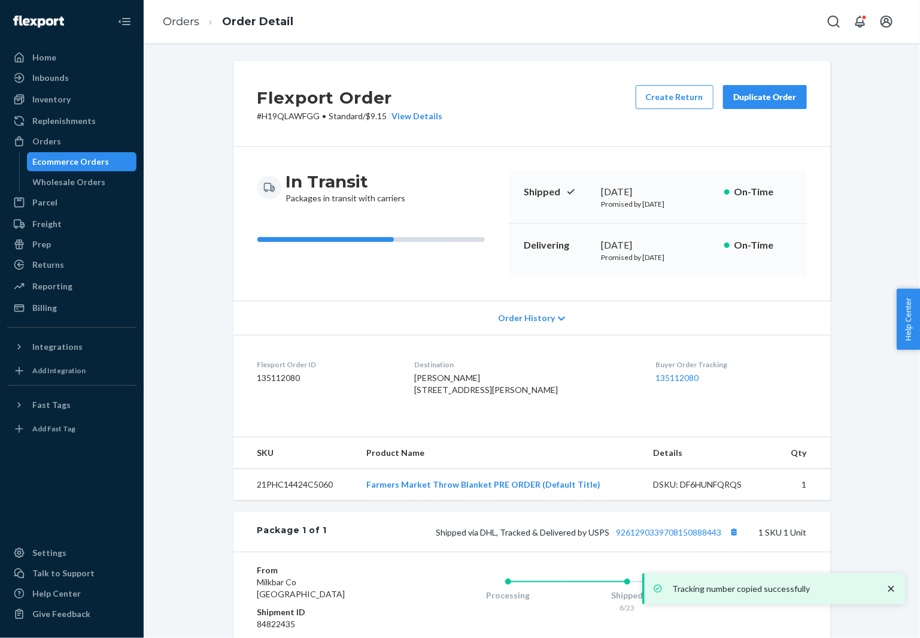
click at [460, 377] on span "[PERSON_NAME] [STREET_ADDRESS][PERSON_NAME]" at bounding box center [486, 383] width 144 height 22
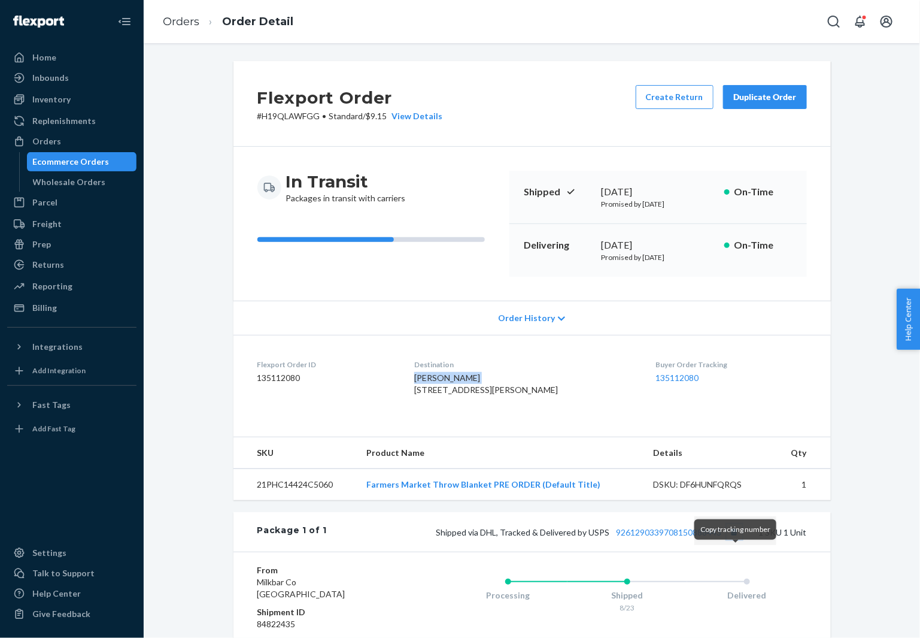
click at [737, 540] on button "Copy tracking number" at bounding box center [735, 532] width 16 height 16
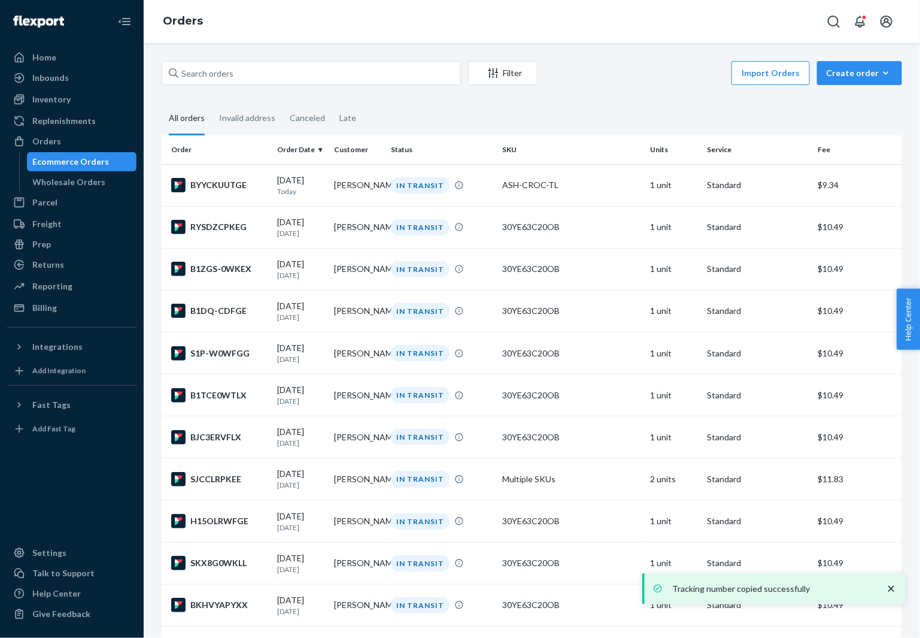
scroll to position [2246, 0]
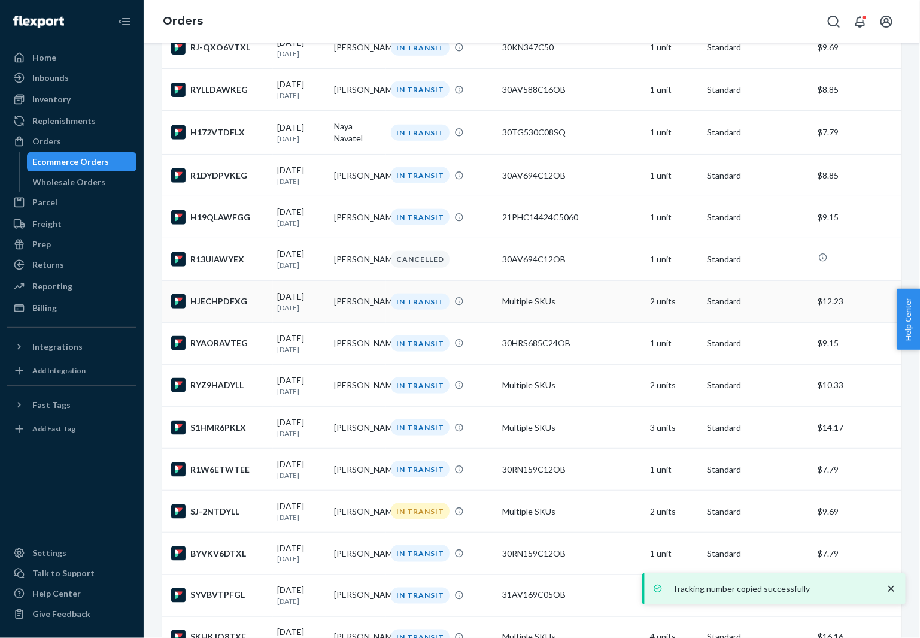
click at [220, 322] on td "HJECHPDFXG" at bounding box center [217, 301] width 111 height 42
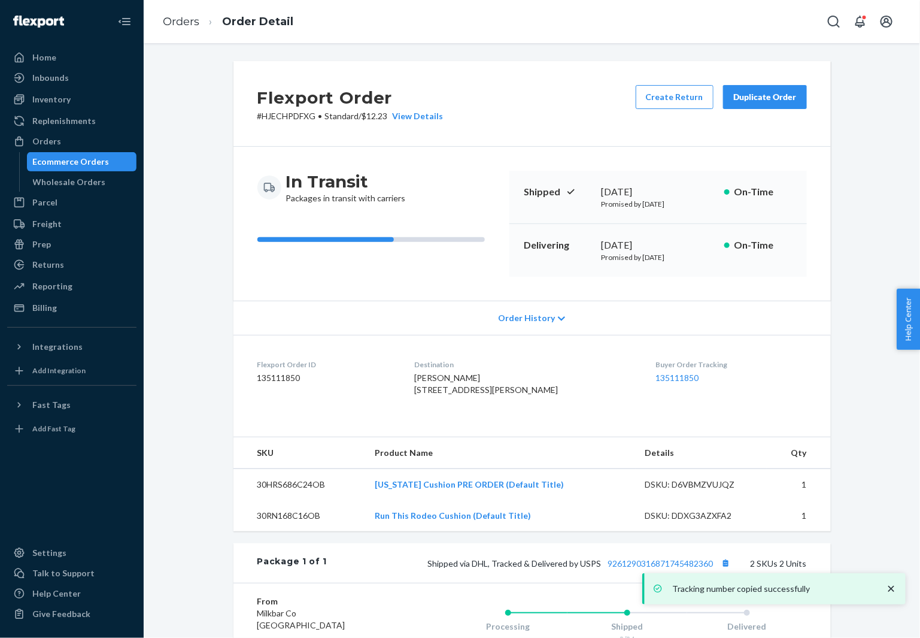
click at [464, 371] on div "Destination [PERSON_NAME] [STREET_ADDRESS][PERSON_NAME]" at bounding box center [525, 379] width 223 height 41
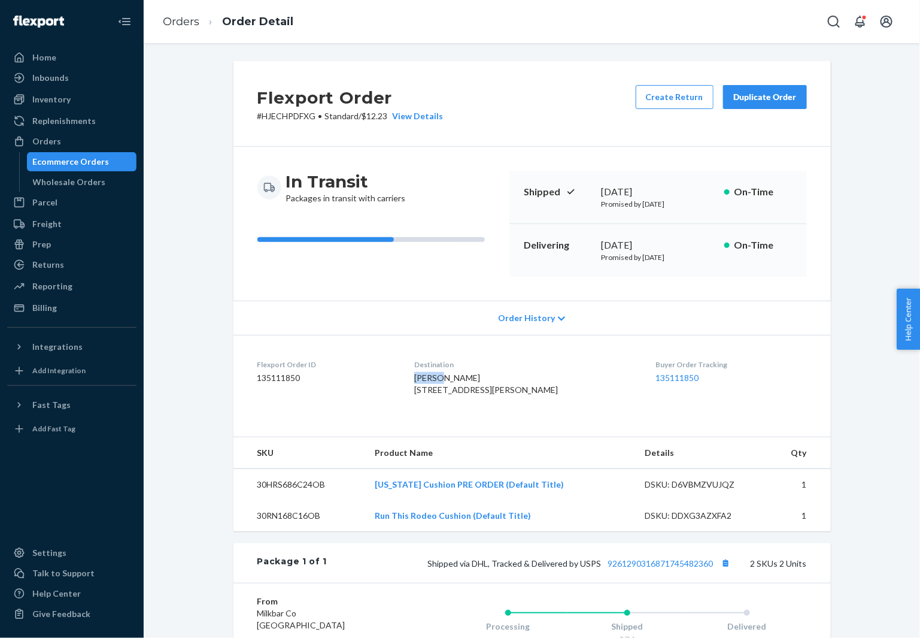
click at [464, 371] on div "Destination [PERSON_NAME] [STREET_ADDRESS][PERSON_NAME]" at bounding box center [525, 379] width 223 height 41
click at [728, 571] on button "Copy tracking number" at bounding box center [727, 563] width 16 height 16
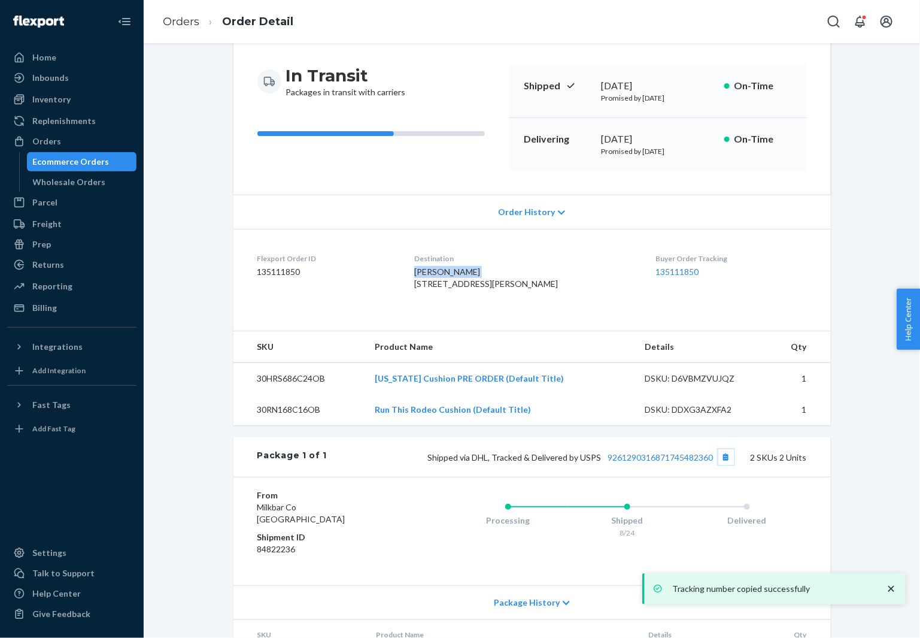
scroll to position [217, 0]
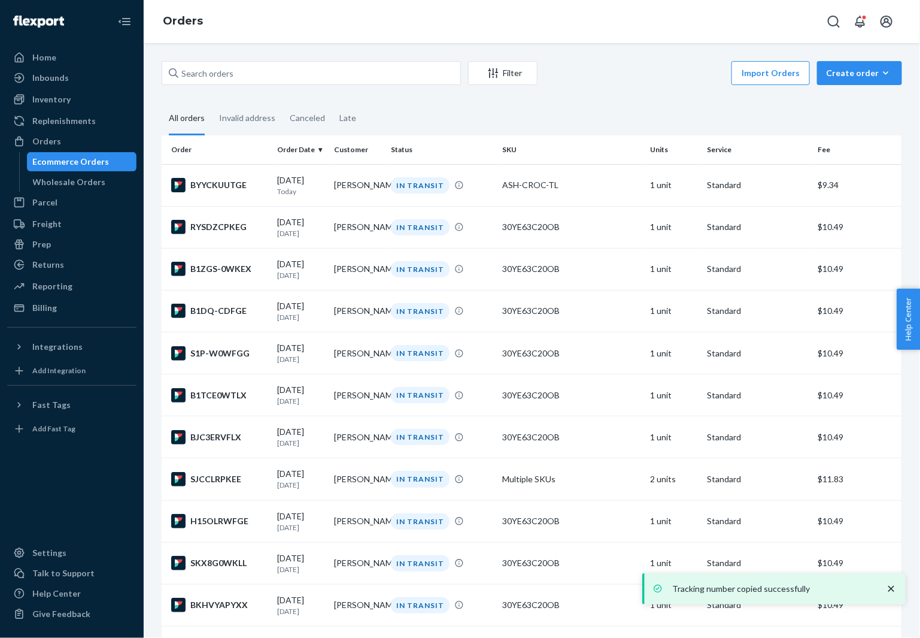
scroll to position [2333, 0]
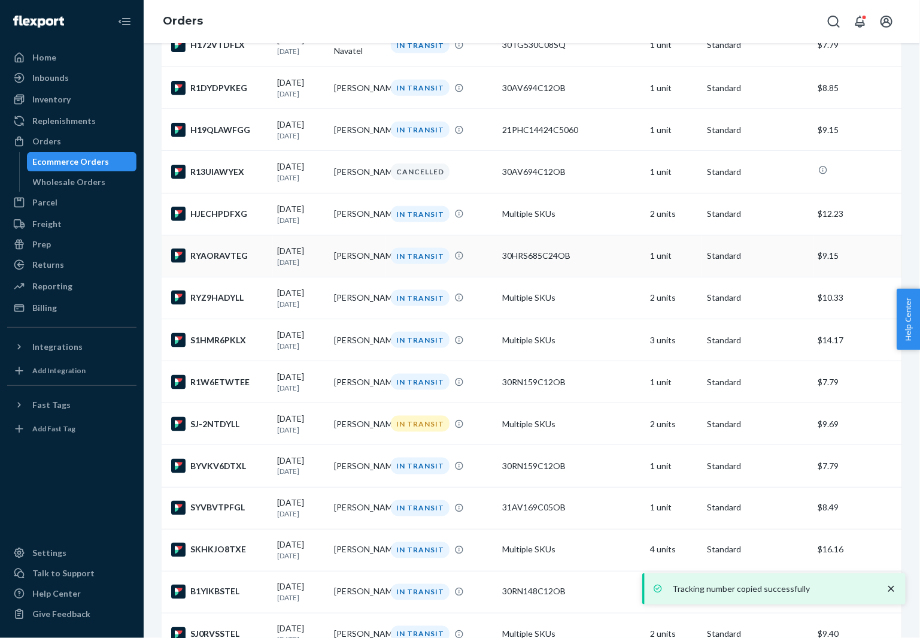
click at [246, 263] on div "RYAORAVTEG" at bounding box center [219, 255] width 97 height 14
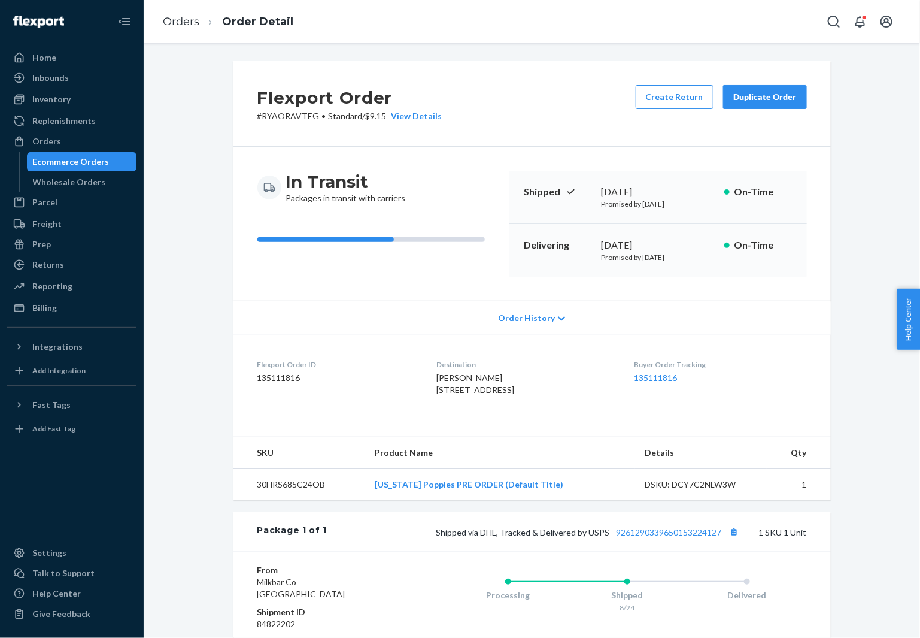
click at [450, 374] on span "[PERSON_NAME] [STREET_ADDRESS]" at bounding box center [476, 383] width 78 height 22
click at [735, 540] on button "Copy tracking number" at bounding box center [735, 532] width 16 height 16
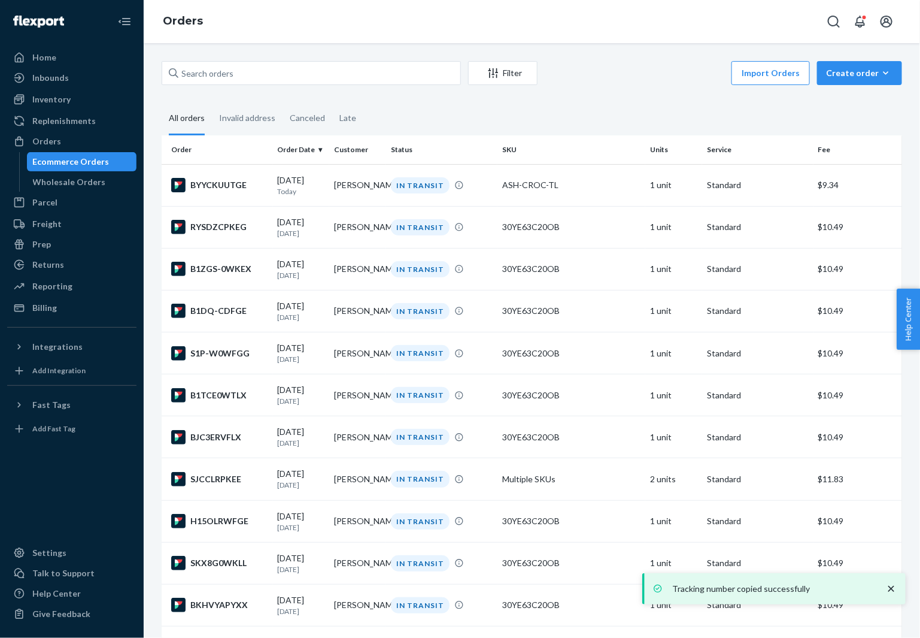
scroll to position [2333, 0]
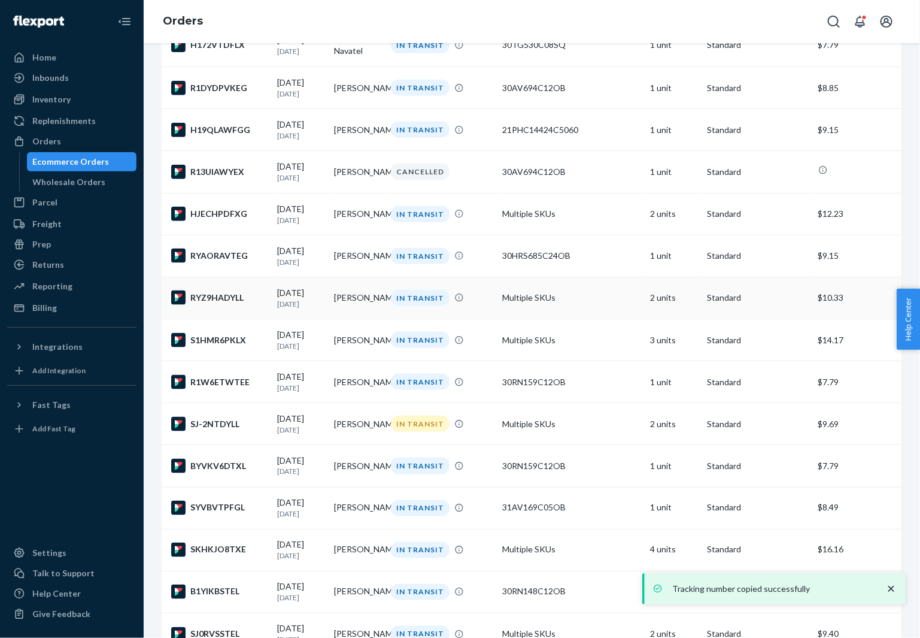
click at [206, 305] on div "RYZ9HADYLL" at bounding box center [219, 297] width 97 height 14
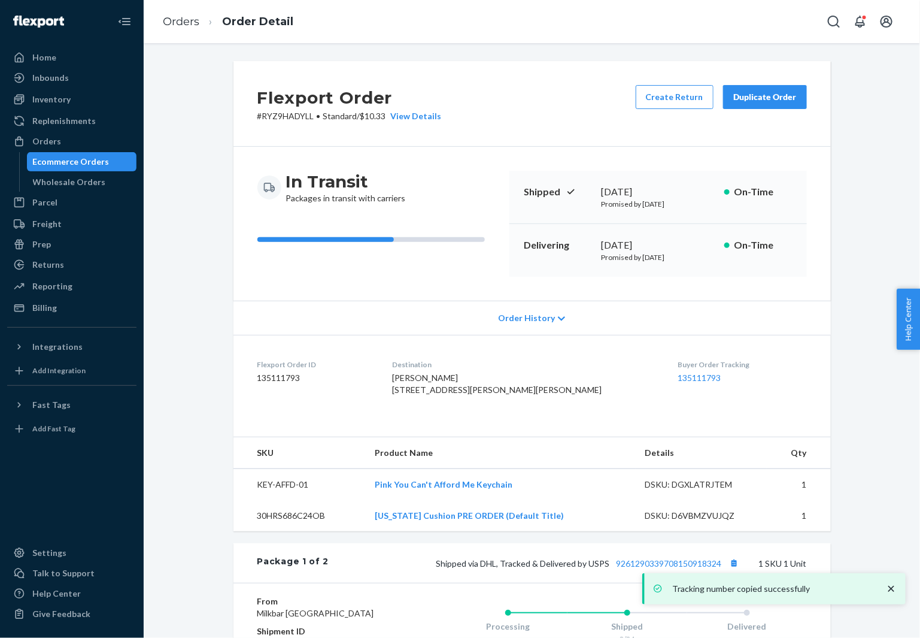
click at [459, 370] on div "Destination [PERSON_NAME] [STREET_ADDRESS][PERSON_NAME][PERSON_NAME]" at bounding box center [526, 379] width 266 height 41
click at [454, 378] on span "[PERSON_NAME] [STREET_ADDRESS][PERSON_NAME][PERSON_NAME]" at bounding box center [498, 383] width 210 height 22
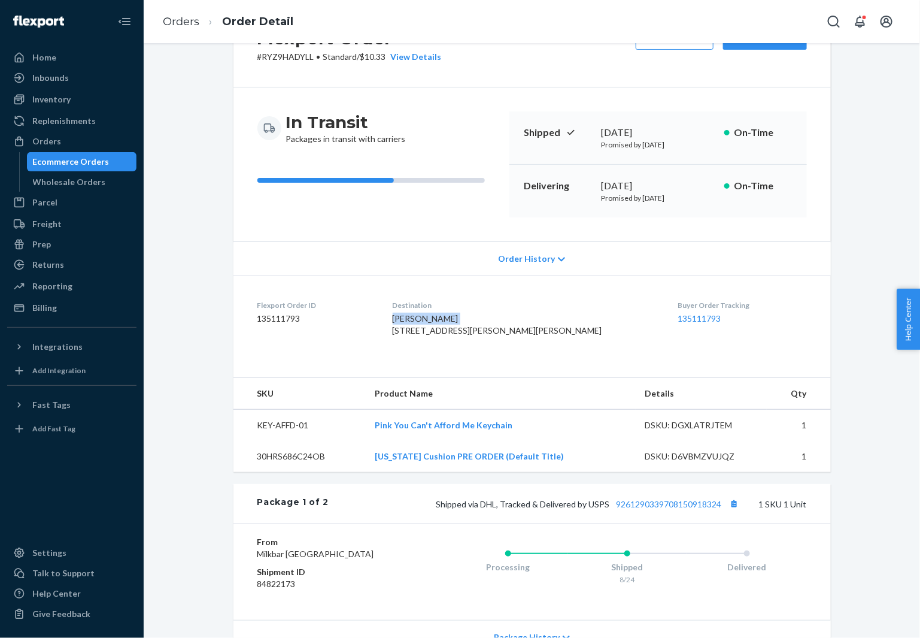
scroll to position [141, 0]
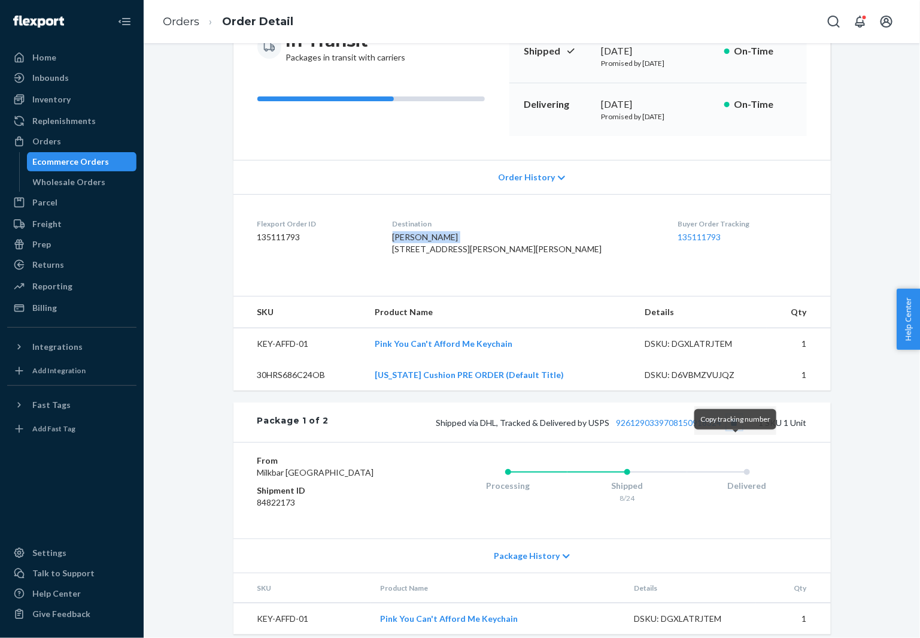
click at [730, 430] on button "Copy tracking number" at bounding box center [735, 422] width 16 height 16
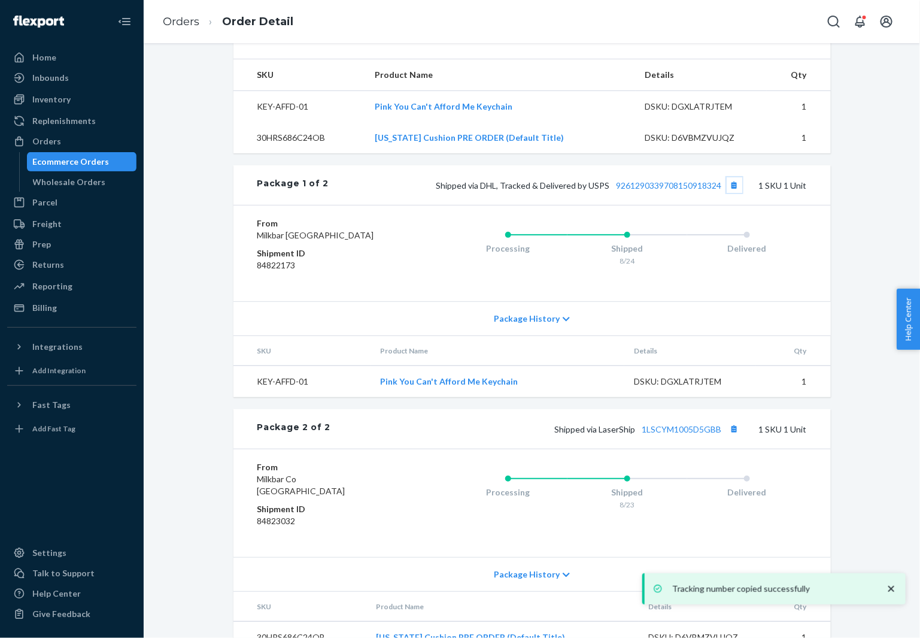
scroll to position [433, 0]
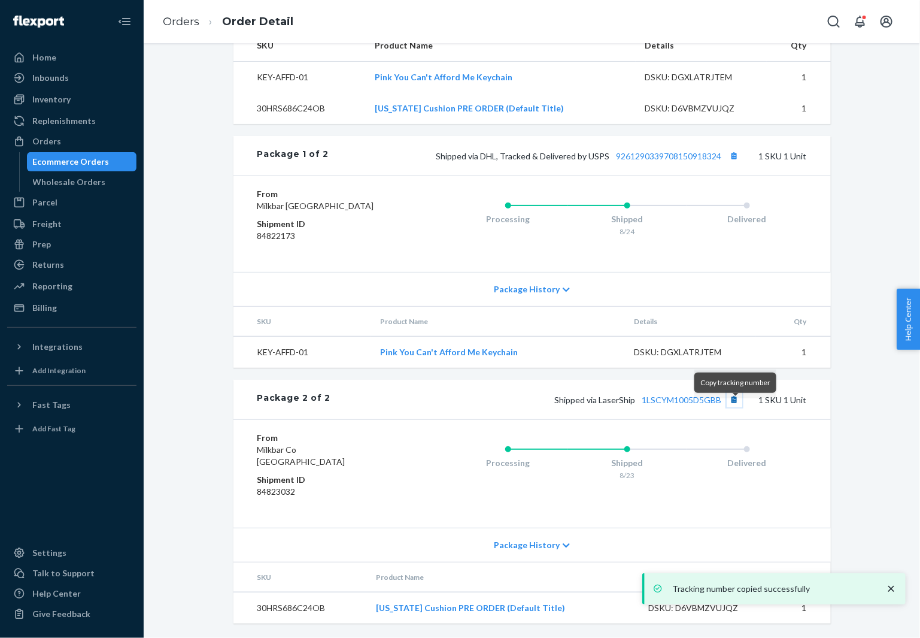
click at [737, 405] on button "Copy tracking number" at bounding box center [735, 400] width 16 height 16
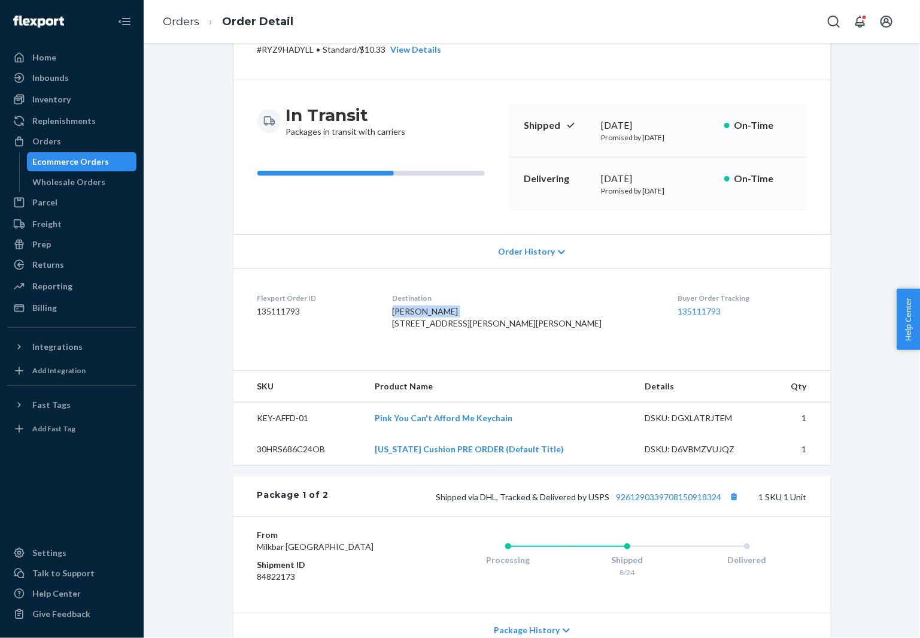
scroll to position [0, 0]
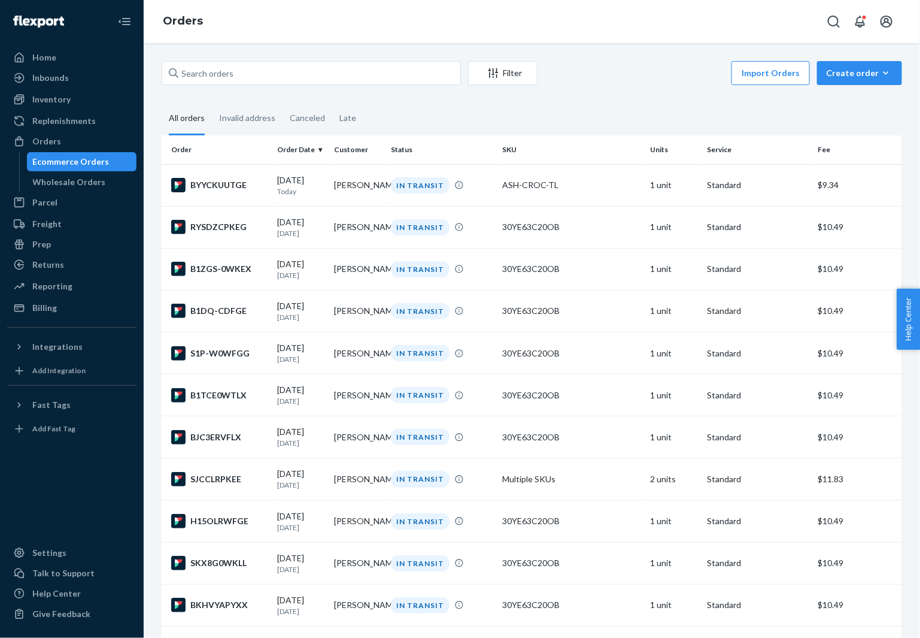
scroll to position [2420, 0]
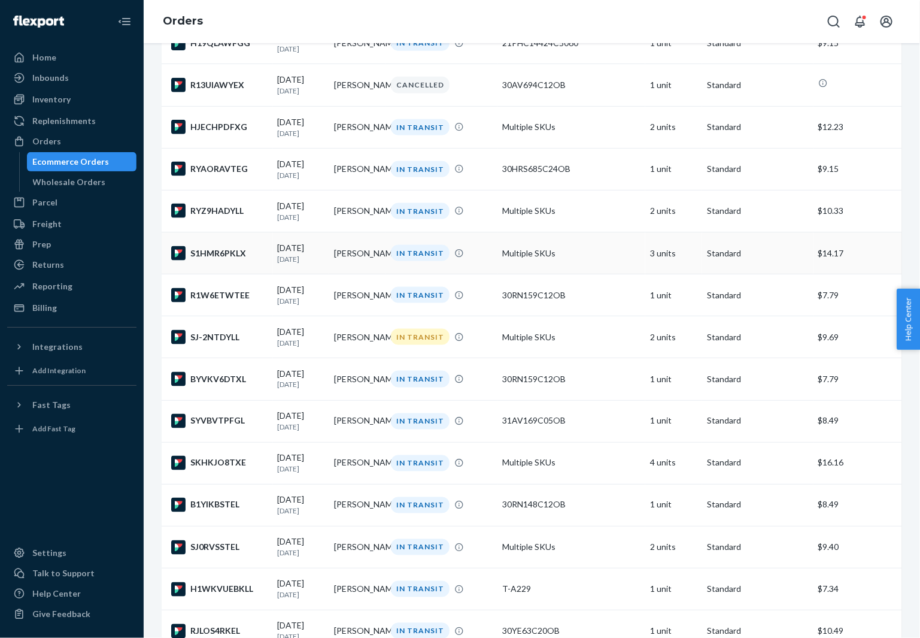
click at [227, 260] on div "S1HMR6PKLX" at bounding box center [219, 253] width 97 height 14
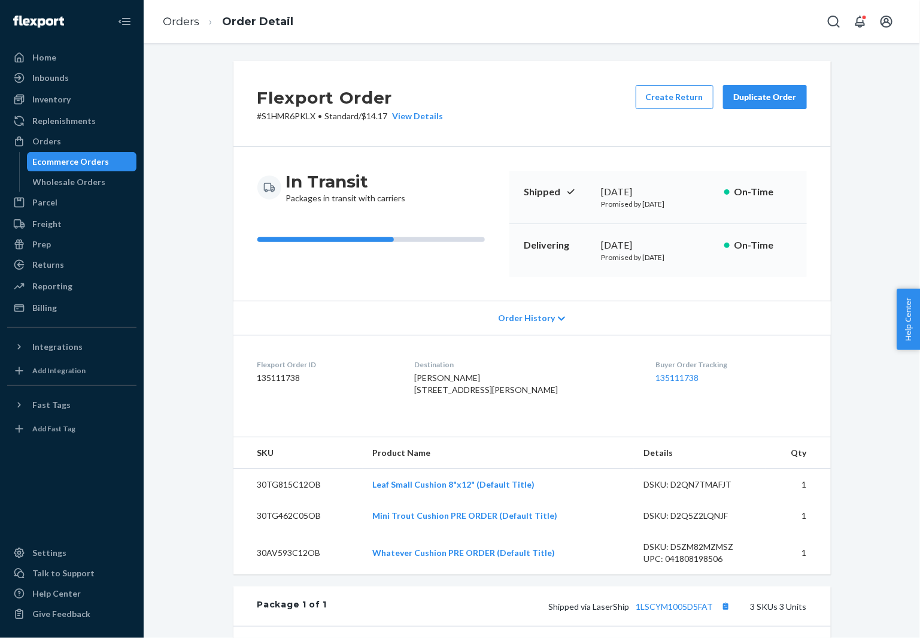
click at [457, 377] on span "[PERSON_NAME] [STREET_ADDRESS][PERSON_NAME]" at bounding box center [486, 383] width 144 height 22
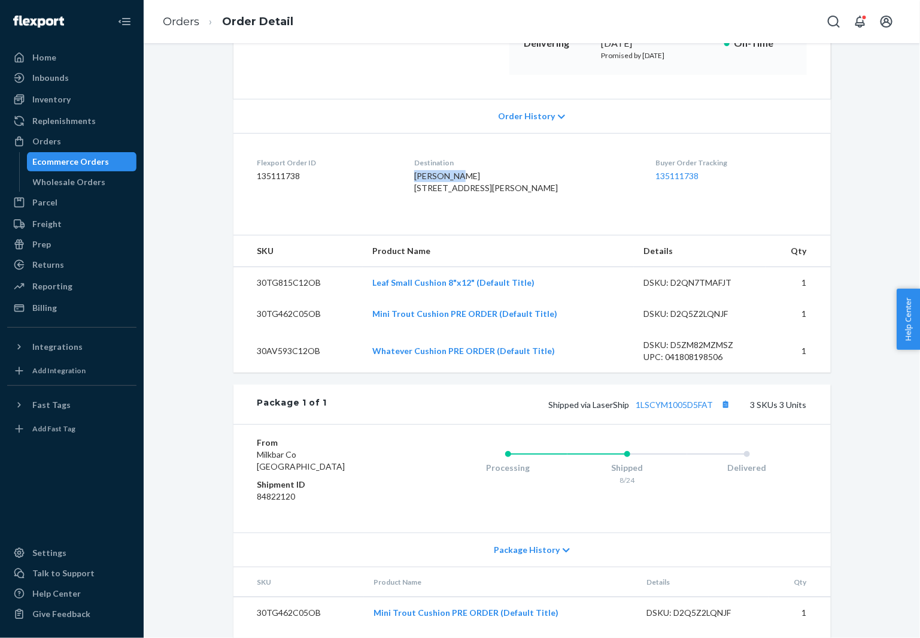
scroll to position [218, 0]
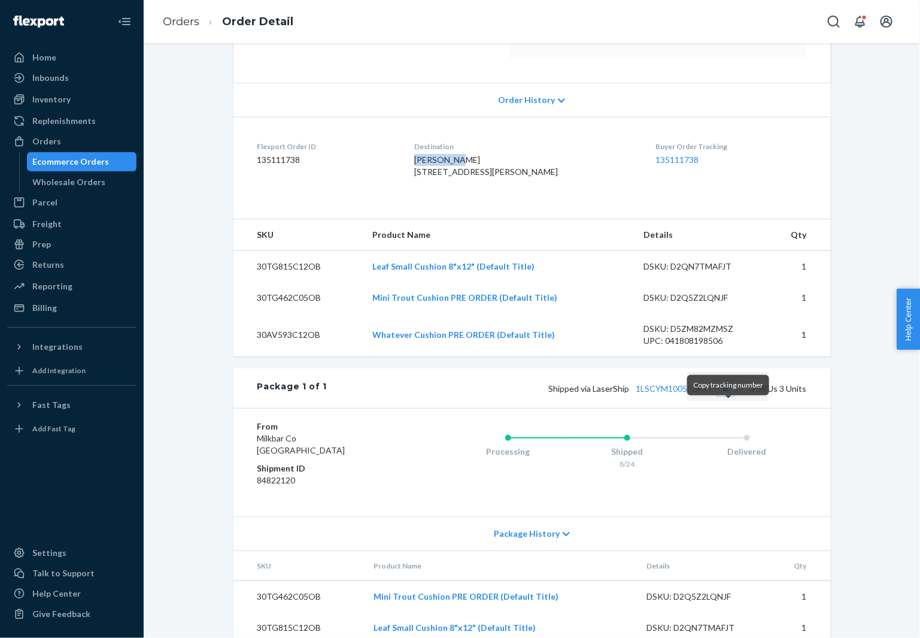
click at [731, 396] on button "Copy tracking number" at bounding box center [727, 388] width 16 height 16
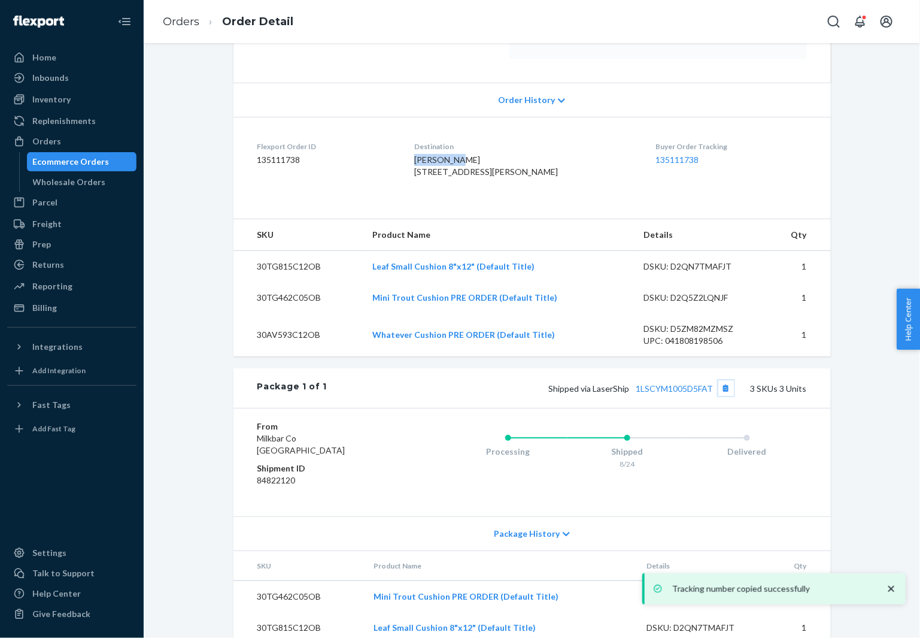
scroll to position [304, 0]
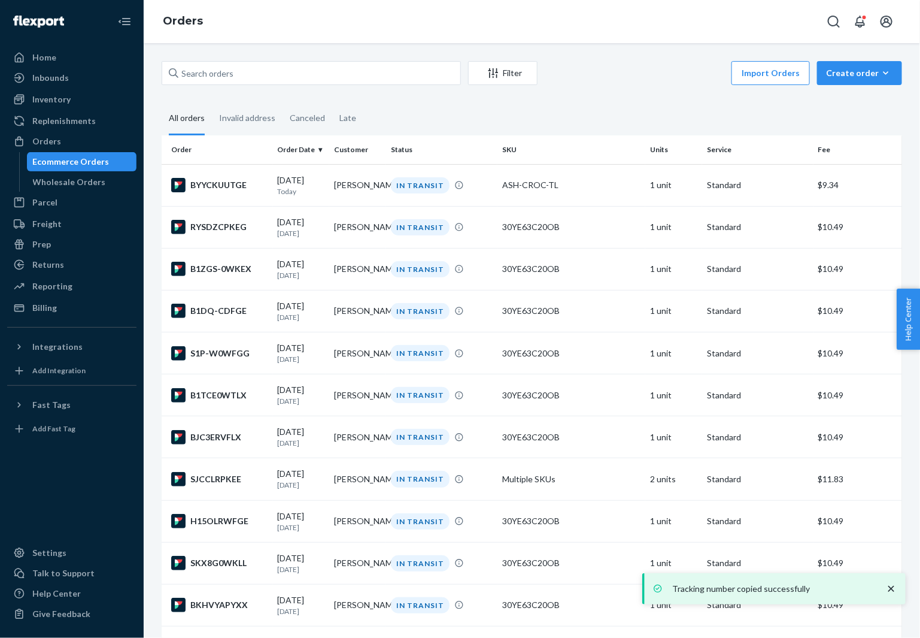
scroll to position [2420, 0]
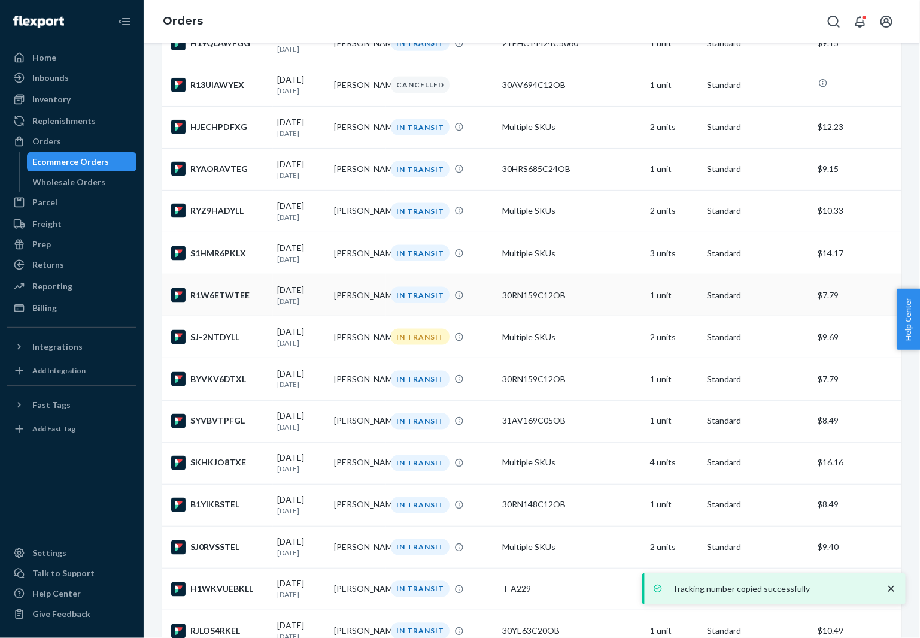
click at [215, 316] on td "R1W6ETWTEE" at bounding box center [217, 295] width 111 height 42
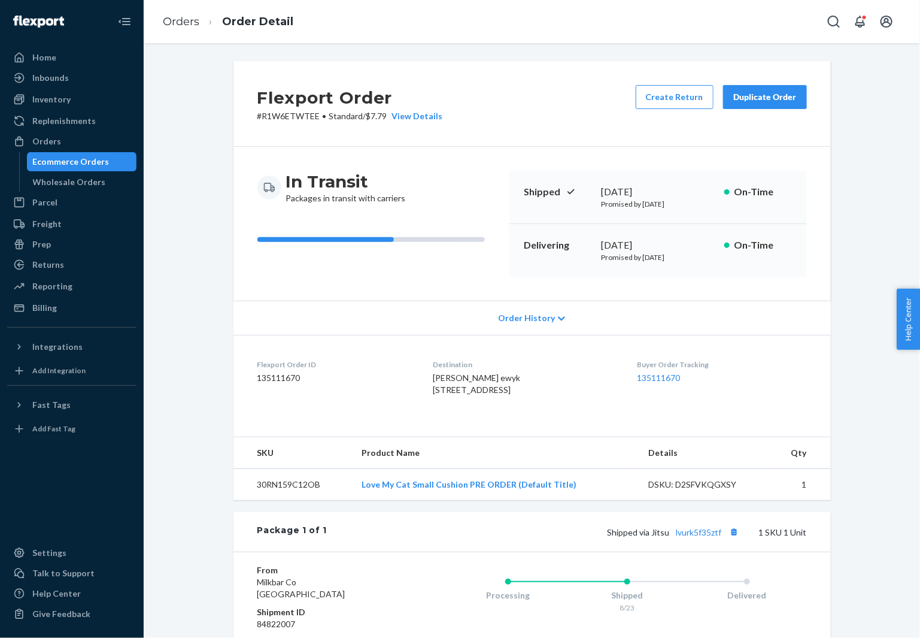
click at [453, 377] on span "[PERSON_NAME] ewyk [STREET_ADDRESS]" at bounding box center [477, 383] width 87 height 22
click at [738, 540] on button "Copy tracking number" at bounding box center [735, 532] width 16 height 16
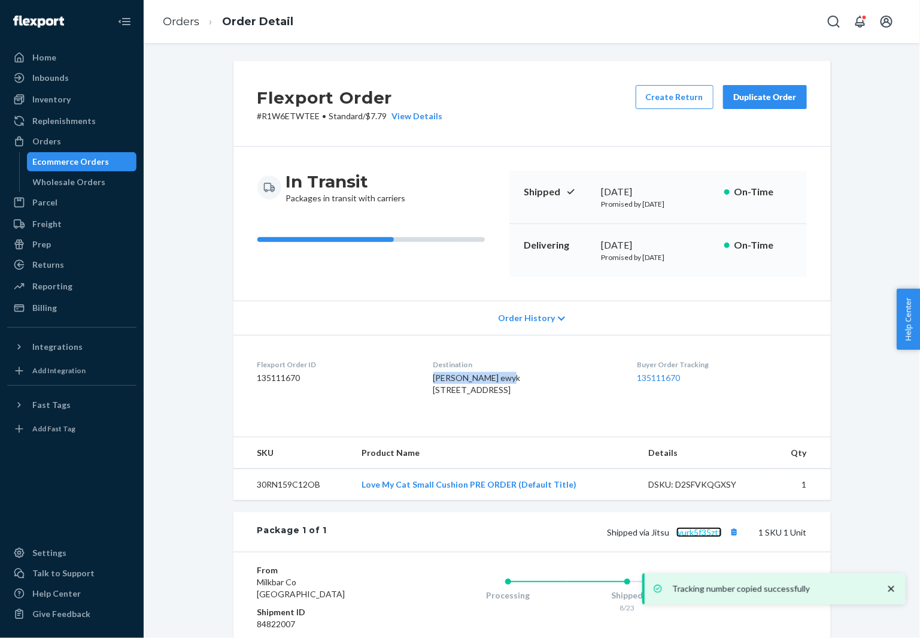
click at [693, 537] on link "lvurk5f35ztf" at bounding box center [700, 532] width 46 height 10
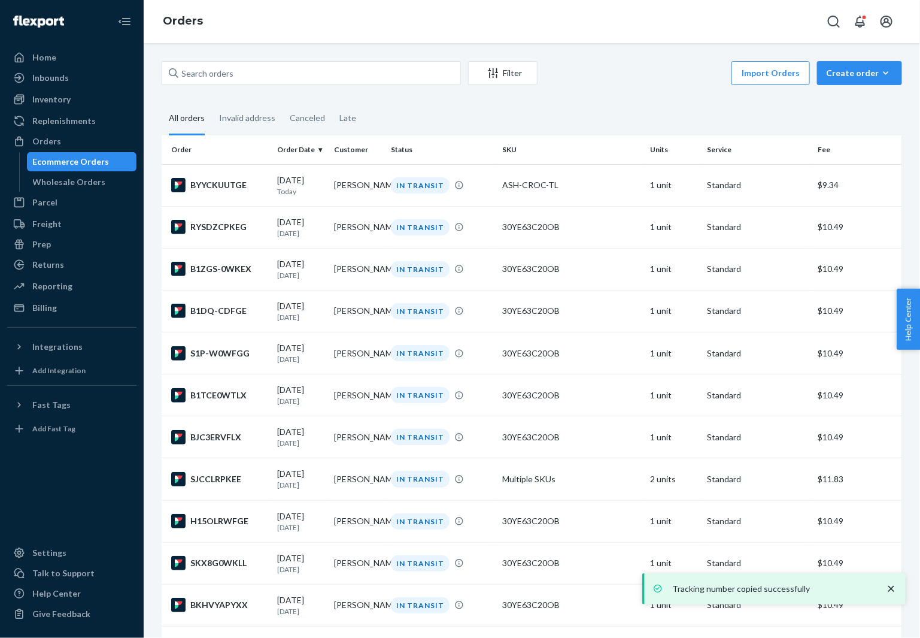
scroll to position [2420, 0]
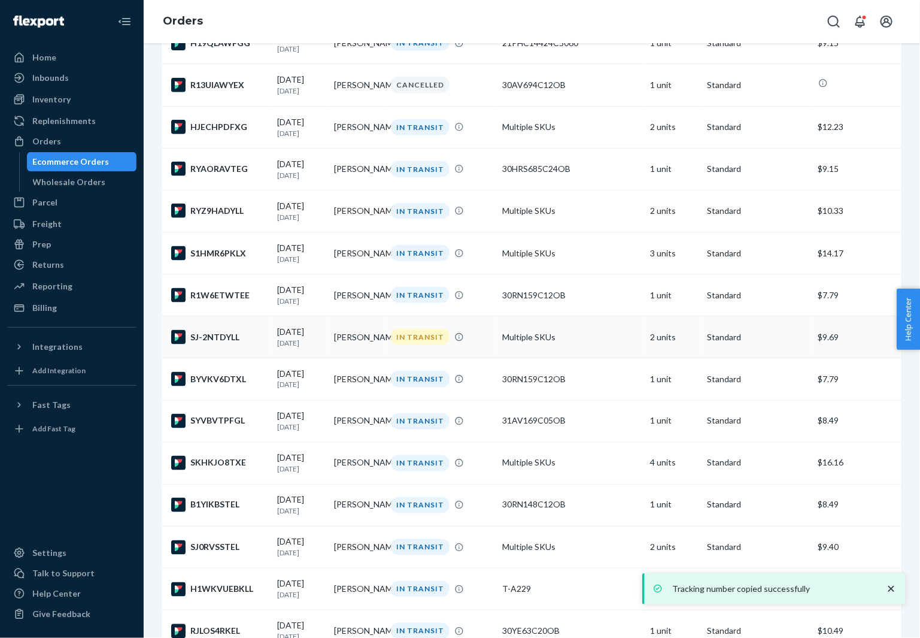
click at [214, 344] on div "SJ-2NTDYLL" at bounding box center [219, 337] width 97 height 14
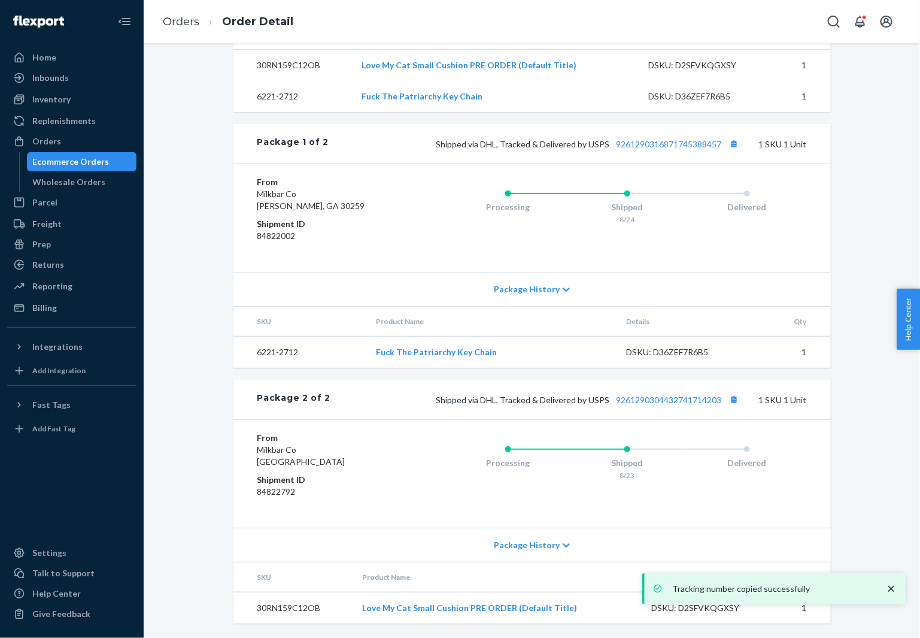
scroll to position [441, 0]
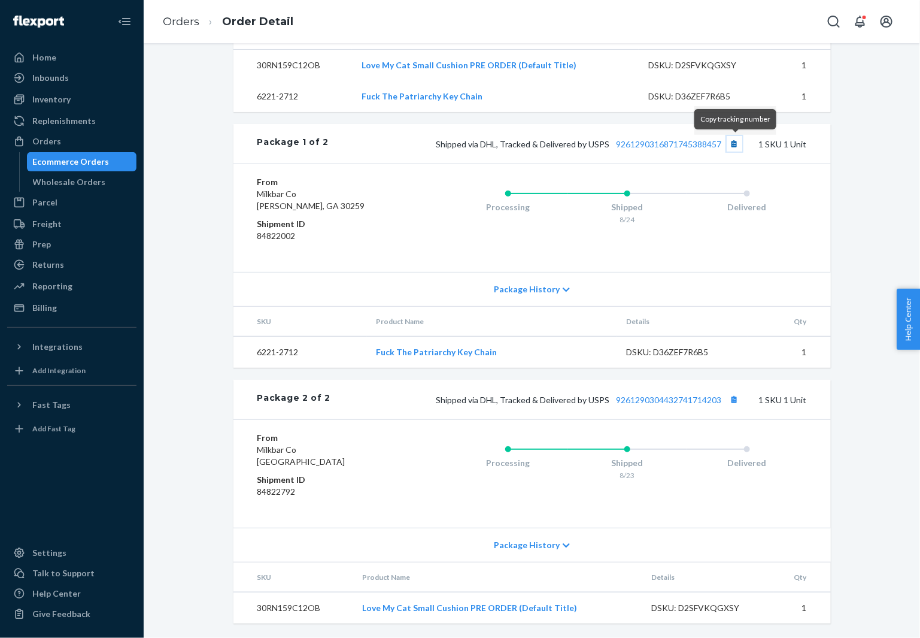
click at [741, 144] on button "Copy tracking number" at bounding box center [735, 144] width 16 height 16
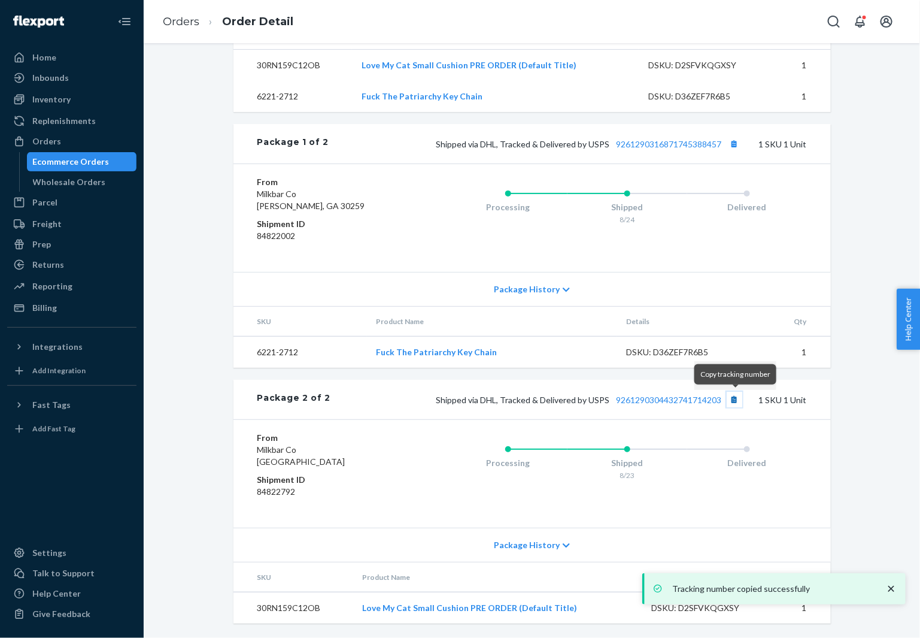
click at [733, 397] on button "Copy tracking number" at bounding box center [735, 400] width 16 height 16
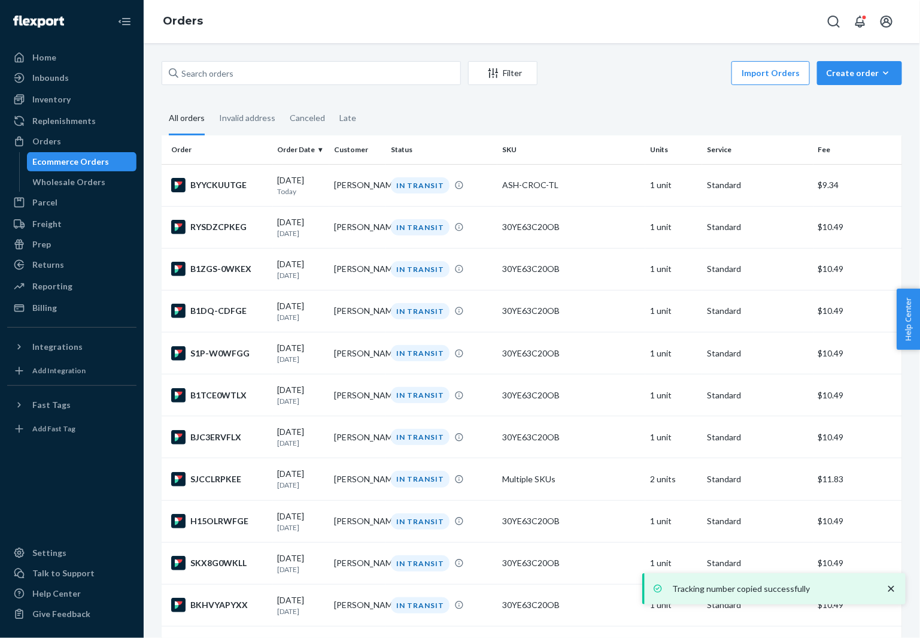
scroll to position [2538, 0]
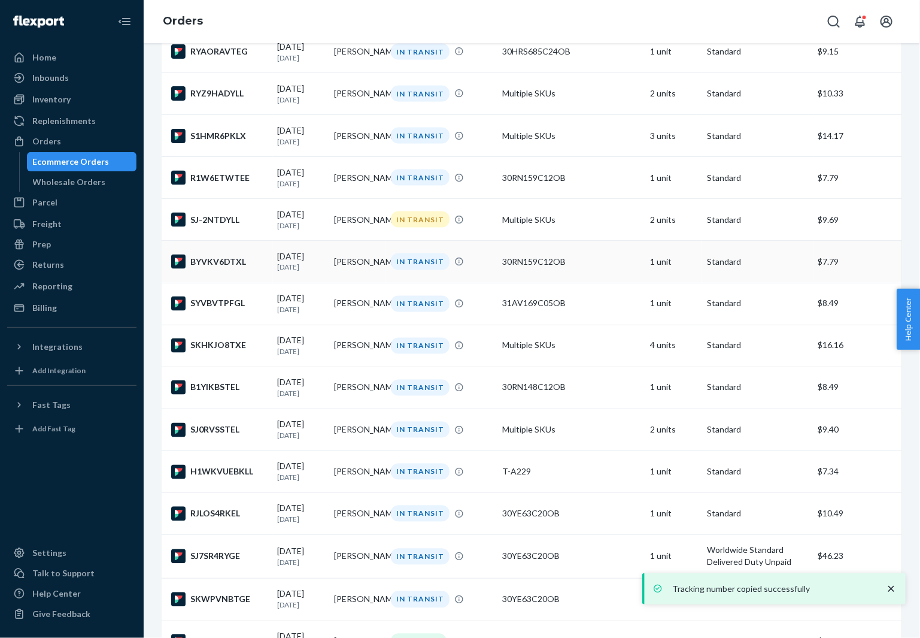
click at [212, 283] on td "BYVKV6DTXL" at bounding box center [217, 262] width 111 height 42
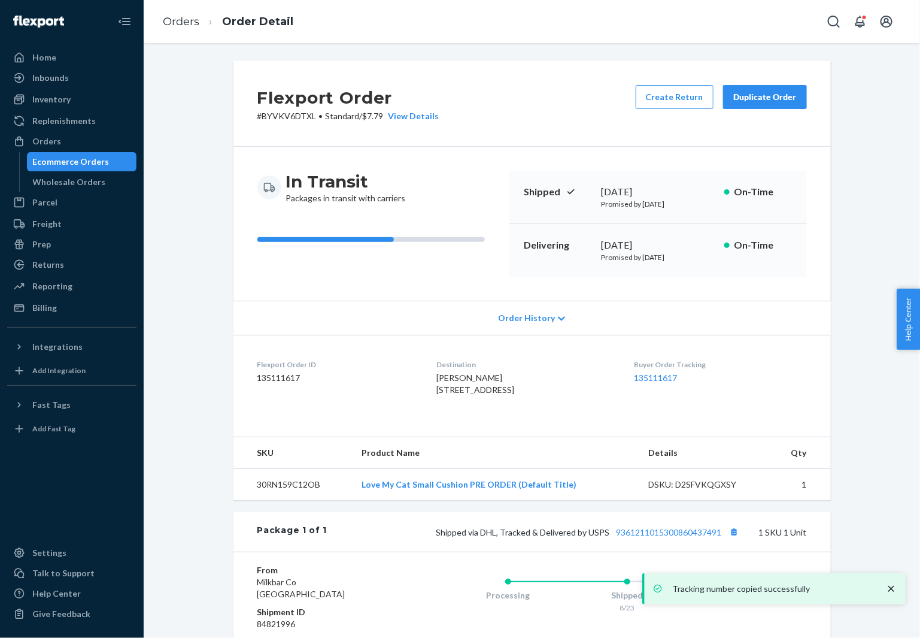
click at [463, 369] on div "Destination [PERSON_NAME] [STREET_ADDRESS]" at bounding box center [526, 379] width 178 height 41
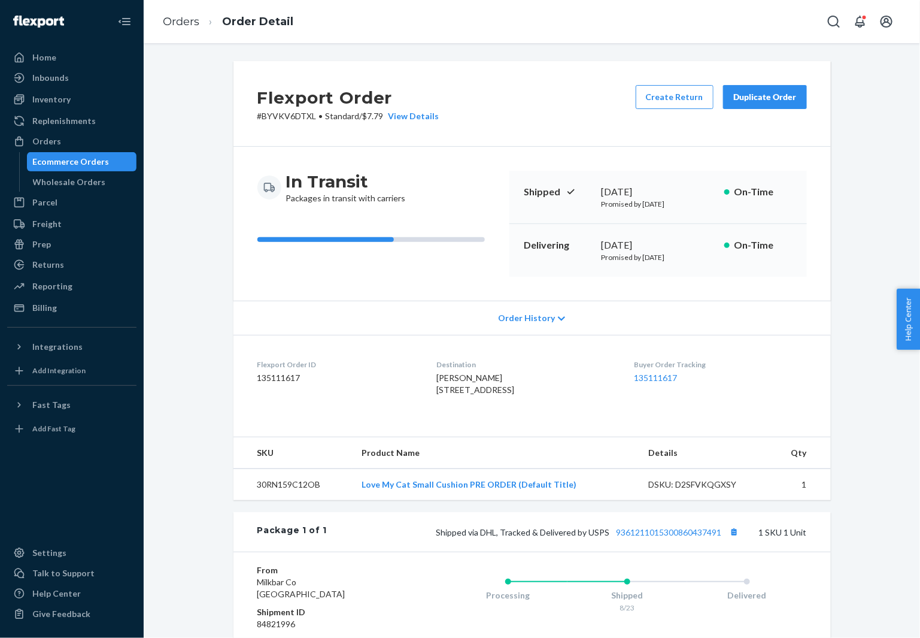
click at [458, 383] on div "[PERSON_NAME] [STREET_ADDRESS]" at bounding box center [526, 384] width 178 height 24
click at [458, 374] on span "[PERSON_NAME] [STREET_ADDRESS]" at bounding box center [476, 383] width 78 height 22
click at [738, 540] on button "Copy tracking number" at bounding box center [735, 532] width 16 height 16
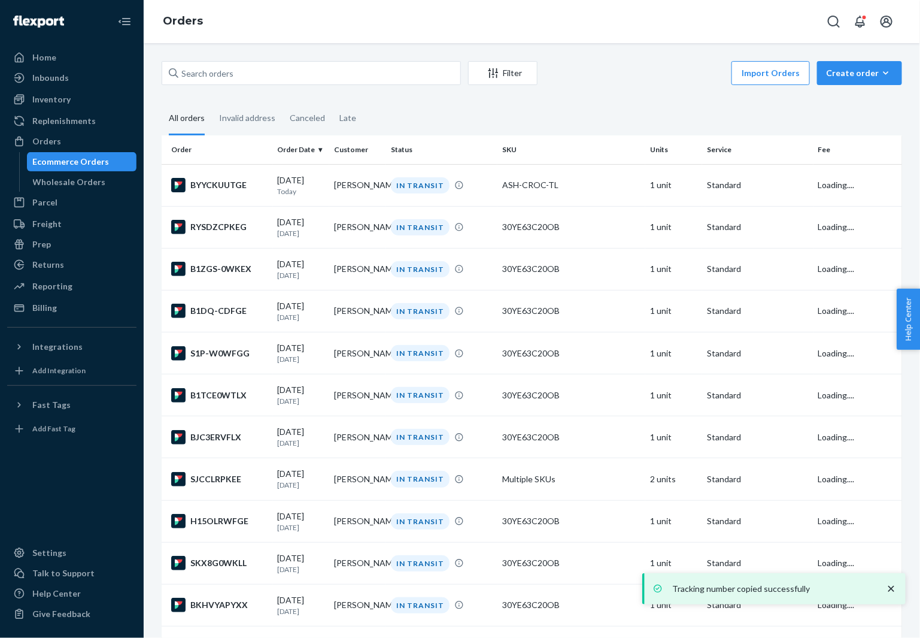
scroll to position [2538, 0]
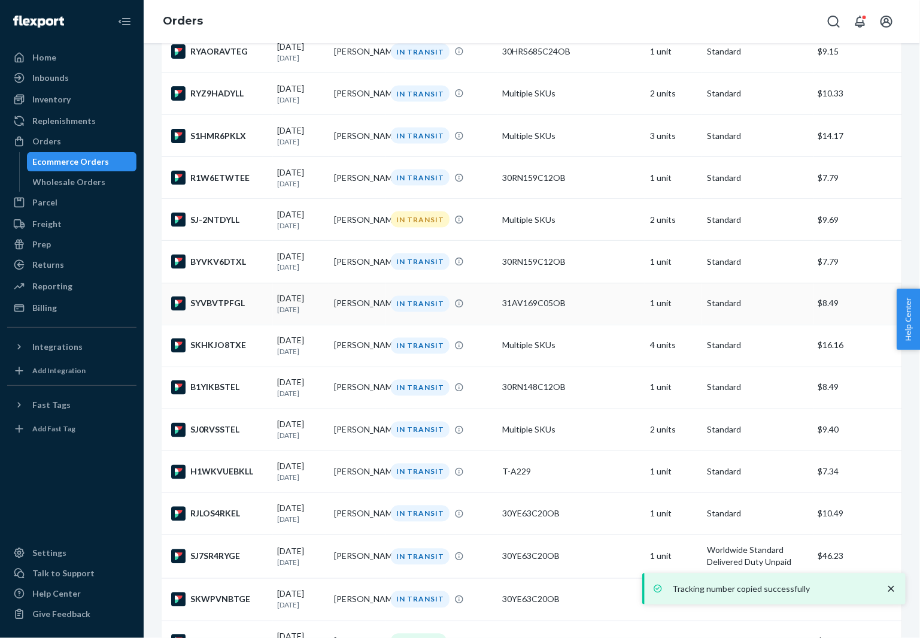
click at [220, 311] on div "SYVBVTPFGL" at bounding box center [219, 303] width 97 height 14
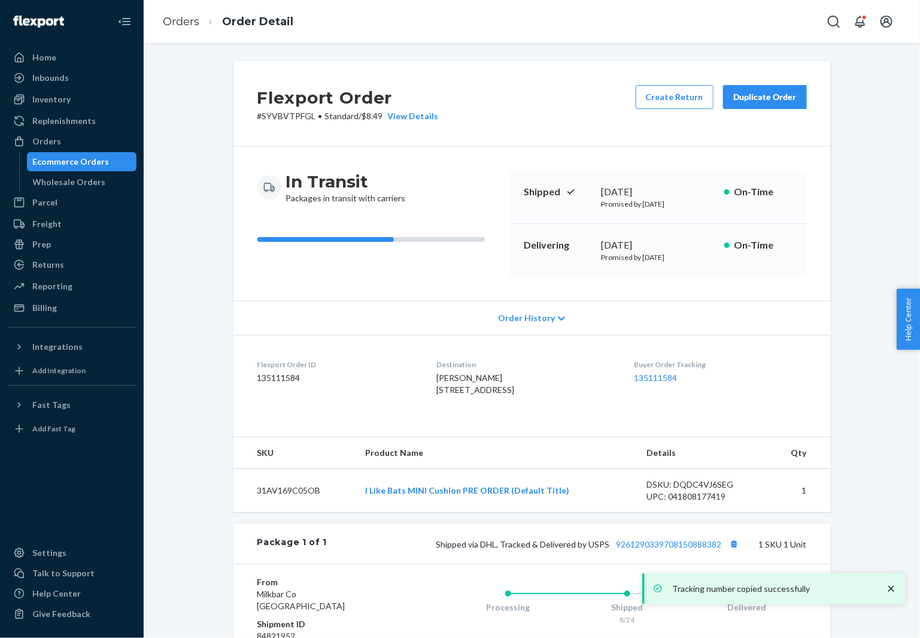
click at [458, 375] on span "[PERSON_NAME] [STREET_ADDRESS]" at bounding box center [476, 383] width 78 height 22
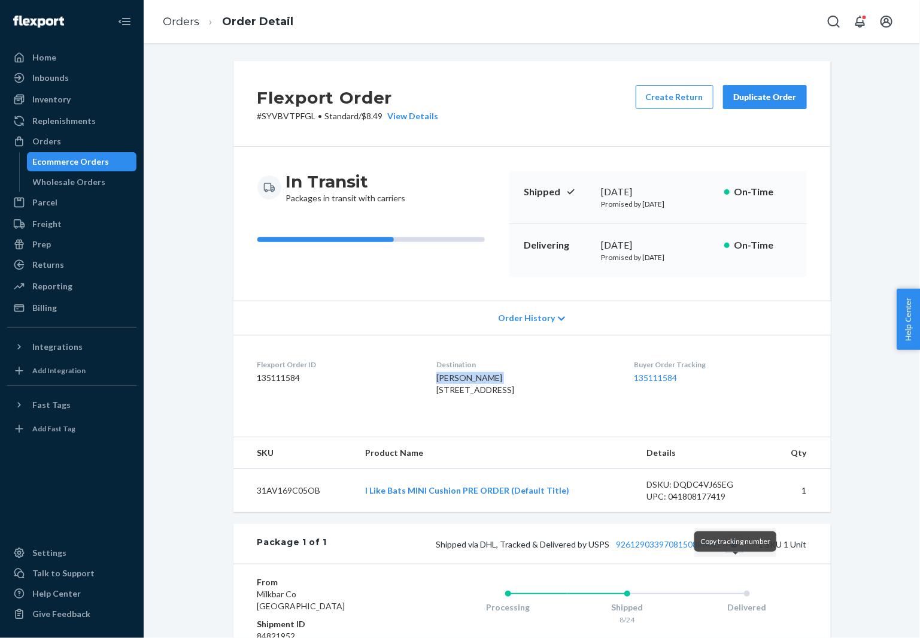
click at [734, 551] on button "Copy tracking number" at bounding box center [735, 544] width 16 height 16
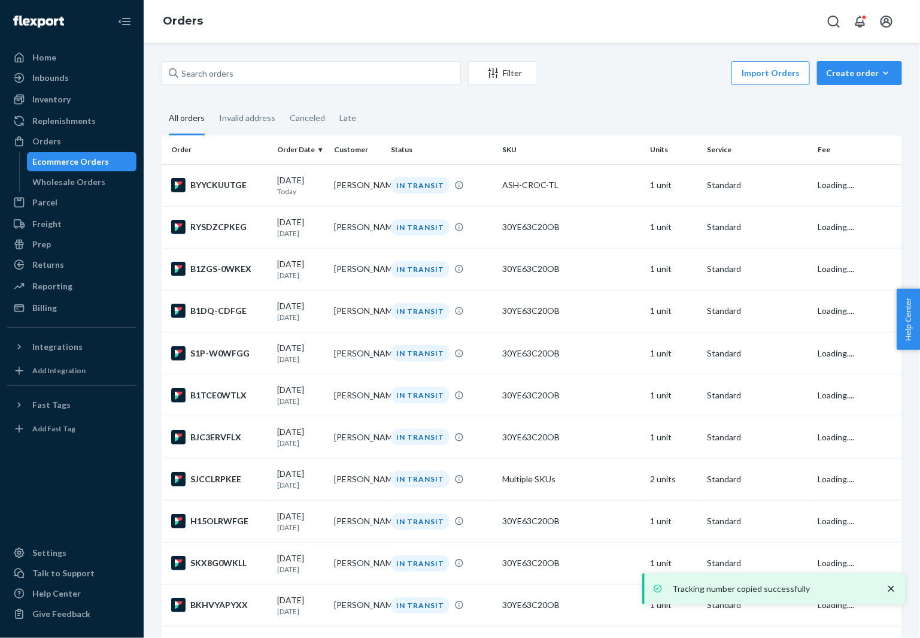
scroll to position [2538, 0]
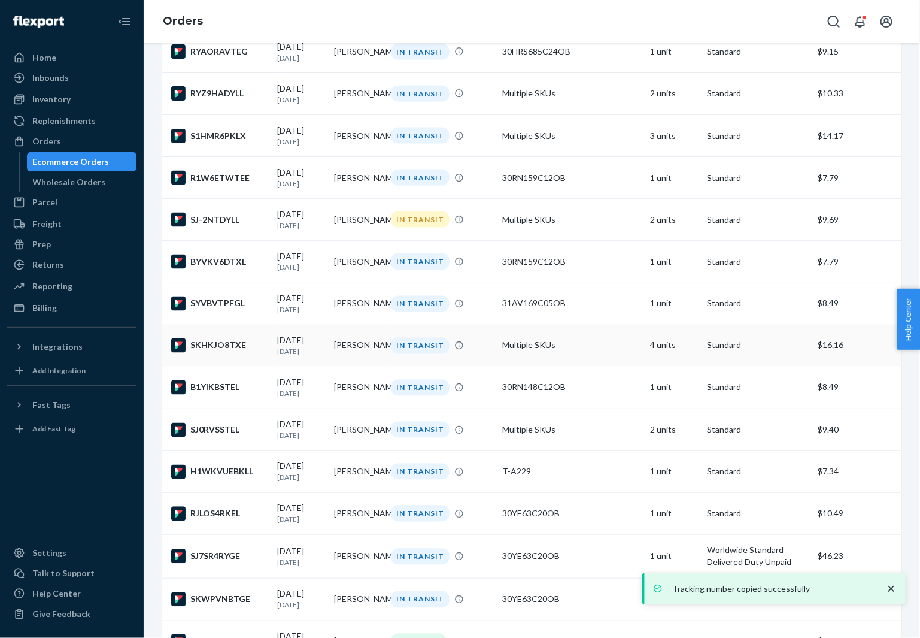
click at [219, 366] on td "SKHKJO8TXE" at bounding box center [217, 346] width 111 height 42
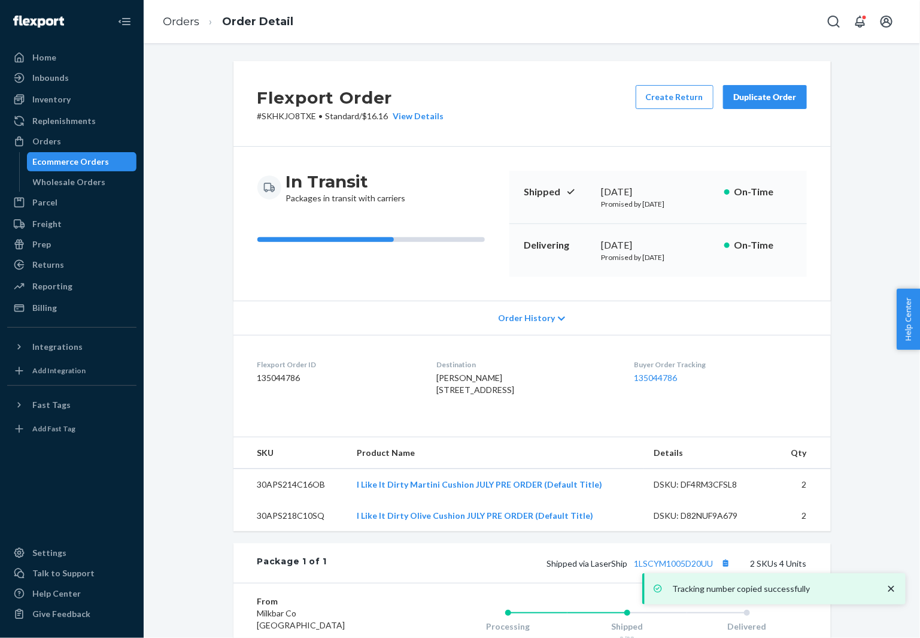
click at [438, 380] on span "[PERSON_NAME] [STREET_ADDRESS]" at bounding box center [476, 383] width 78 height 22
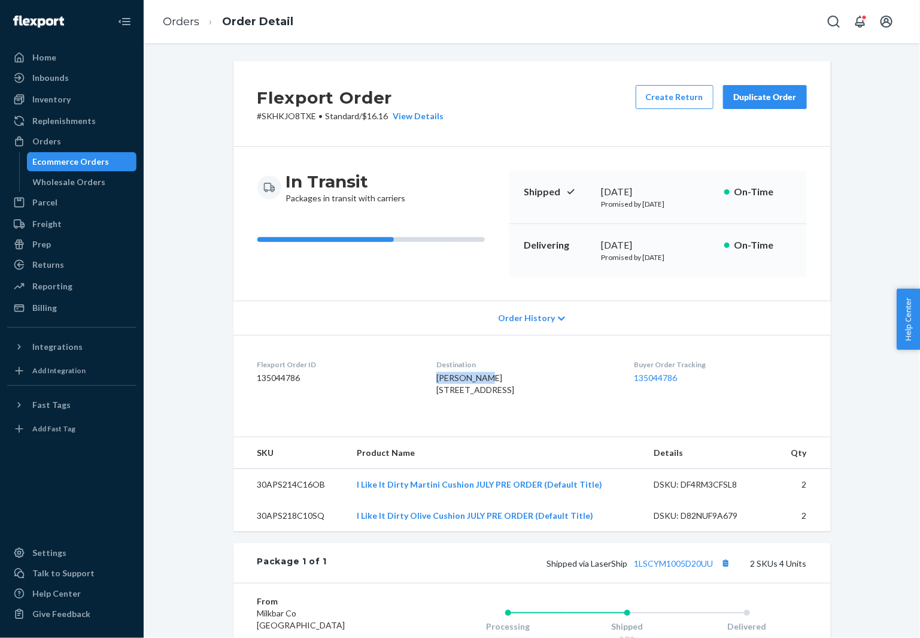
scroll to position [128, 0]
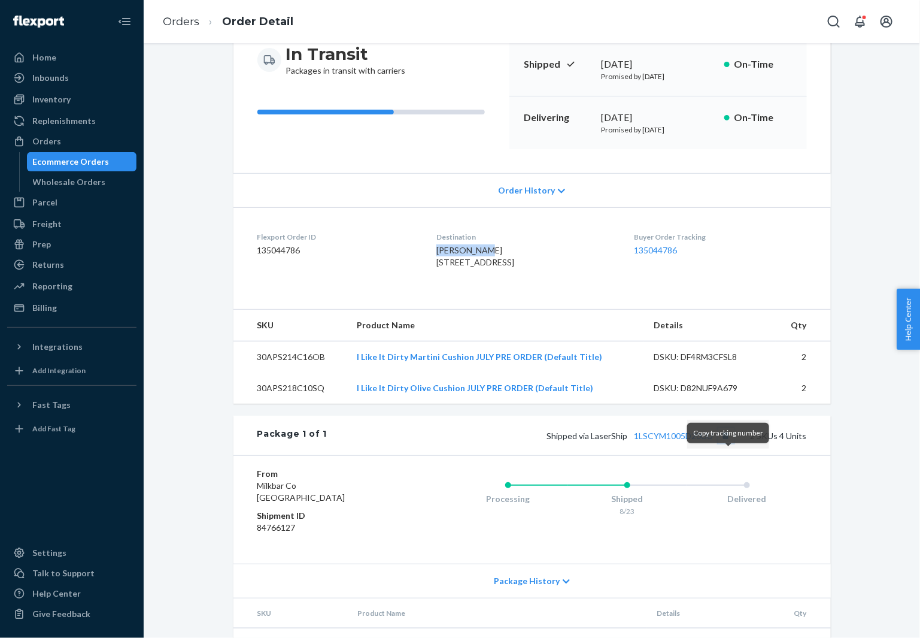
click at [728, 443] on button "Copy tracking number" at bounding box center [727, 436] width 16 height 16
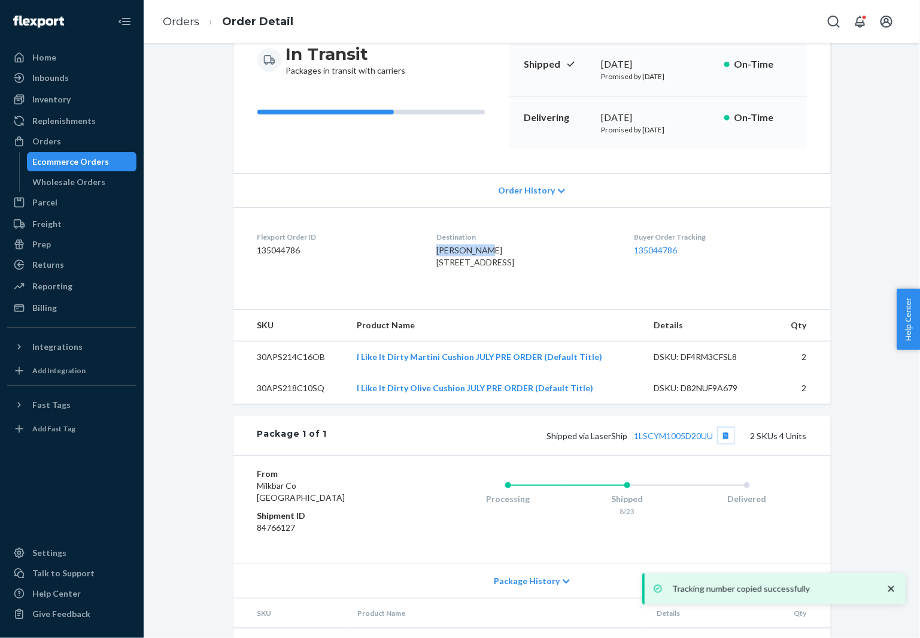
scroll to position [217, 0]
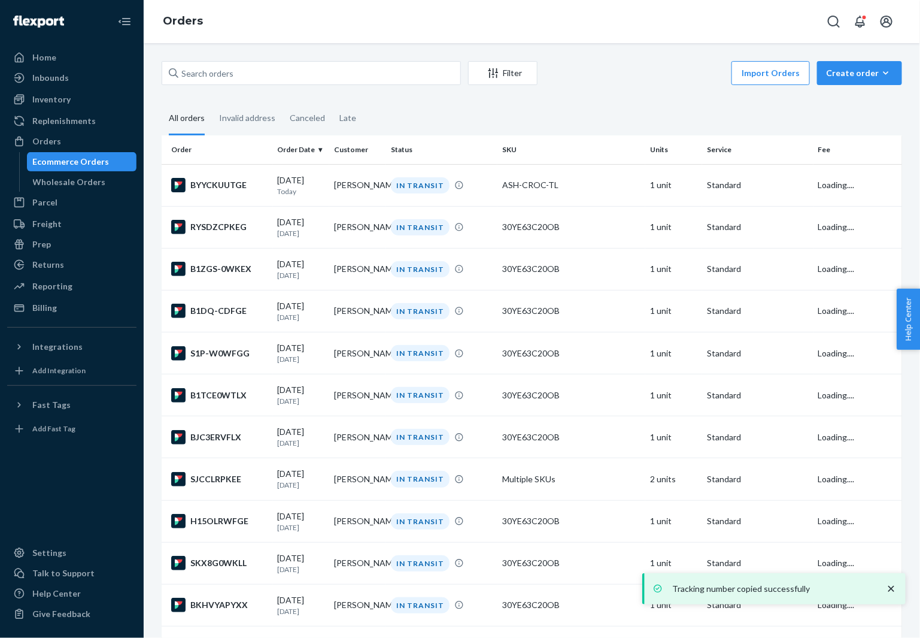
scroll to position [2538, 0]
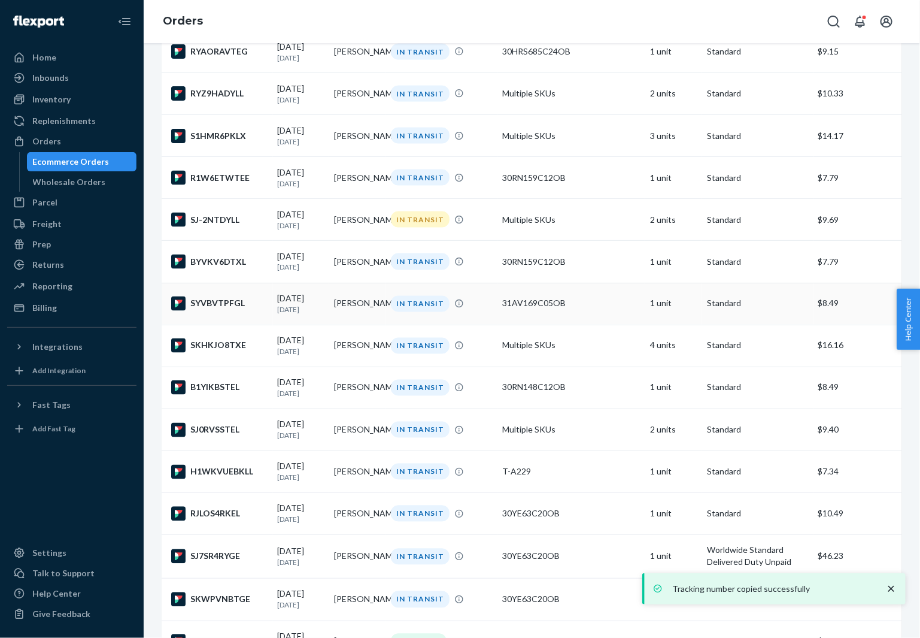
click at [232, 311] on div "SYVBVTPFGL" at bounding box center [219, 303] width 97 height 14
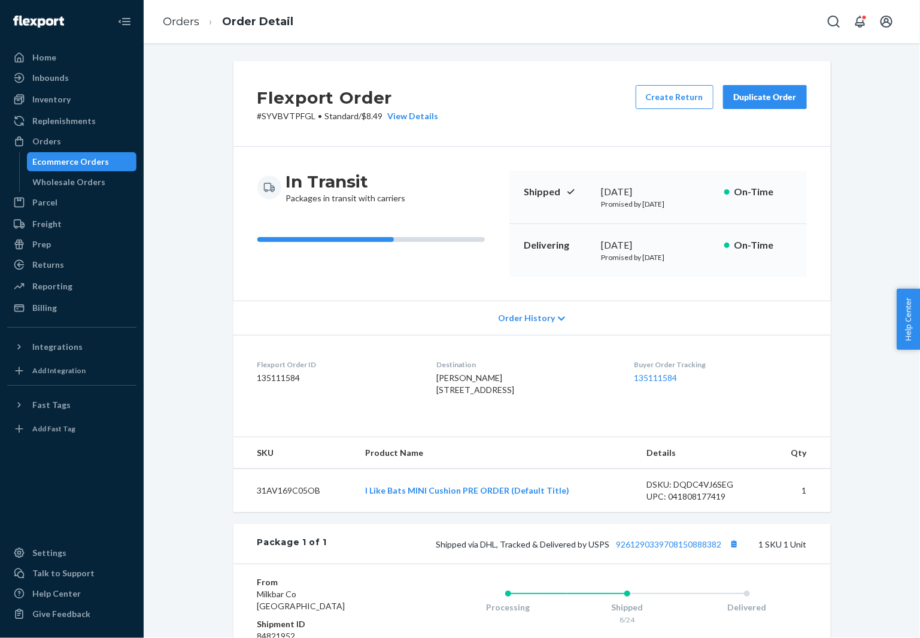
click at [439, 378] on span "[PERSON_NAME] [STREET_ADDRESS]" at bounding box center [476, 383] width 78 height 22
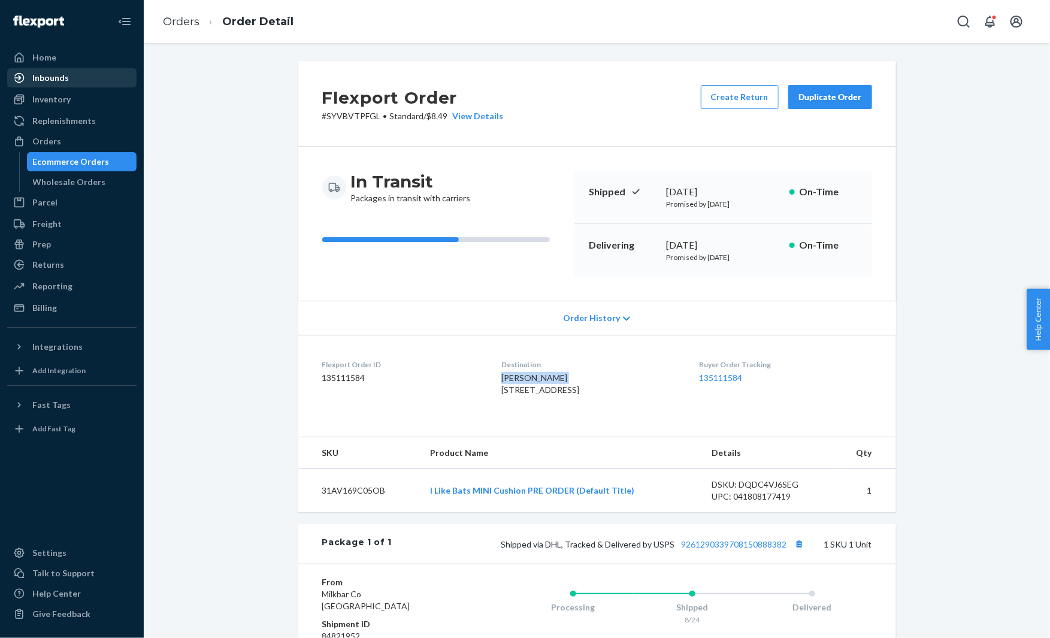
click at [64, 77] on div "Inbounds" at bounding box center [50, 78] width 37 height 12
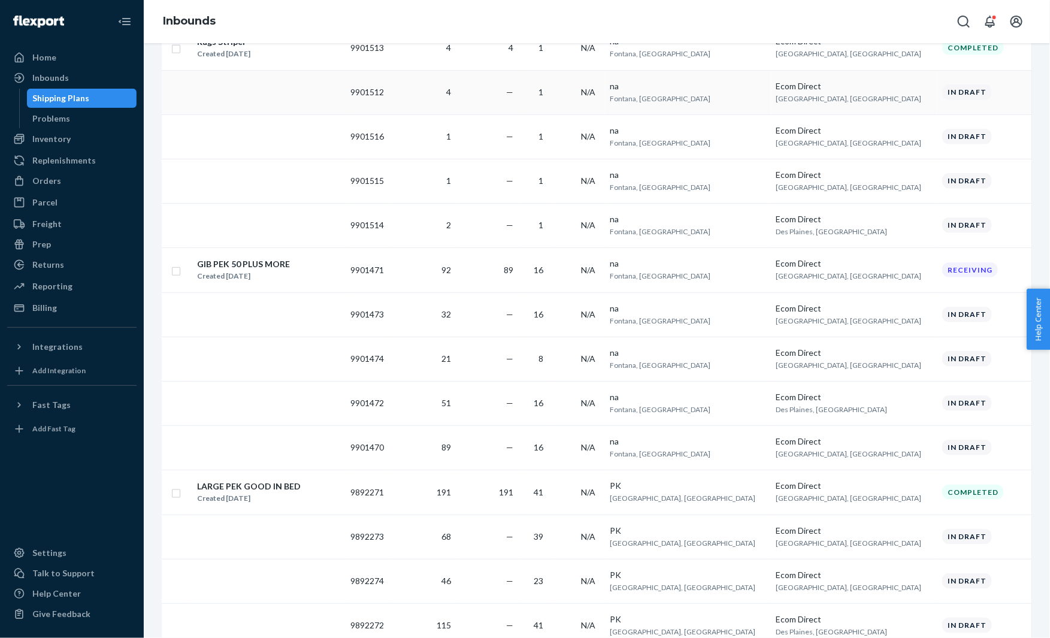
scroll to position [331, 0]
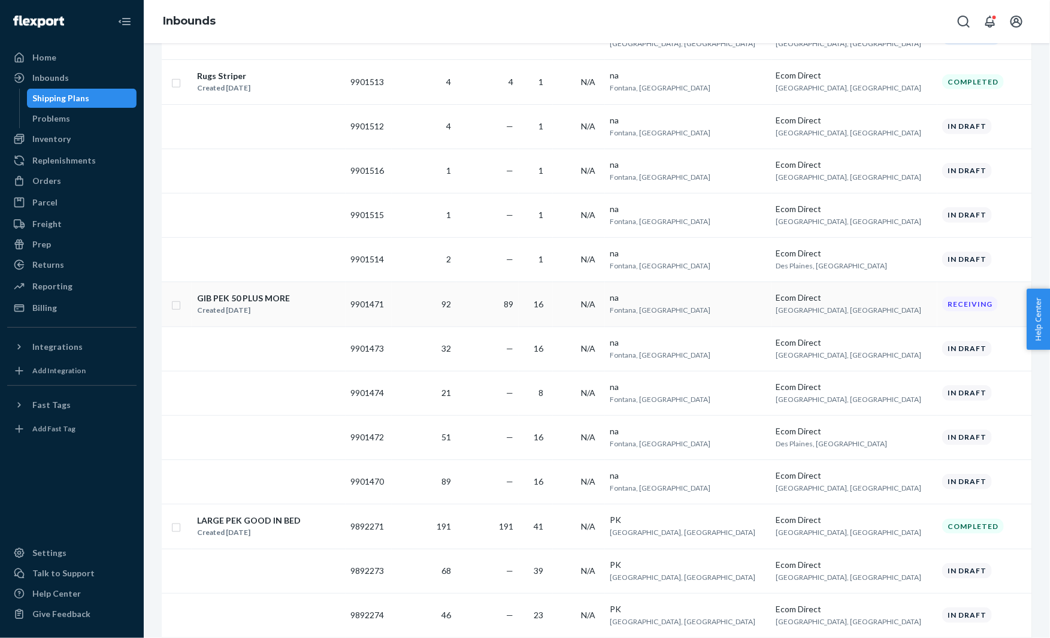
click at [320, 308] on div "GIB PEK 50 PLUS MORE Created [DATE]" at bounding box center [268, 304] width 144 height 25
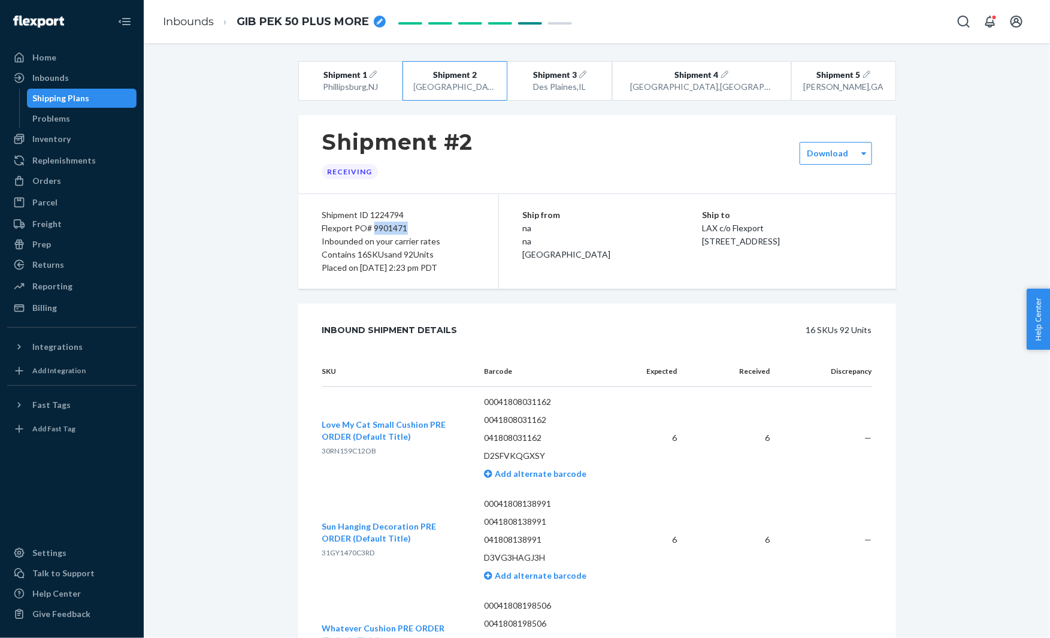
drag, startPoint x: 376, startPoint y: 226, endPoint x: 447, endPoint y: 225, distance: 70.7
click at [447, 225] on div "Flexport PO# 9901471" at bounding box center [398, 228] width 152 height 13
click at [375, 222] on div "Flexport PO# 9901471" at bounding box center [398, 228] width 152 height 13
drag, startPoint x: 372, startPoint y: 227, endPoint x: 443, endPoint y: 227, distance: 71.3
click at [443, 227] on div "Flexport PO# 9901471" at bounding box center [398, 228] width 152 height 13
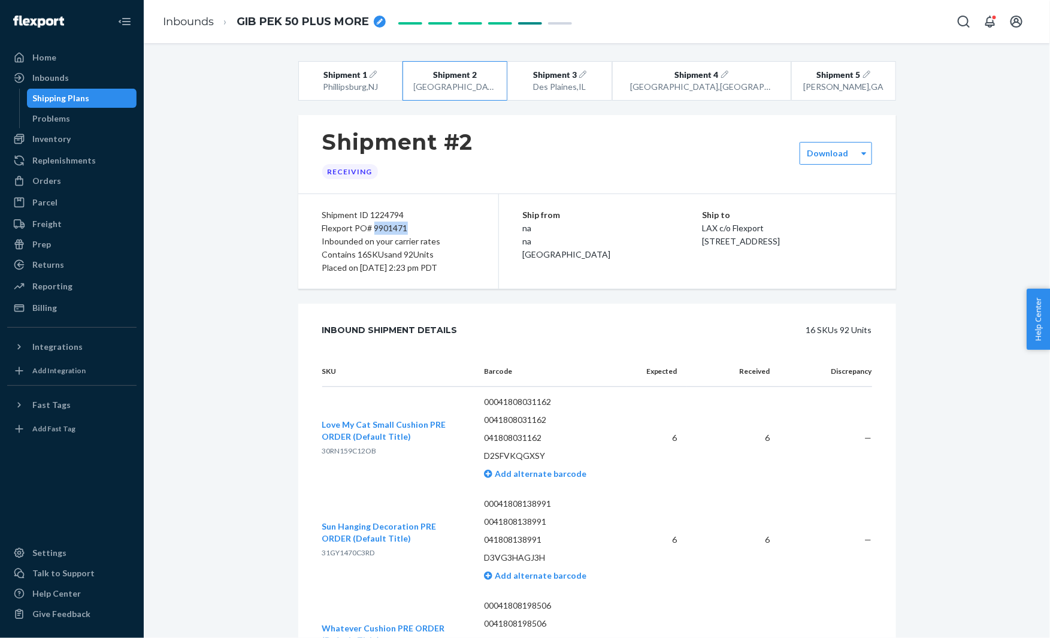
drag, startPoint x: 372, startPoint y: 223, endPoint x: 425, endPoint y: 226, distance: 52.2
click at [425, 226] on div "Flexport PO# 9901471" at bounding box center [398, 228] width 152 height 13
click at [83, 80] on div "Inbounds" at bounding box center [71, 77] width 127 height 17
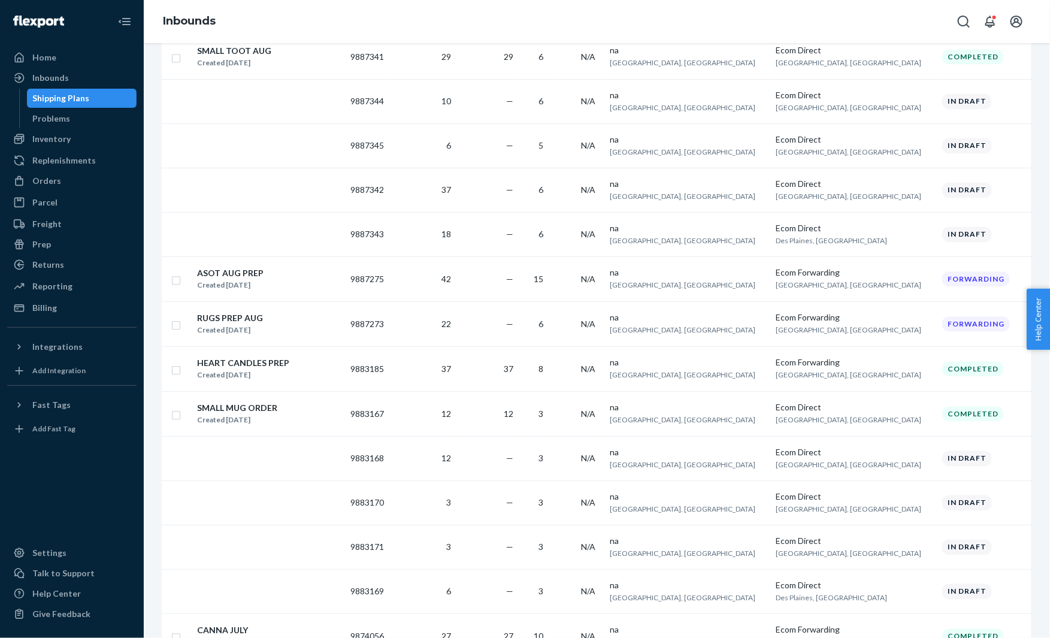
scroll to position [1105, 0]
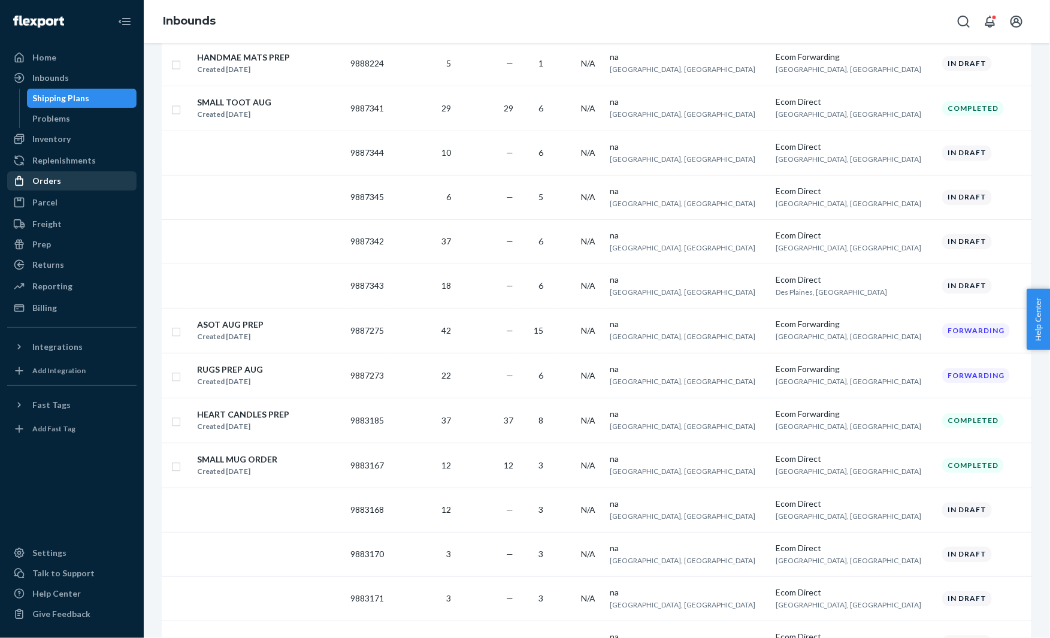
click at [64, 180] on div "Orders" at bounding box center [71, 180] width 127 height 17
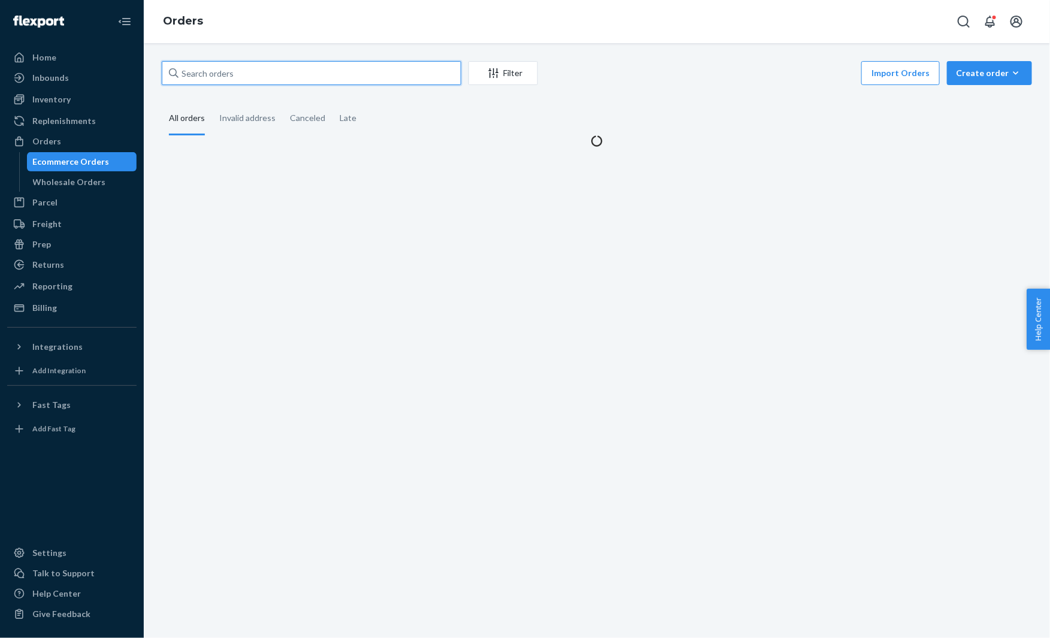
click at [248, 72] on input "text" at bounding box center [311, 73] width 299 height 24
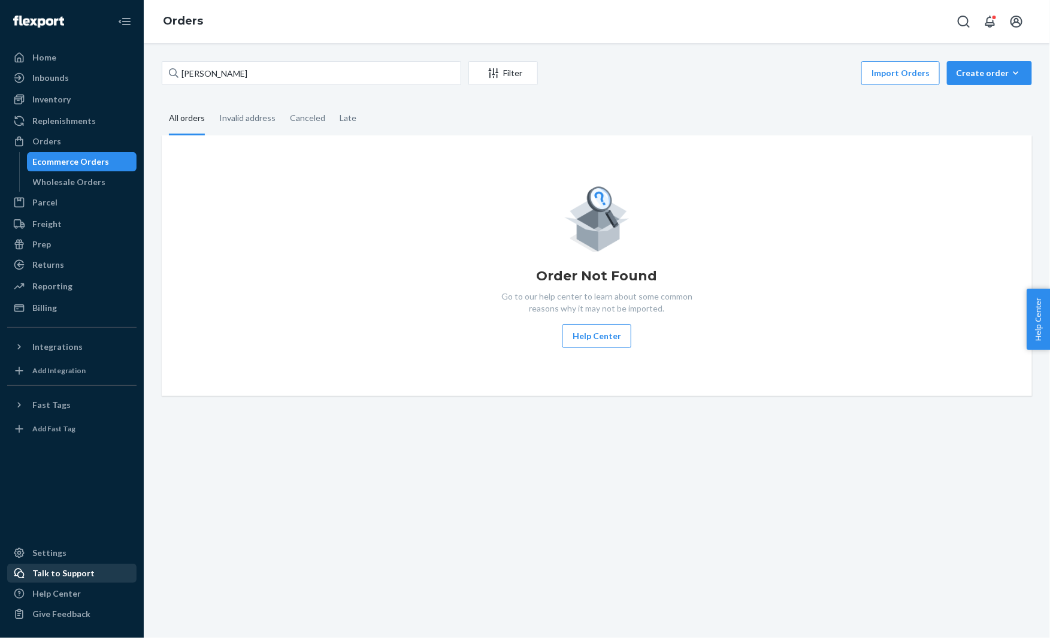
click at [81, 569] on div "Talk to Support" at bounding box center [63, 573] width 62 height 12
click at [271, 82] on input "[PERSON_NAME]" at bounding box center [311, 73] width 299 height 24
click at [269, 74] on input "[PERSON_NAME]" at bounding box center [311, 73] width 299 height 24
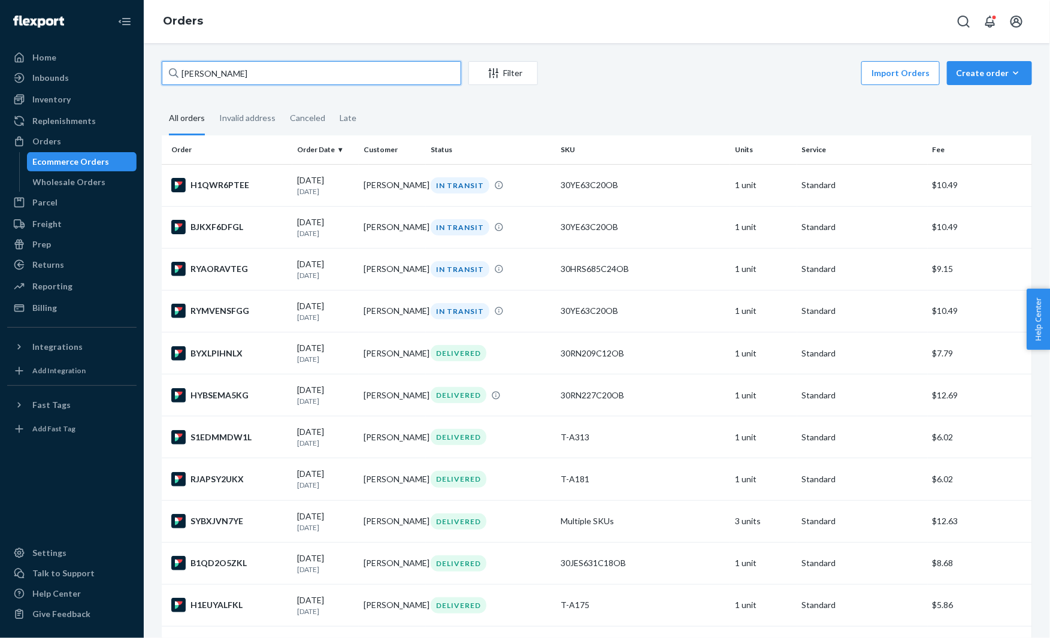
type input "[PERSON_NAME]"
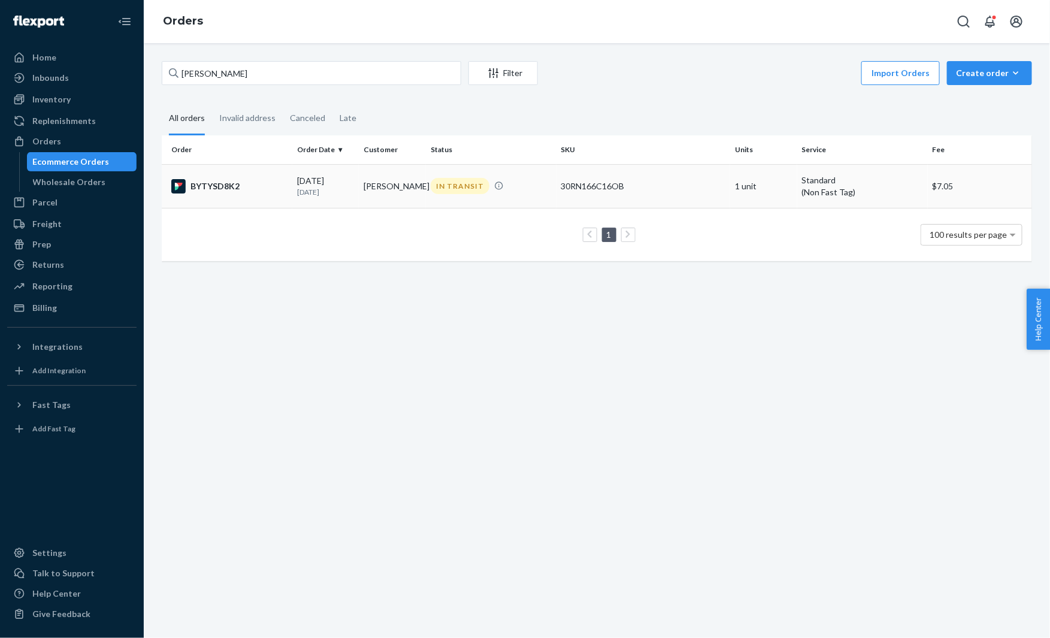
click at [246, 180] on div "BYTYSD8K2" at bounding box center [229, 186] width 116 height 14
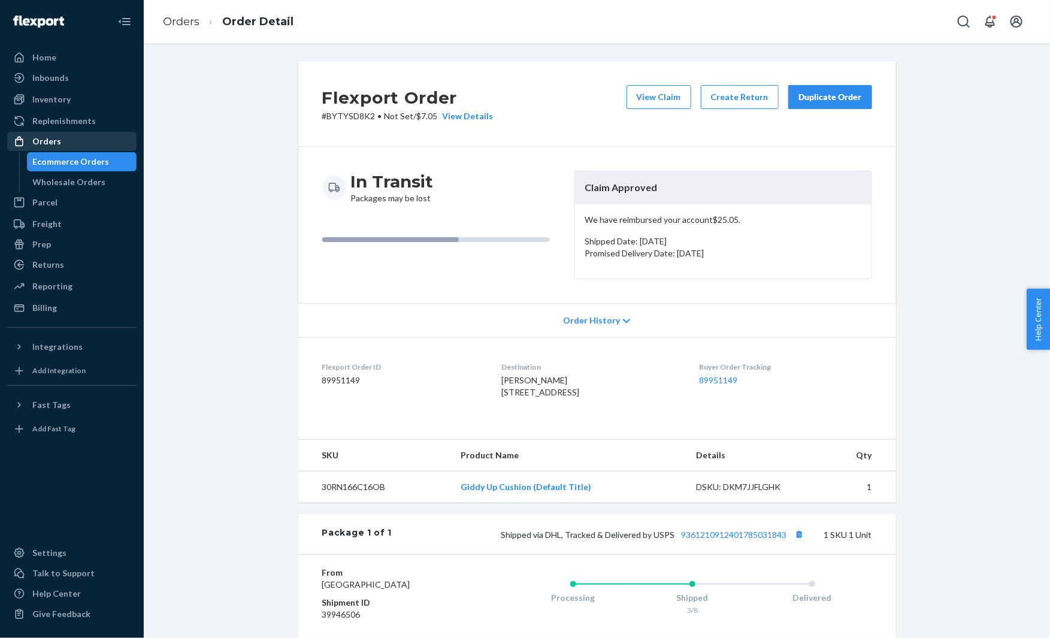
click at [59, 146] on div "Orders" at bounding box center [71, 141] width 127 height 17
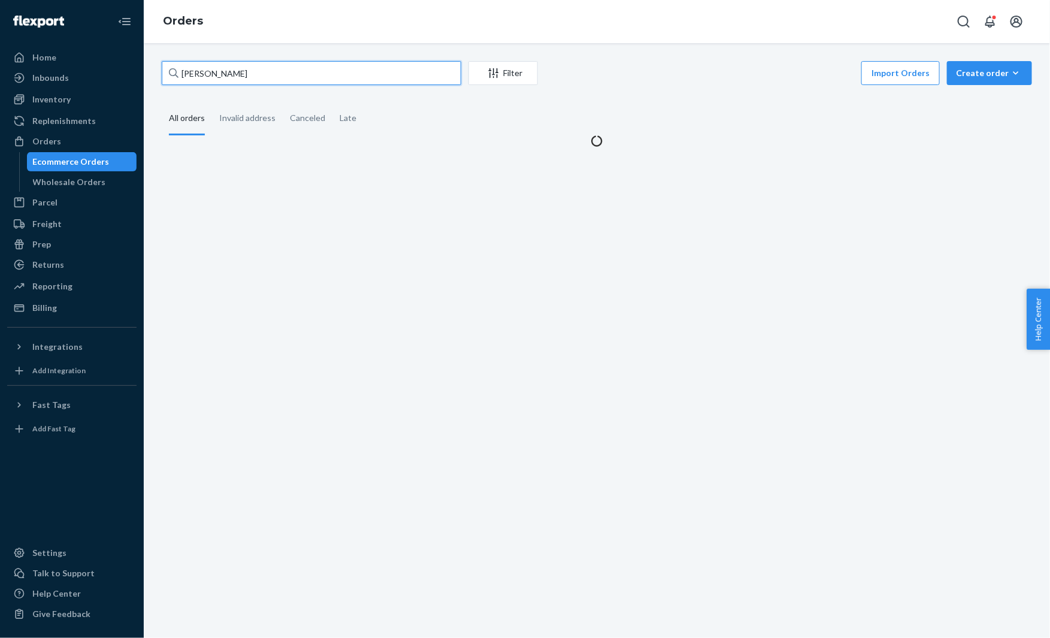
click at [209, 78] on input "[PERSON_NAME]" at bounding box center [311, 73] width 299 height 24
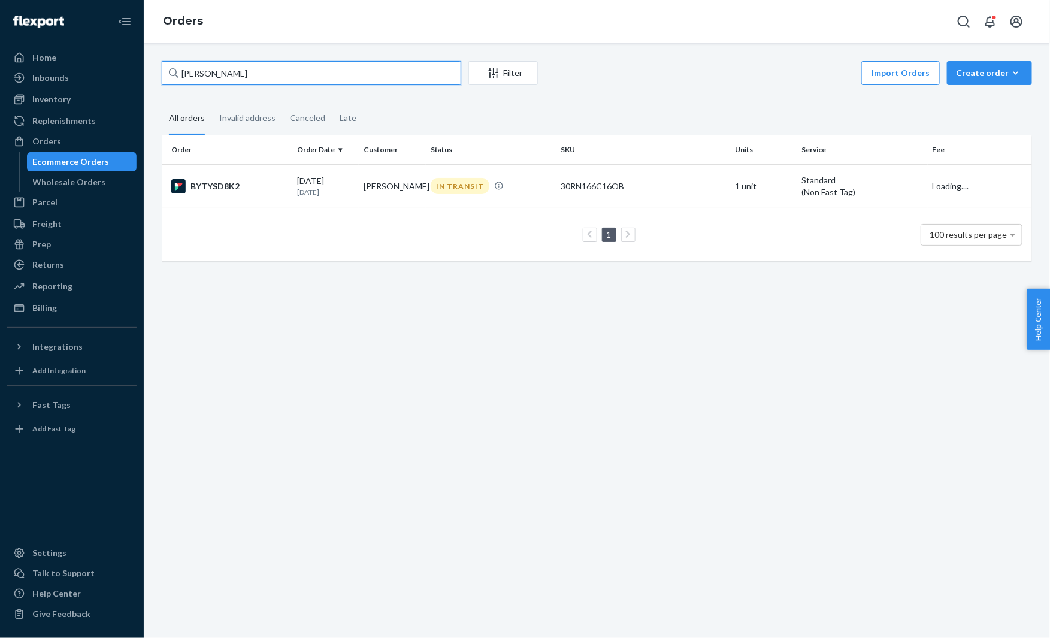
click at [209, 78] on input "[PERSON_NAME]" at bounding box center [311, 73] width 299 height 24
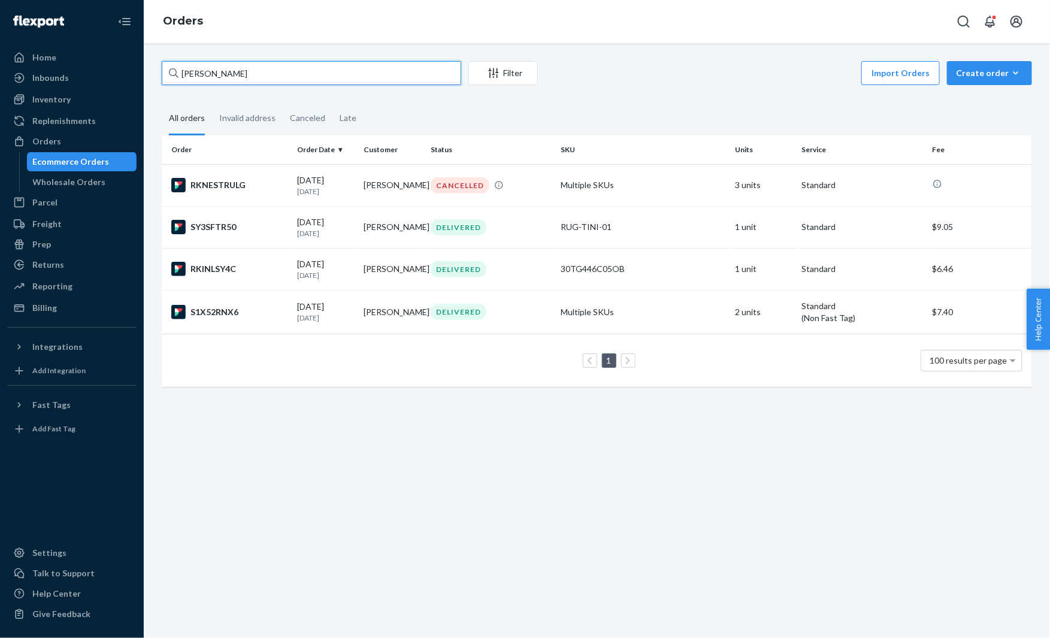
click at [222, 72] on input "[PERSON_NAME]" at bounding box center [311, 73] width 299 height 24
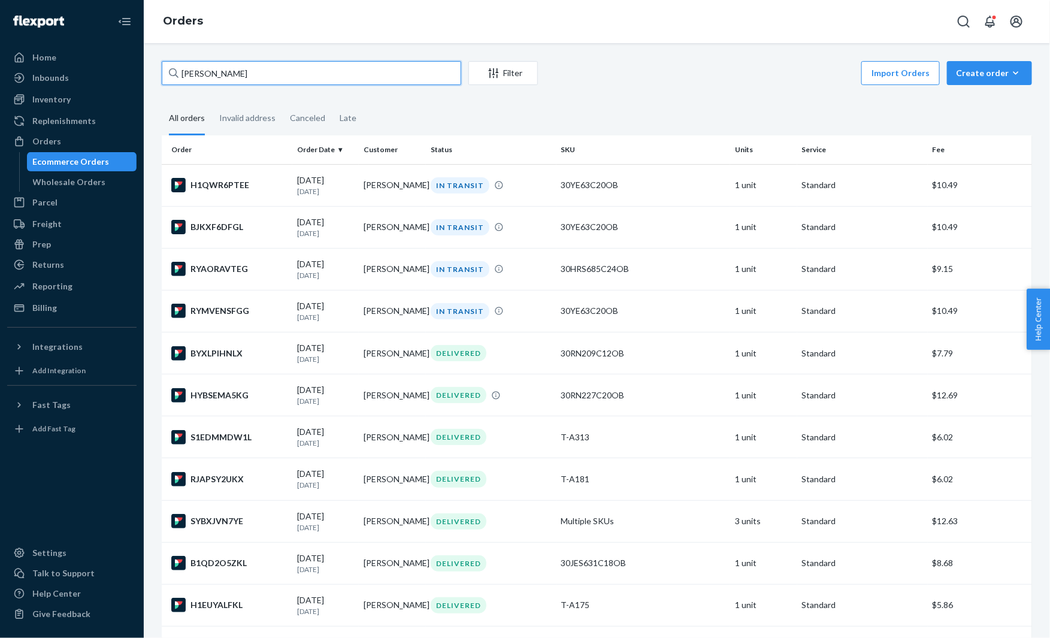
click at [262, 69] on input "[PERSON_NAME]" at bounding box center [311, 73] width 299 height 24
paste input "[PERSON_NAME], [STREET_ADDRESS][US_STATE]"
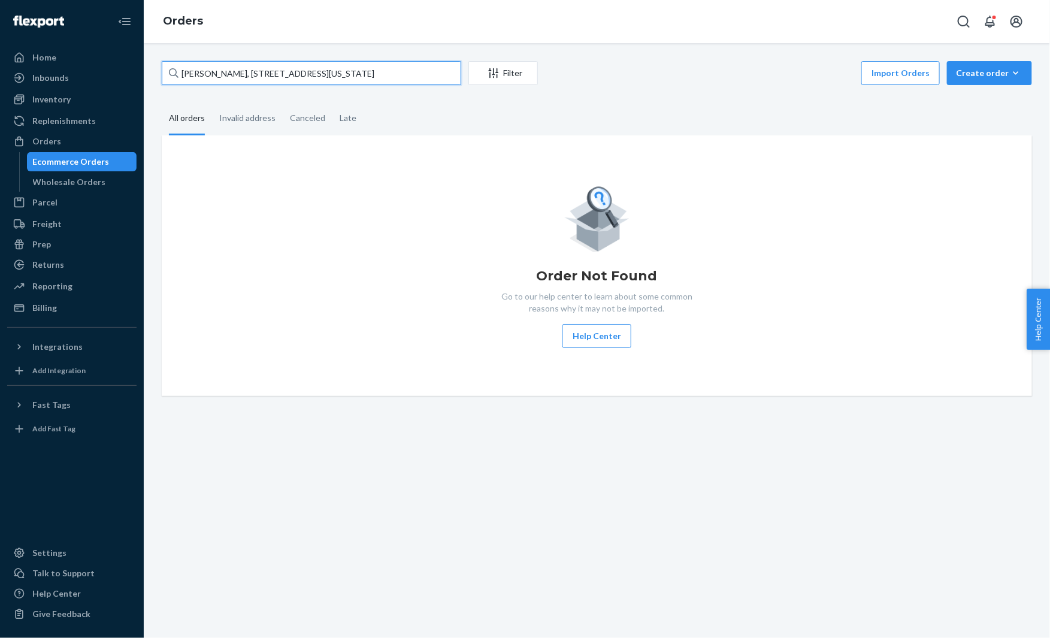
click at [295, 73] on input "[PERSON_NAME], [STREET_ADDRESS][US_STATE]" at bounding box center [311, 73] width 299 height 24
paste input "text"
type input "[PERSON_NAME]"
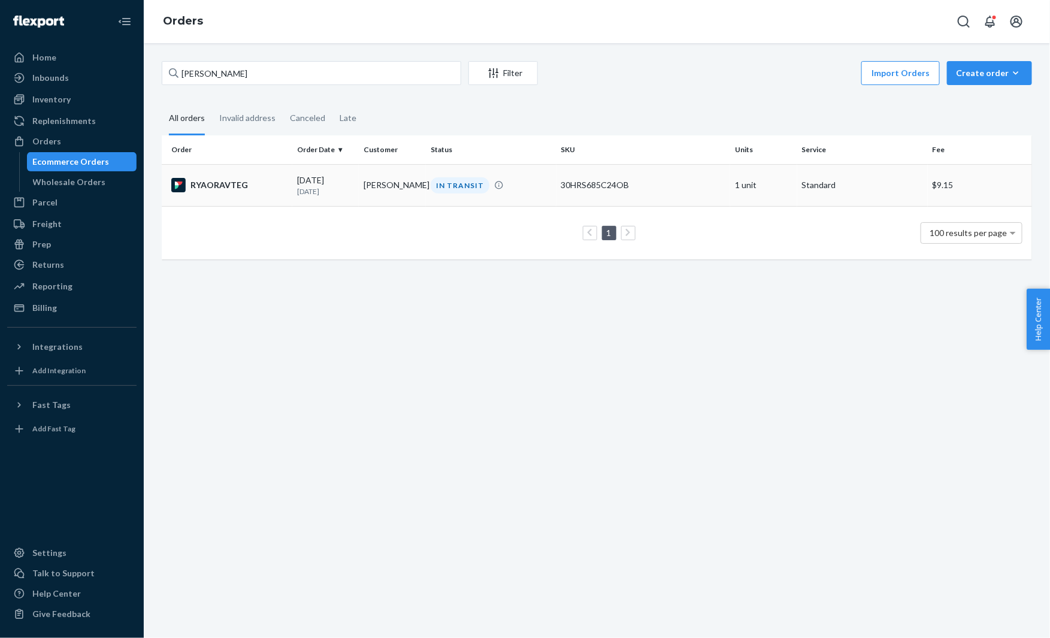
click at [249, 184] on div "RYAORAVTEG" at bounding box center [229, 185] width 116 height 14
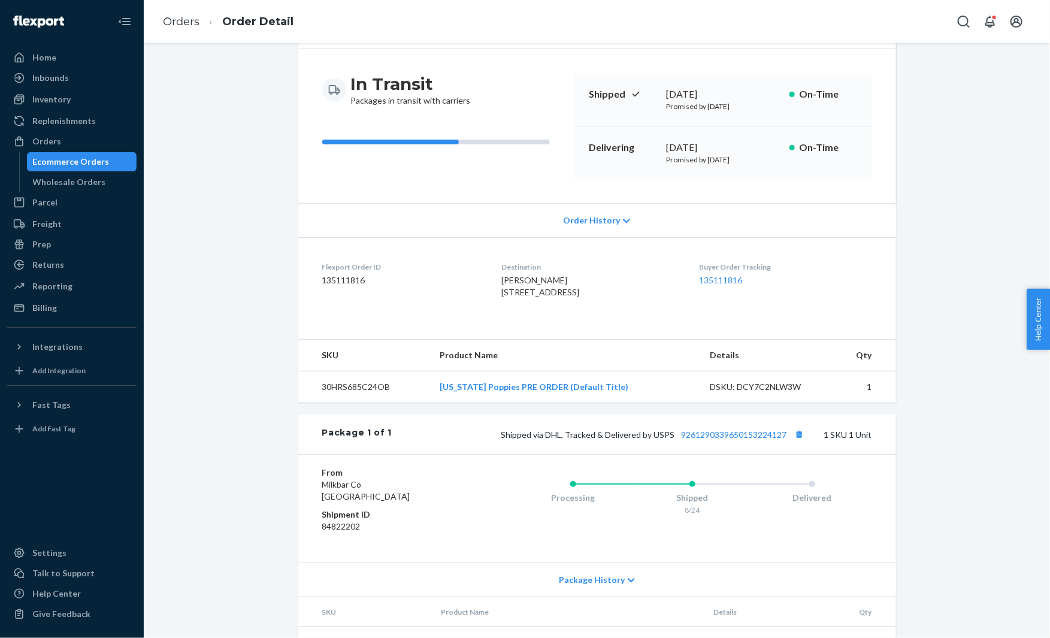
scroll to position [154, 0]
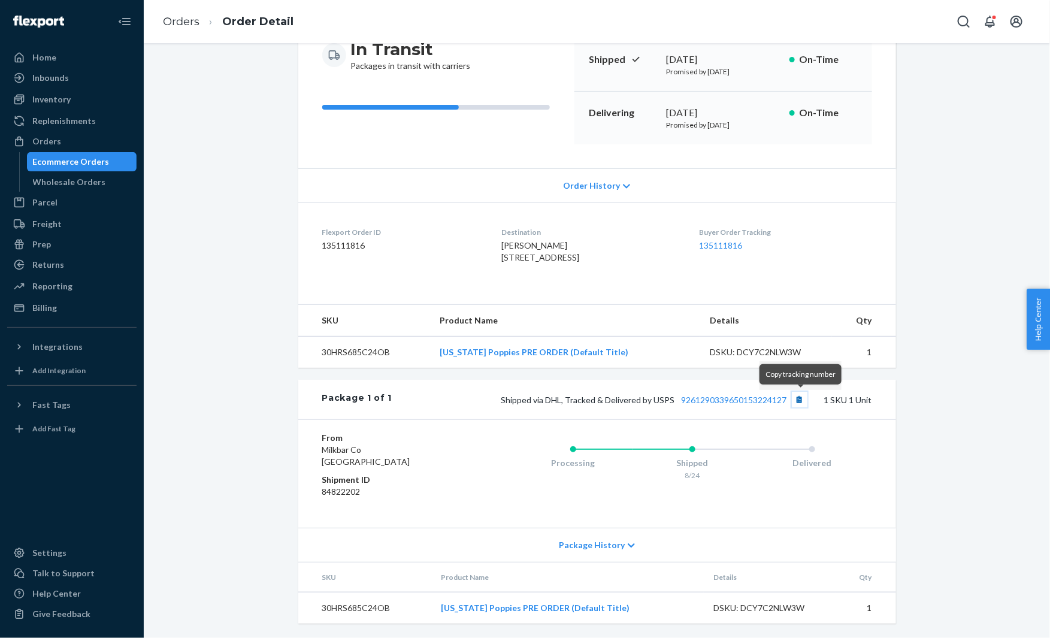
click at [802, 399] on button "Copy tracking number" at bounding box center [800, 400] width 16 height 16
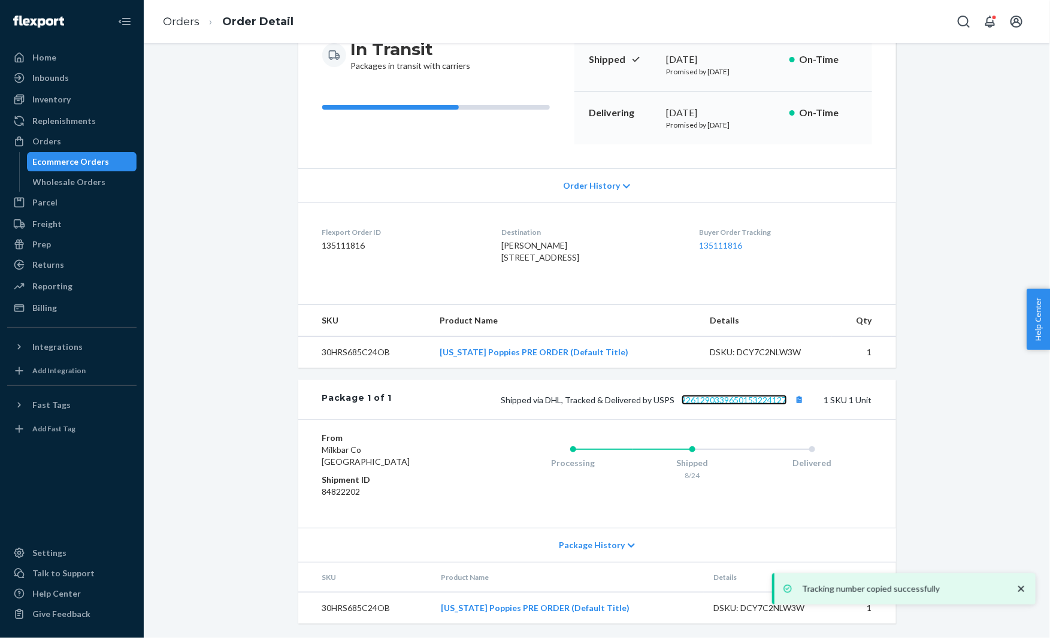
click at [757, 398] on link "9261290339650153224127" at bounding box center [733, 400] width 105 height 10
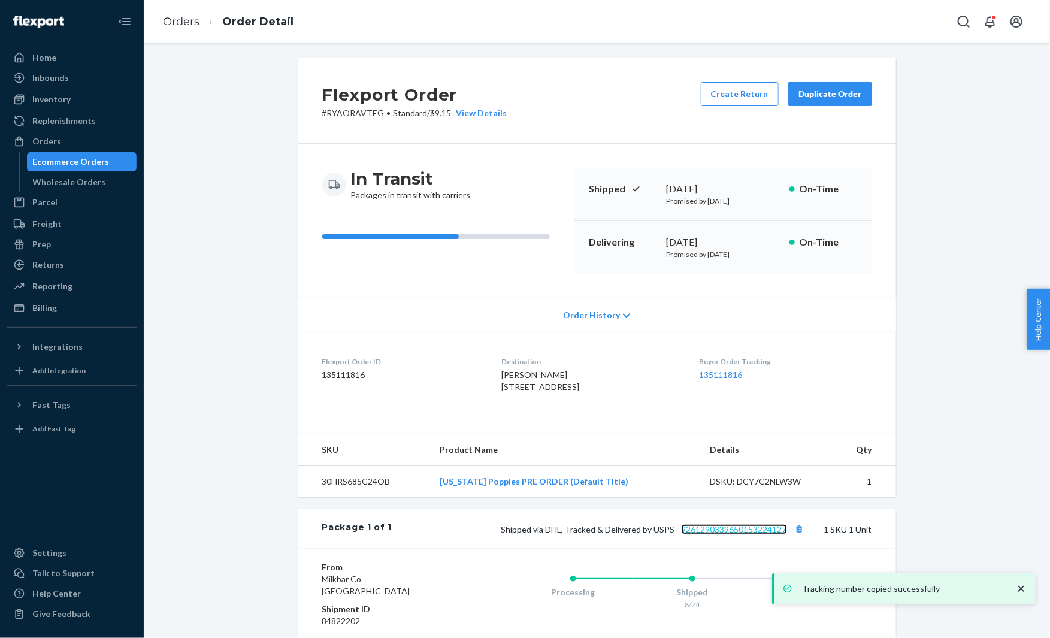
scroll to position [0, 0]
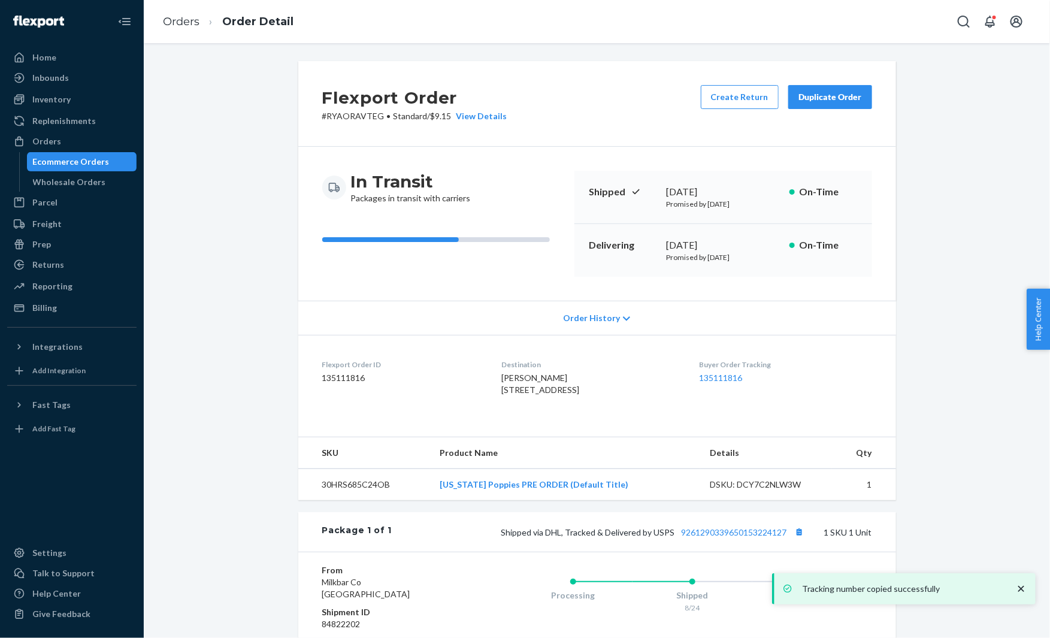
click at [343, 114] on p "# RYAORAVTEG • Standard / $9.15 View Details" at bounding box center [414, 116] width 185 height 12
click at [524, 379] on span "[PERSON_NAME] [STREET_ADDRESS]" at bounding box center [540, 383] width 78 height 22
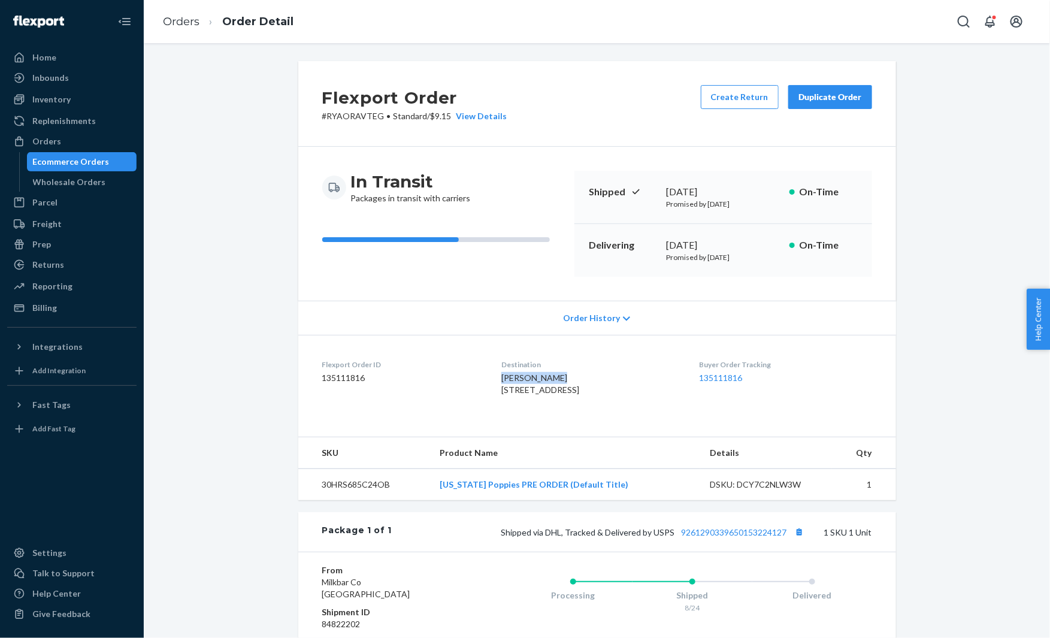
click at [524, 379] on span "[PERSON_NAME] [STREET_ADDRESS]" at bounding box center [540, 383] width 78 height 22
click at [737, 545] on div "Package 1 of 1 Shipped via DHL, Tracked & Delivered by USPS 9261290339650153224…" at bounding box center [597, 532] width 598 height 40
click at [732, 537] on link "9261290339650153224127" at bounding box center [733, 532] width 105 height 10
click at [104, 141] on div "Orders" at bounding box center [71, 141] width 127 height 17
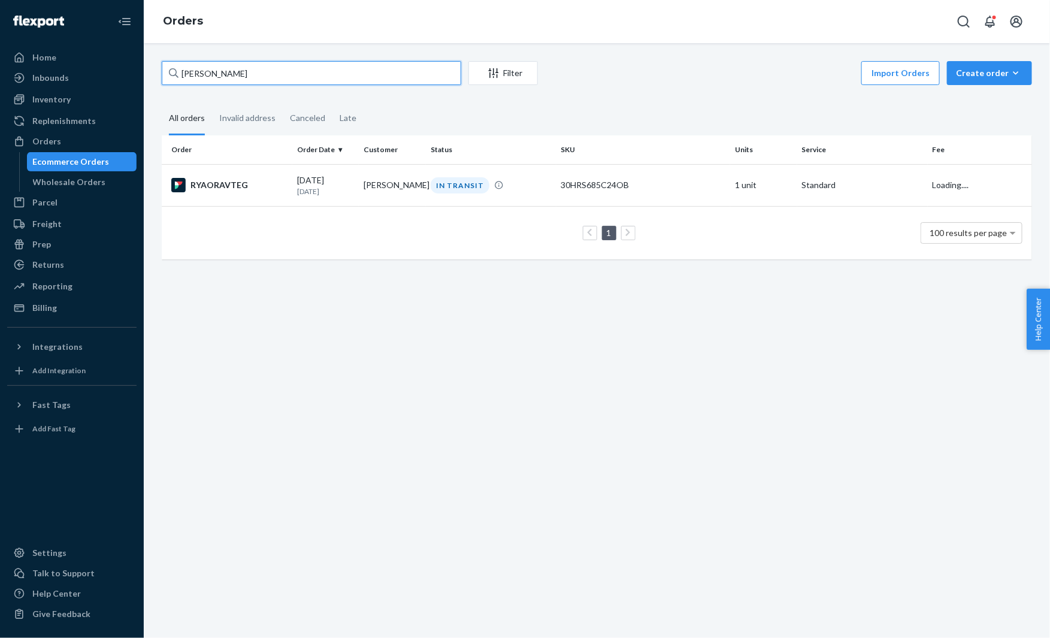
click at [290, 76] on input "[PERSON_NAME]" at bounding box center [311, 73] width 299 height 24
paste input "SJ0RVSSTEL"
type input "SJ0RVSSTEL"
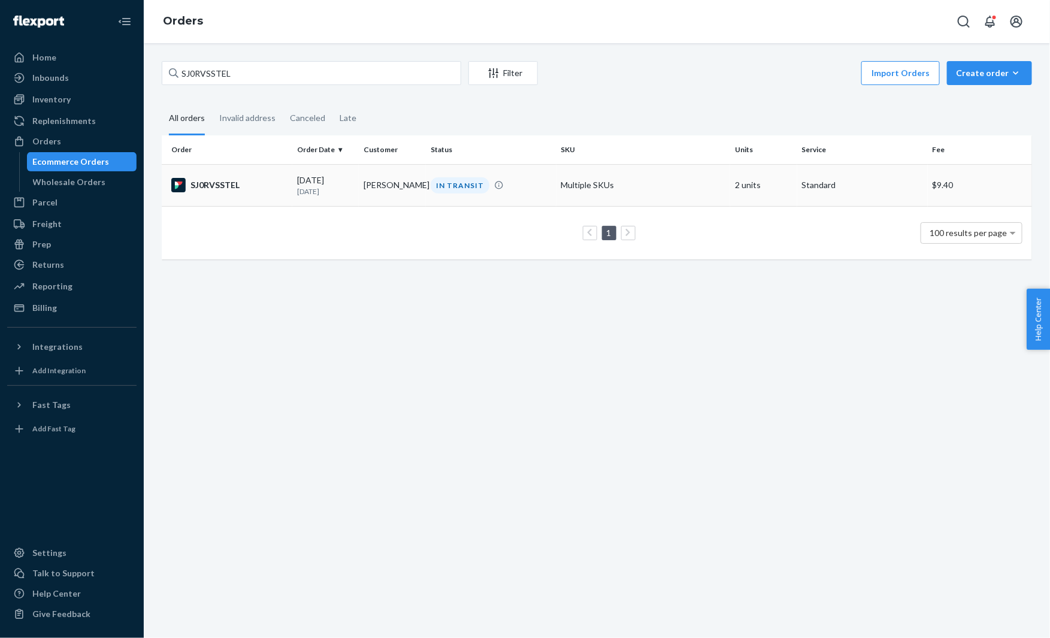
click at [254, 183] on div "SJ0RVSSTEL" at bounding box center [229, 185] width 116 height 14
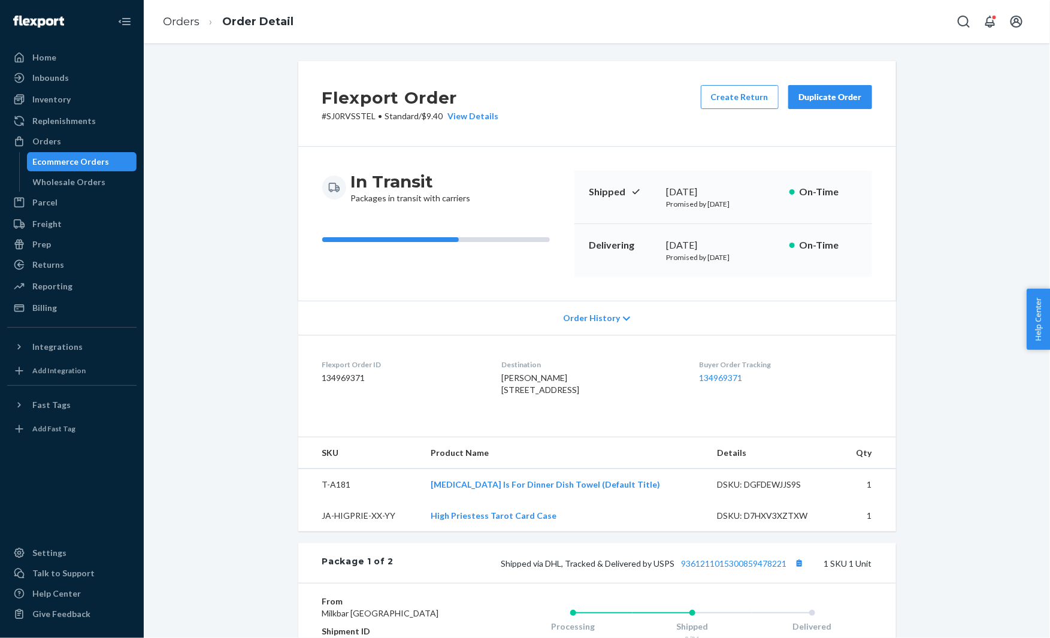
click at [838, 102] on div "Duplicate Order" at bounding box center [829, 97] width 63 height 12
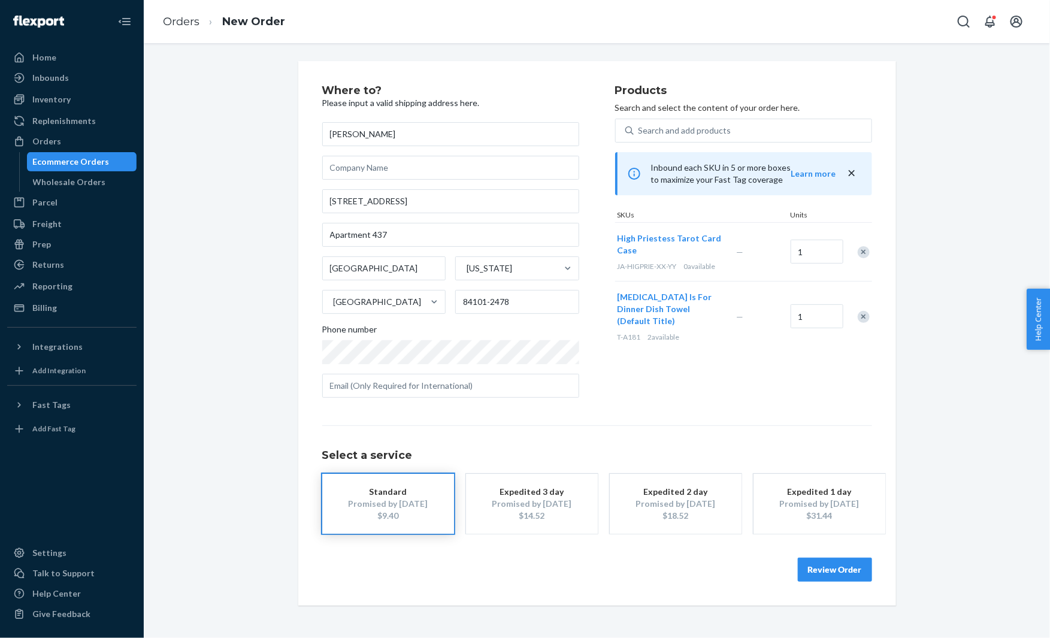
click at [862, 245] on div at bounding box center [857, 252] width 30 height 32
click at [865, 250] on div "Remove Item" at bounding box center [863, 252] width 12 height 12
click at [865, 252] on div "Remove Item" at bounding box center [863, 258] width 12 height 12
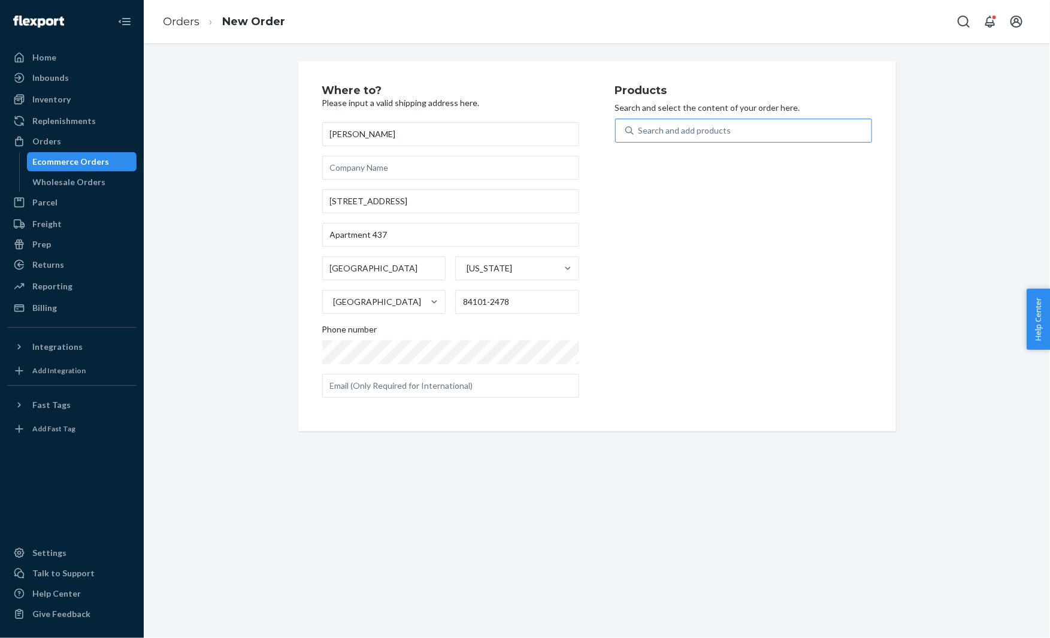
click at [751, 129] on div "Search and add products" at bounding box center [753, 131] width 238 height 22
click at [640, 129] on input "Search and add products" at bounding box center [638, 131] width 1 height 12
paste input "DPFYX8G5ZDB"
type input "DPFYX8G5ZDB"
click at [723, 160] on div "Tarot Tray PRE ORDER (Default Title)" at bounding box center [722, 159] width 195 height 12
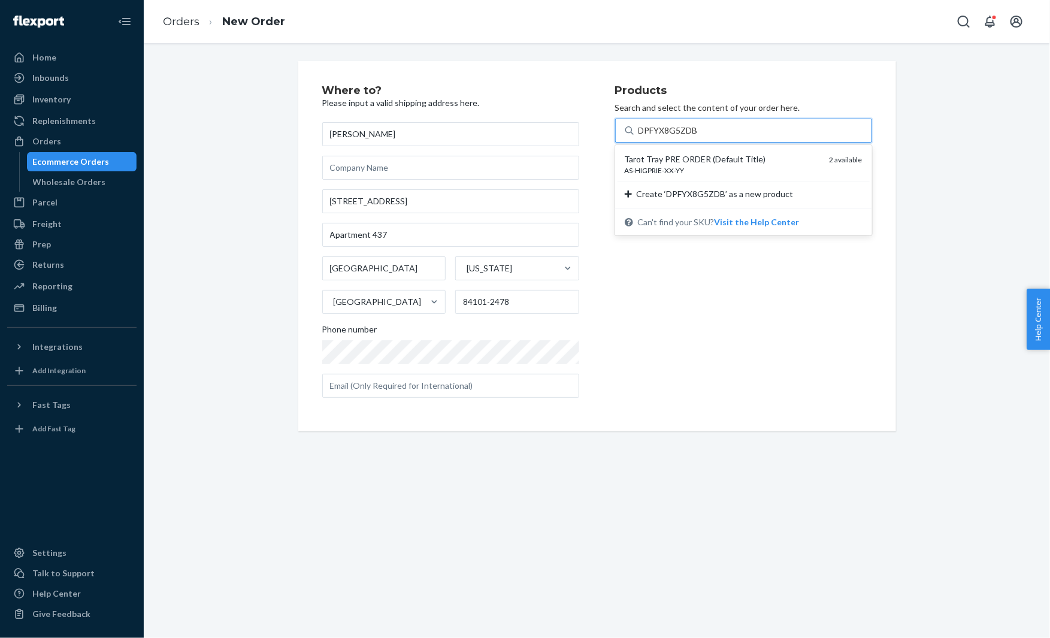
click at [699, 137] on input "DPFYX8G5ZDB" at bounding box center [668, 131] width 61 height 12
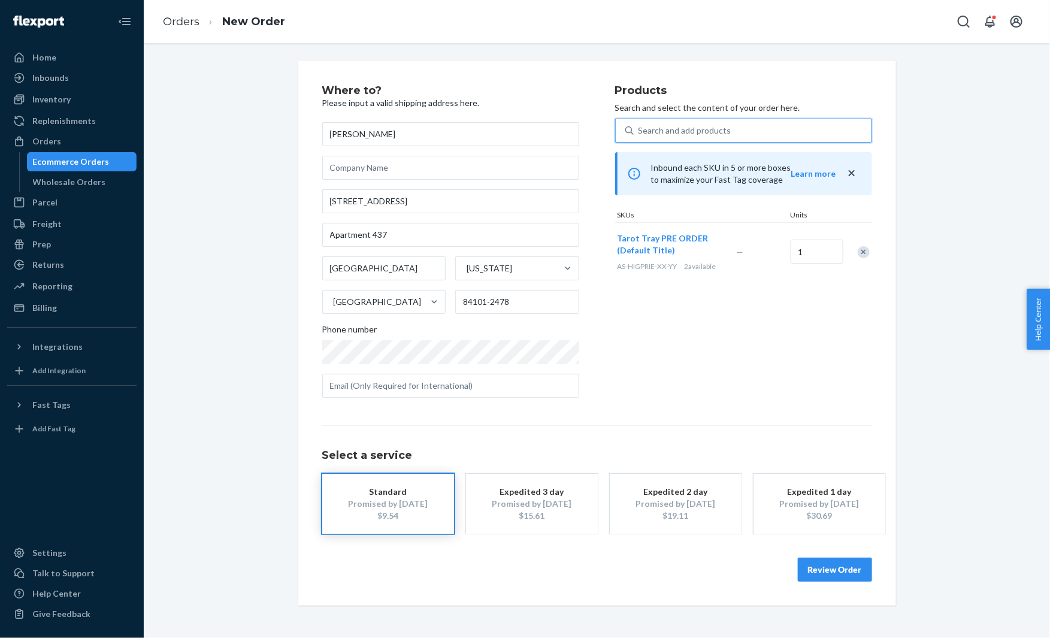
click at [834, 567] on button "Review Order" at bounding box center [835, 569] width 74 height 24
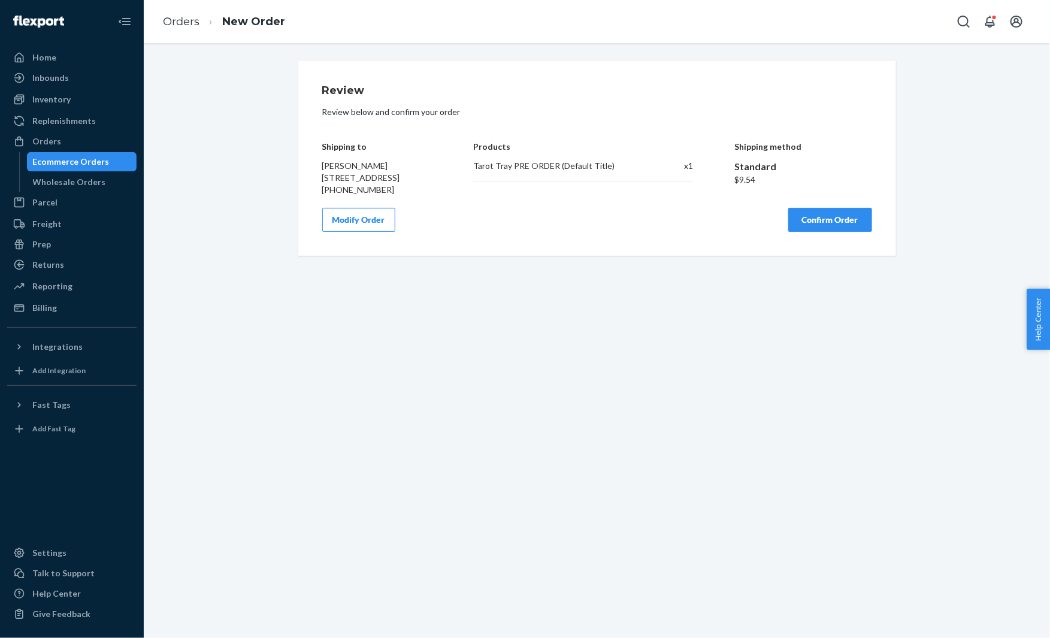
click at [826, 232] on button "Confirm Order" at bounding box center [830, 220] width 84 height 24
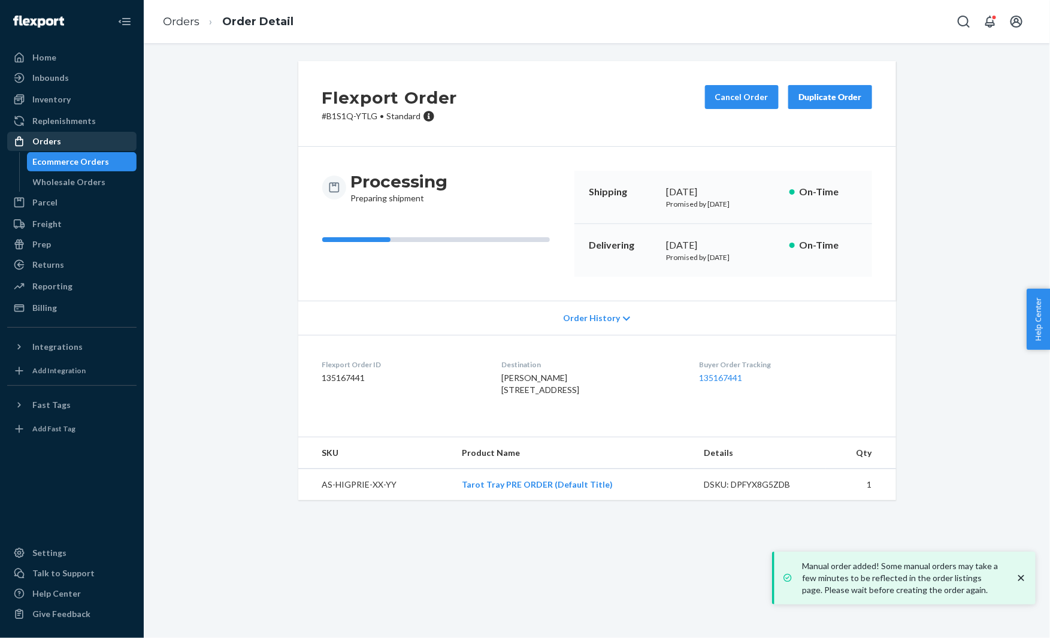
click at [60, 137] on div "Orders" at bounding box center [71, 141] width 127 height 17
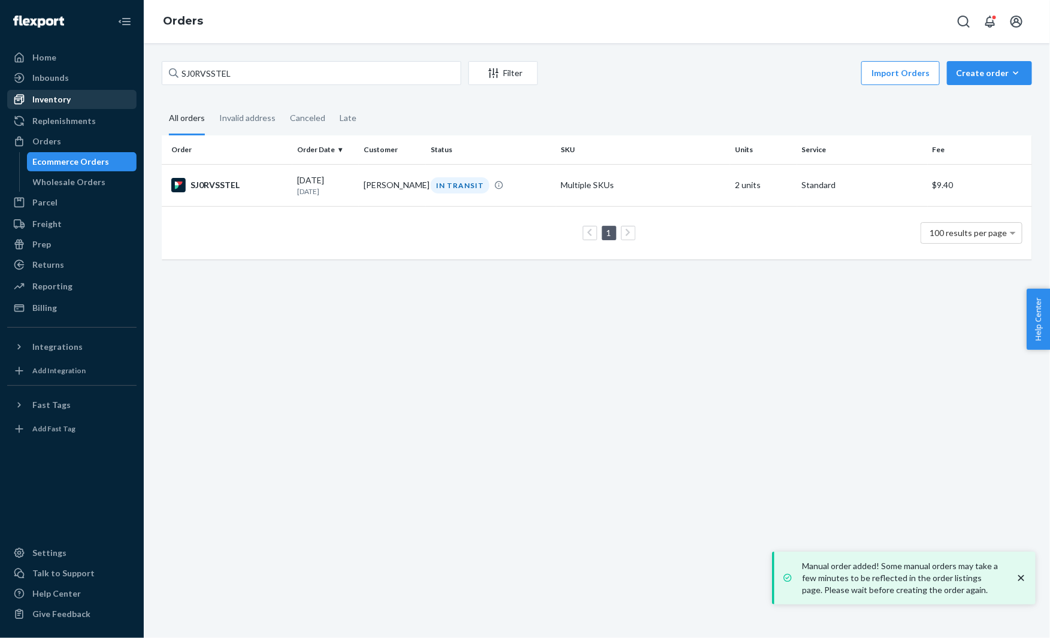
click at [112, 98] on div "Inventory" at bounding box center [71, 99] width 127 height 17
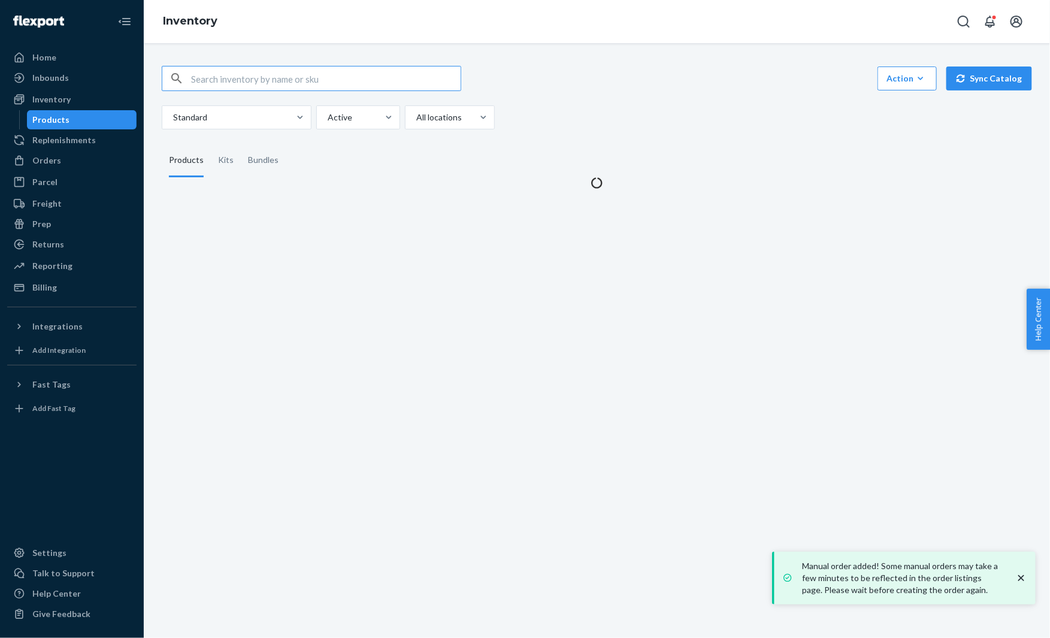
click at [226, 78] on input "text" at bounding box center [325, 78] width 269 height 24
type input "30PK886C16OB"
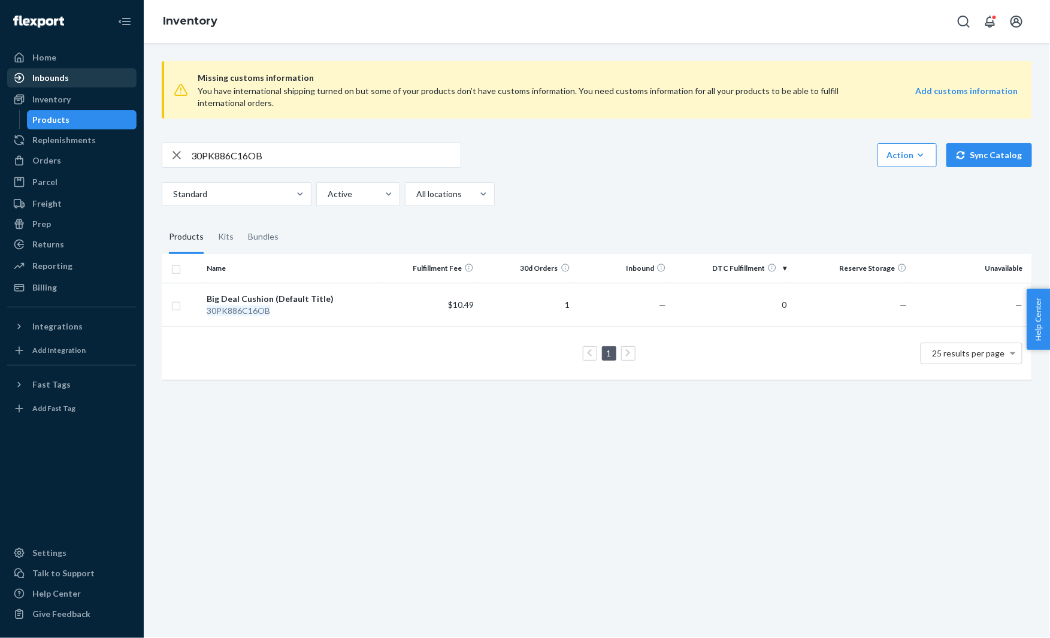
click at [110, 71] on div "Inbounds" at bounding box center [71, 77] width 127 height 17
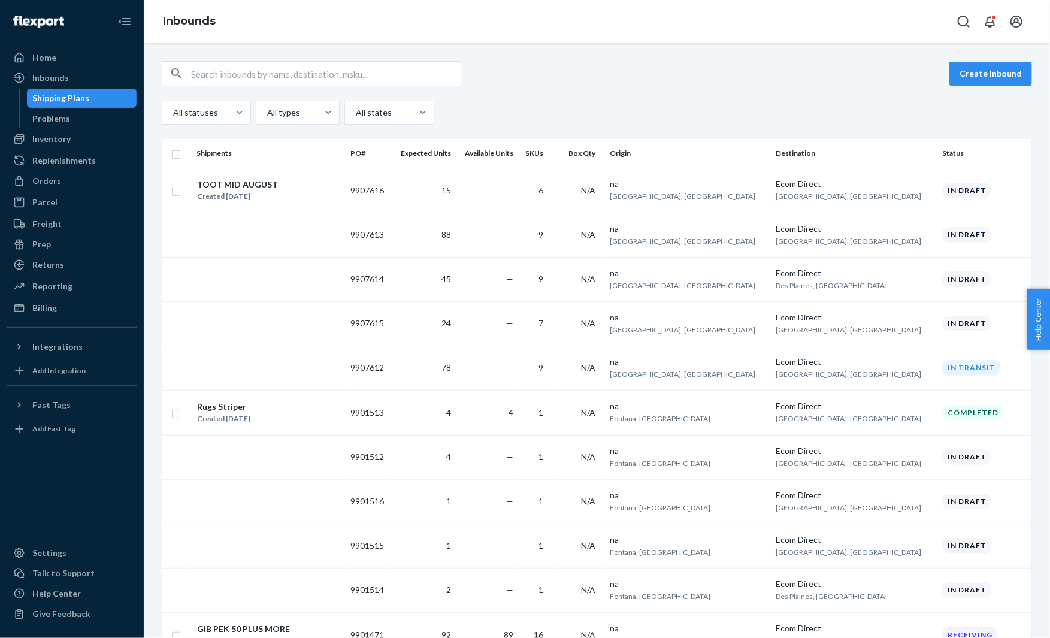
click at [71, 319] on div "Home Inbounds Shipping Plans Problems Inventory Products Replenishments Orders …" at bounding box center [72, 319] width 144 height 638
click at [68, 313] on div "Billing" at bounding box center [71, 307] width 127 height 17
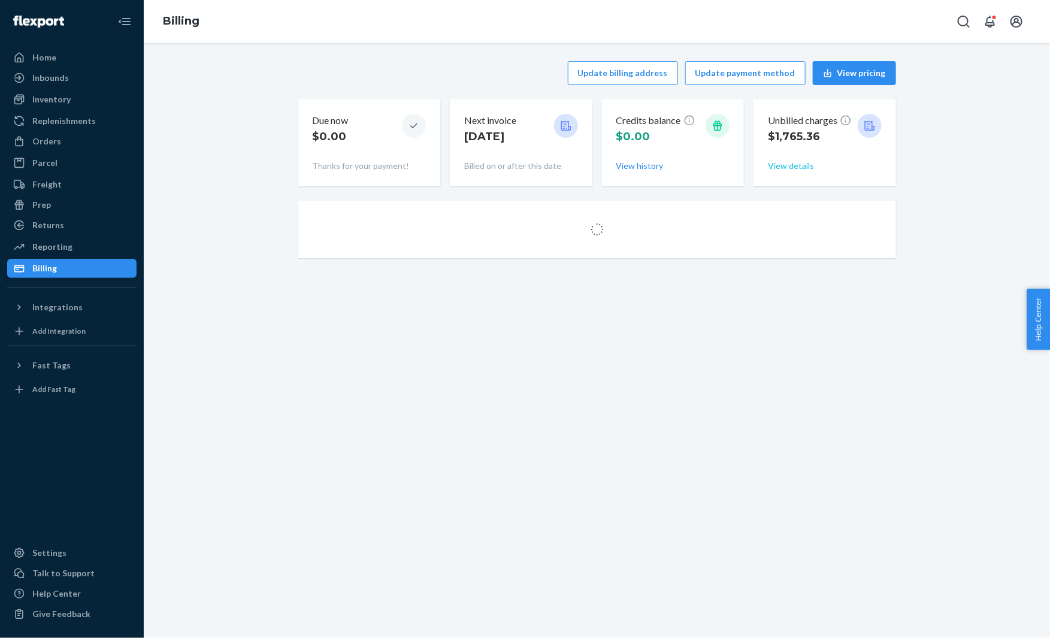
click at [787, 162] on button "View details" at bounding box center [791, 166] width 46 height 12
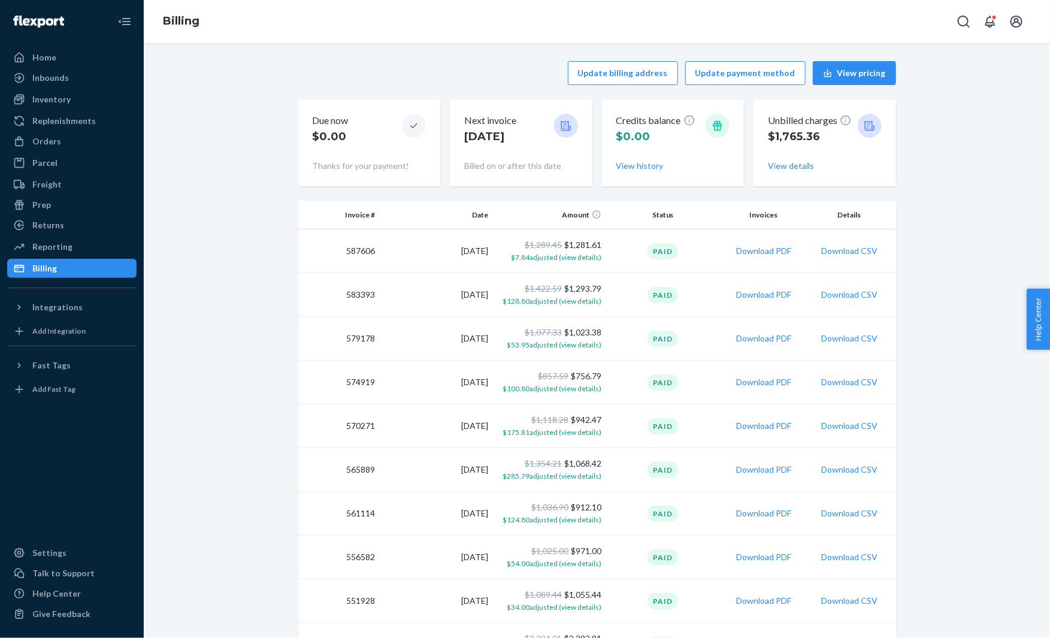
click at [163, 85] on div "Home Inbounds Shipping Plans Problems Inventory Products Replenishments Orders …" at bounding box center [525, 319] width 1050 height 638
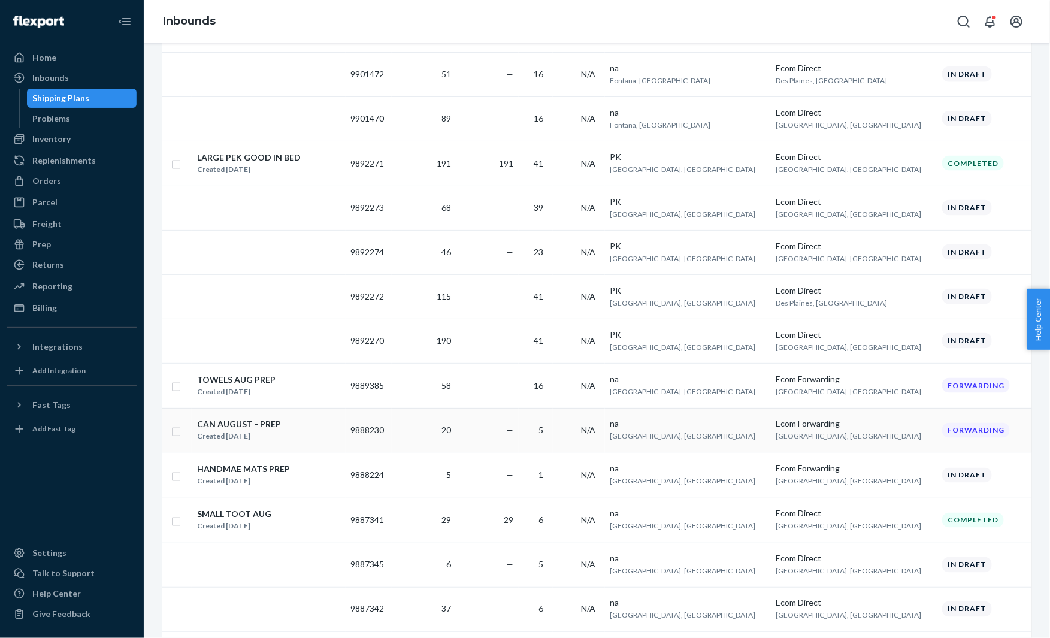
scroll to position [1006, 0]
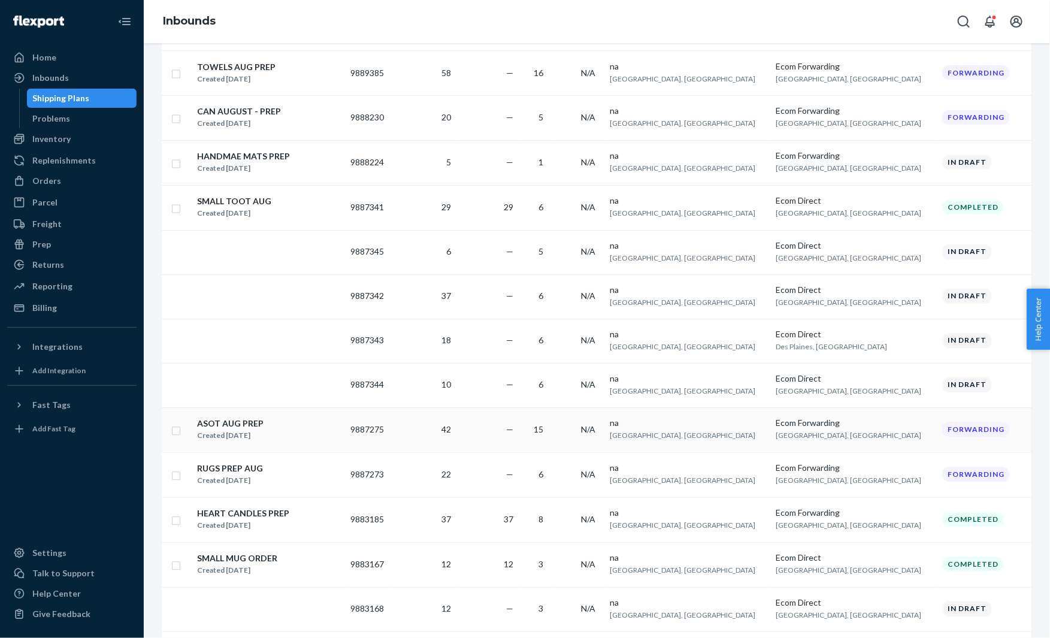
click at [303, 421] on div "ASOT AUG PREP Created Aug 4, 2025" at bounding box center [268, 429] width 144 height 25
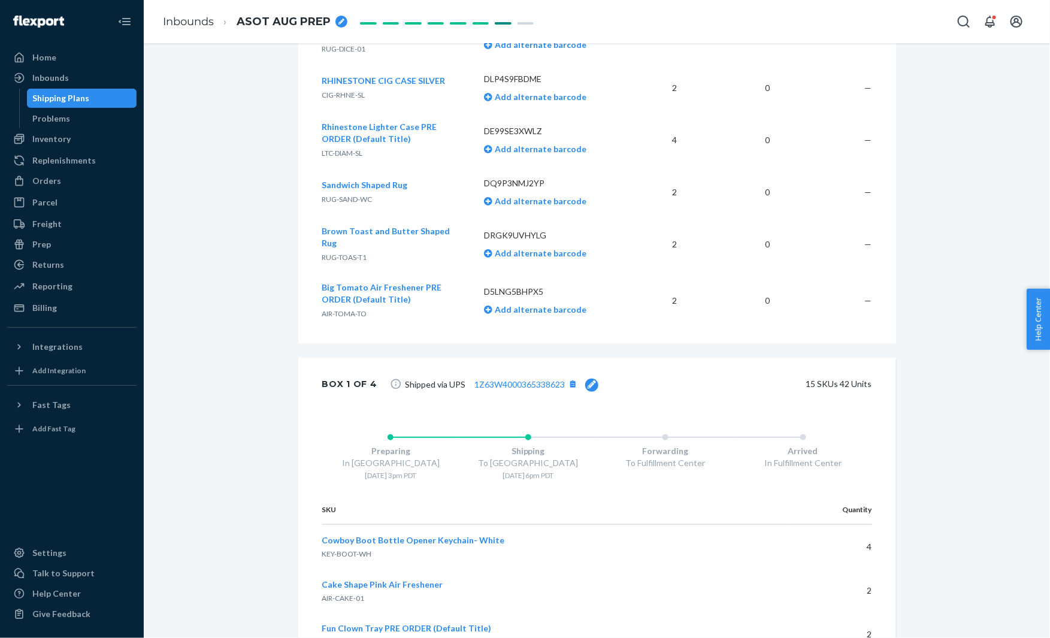
scroll to position [1135, 0]
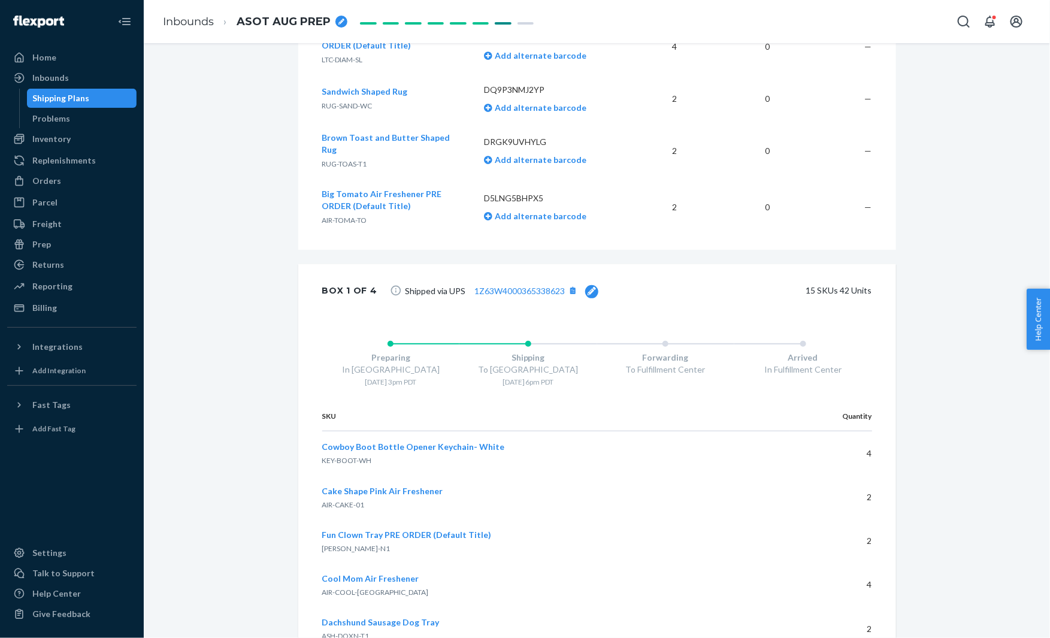
click at [587, 287] on icon at bounding box center [591, 291] width 8 height 8
click at [562, 284] on div "Update" at bounding box center [564, 290] width 29 height 12
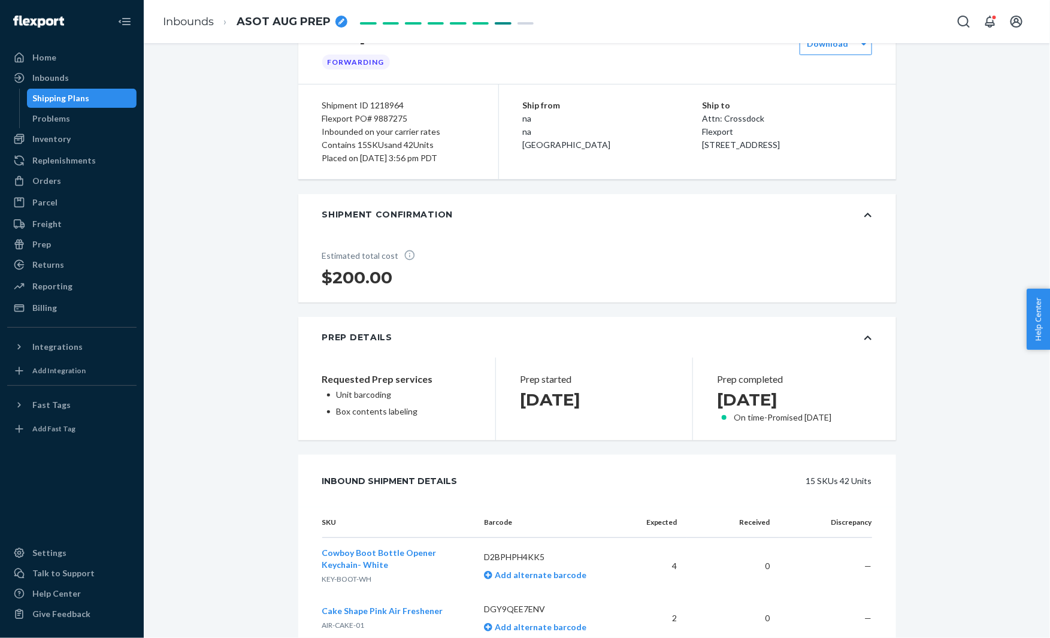
scroll to position [0, 0]
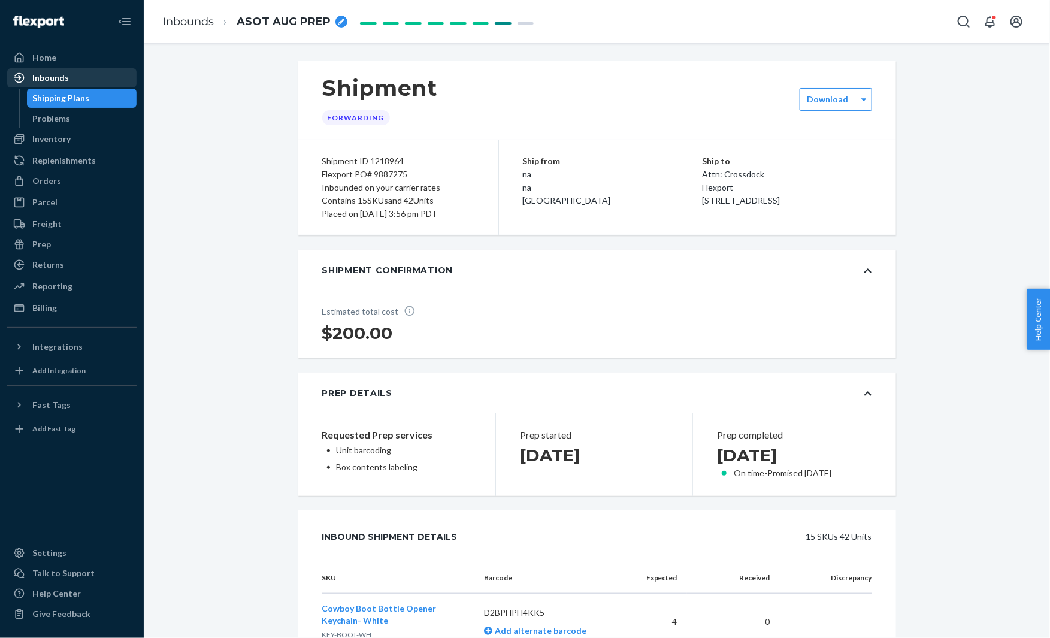
click at [80, 77] on div "Inbounds" at bounding box center [71, 77] width 127 height 17
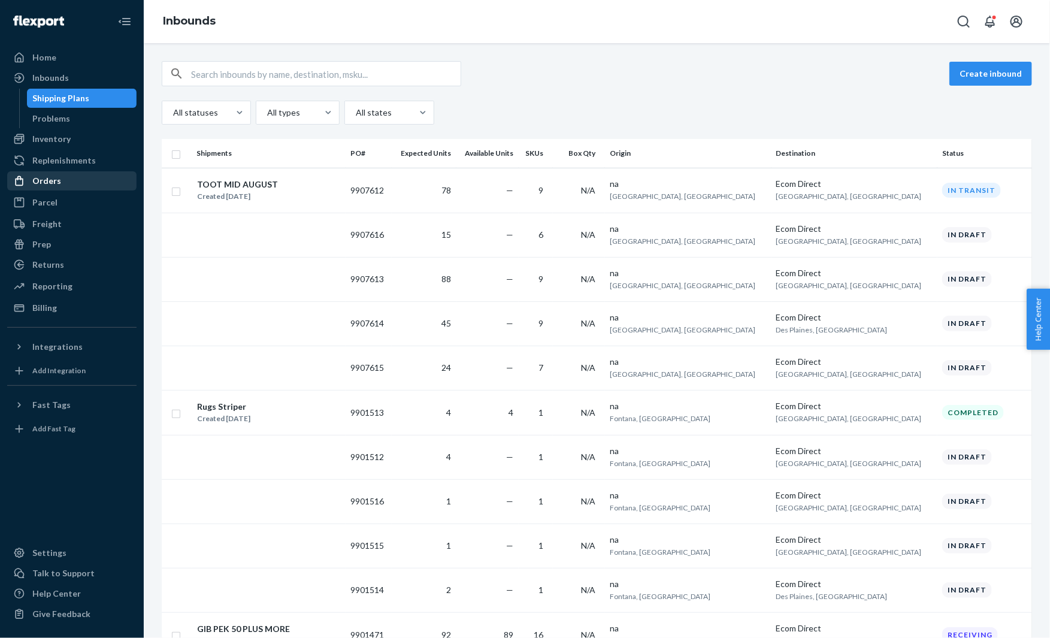
click at [122, 186] on div "Orders" at bounding box center [71, 180] width 127 height 17
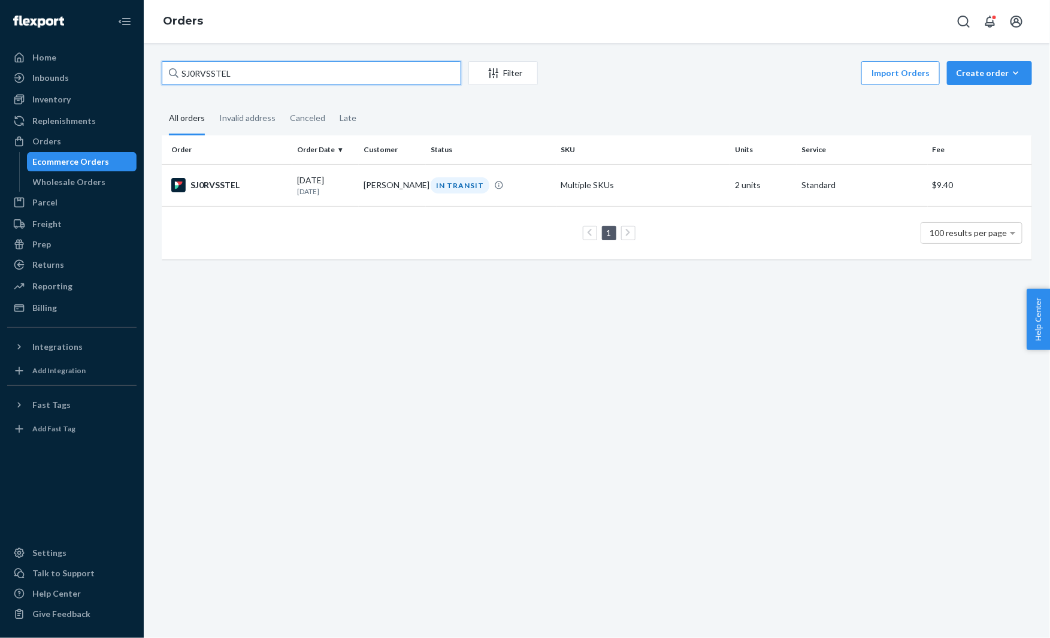
click at [209, 70] on input "SJ0RVSSTEL" at bounding box center [311, 73] width 299 height 24
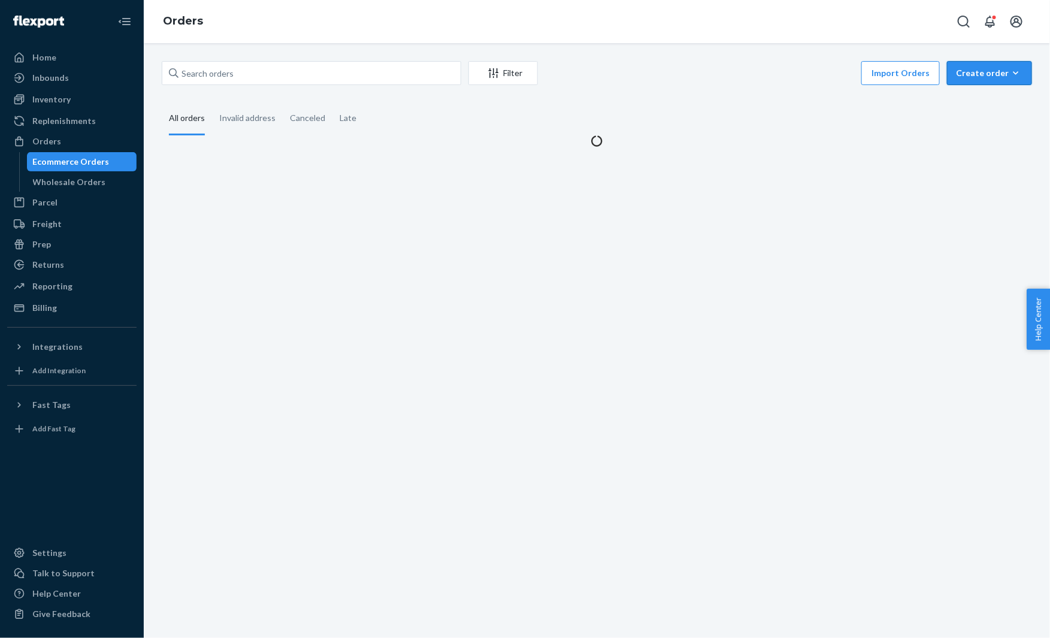
click at [980, 72] on div "Create order" at bounding box center [989, 73] width 67 height 12
click at [971, 98] on span "Ecommerce order" at bounding box center [996, 102] width 74 height 8
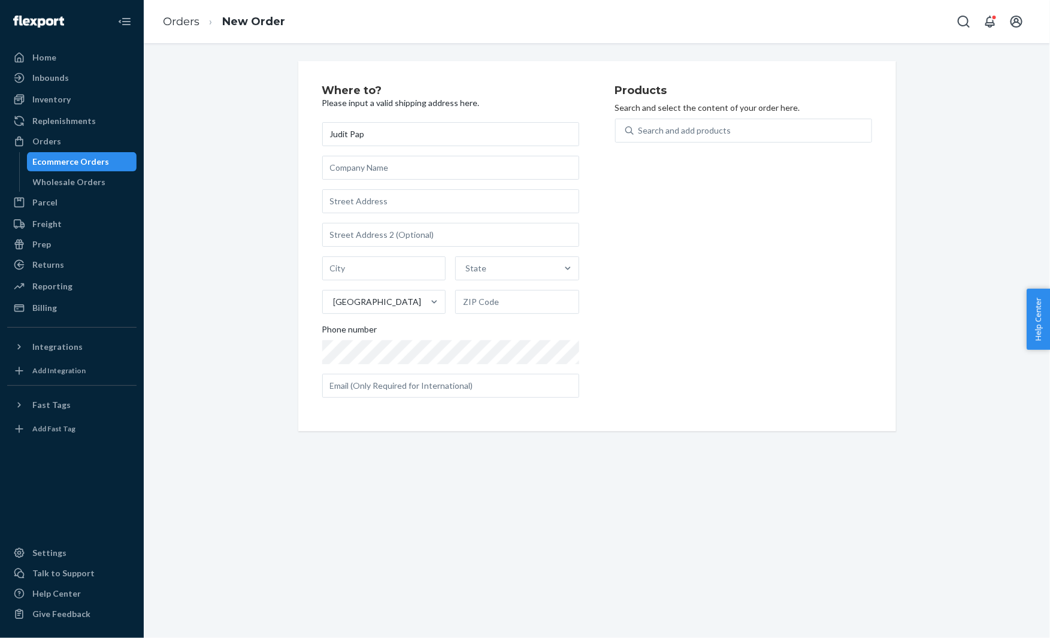
type input "Judit Pap"
click at [393, 197] on input "text" at bounding box center [450, 201] width 257 height 24
paste input "2000 5TH STREET 242 Berkeley CA 94710 United States"
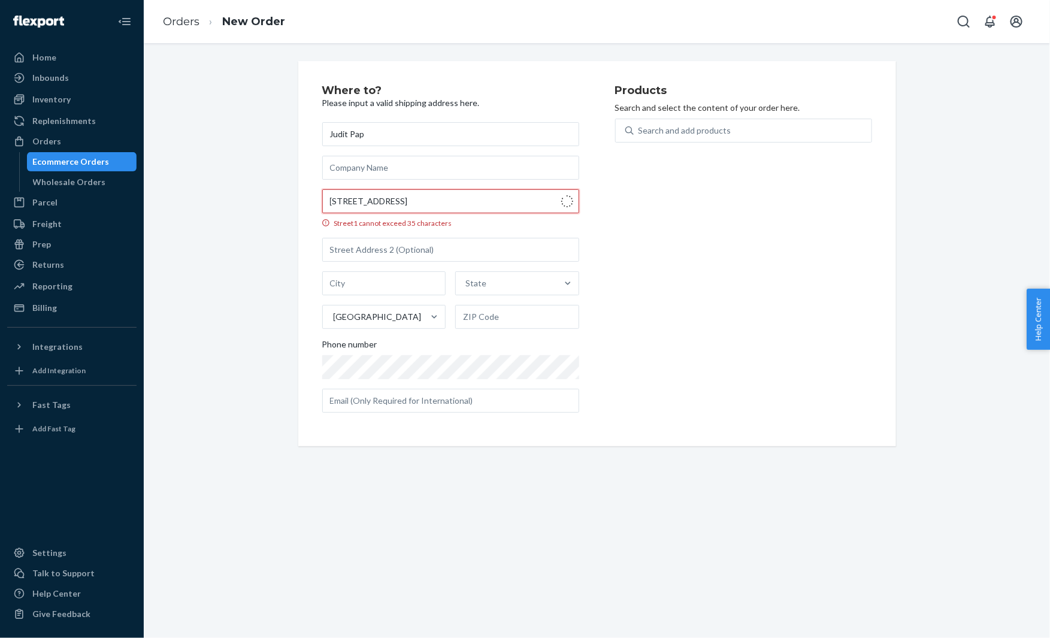
type input "2000 Fifth St"
type input "242"
type input "Berkeley"
type input "94710"
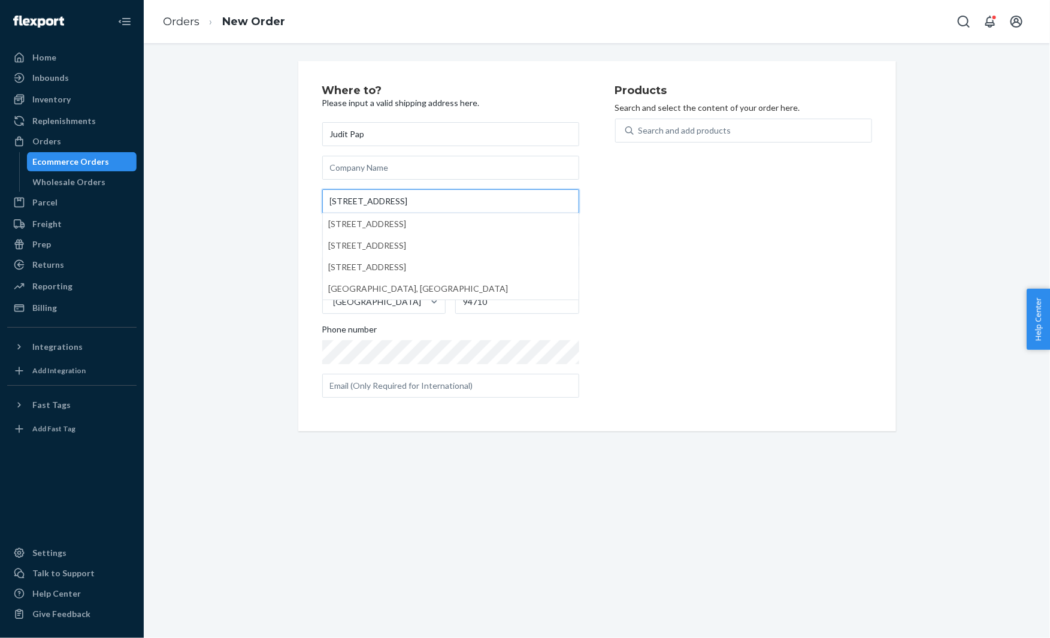
type input "2000 Fifth St"
click at [265, 229] on div "Where to? Please input a valid shipping address here. Judit Pap 2000 Fifth St 2…" at bounding box center [597, 246] width 888 height 370
click at [781, 132] on div "Search and add products" at bounding box center [753, 131] width 238 height 22
click at [640, 132] on input "Search and add products" at bounding box center [638, 131] width 1 height 12
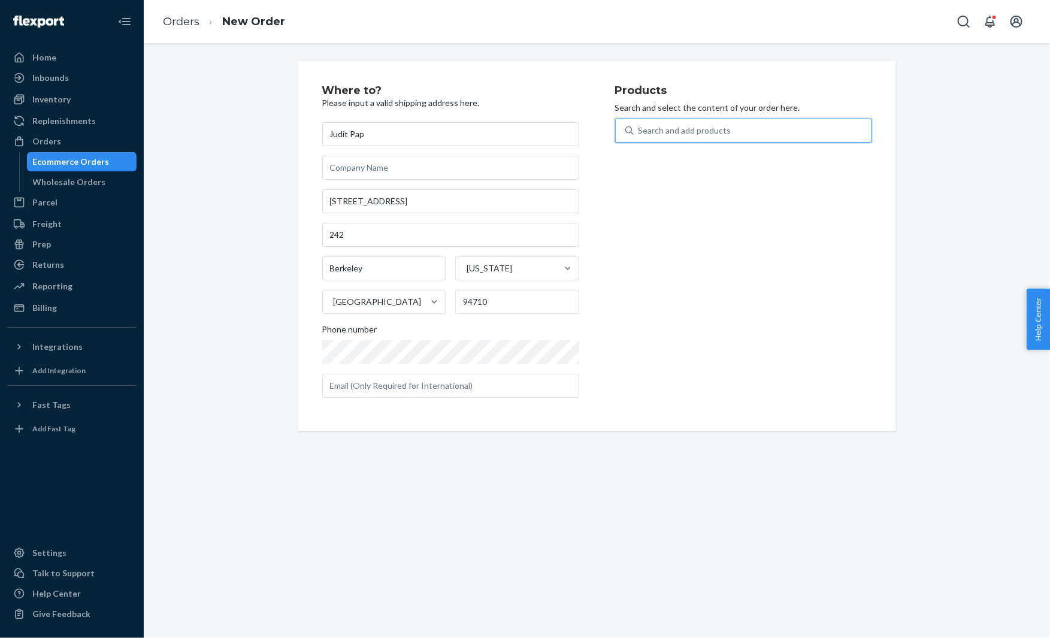
paste input "KEY-BADB-01"
type input "KEY-BADB-01"
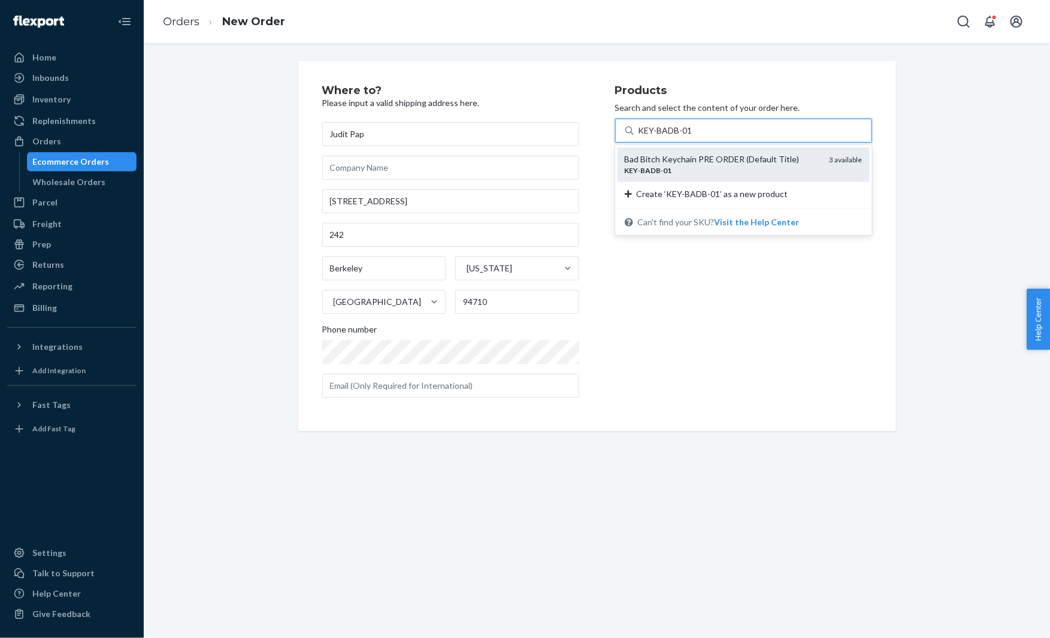
click at [674, 161] on div "Bad Bitch Keychain PRE ORDER (Default Title)" at bounding box center [722, 159] width 195 height 12
click at [674, 137] on input "KEY-BADB-01" at bounding box center [665, 131] width 54 height 12
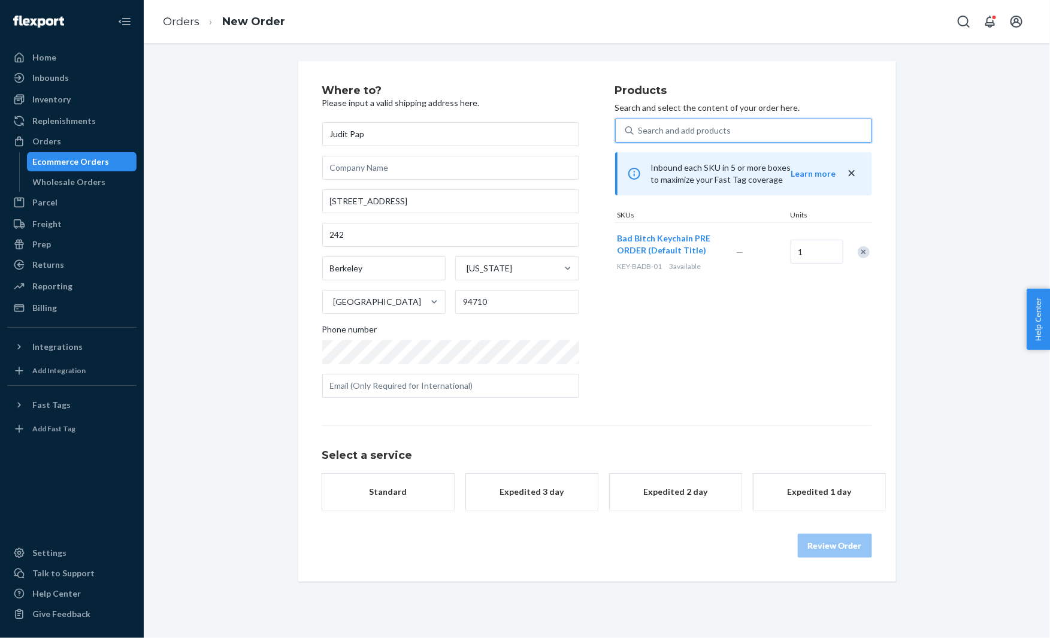
click at [380, 506] on button "Standard" at bounding box center [388, 492] width 132 height 36
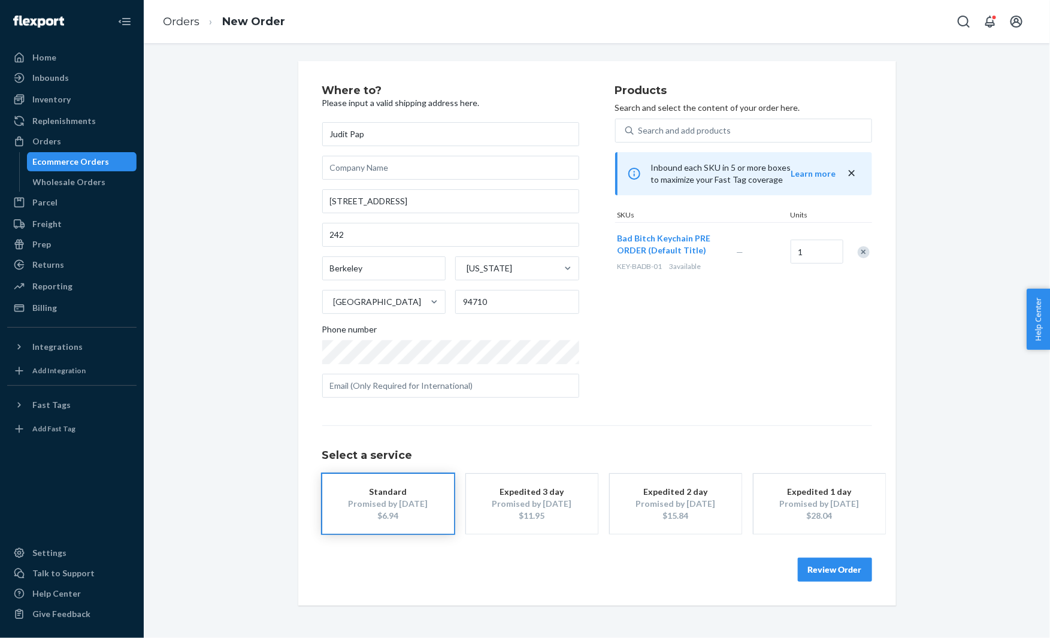
click at [822, 562] on button "Review Order" at bounding box center [835, 569] width 74 height 24
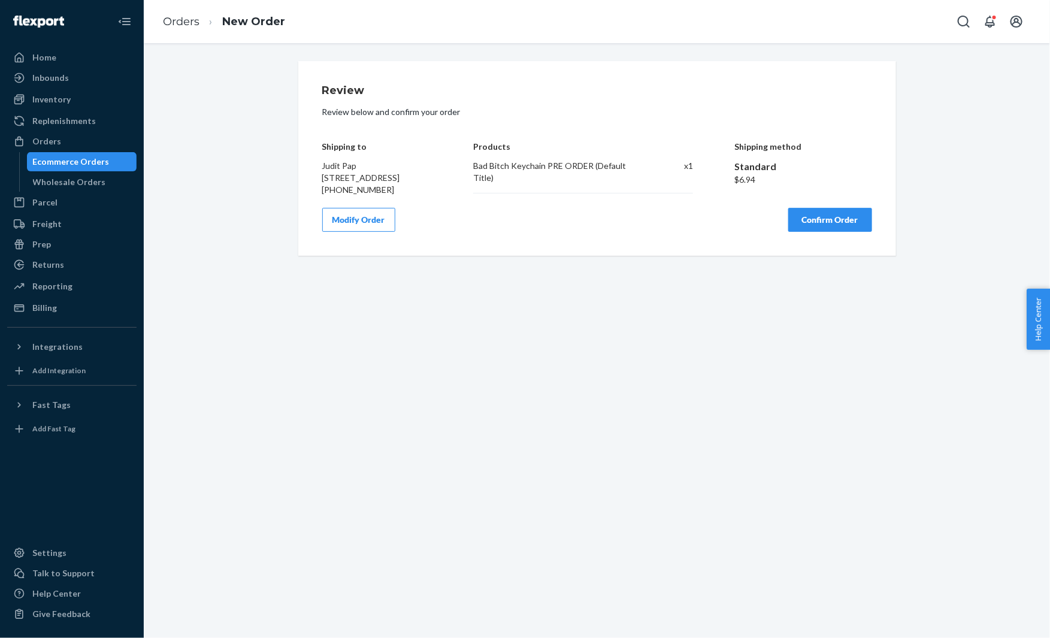
click at [844, 232] on button "Confirm Order" at bounding box center [830, 220] width 84 height 24
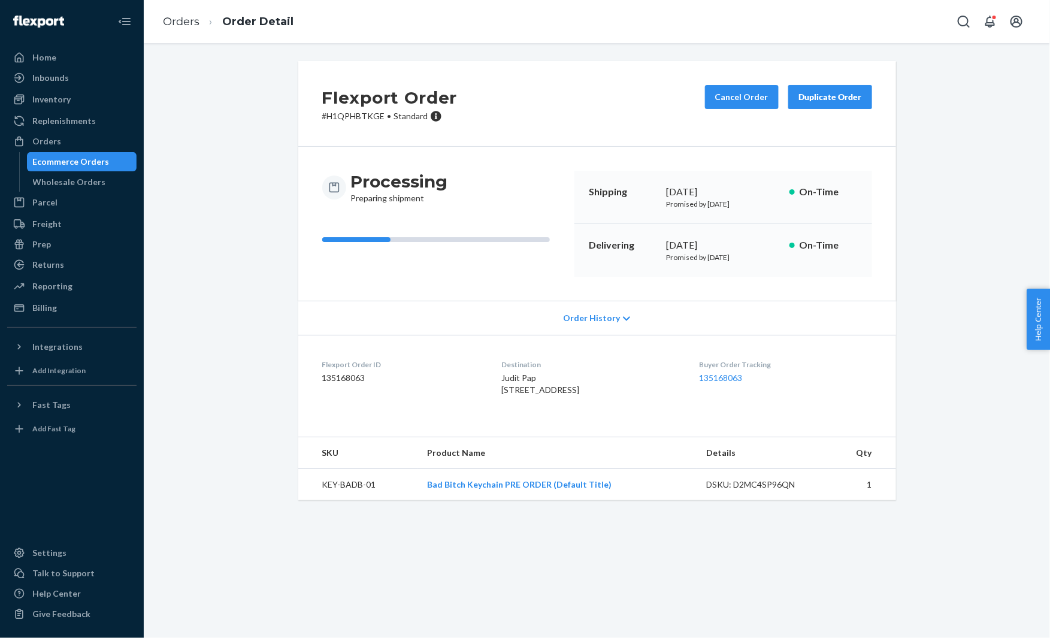
click at [78, 99] on div "Inventory" at bounding box center [71, 99] width 127 height 17
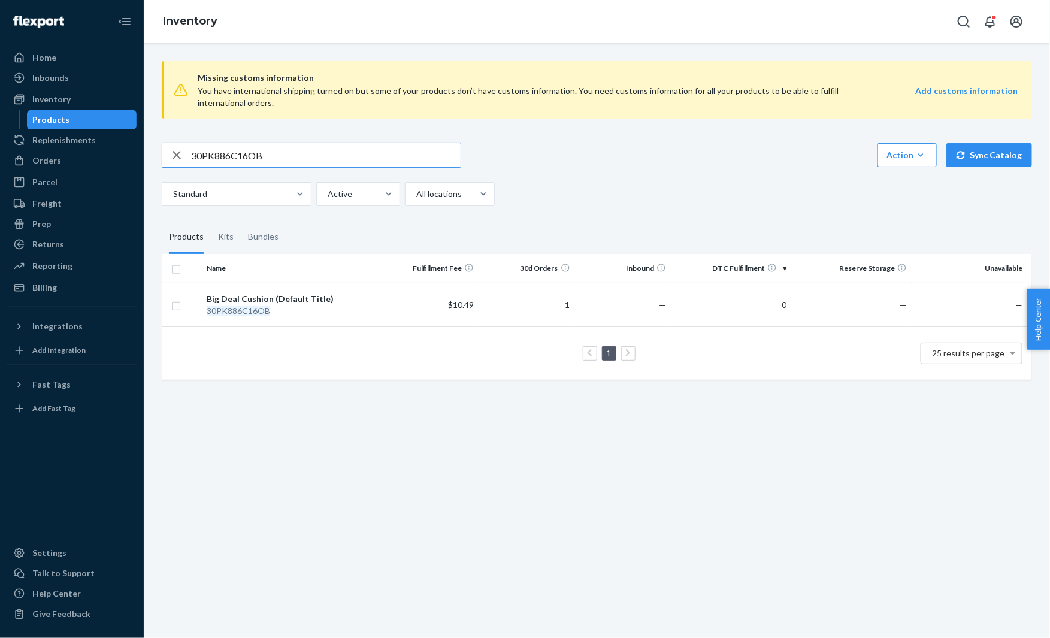
click at [310, 156] on input "30PK886C16OB" at bounding box center [325, 155] width 269 height 24
paste input "SJM10824C12"
type input "30SJM10824C12OB"
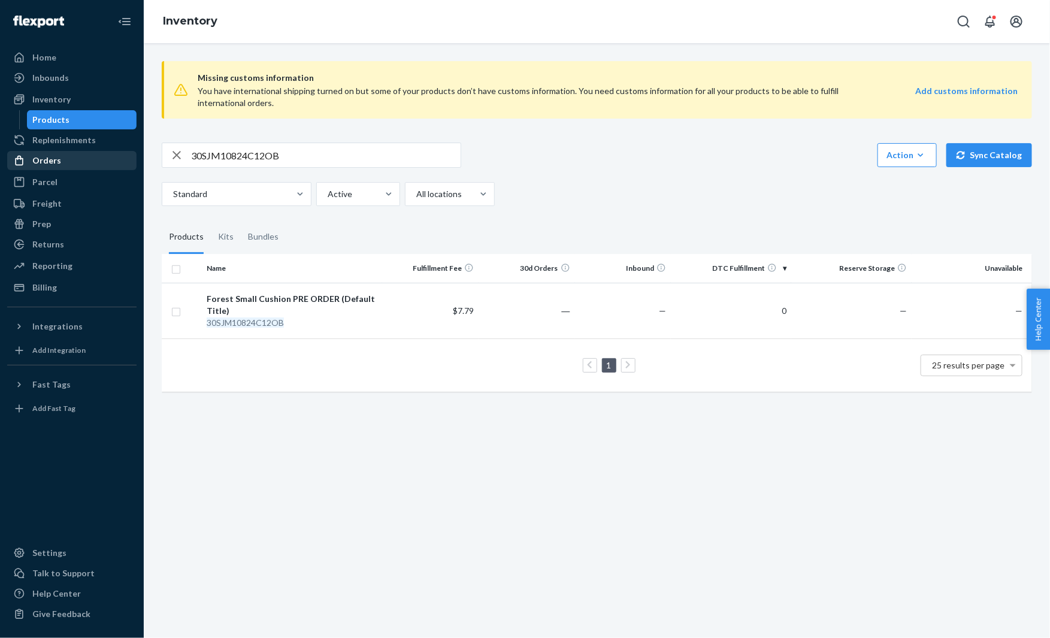
click at [68, 160] on div "Orders" at bounding box center [71, 160] width 127 height 17
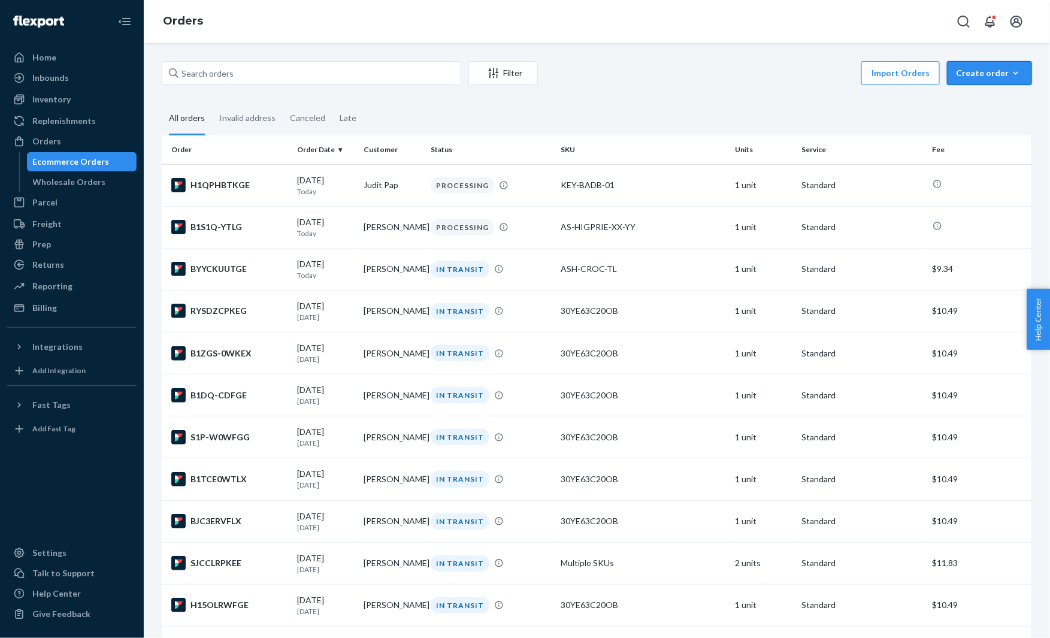
click at [984, 66] on button "Create order Ecommerce order Removal order" at bounding box center [989, 73] width 85 height 24
click at [980, 102] on span "Ecommerce order" at bounding box center [996, 102] width 74 height 8
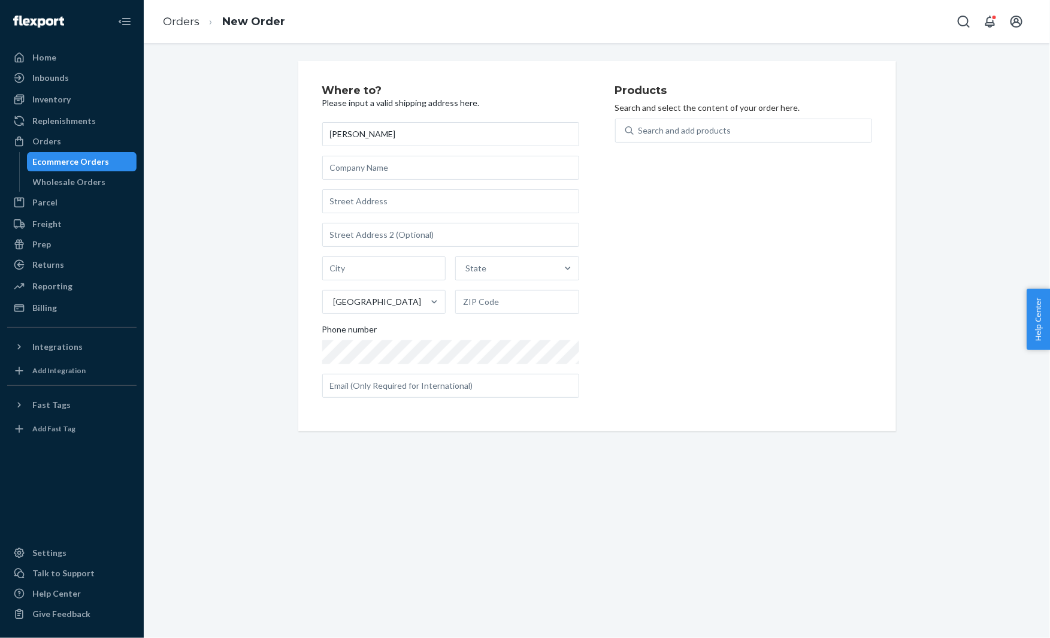
type input "Heidi Slessman"
click at [416, 199] on input "text" at bounding box center [450, 201] width 257 height 24
paste input "8424 Parfet Ct Arvada CO 80005 United States"
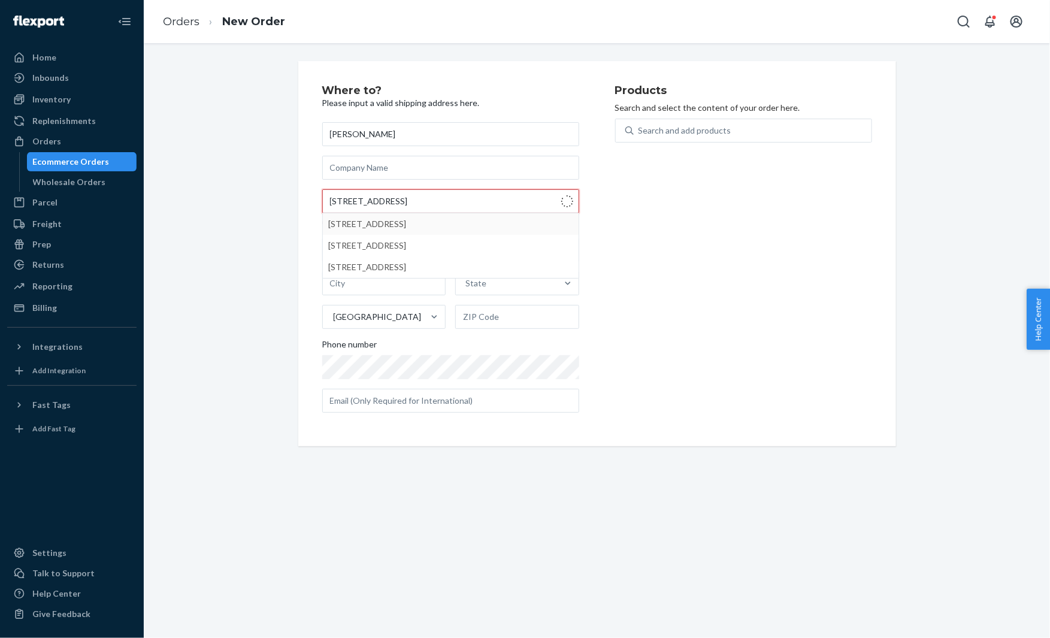
type input "8424 Parfet Ct"
type input "Arvada"
type input "80005"
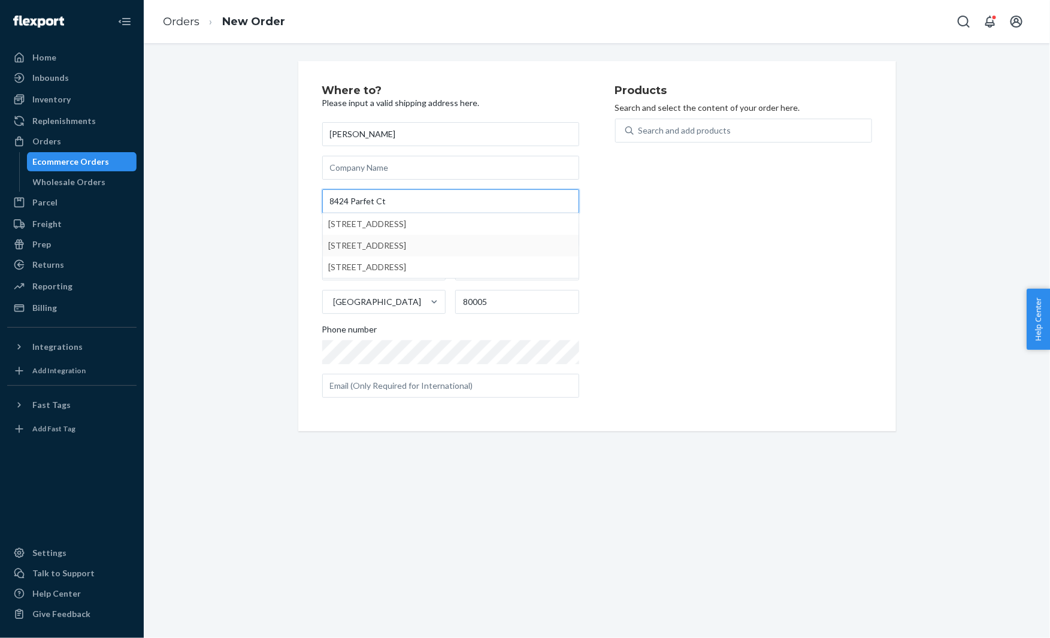
type input "8424 Parfet Ct"
click at [259, 216] on div "Where to? Please input a valid shipping address here. Heidi Slessman 8424 Parfe…" at bounding box center [597, 246] width 888 height 370
click at [700, 138] on div "Search and add products" at bounding box center [753, 131] width 238 height 22
click at [640, 137] on input "0 results available. Use Up and Down to choose options, press Enter to select t…" at bounding box center [638, 131] width 1 height 12
paste input "T-A181"
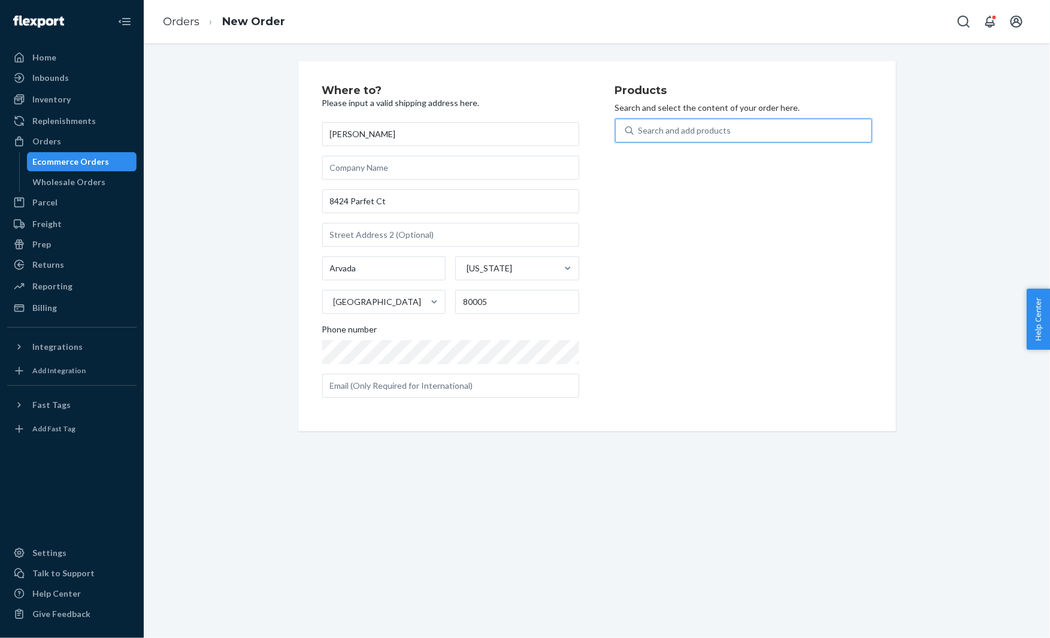
type input "T-A181"
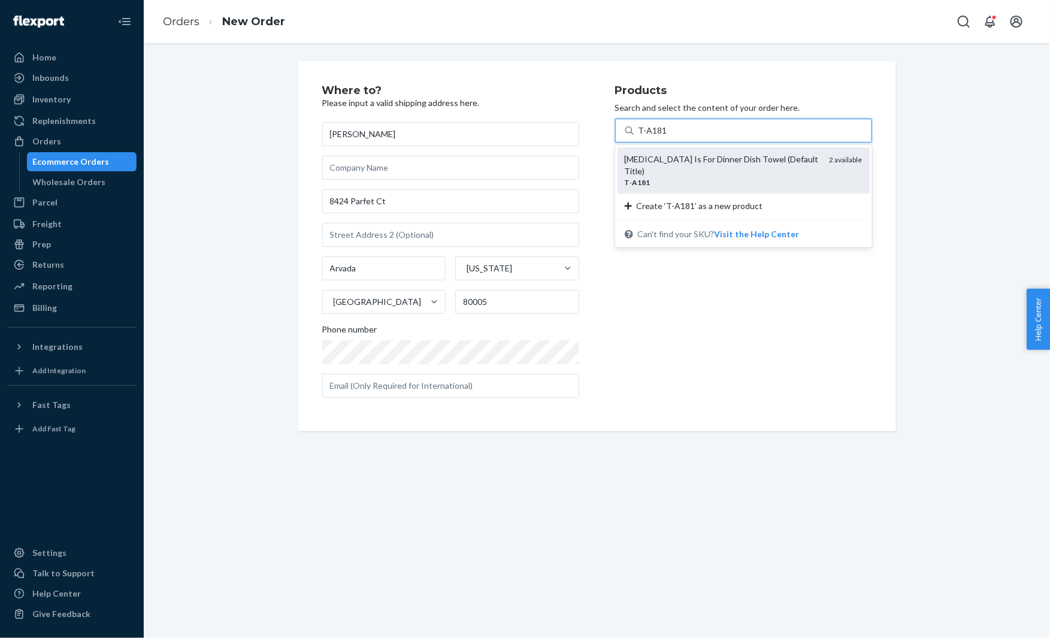
click at [691, 160] on div "[MEDICAL_DATA] Is For Dinner Dish Towel (Default Title)" at bounding box center [722, 165] width 195 height 24
click at [666, 137] on input "T-A181" at bounding box center [652, 131] width 28 height 12
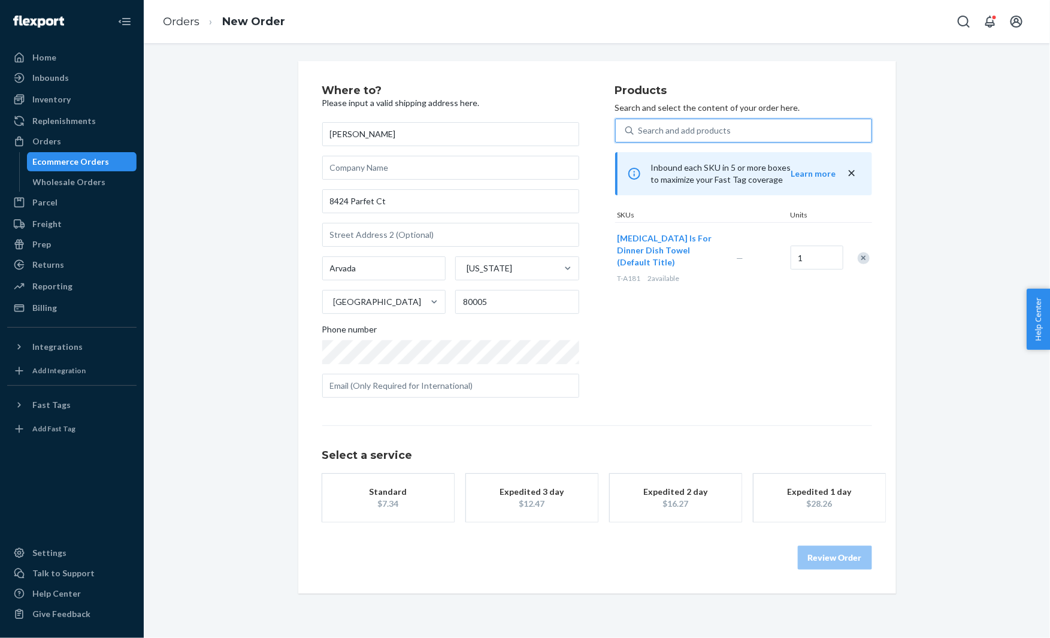
click at [413, 502] on div "$7.34" at bounding box center [388, 504] width 96 height 12
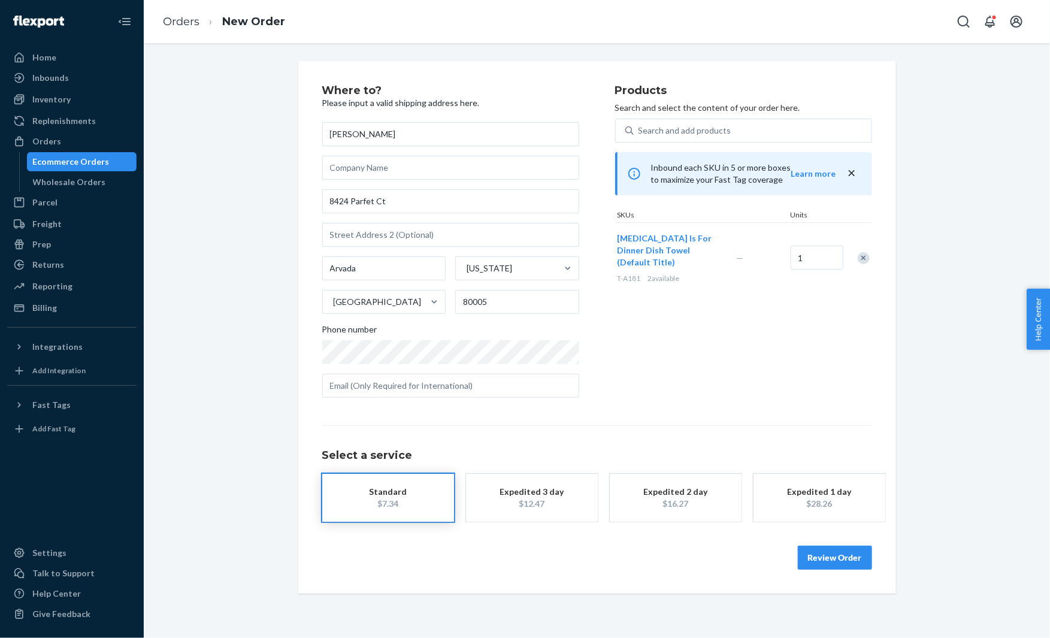
click at [823, 565] on button "Review Order" at bounding box center [835, 557] width 74 height 24
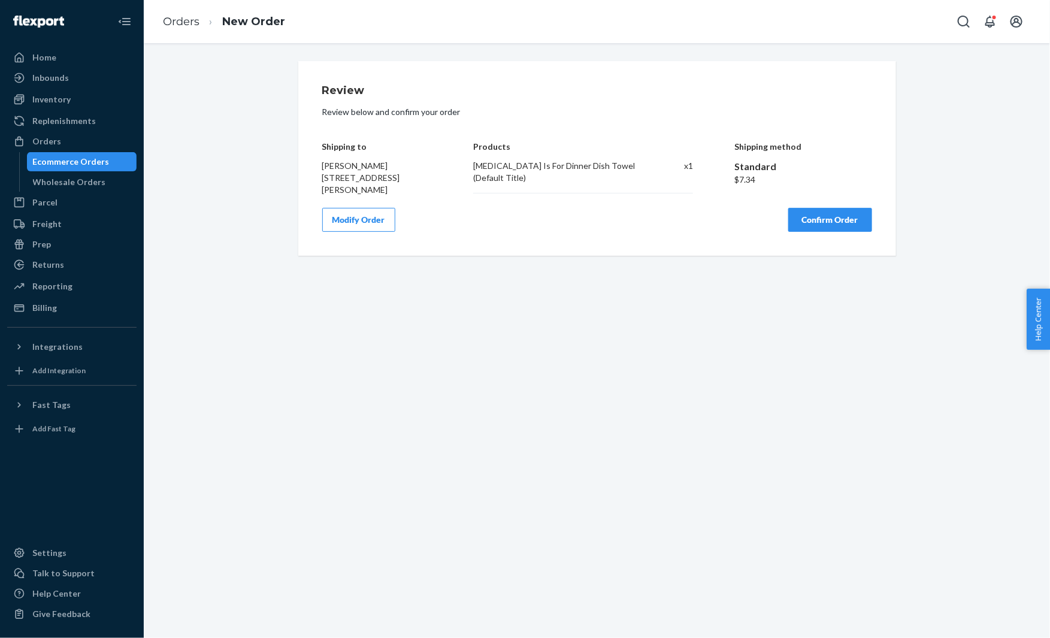
click at [827, 216] on button "Confirm Order" at bounding box center [830, 220] width 84 height 24
